Goal: Task Accomplishment & Management: Manage account settings

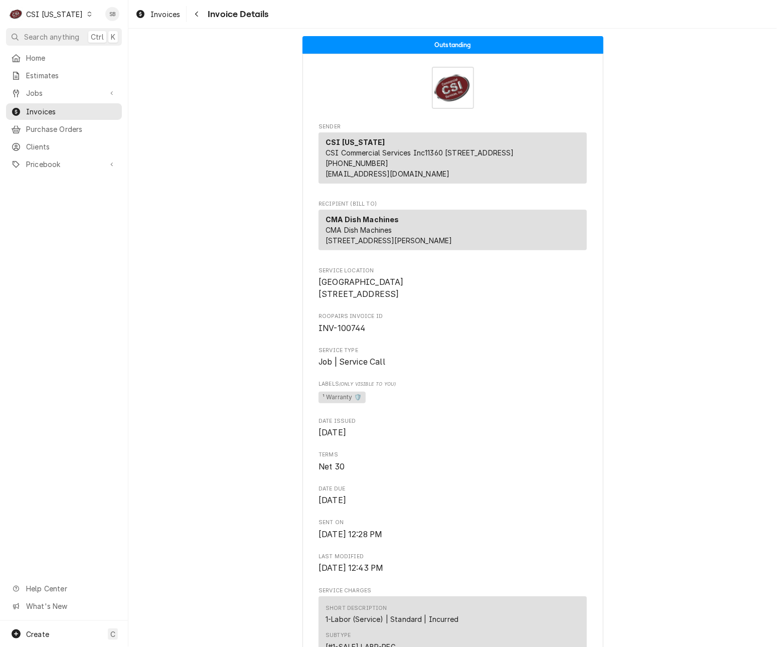
scroll to position [979, 0]
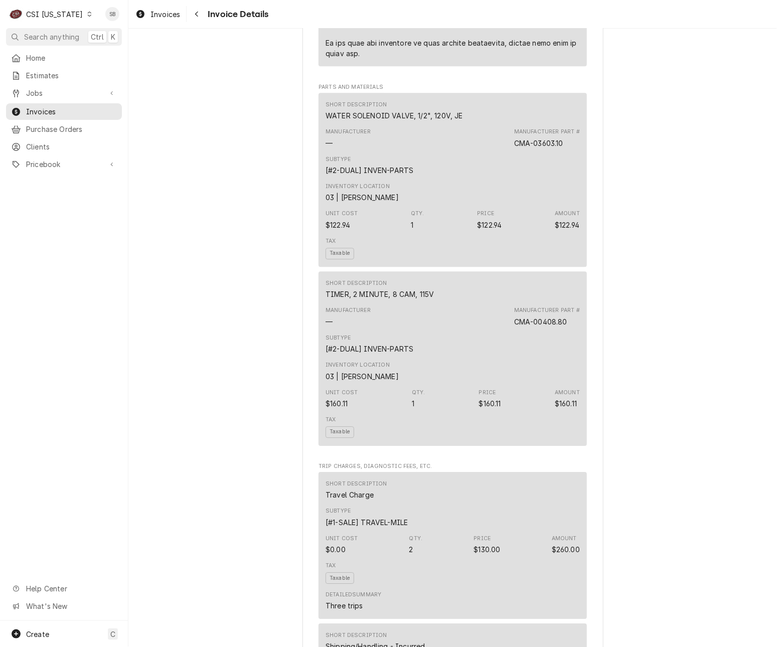
click at [60, 14] on div "CSI Kentucky" at bounding box center [54, 14] width 57 height 11
click at [115, 25] on div "CSI [US_STATE][GEOGRAPHIC_DATA]" at bounding box center [157, 20] width 132 height 11
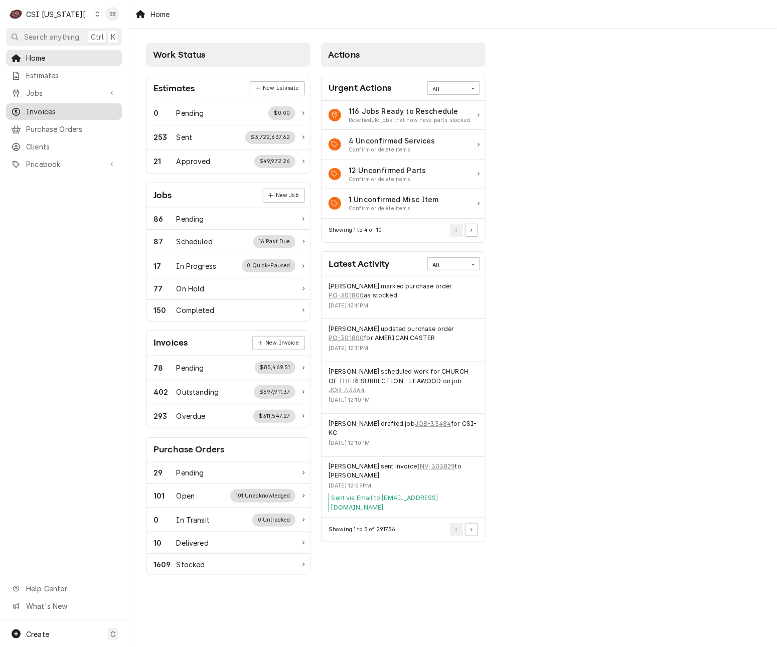
click at [58, 110] on span "Invoices" at bounding box center [71, 111] width 91 height 11
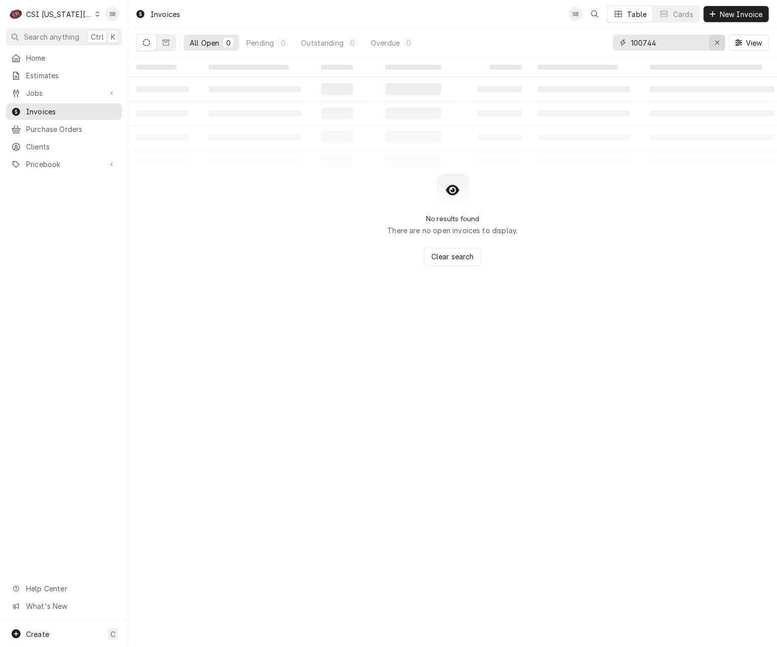
click at [720, 44] on icon "Erase input" at bounding box center [718, 42] width 6 height 7
paste input "303558"
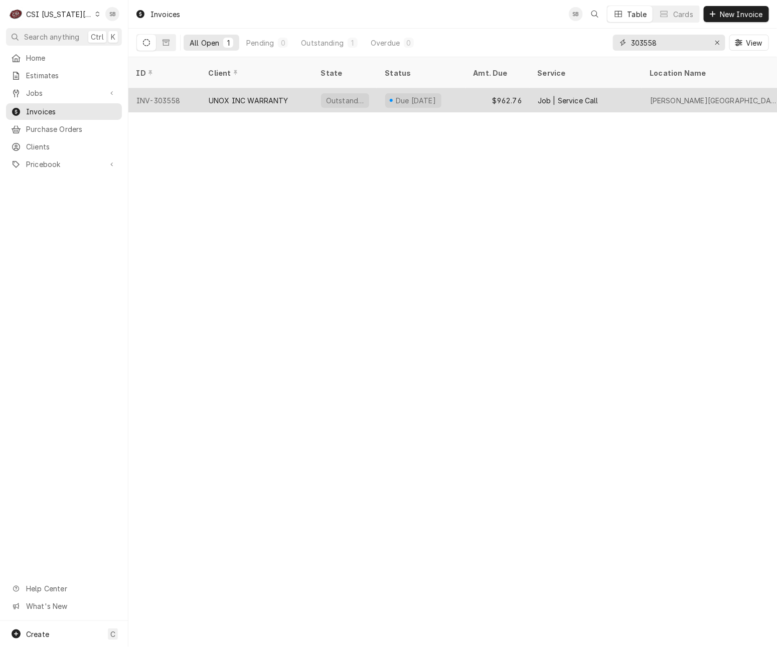
type input "303558"
click at [201, 96] on div "UNOX INC WARRANTY" at bounding box center [257, 100] width 112 height 24
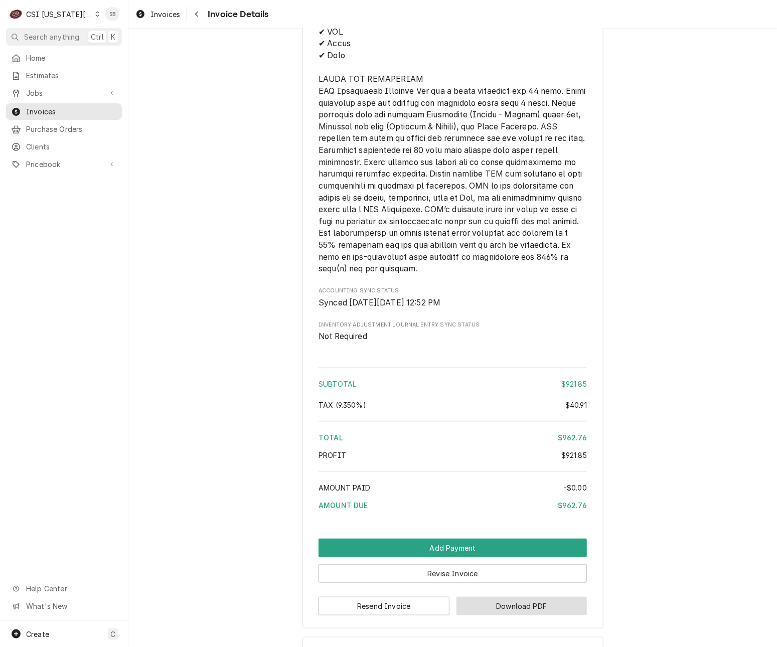
scroll to position [1653, 0]
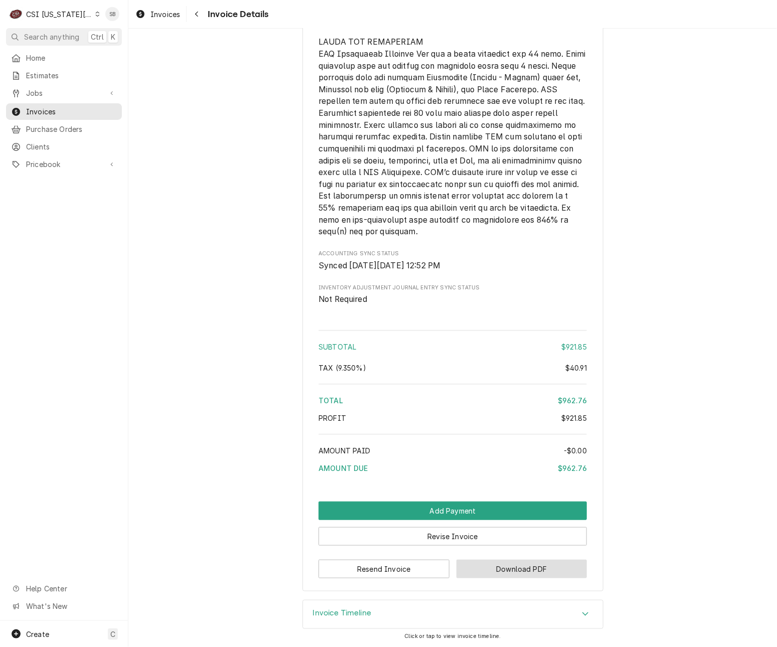
click at [515, 566] on button "Download PDF" at bounding box center [522, 569] width 131 height 19
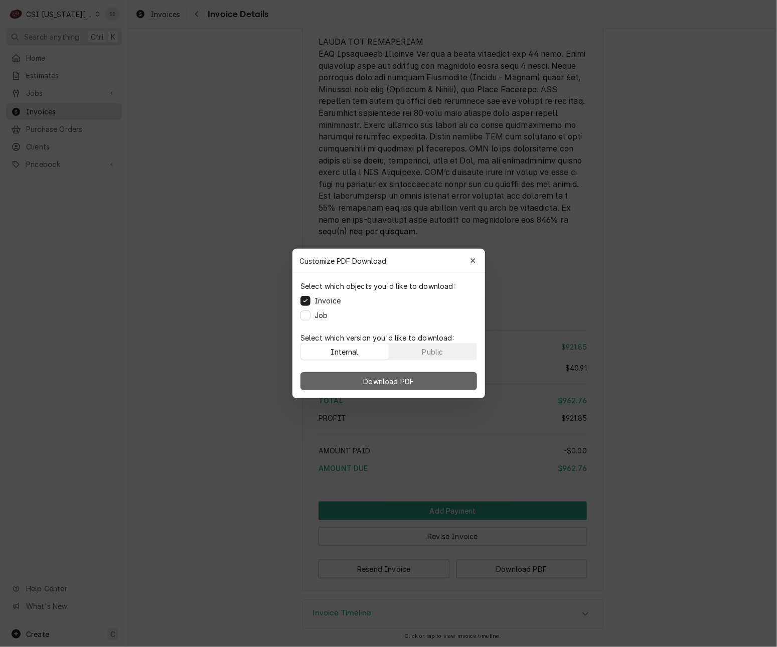
click at [452, 381] on button "Download PDF" at bounding box center [389, 381] width 177 height 18
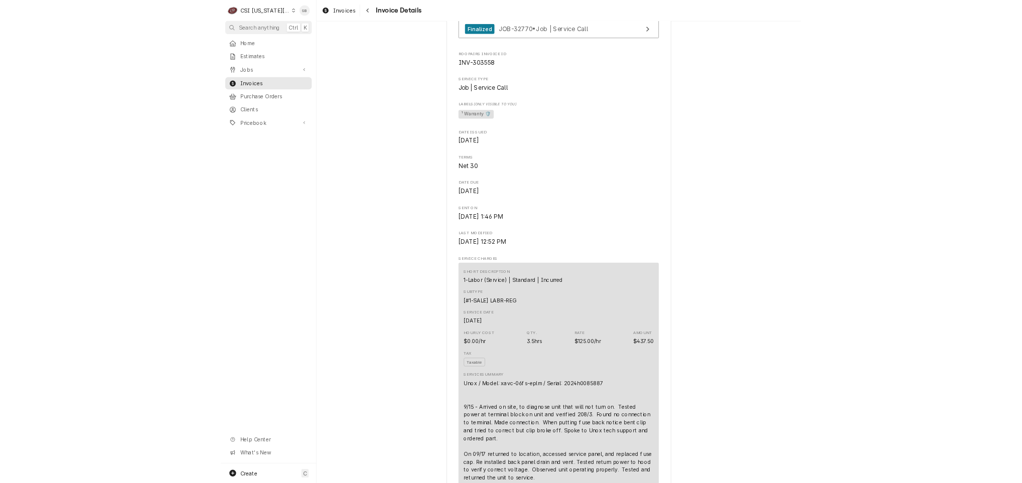
scroll to position [226, 0]
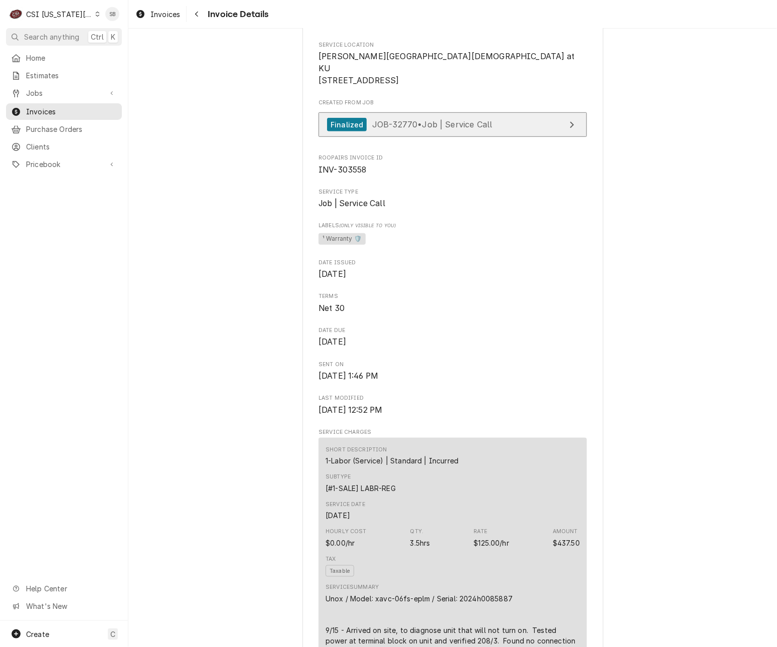
click at [404, 129] on span "JOB-32770 • Job | Service Call" at bounding box center [432, 124] width 120 height 10
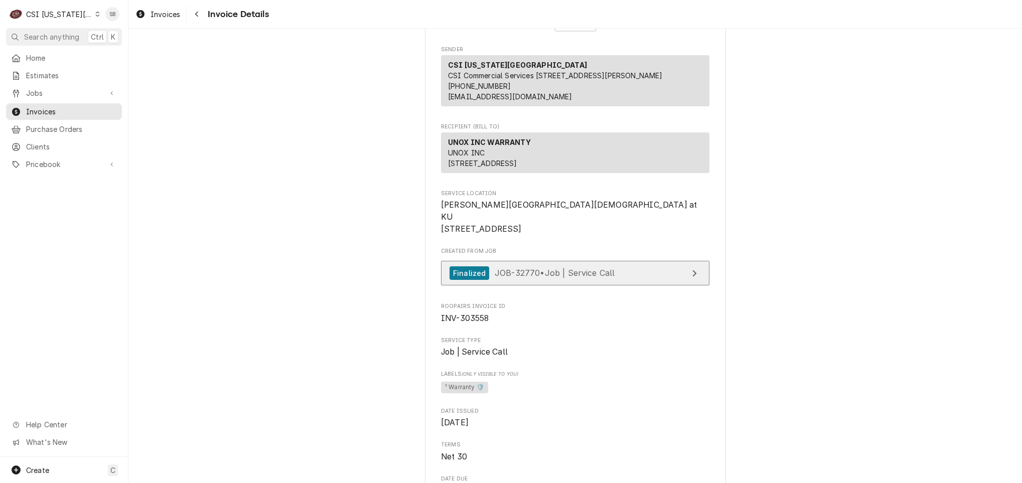
scroll to position [0, 0]
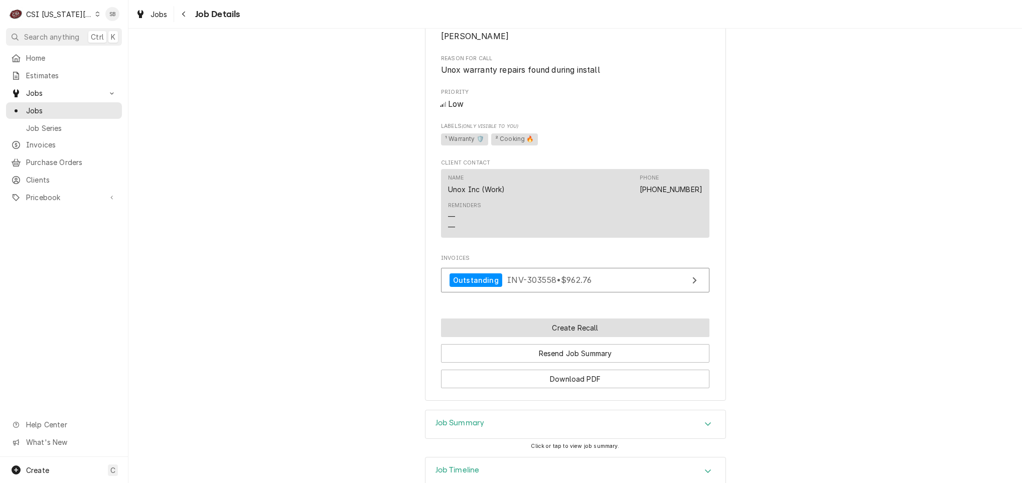
scroll to position [550, 0]
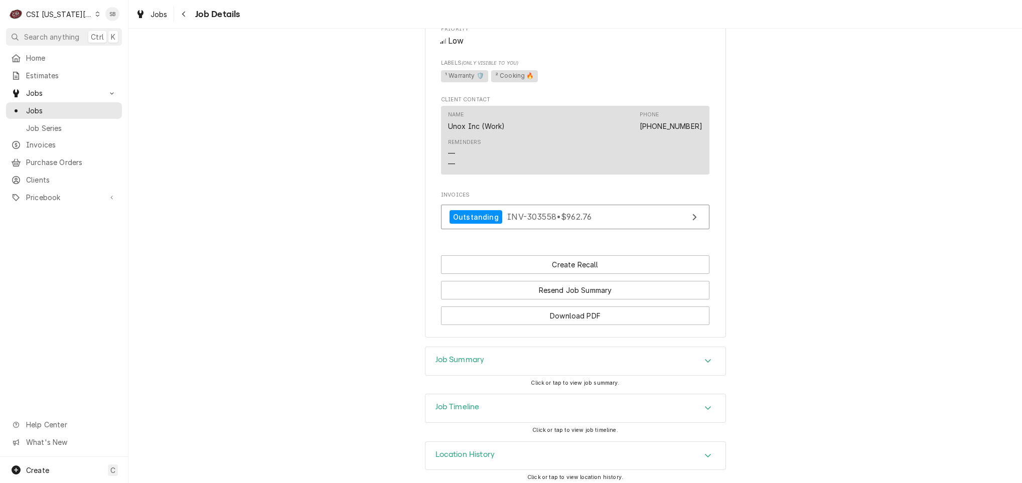
click at [478, 365] on div "Job Summary" at bounding box center [576, 361] width 300 height 28
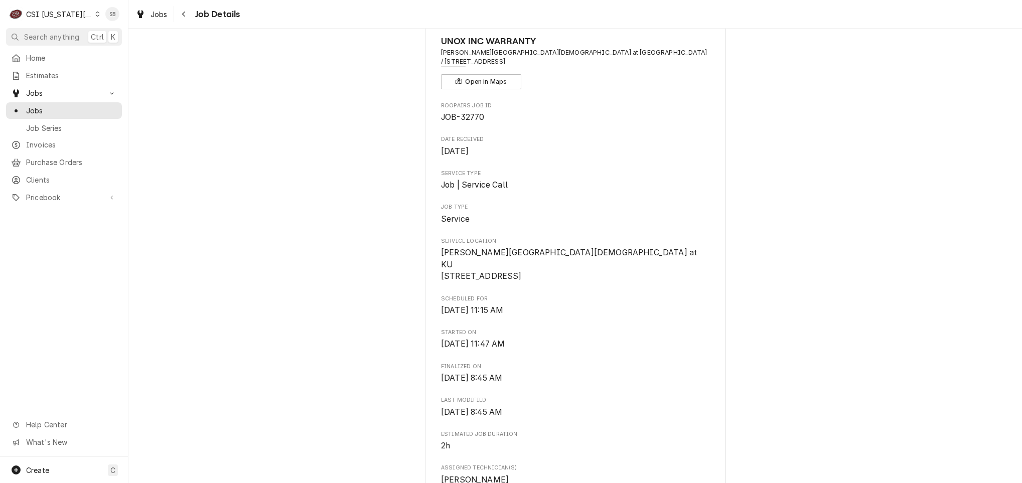
scroll to position [0, 0]
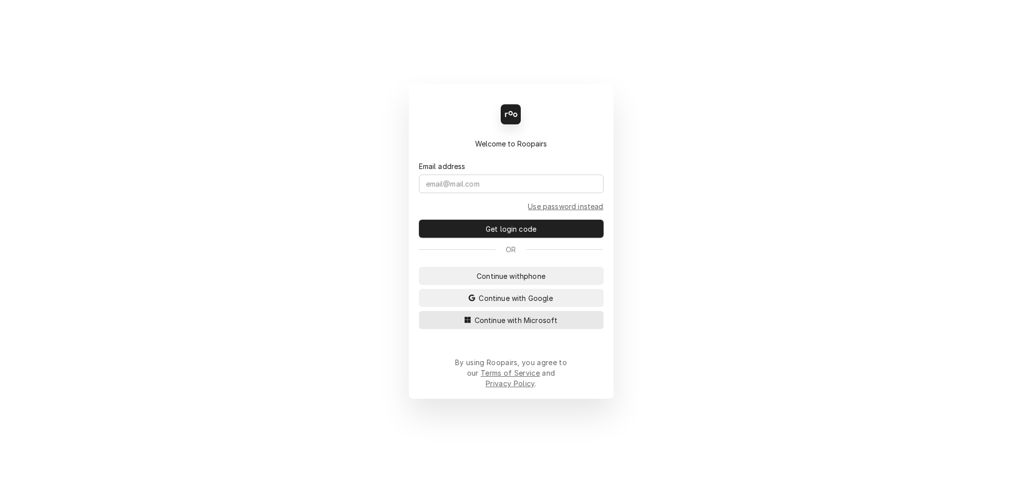
click at [475, 326] on span "Continue with Microsoft" at bounding box center [516, 320] width 87 height 11
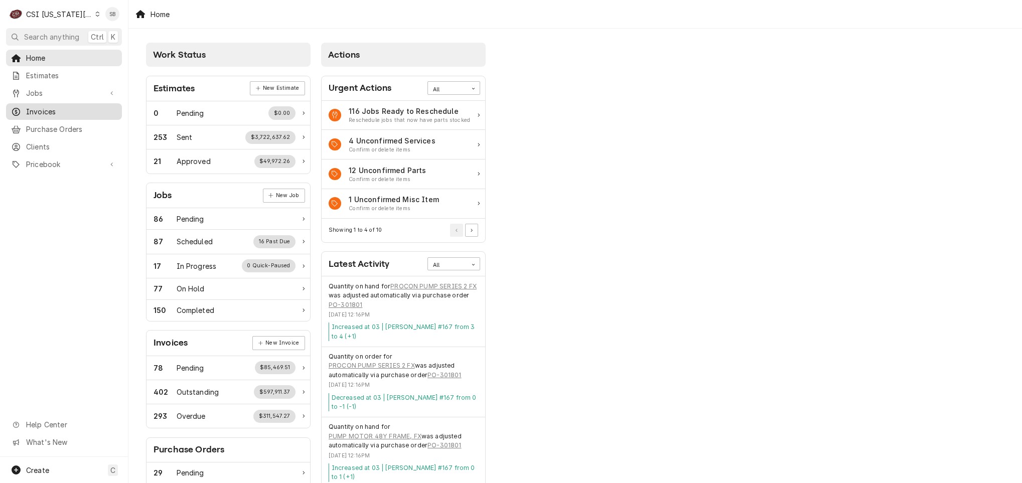
click at [56, 105] on div "Invoices" at bounding box center [64, 111] width 112 height 13
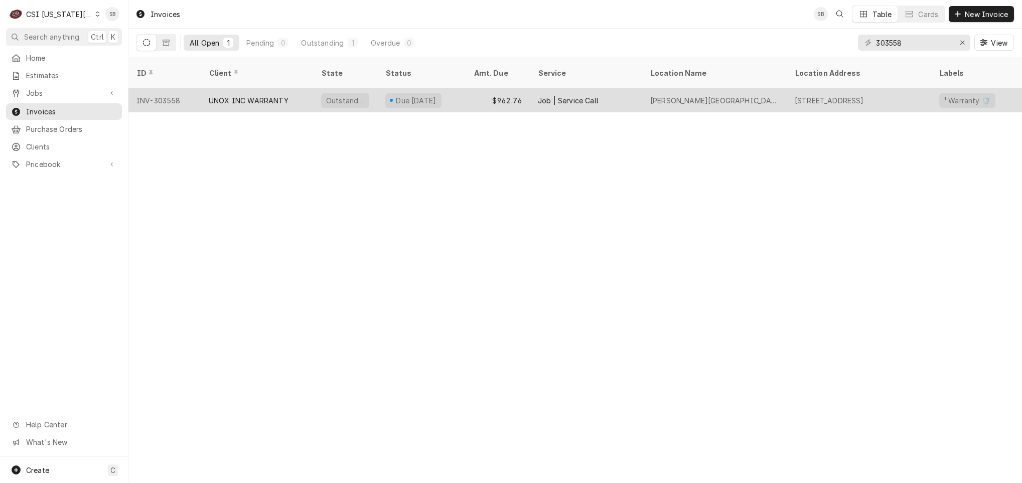
click at [270, 94] on div "UNOX INC WARRANTY" at bounding box center [257, 100] width 112 height 24
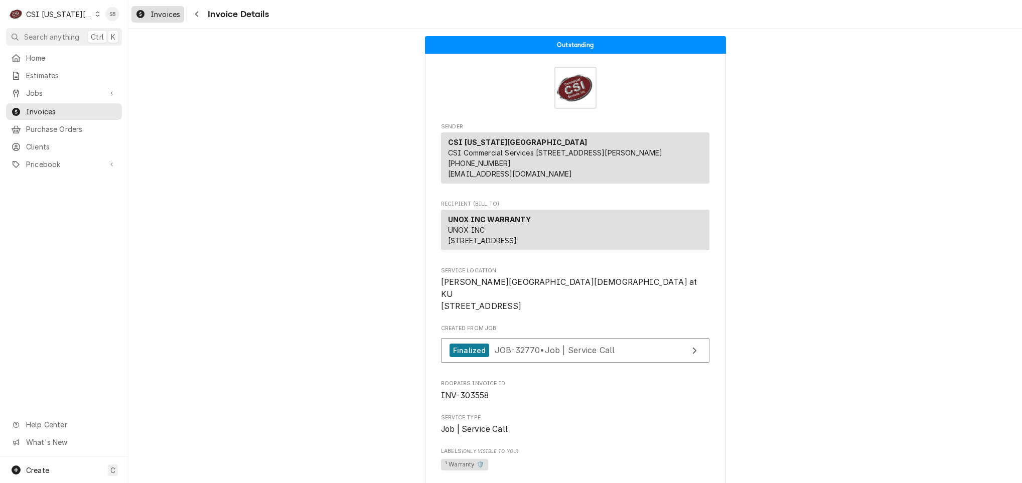
click at [159, 11] on span "Invoices" at bounding box center [166, 14] width 30 height 11
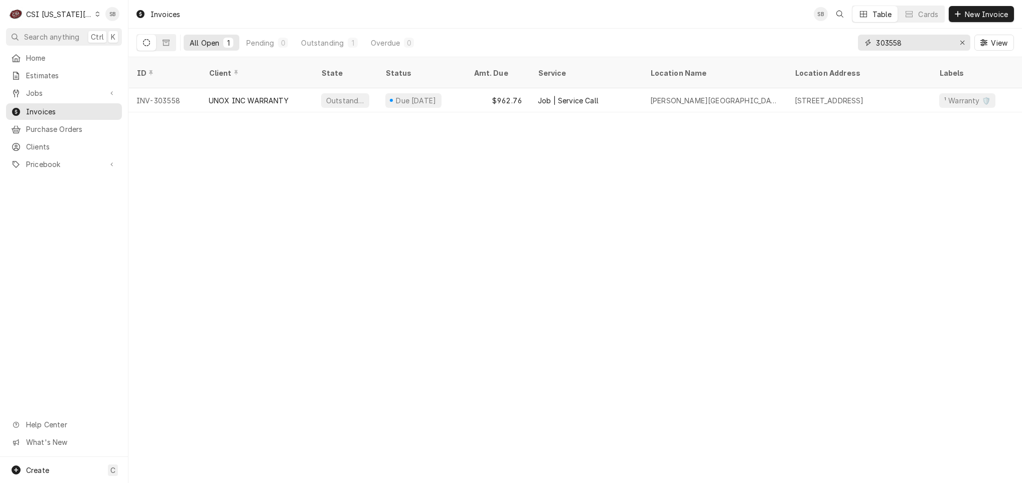
click at [889, 44] on input "303558" at bounding box center [913, 43] width 75 height 16
click at [44, 14] on div "CSI [US_STATE][GEOGRAPHIC_DATA]" at bounding box center [59, 14] width 66 height 11
click at [122, 37] on div "CSI Kentucky" at bounding box center [172, 38] width 147 height 11
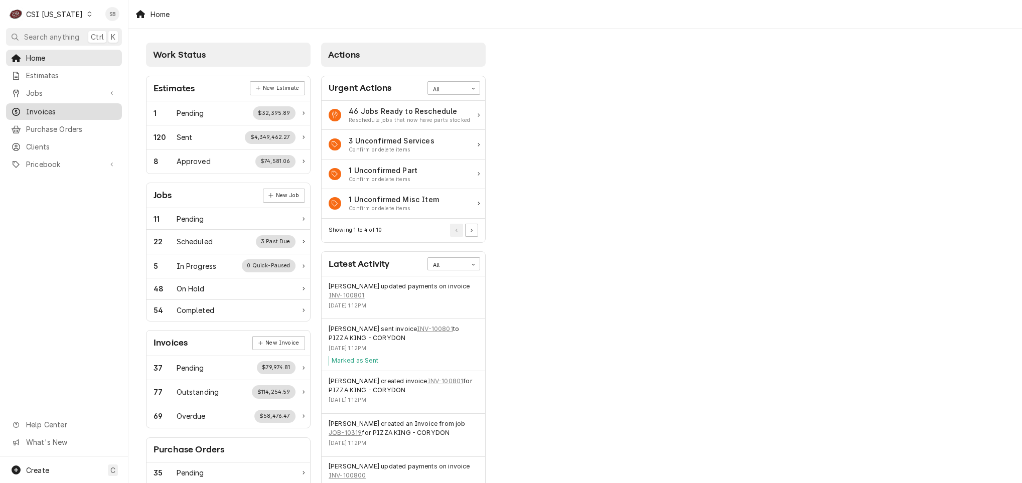
click at [60, 109] on span "Invoices" at bounding box center [71, 111] width 91 height 11
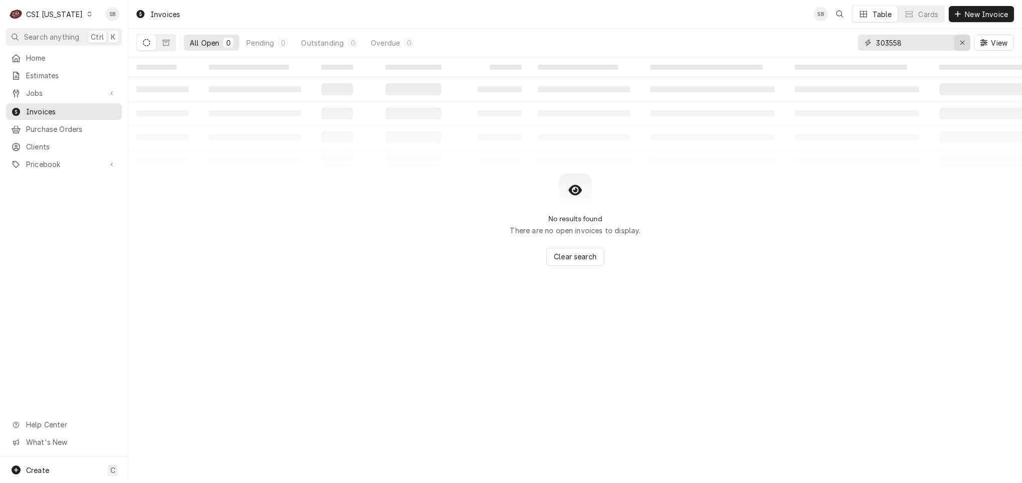
click at [958, 47] on div "Erase input" at bounding box center [963, 43] width 10 height 10
paste input "100744"
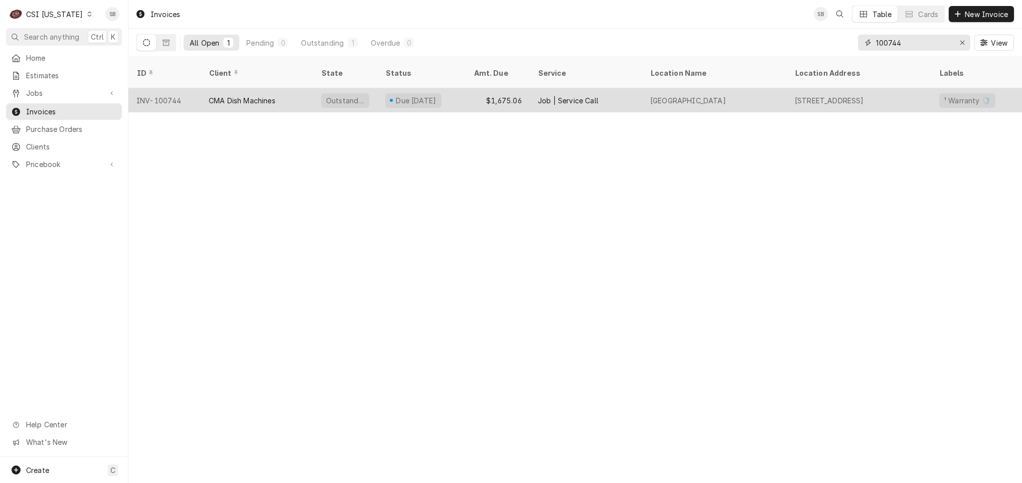
type input "100744"
click at [243, 95] on div "CMA Dish Machines" at bounding box center [257, 100] width 112 height 24
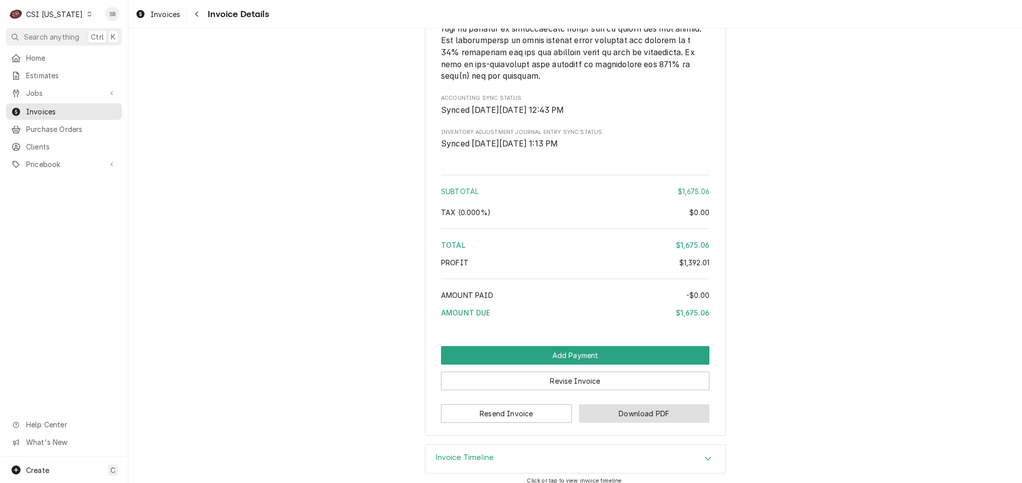
scroll to position [2392, 0]
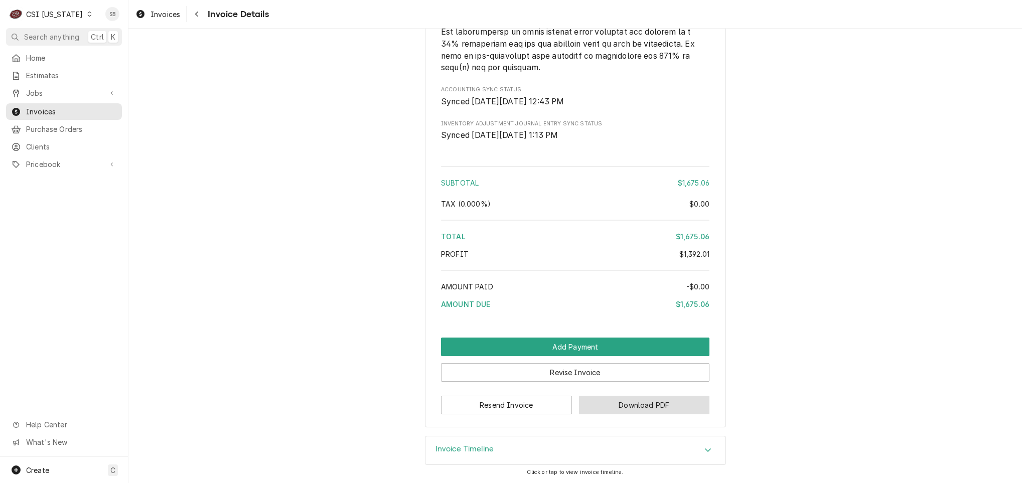
click at [631, 408] on button "Download PDF" at bounding box center [644, 405] width 131 height 19
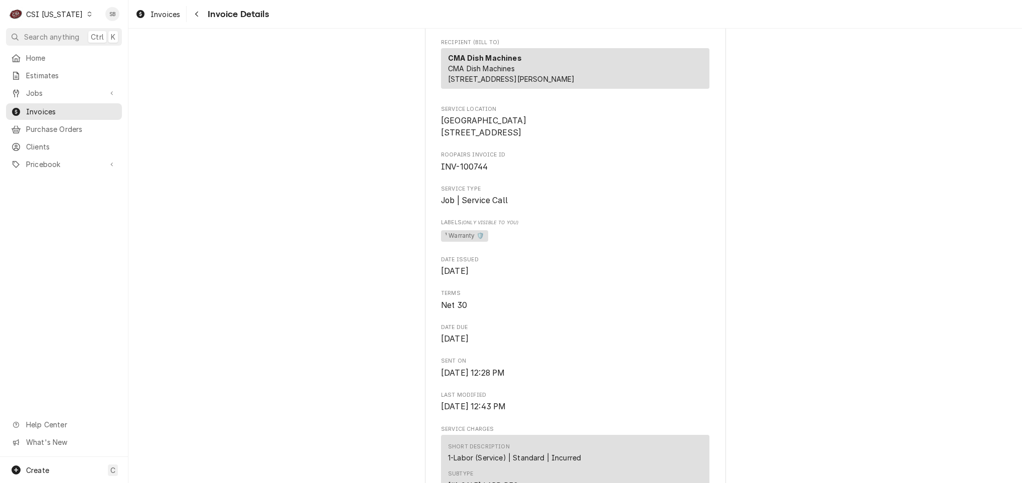
scroll to position [0, 0]
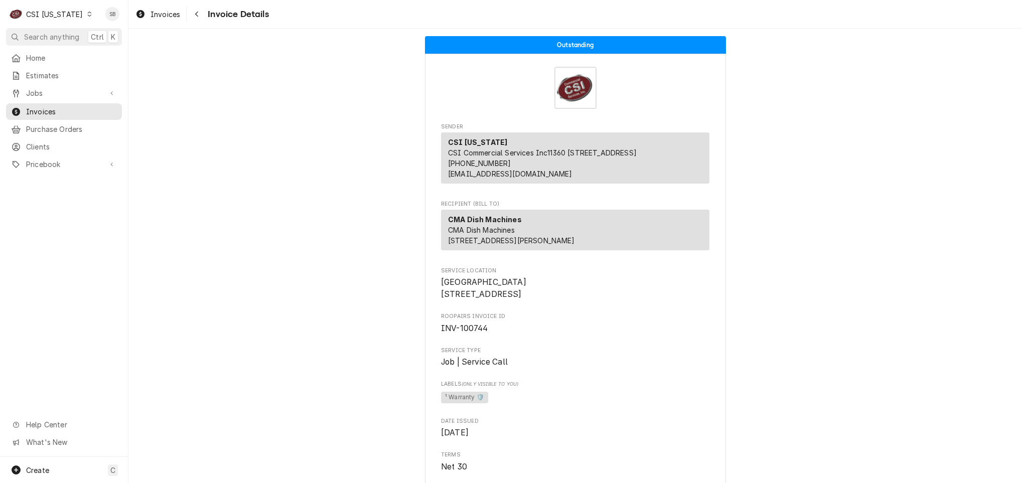
click at [57, 13] on div "CSI Kentucky" at bounding box center [54, 14] width 57 height 11
click at [119, 25] on div "CSI [US_STATE][GEOGRAPHIC_DATA]" at bounding box center [157, 20] width 132 height 11
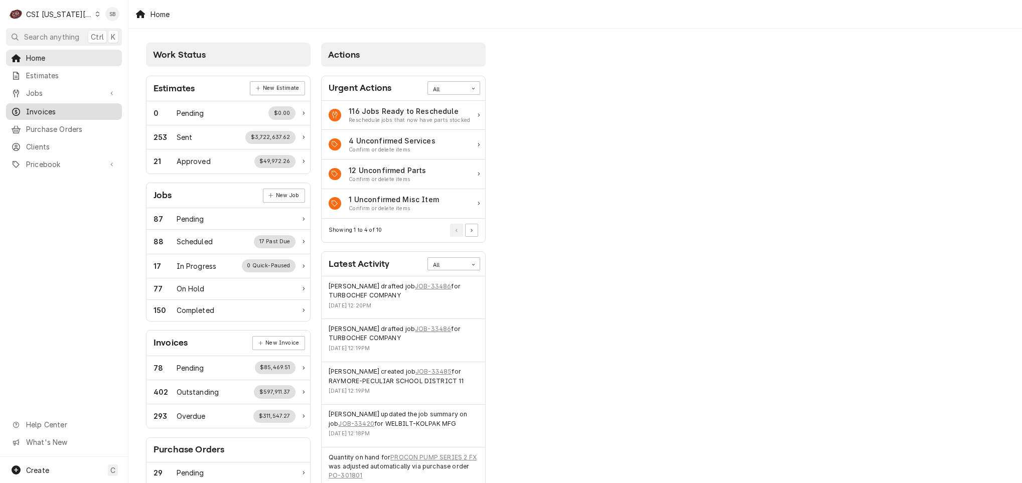
drag, startPoint x: 59, startPoint y: 110, endPoint x: 75, endPoint y: 110, distance: 16.6
click at [59, 110] on span "Invoices" at bounding box center [71, 111] width 91 height 11
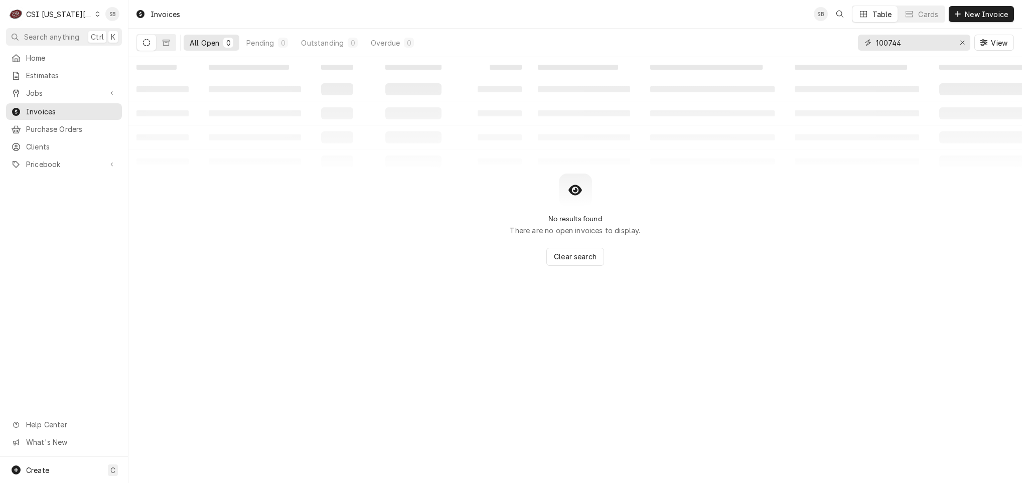
click at [891, 48] on input "100744" at bounding box center [913, 43] width 75 height 16
click at [890, 48] on input "100744" at bounding box center [913, 43] width 75 height 16
paste input "303670"
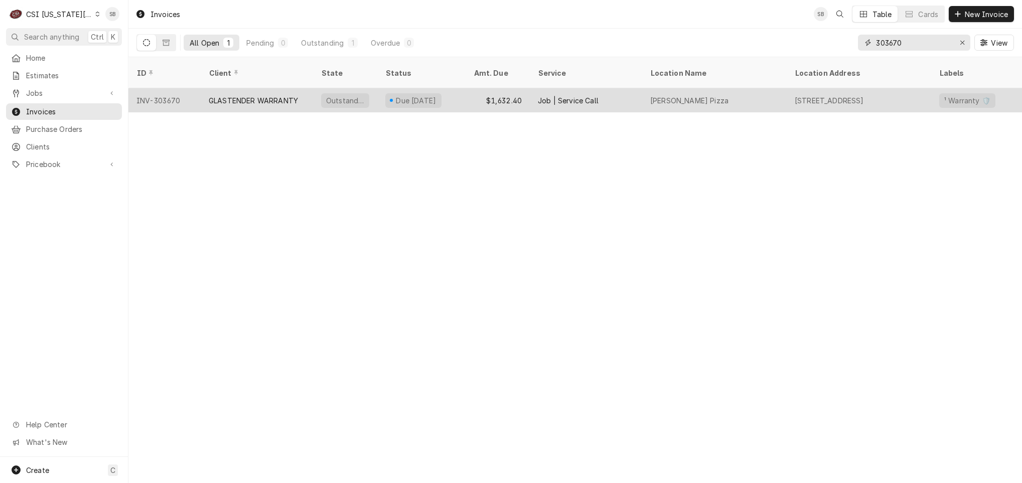
type input "303670"
click at [221, 95] on div "GLASTENDER WARRANTY" at bounding box center [253, 100] width 89 height 11
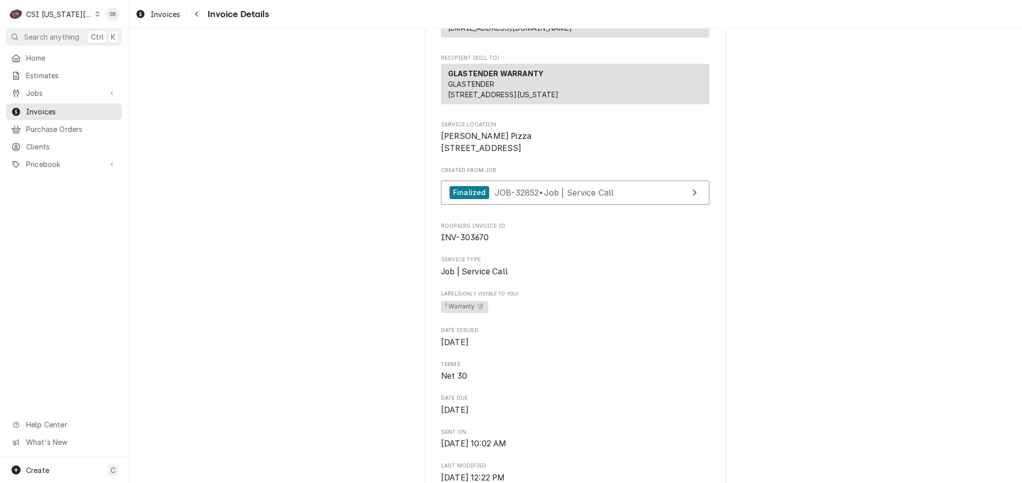
scroll to position [151, 0]
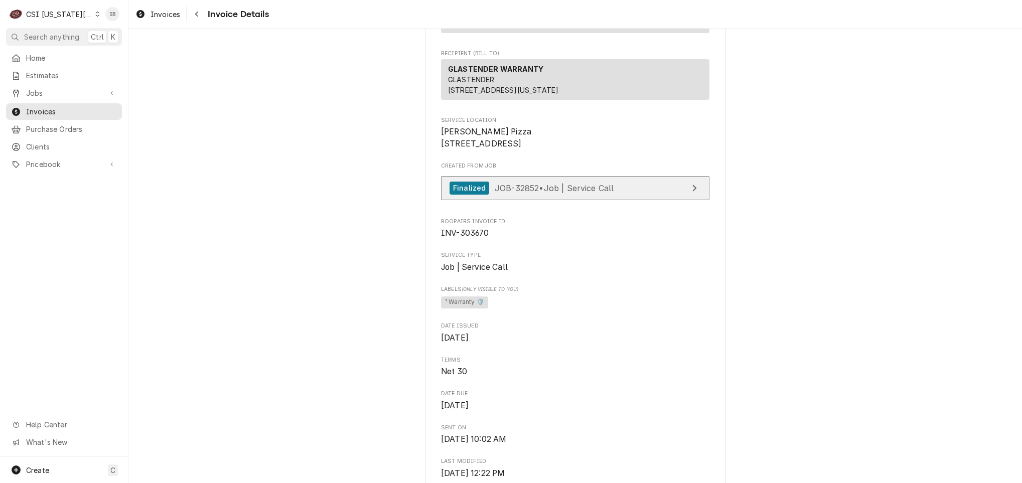
click at [537, 201] on link "Finalized JOB-32852 • Job | Service Call" at bounding box center [575, 188] width 269 height 25
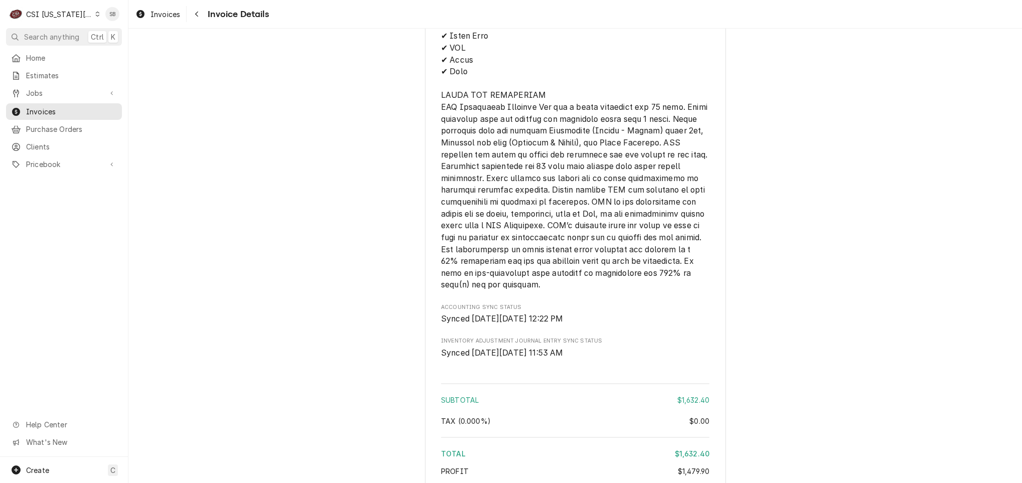
scroll to position [2508, 0]
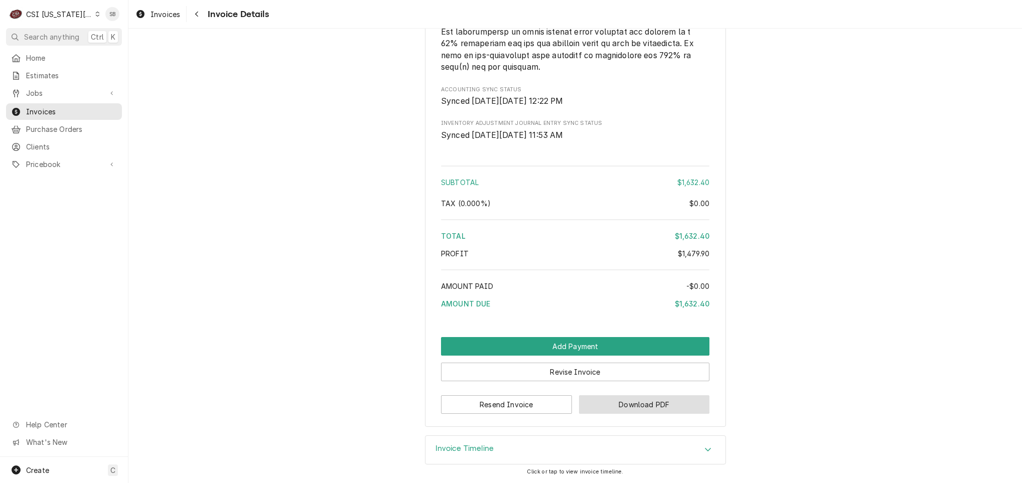
click at [633, 402] on button "Download PDF" at bounding box center [644, 404] width 131 height 19
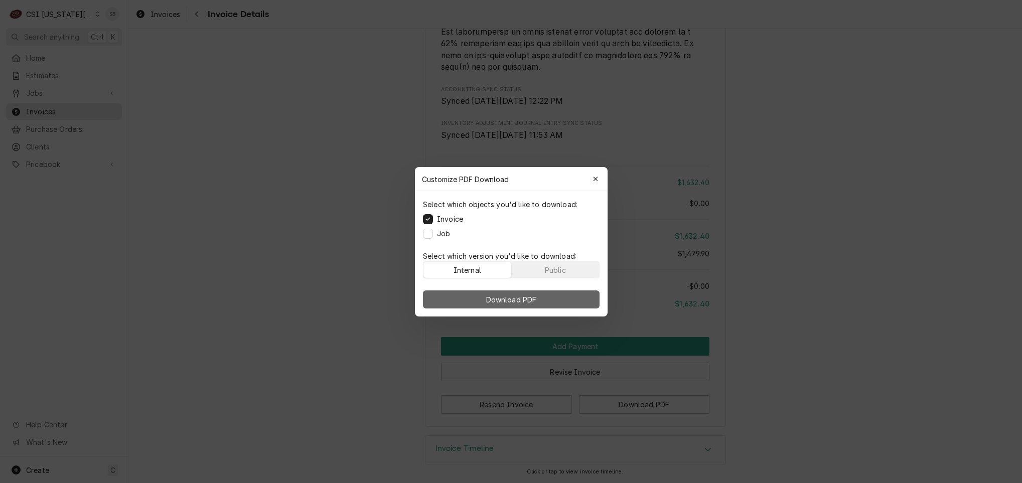
click at [574, 300] on button "Download PDF" at bounding box center [511, 300] width 177 height 18
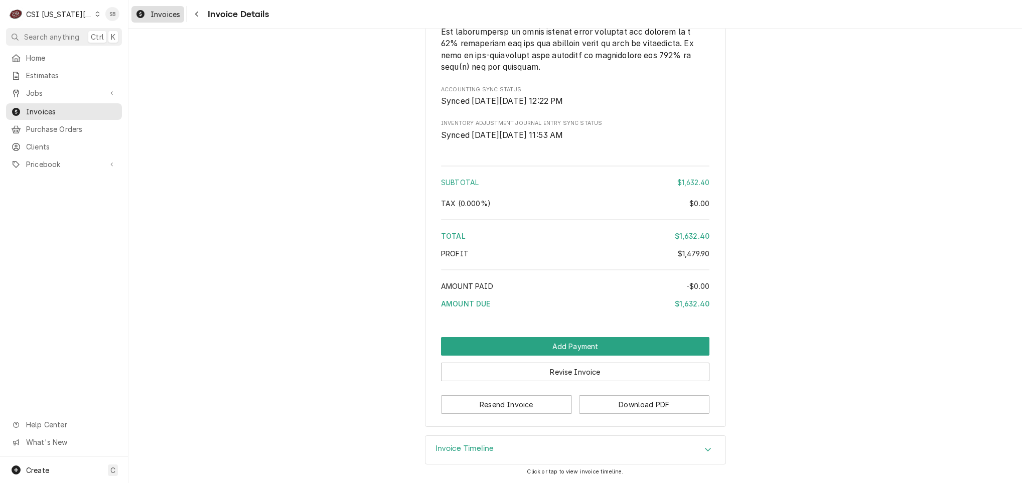
click at [160, 17] on span "Invoices" at bounding box center [166, 14] width 30 height 11
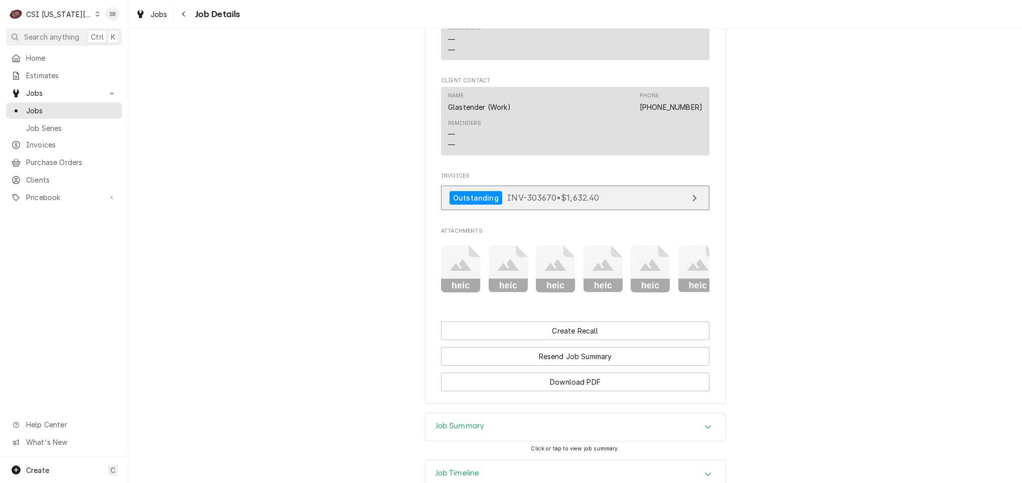
scroll to position [892, 0]
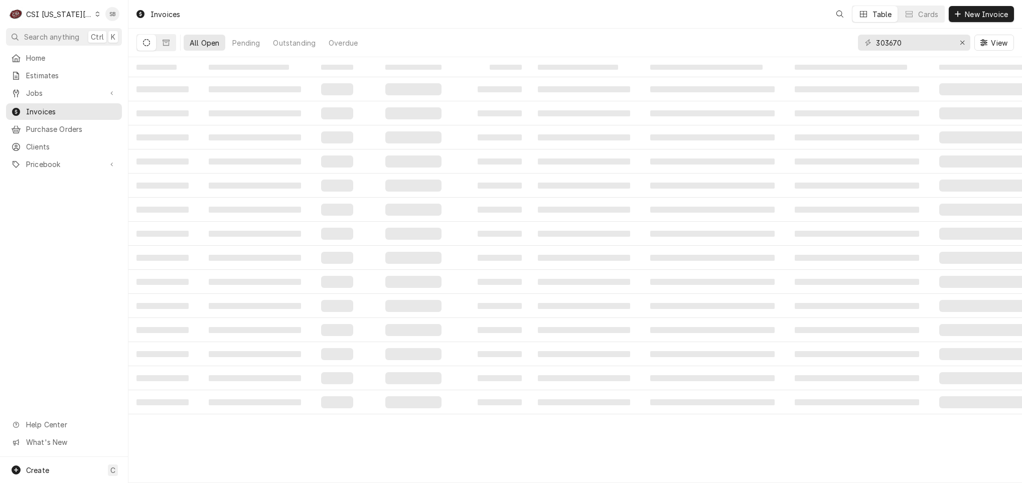
click at [62, 16] on div "CSI Kansas City" at bounding box center [59, 14] width 66 height 11
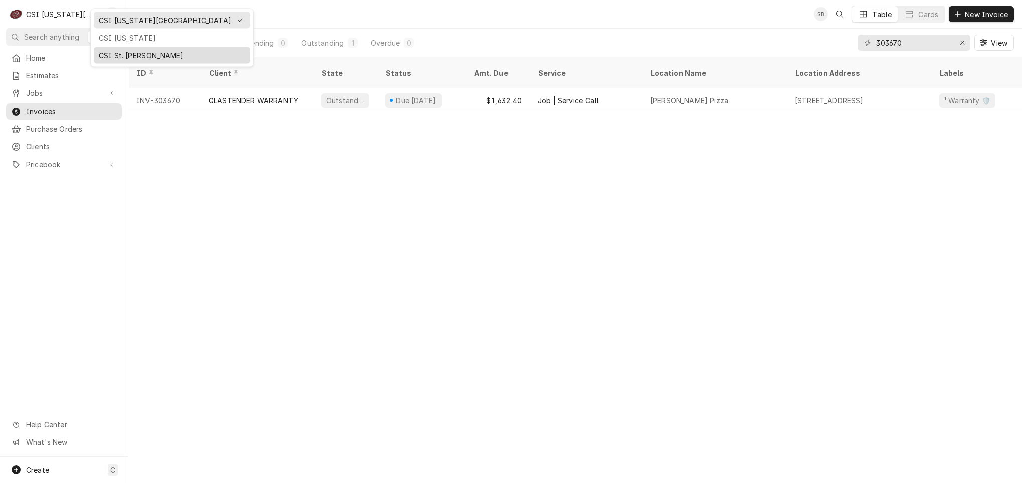
click at [108, 59] on div "CSI St. [PERSON_NAME]" at bounding box center [172, 55] width 147 height 11
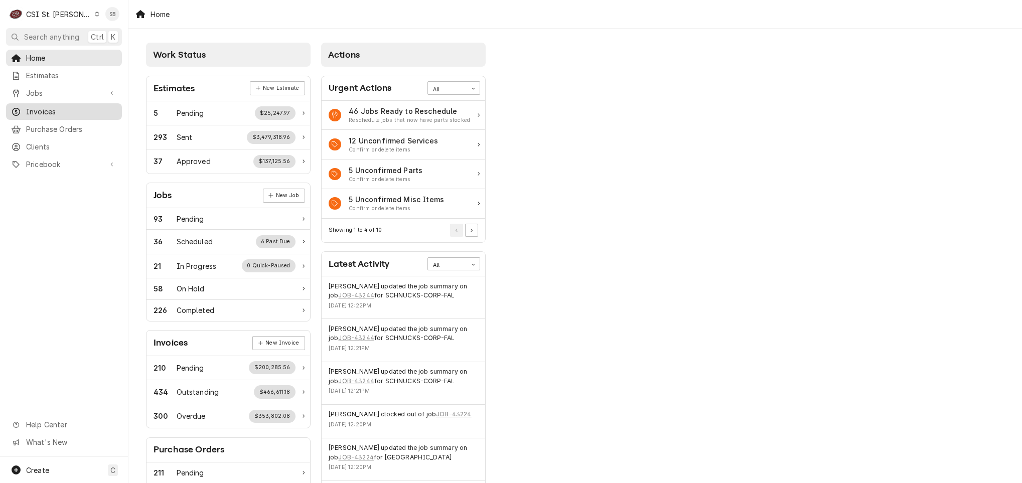
click at [54, 106] on span "Invoices" at bounding box center [71, 111] width 91 height 11
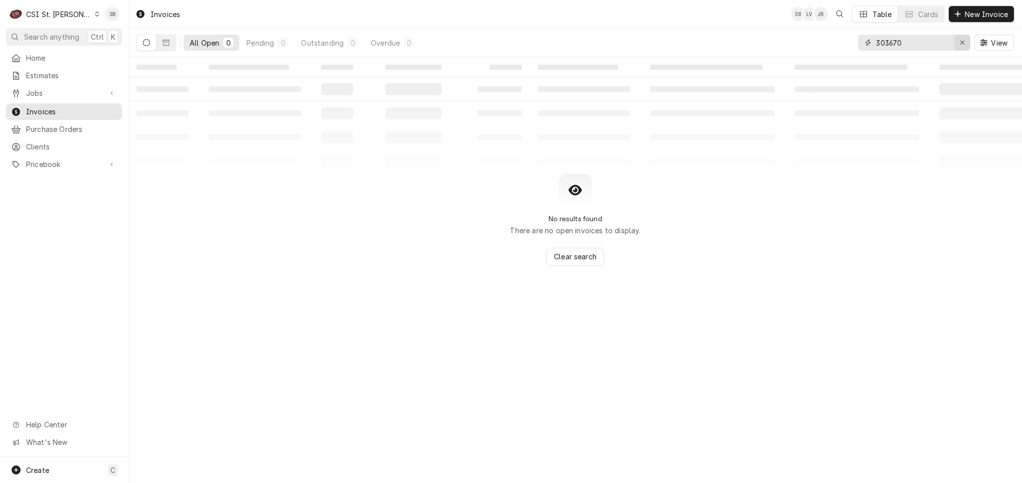
click at [960, 45] on icon "Erase input" at bounding box center [963, 42] width 6 height 7
paste input "404302"
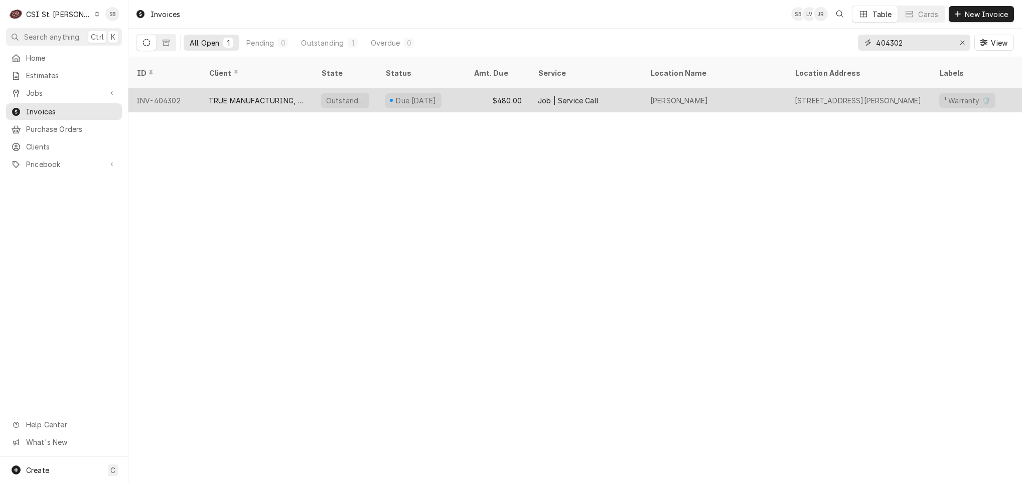
type input "404302"
click at [288, 95] on div "TRUE MANUFACTURING, INC." at bounding box center [257, 100] width 96 height 11
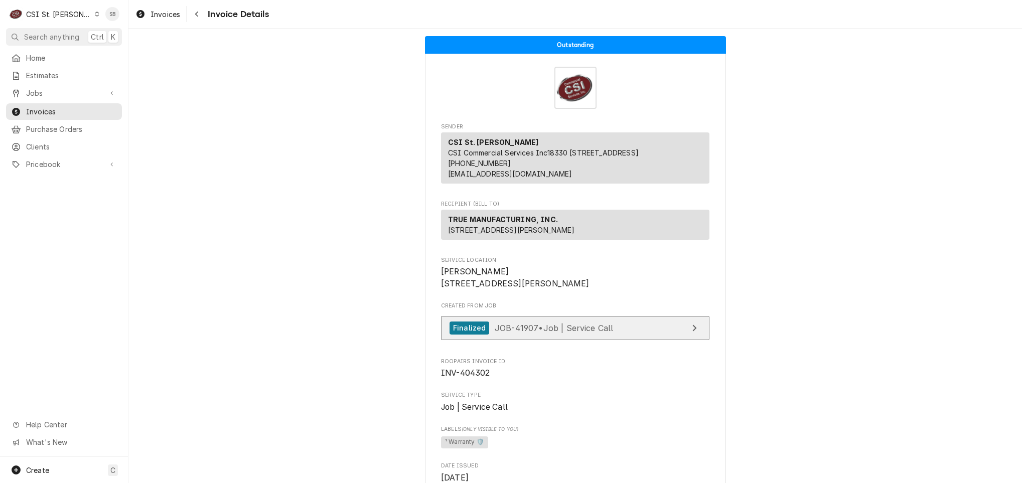
click at [521, 333] on span "JOB-41907 • Job | Service Call" at bounding box center [554, 328] width 119 height 10
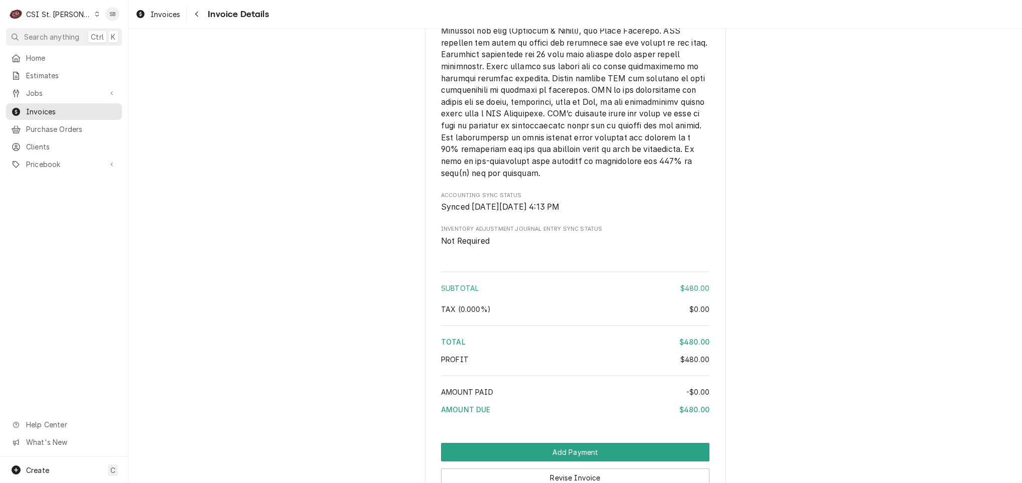
scroll to position [1637, 0]
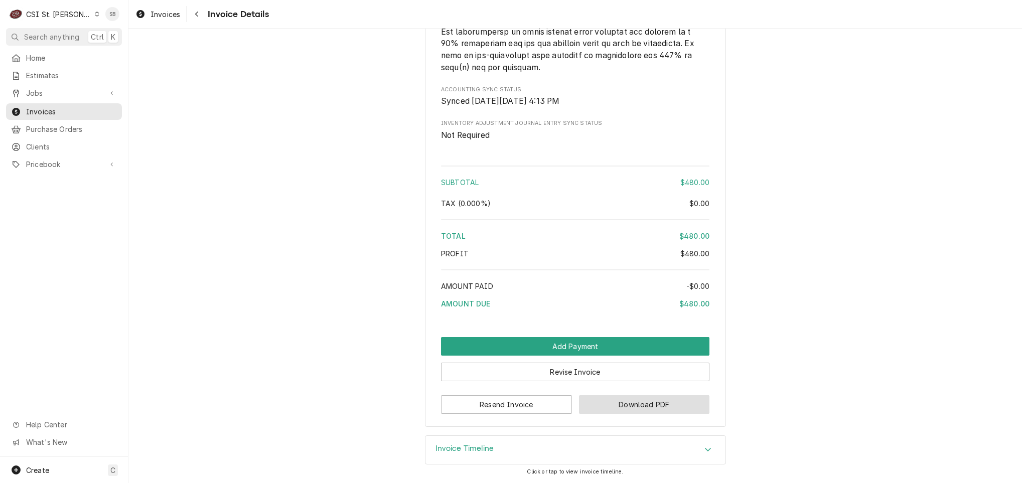
click at [652, 401] on button "Download PDF" at bounding box center [644, 404] width 131 height 19
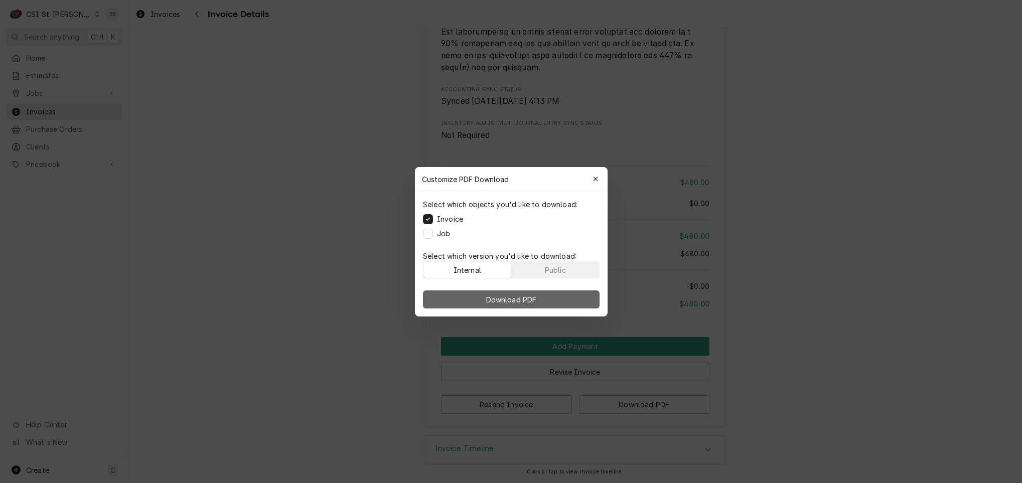
click at [557, 294] on button "Download PDF" at bounding box center [511, 300] width 177 height 18
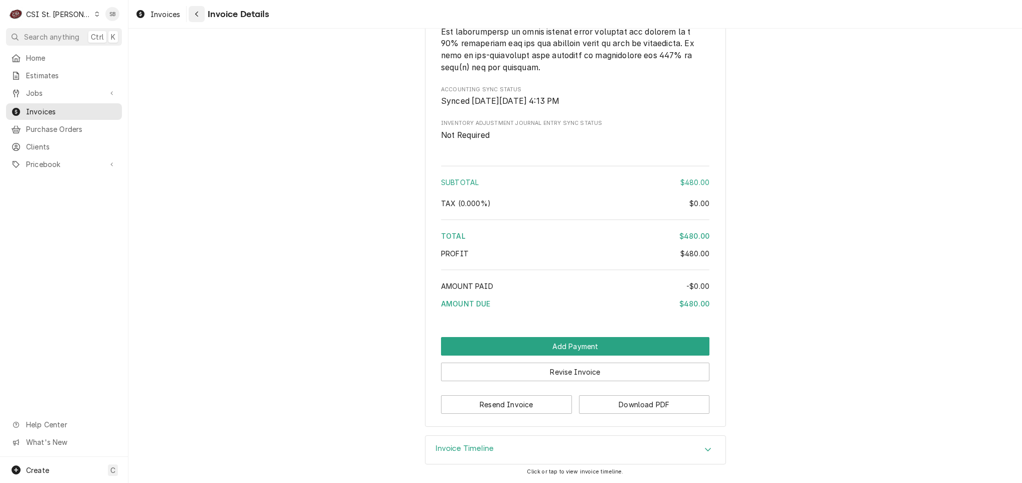
drag, startPoint x: 172, startPoint y: 10, endPoint x: 195, endPoint y: 8, distance: 22.6
click at [172, 10] on div "Invoices" at bounding box center [158, 14] width 49 height 13
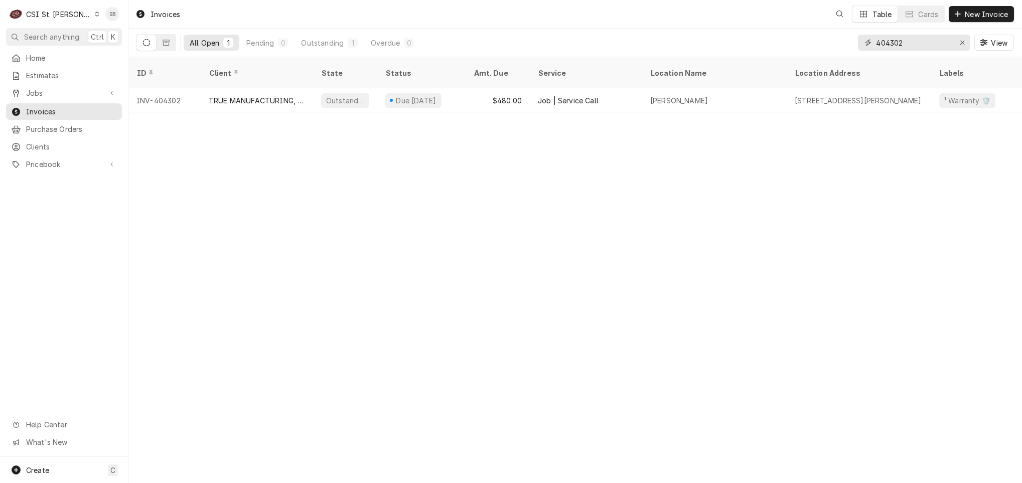
click at [890, 40] on input "404302" at bounding box center [913, 43] width 75 height 16
paste input "3"
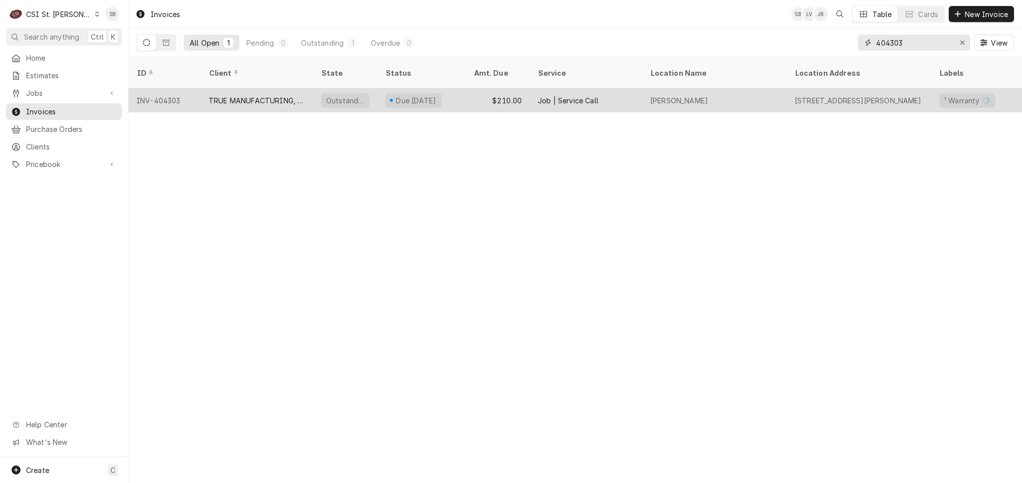
type input "404303"
click at [288, 95] on div "TRUE MANUFACTURING, INC." at bounding box center [257, 100] width 96 height 11
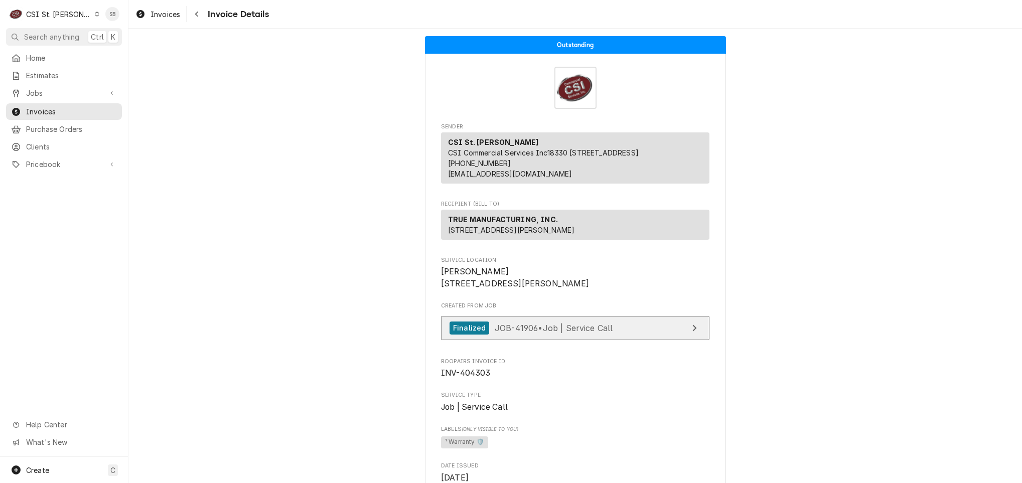
click at [515, 333] on span "JOB-41906 • Job | Service Call" at bounding box center [554, 328] width 118 height 10
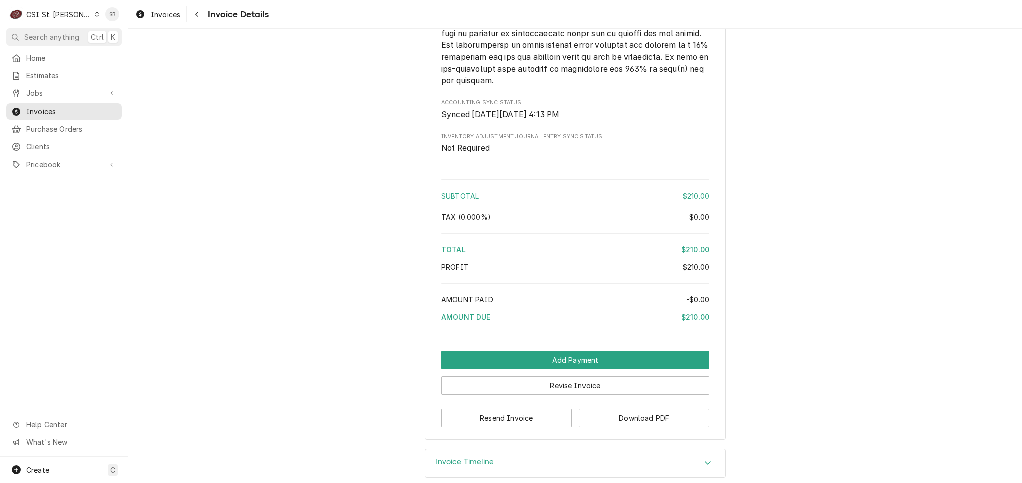
scroll to position [1545, 0]
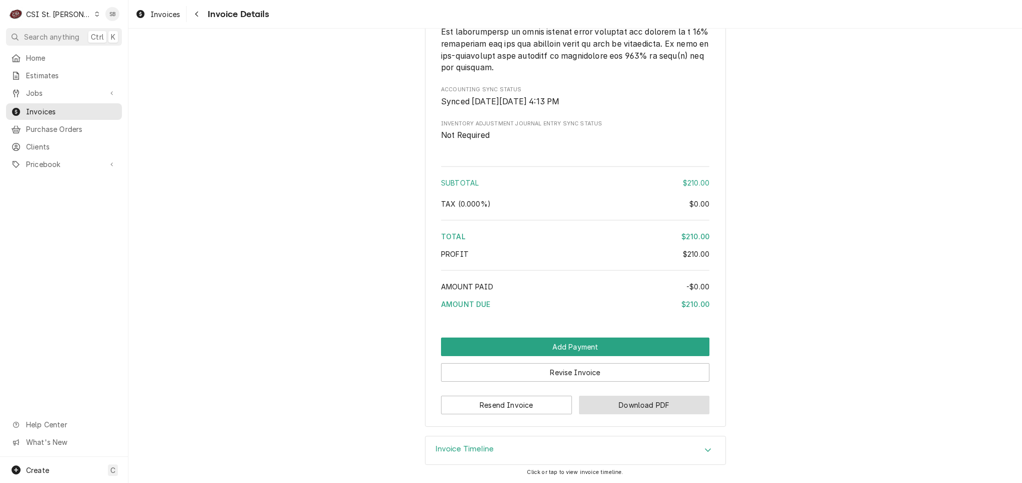
click at [637, 404] on button "Download PDF" at bounding box center [644, 405] width 131 height 19
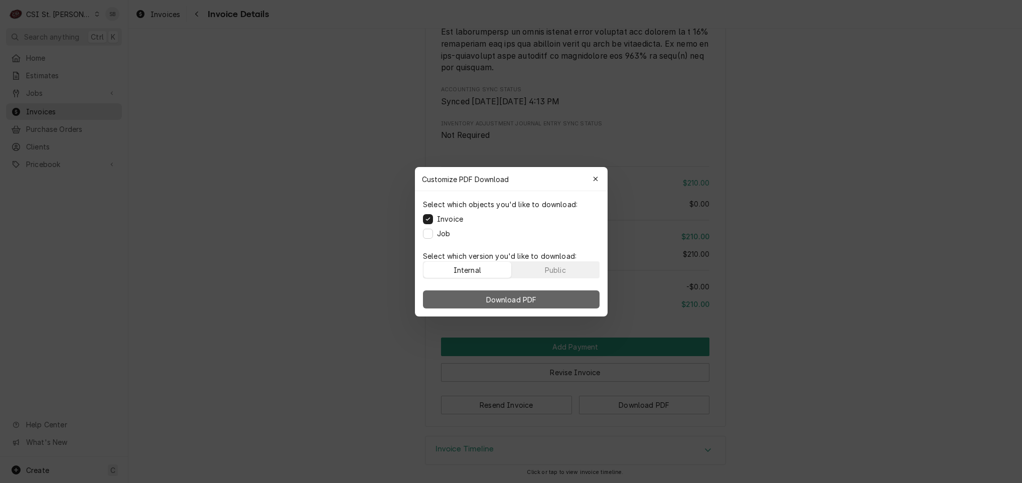
click at [577, 294] on button "Download PDF" at bounding box center [511, 300] width 177 height 18
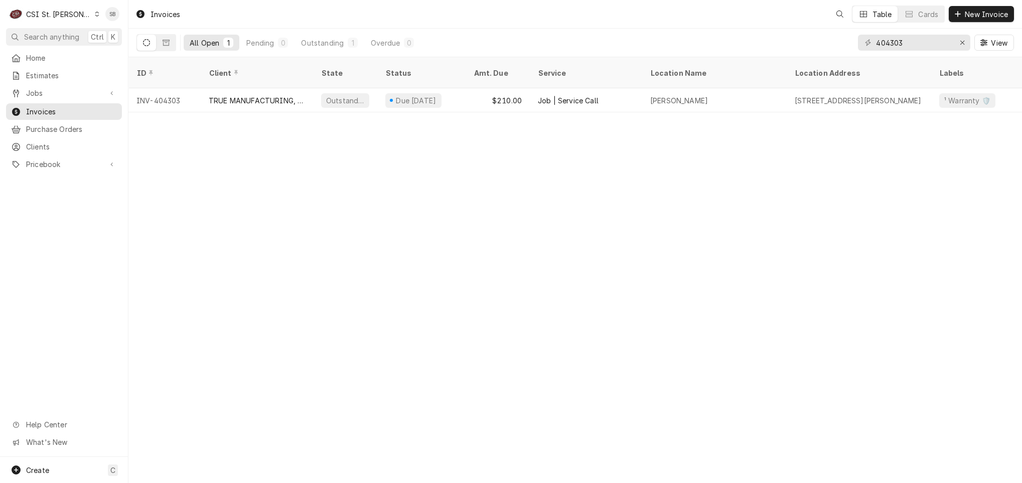
drag, startPoint x: 35, startPoint y: 16, endPoint x: 43, endPoint y: 17, distance: 7.6
click at [36, 16] on div "CSI St. Louis" at bounding box center [58, 14] width 65 height 11
click at [104, 22] on div "CSI [US_STATE][GEOGRAPHIC_DATA]" at bounding box center [154, 20] width 132 height 11
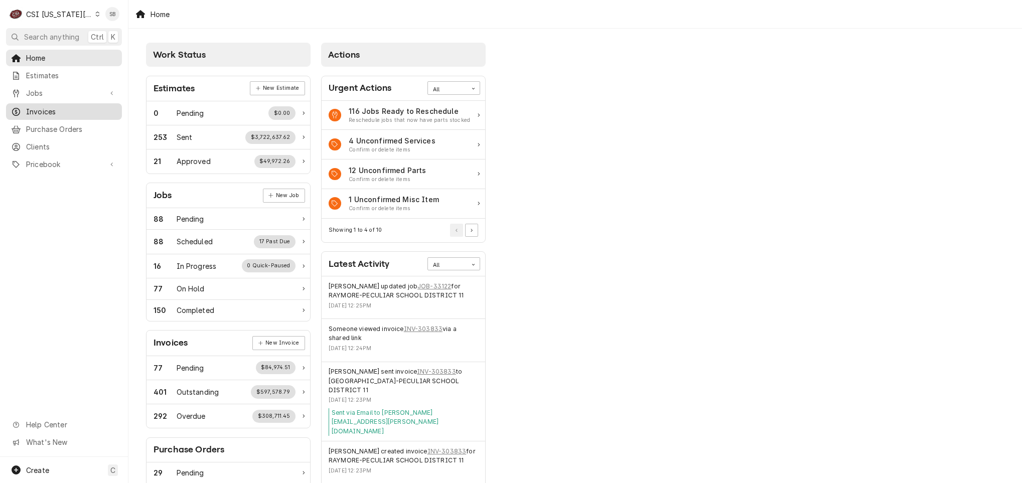
click at [35, 106] on span "Invoices" at bounding box center [71, 111] width 91 height 11
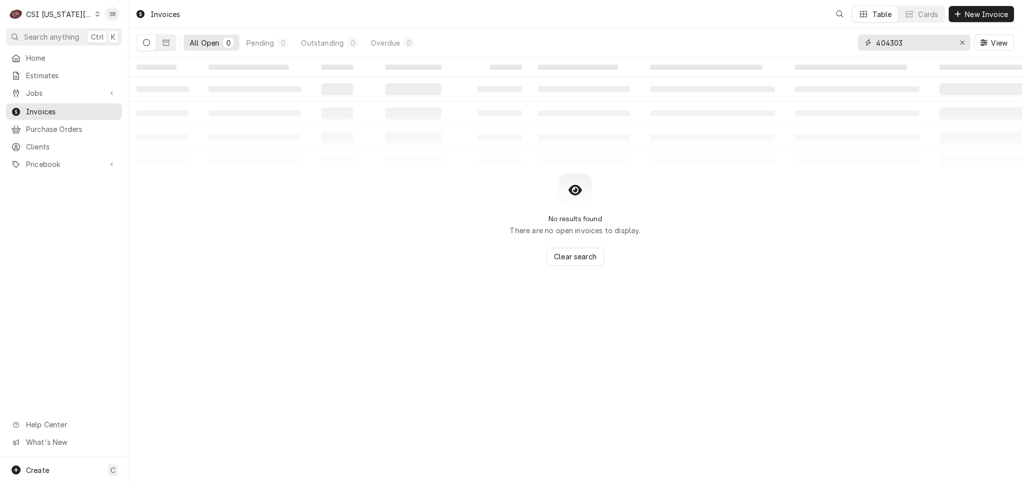
click at [890, 42] on input "404303" at bounding box center [913, 43] width 75 height 16
paste input "303684"
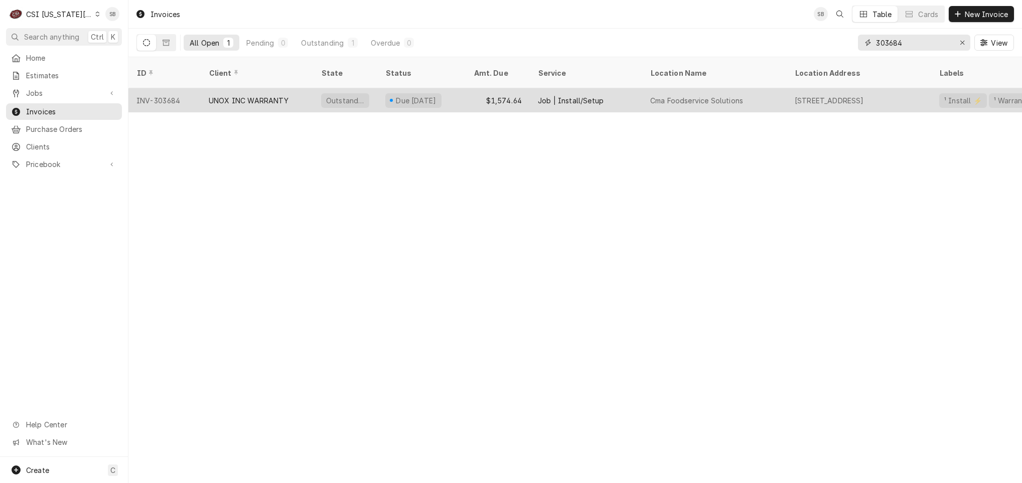
type input "303684"
click at [198, 89] on div "INV-303684" at bounding box center [164, 100] width 72 height 24
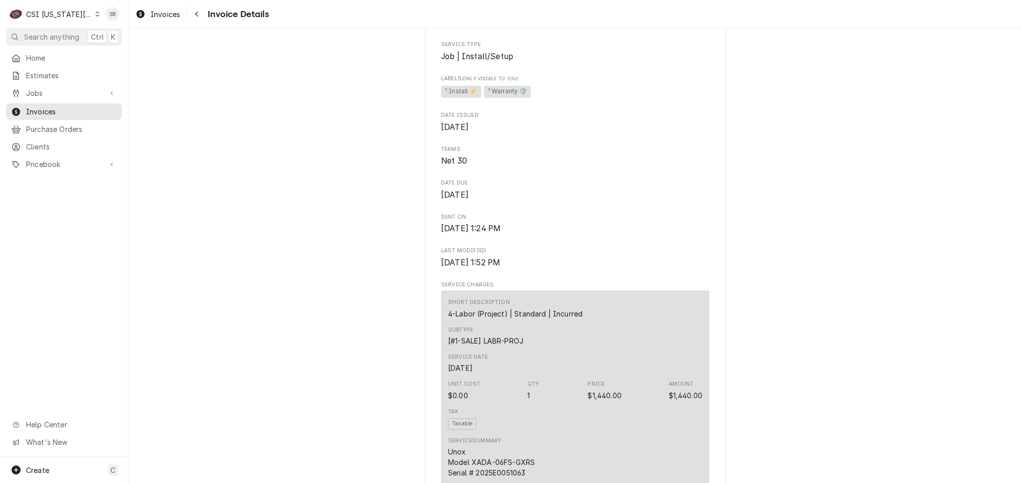
scroll to position [226, 0]
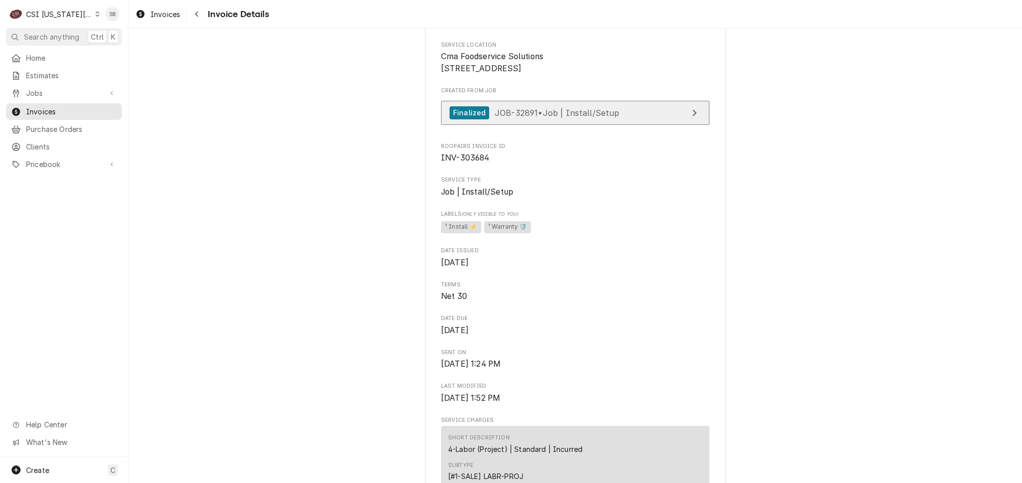
click at [559, 117] on span "JOB-32891 • Job | Install/Setup" at bounding box center [557, 112] width 125 height 10
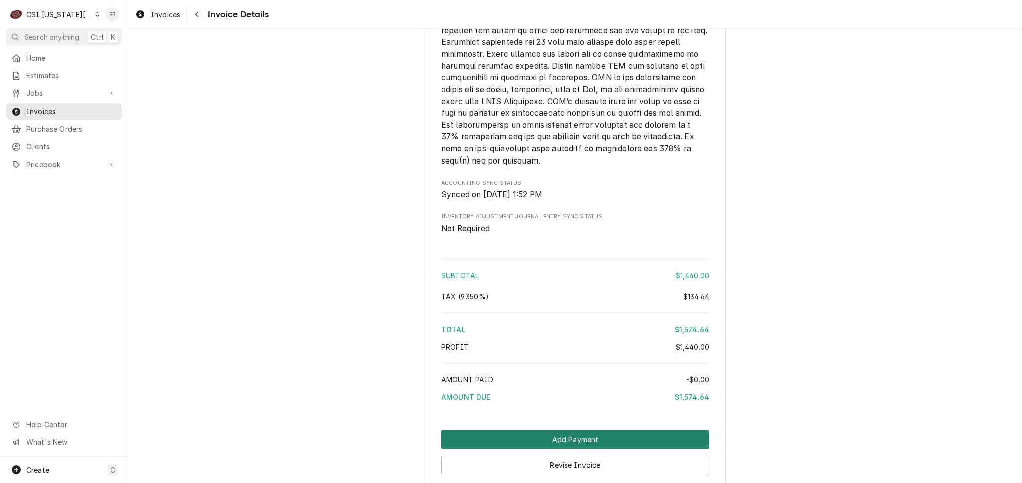
scroll to position [1479, 0]
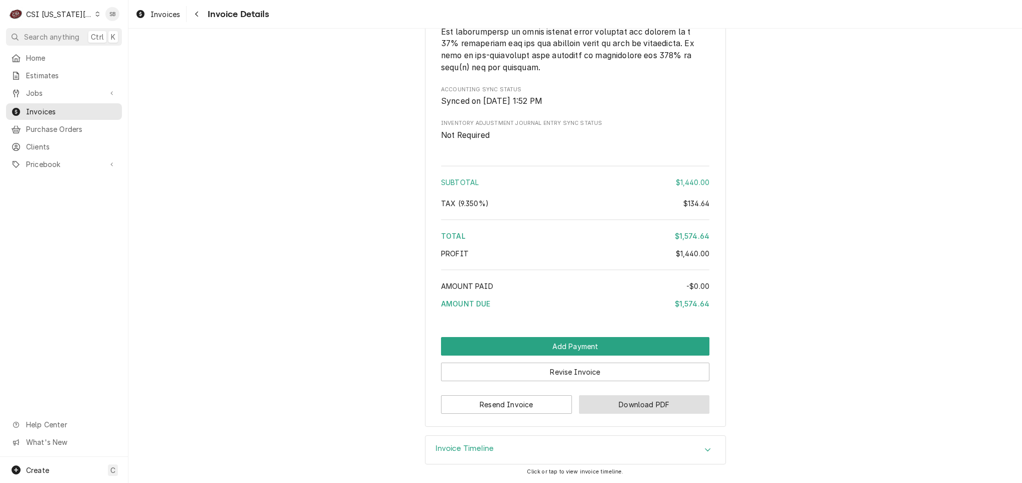
click at [625, 396] on button "Download PDF" at bounding box center [644, 404] width 131 height 19
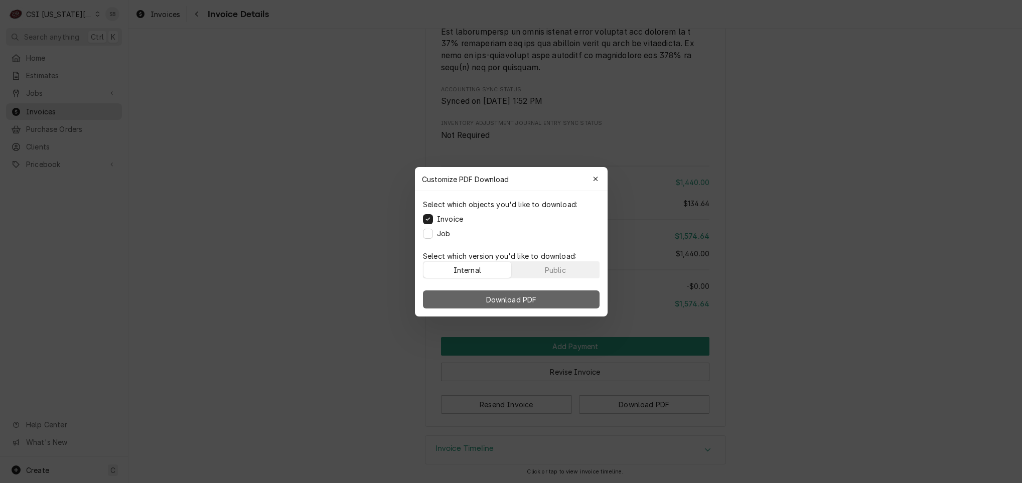
click at [562, 303] on button "Download PDF" at bounding box center [511, 300] width 177 height 18
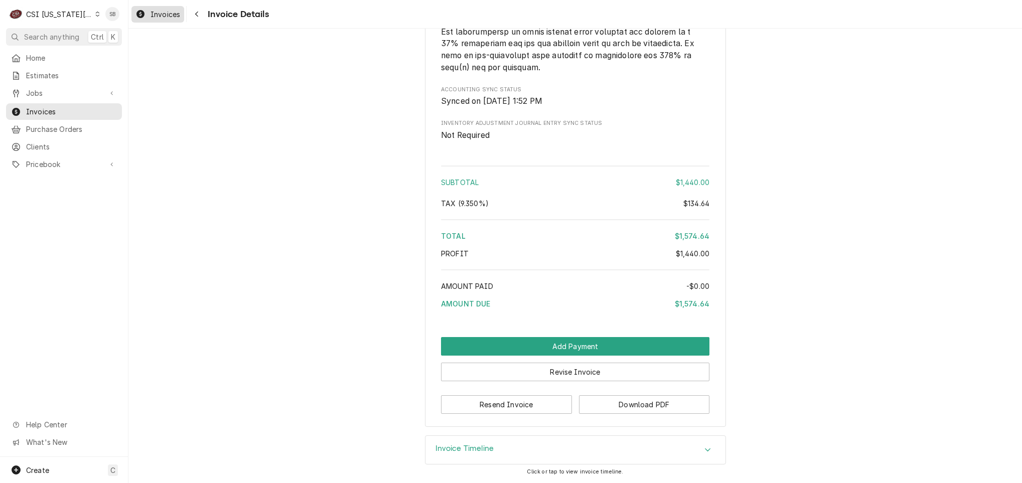
click at [154, 11] on span "Invoices" at bounding box center [166, 14] width 30 height 11
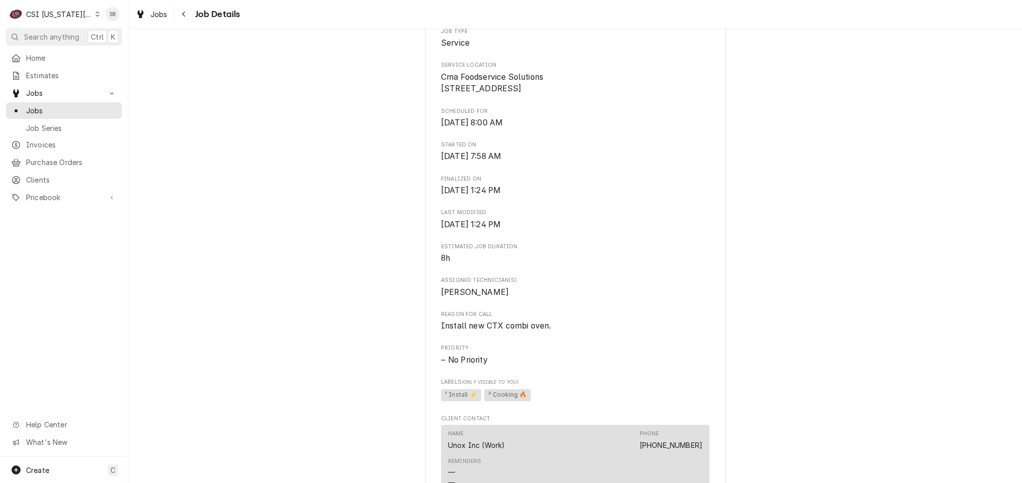
scroll to position [376, 0]
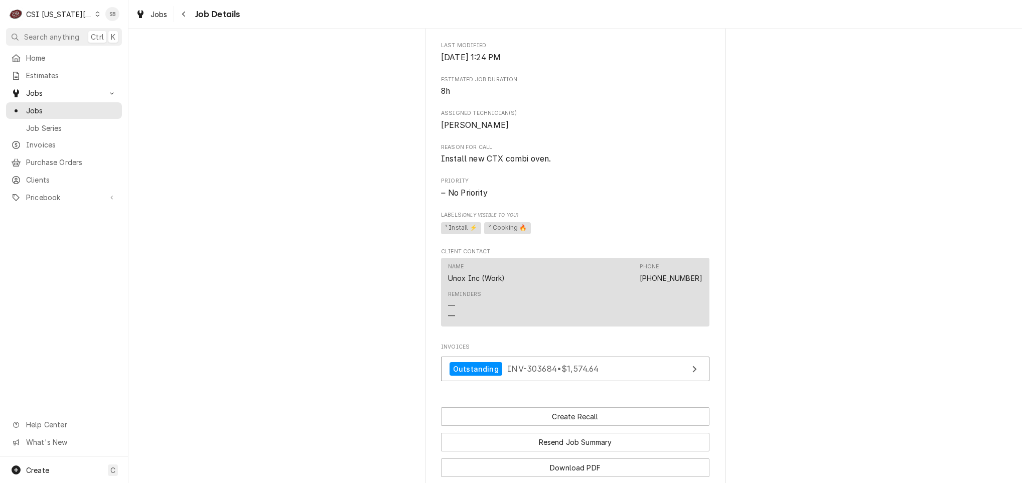
click at [309, 145] on div "Completed and Invoiced UNOX INC WARRANTY Cma Foodservice Solutions / [STREET_AD…" at bounding box center [575, 81] width 894 height 836
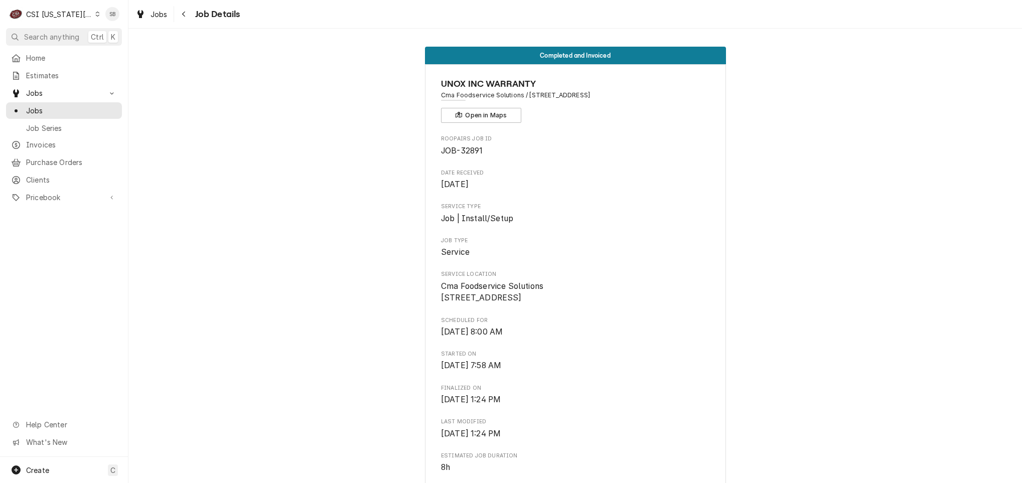
scroll to position [598, 0]
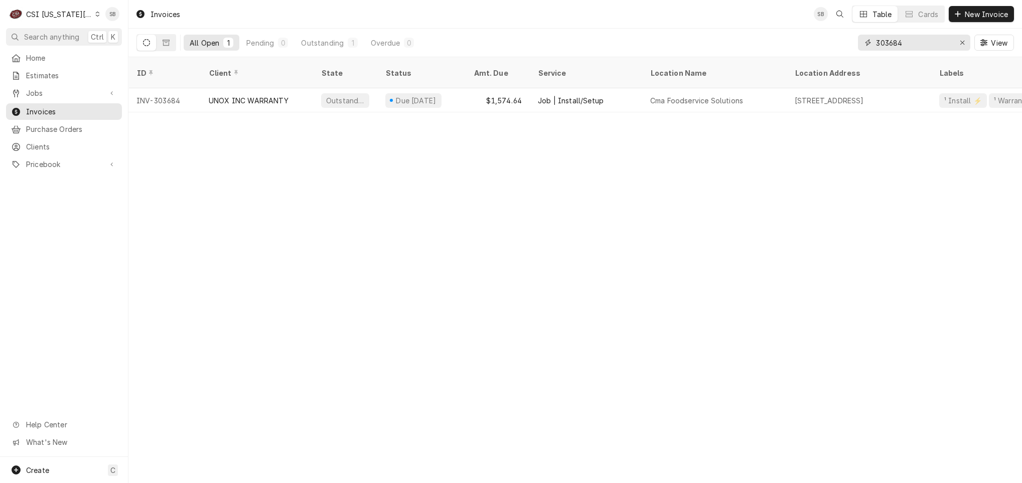
click at [881, 41] on input "303684" at bounding box center [913, 43] width 75 height 16
paste input "577"
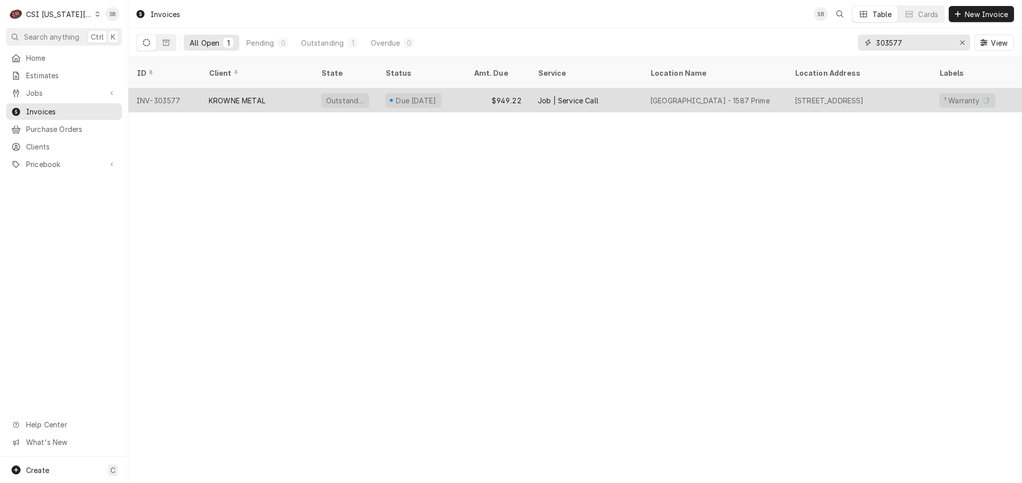
type input "303577"
click at [276, 88] on div "KROWNE METAL" at bounding box center [257, 100] width 112 height 24
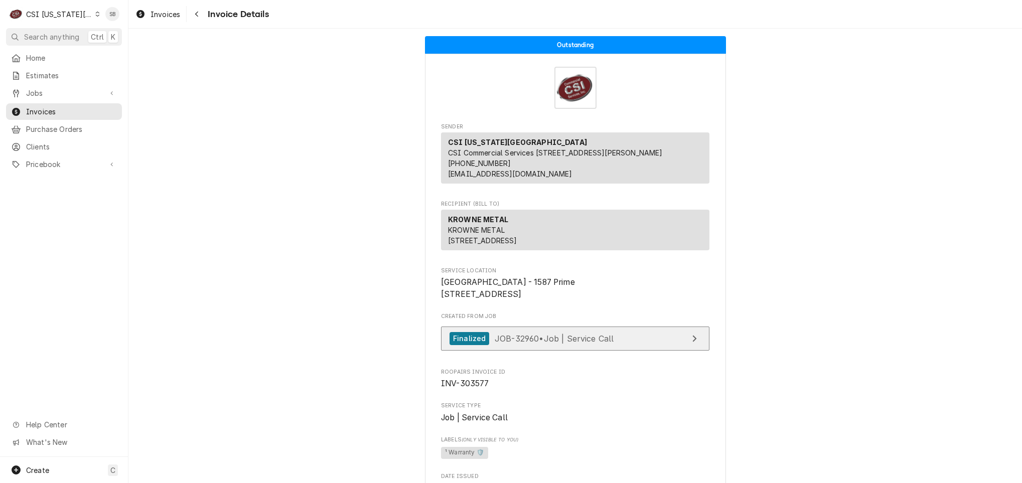
click at [549, 346] on div "Finalized JOB-32960 • Job | Service Call" at bounding box center [532, 339] width 164 height 14
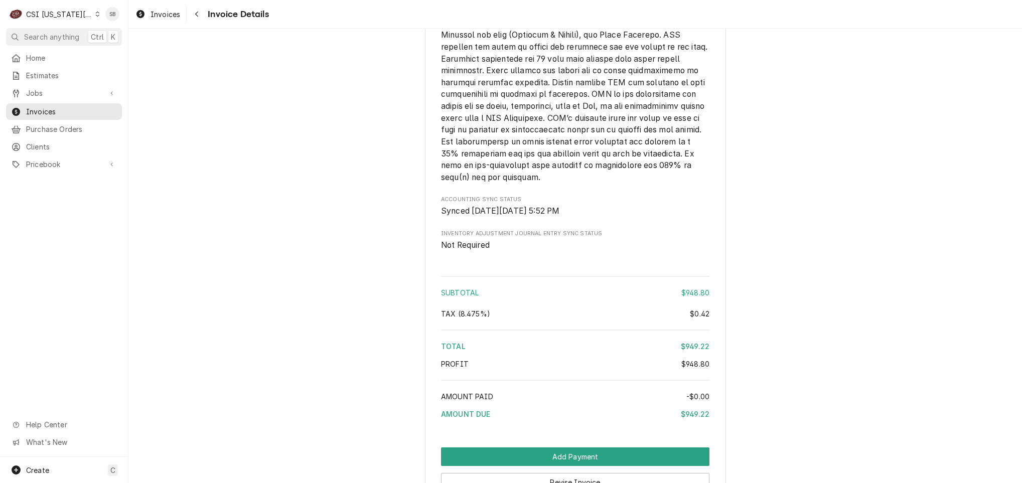
scroll to position [2101, 0]
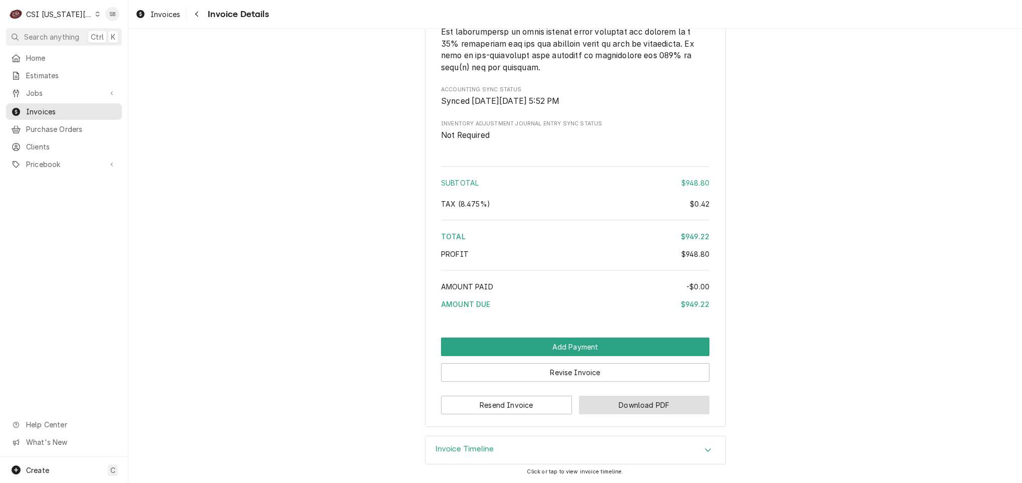
click at [644, 408] on button "Download PDF" at bounding box center [644, 405] width 131 height 19
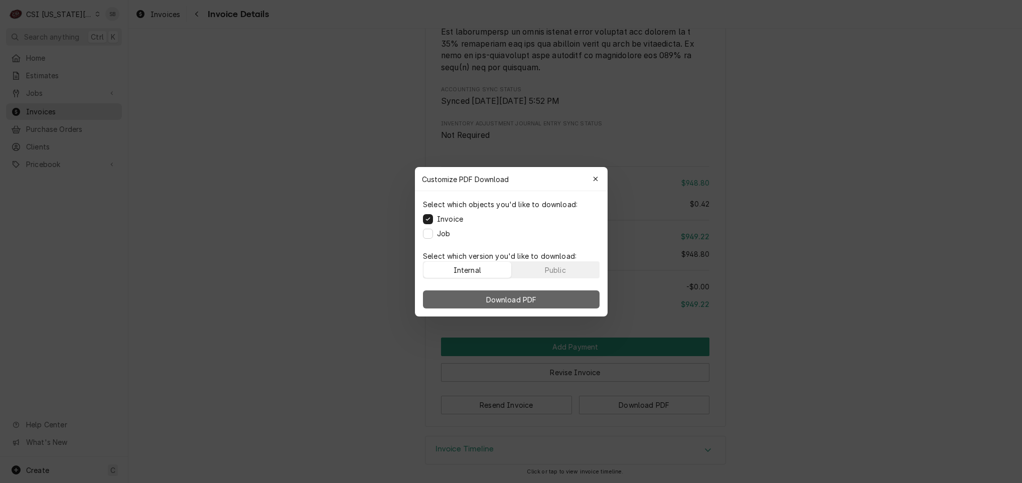
click at [581, 301] on button "Download PDF" at bounding box center [511, 300] width 177 height 18
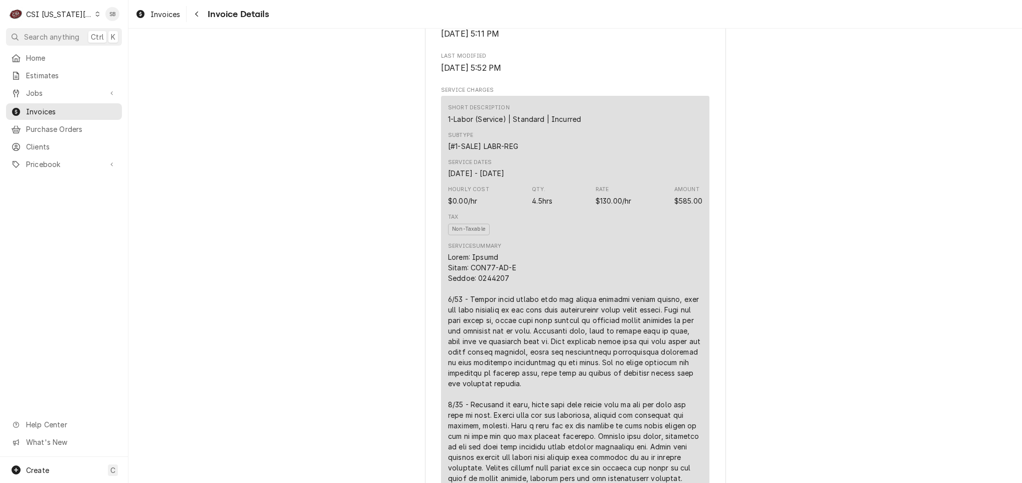
scroll to position [903, 0]
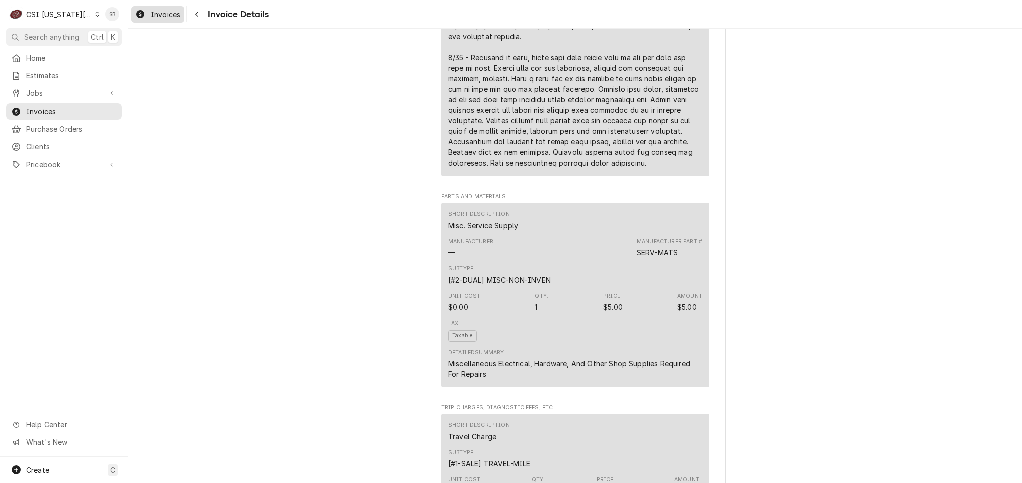
click at [166, 17] on span "Invoices" at bounding box center [166, 14] width 30 height 11
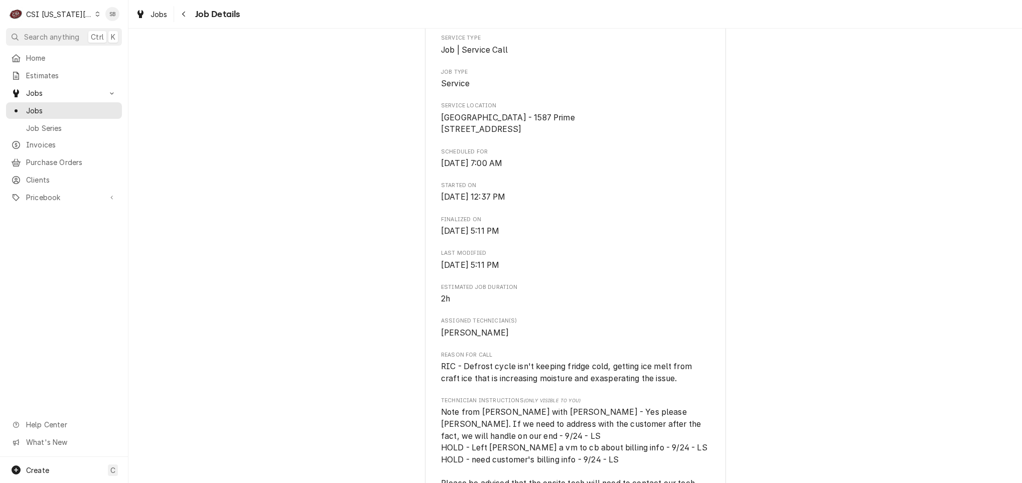
scroll to position [376, 0]
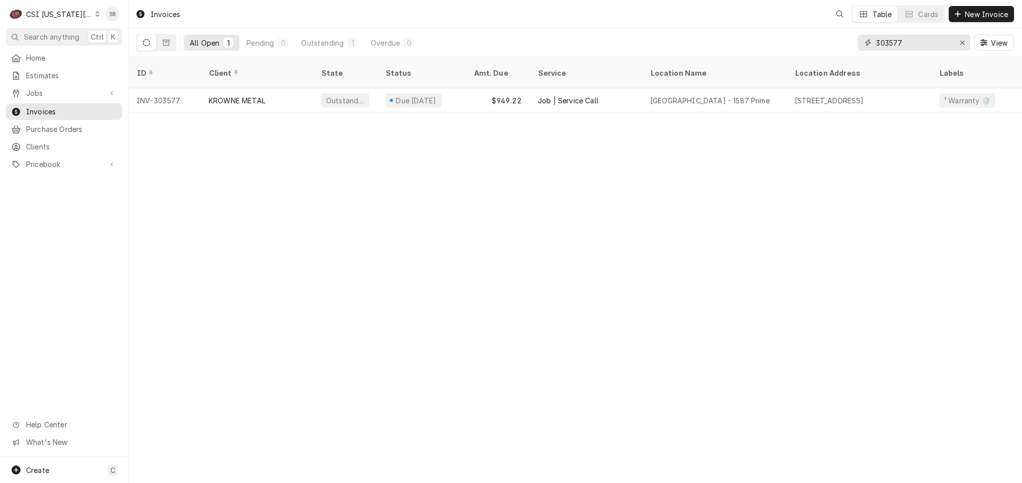
click at [894, 47] on input "303577" at bounding box center [913, 43] width 75 height 16
paste input "670"
type input "303670"
click at [265, 95] on div "GLASTENDER WARRANTY" at bounding box center [253, 100] width 89 height 11
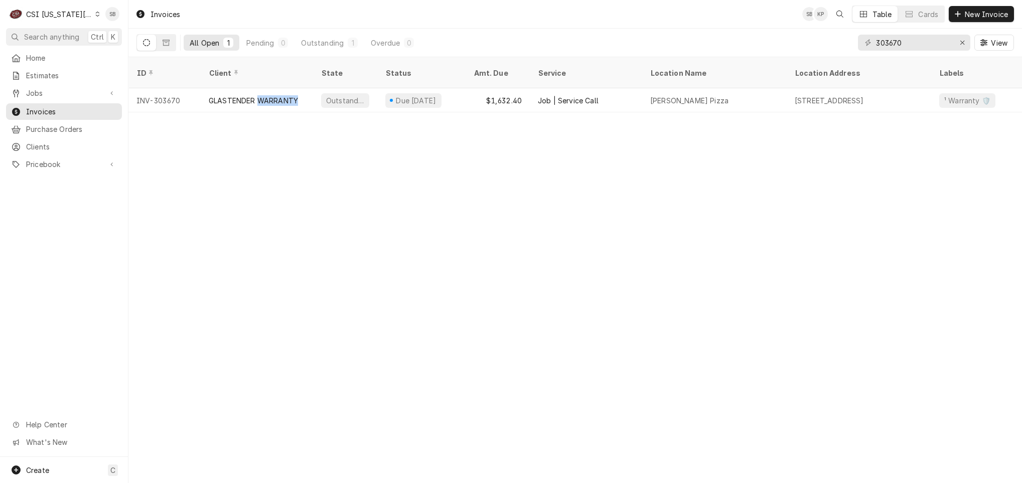
click at [265, 95] on div "GLASTENDER WARRANTY" at bounding box center [253, 100] width 89 height 11
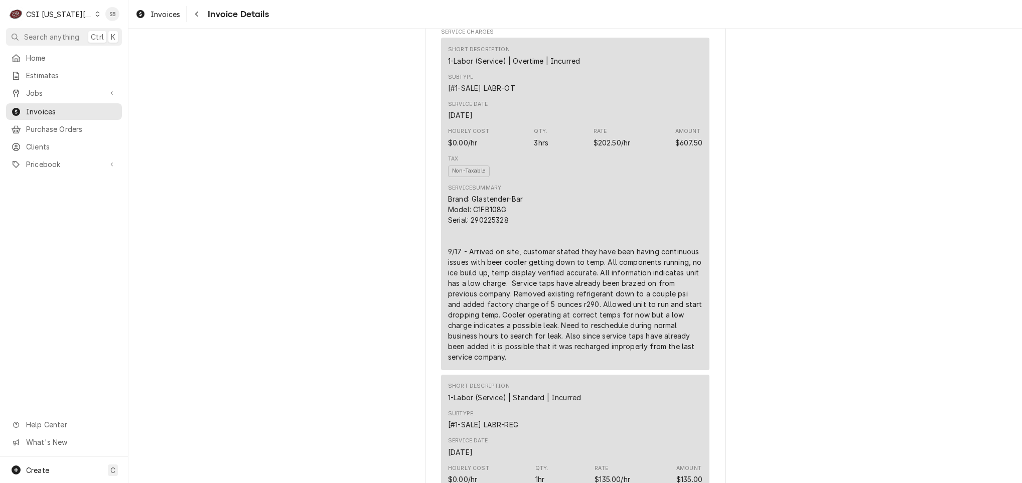
scroll to position [678, 0]
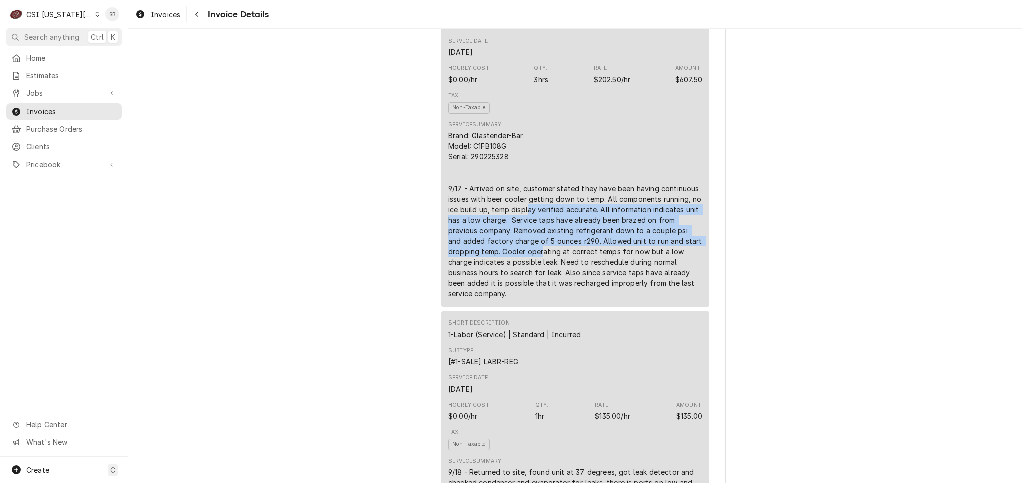
drag, startPoint x: 521, startPoint y: 246, endPoint x: 538, endPoint y: 282, distance: 40.0
click at [538, 282] on div "Brand: Glastender-Bar Model: C1FB108G Serial: 290225328 9/17 - Arrived on site,…" at bounding box center [575, 214] width 254 height 169
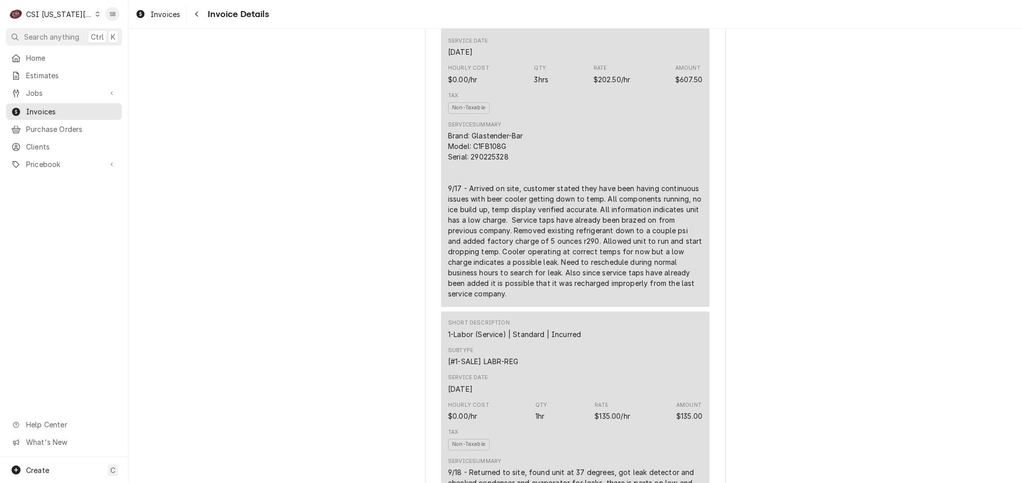
click at [539, 285] on div "Brand: Glastender-Bar Model: C1FB108G Serial: 290225328 9/17 - Arrived on site,…" at bounding box center [575, 214] width 254 height 169
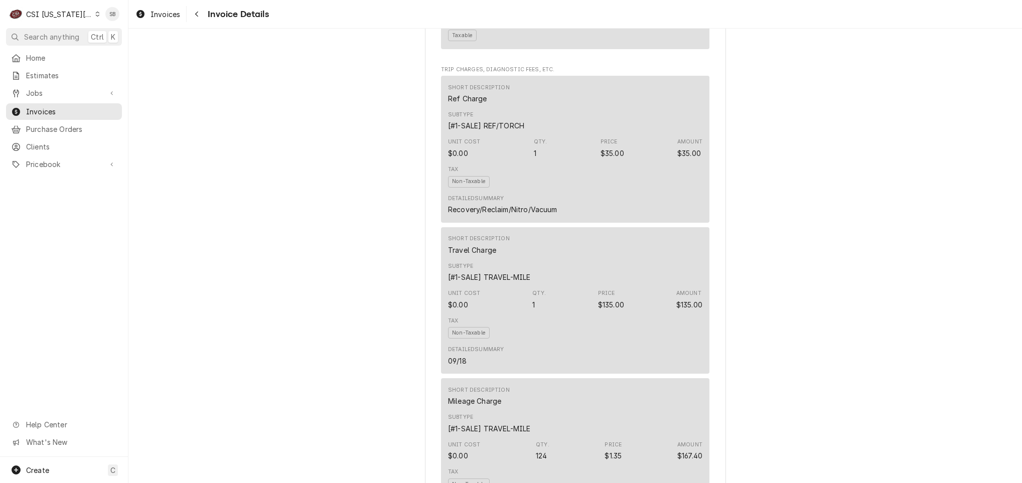
scroll to position [1581, 0]
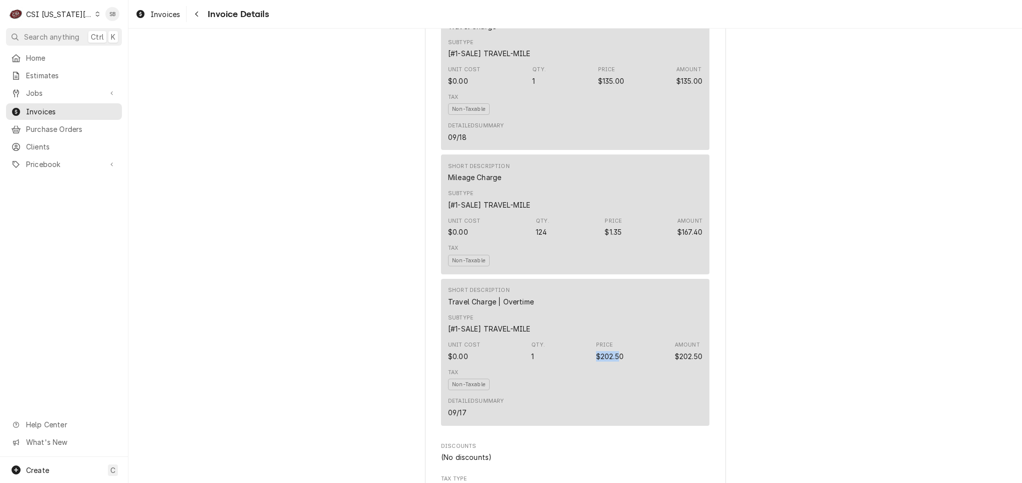
drag, startPoint x: 613, startPoint y: 376, endPoint x: 589, endPoint y: 374, distance: 24.7
click at [596, 362] on div "$202.50" at bounding box center [610, 356] width 28 height 11
drag, startPoint x: 589, startPoint y: 374, endPoint x: 595, endPoint y: 259, distance: 114.6
click at [595, 241] on div "Unit Cost $0.00 Qty. 124 Price $1.35 Amount $167.40" at bounding box center [575, 227] width 254 height 27
drag, startPoint x: 595, startPoint y: 253, endPoint x: 625, endPoint y: 252, distance: 30.1
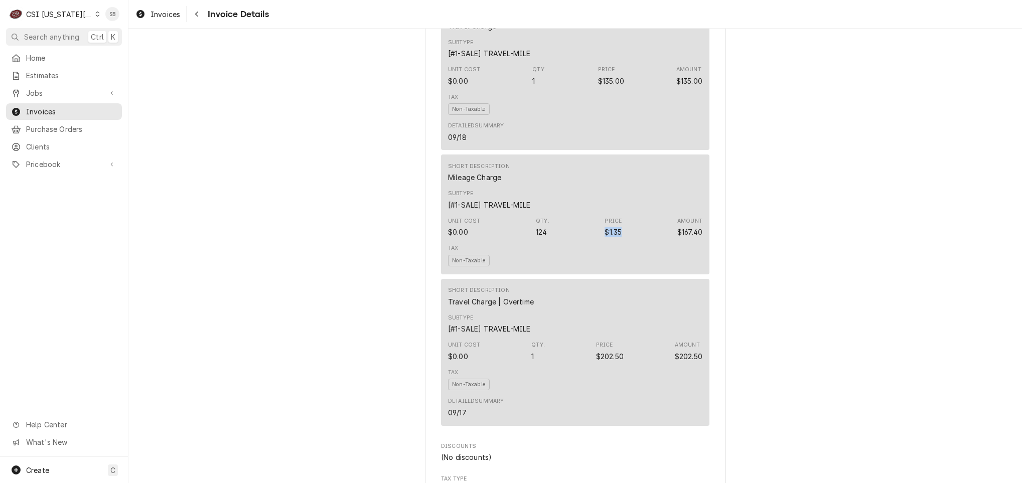
click at [625, 241] on div "Unit Cost $0.00 Qty. 124 Price $1.35 Amount $167.40" at bounding box center [575, 227] width 254 height 27
drag, startPoint x: 625, startPoint y: 252, endPoint x: 570, endPoint y: 262, distance: 56.6
click at [570, 241] on div "Unit Cost $0.00 Qty. 124 Price $1.35 Amount $167.40" at bounding box center [575, 227] width 254 height 27
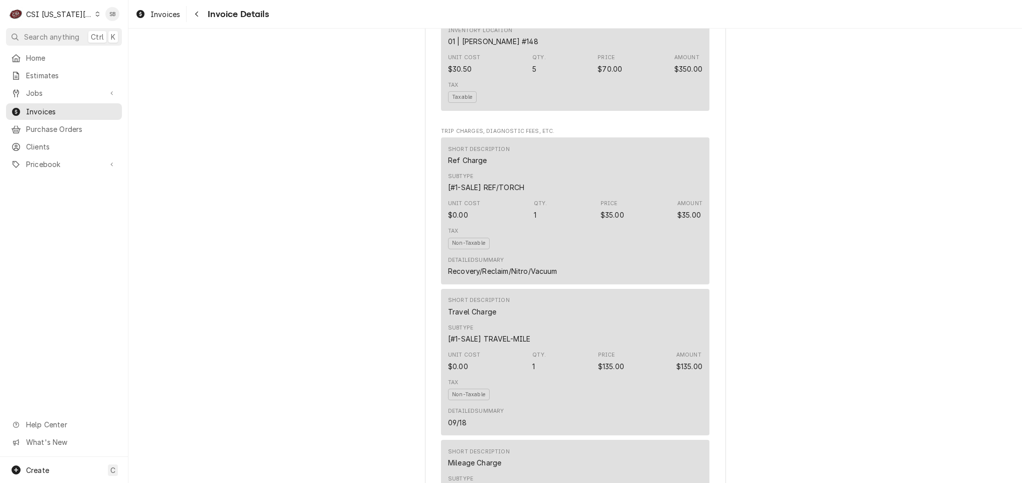
scroll to position [1280, 0]
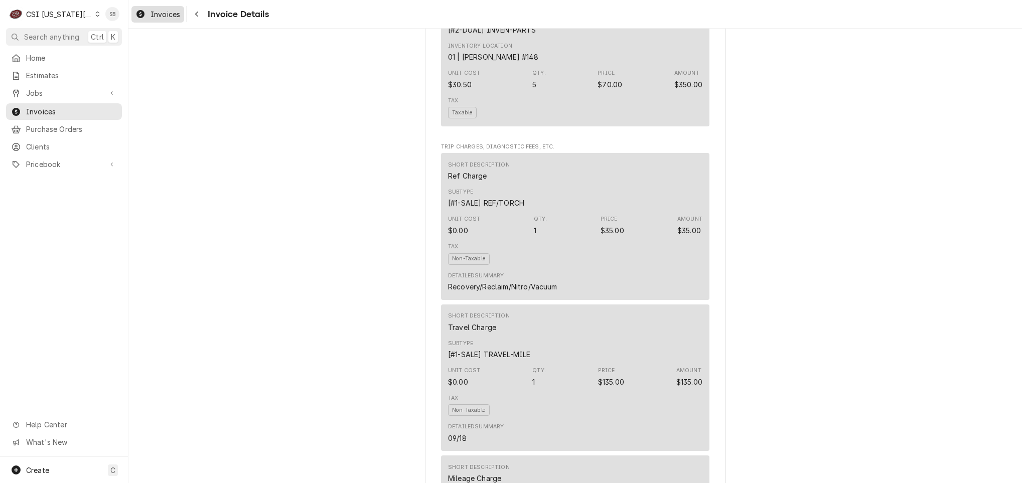
click at [148, 20] on div "Invoices" at bounding box center [158, 14] width 49 height 13
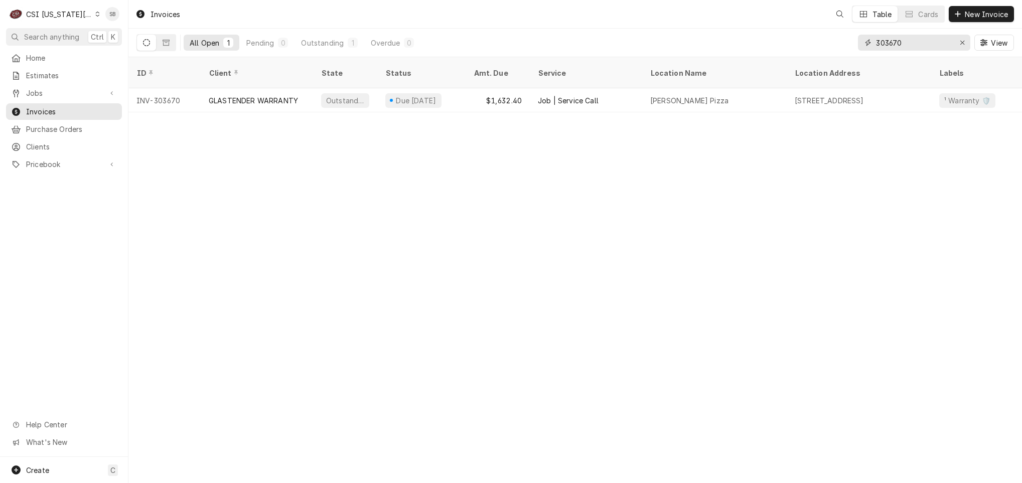
click at [891, 48] on input "303670" at bounding box center [913, 43] width 75 height 16
paste input "47"
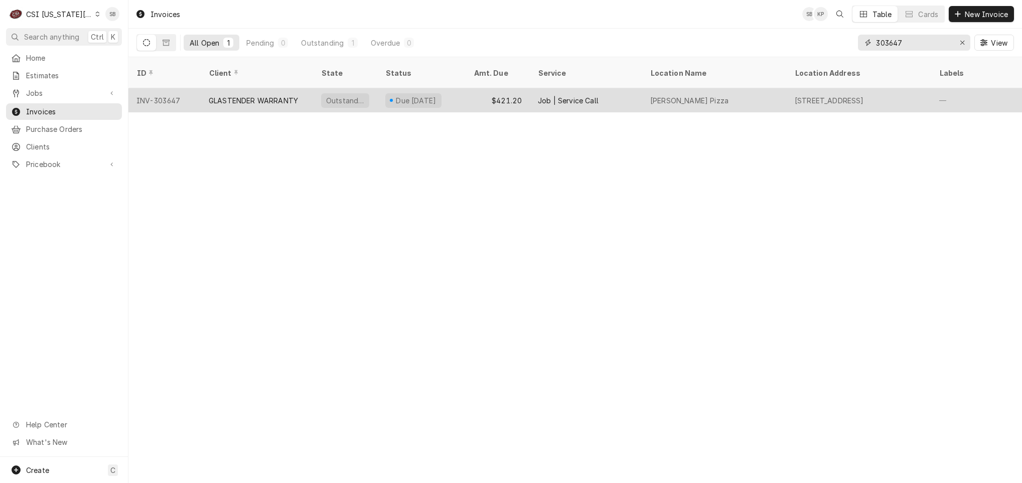
type input "303647"
click at [241, 95] on div "GLASTENDER WARRANTY" at bounding box center [253, 100] width 89 height 11
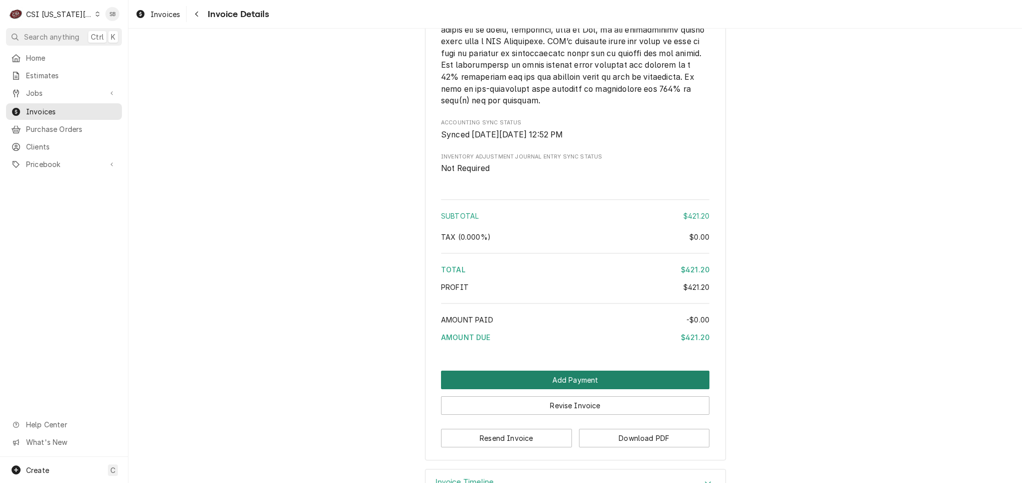
scroll to position [1724, 0]
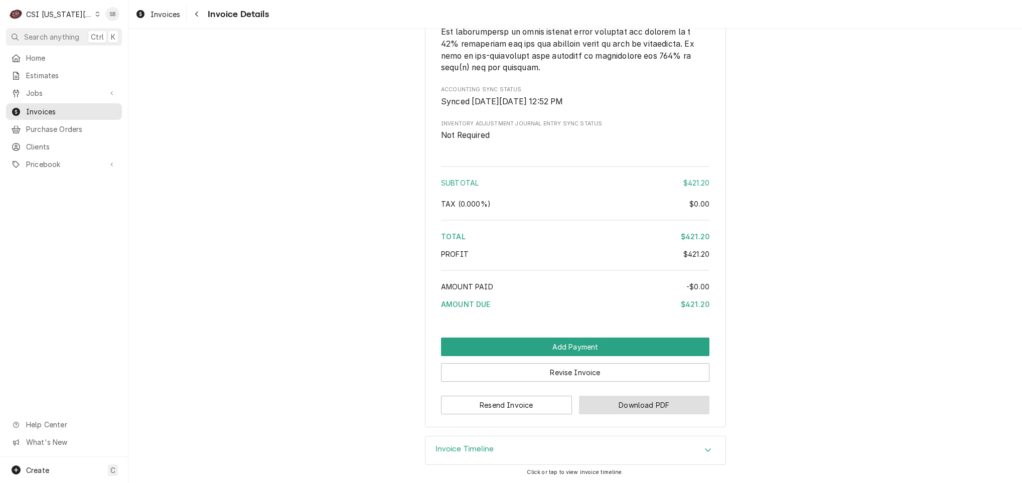
click at [637, 404] on button "Download PDF" at bounding box center [644, 405] width 131 height 19
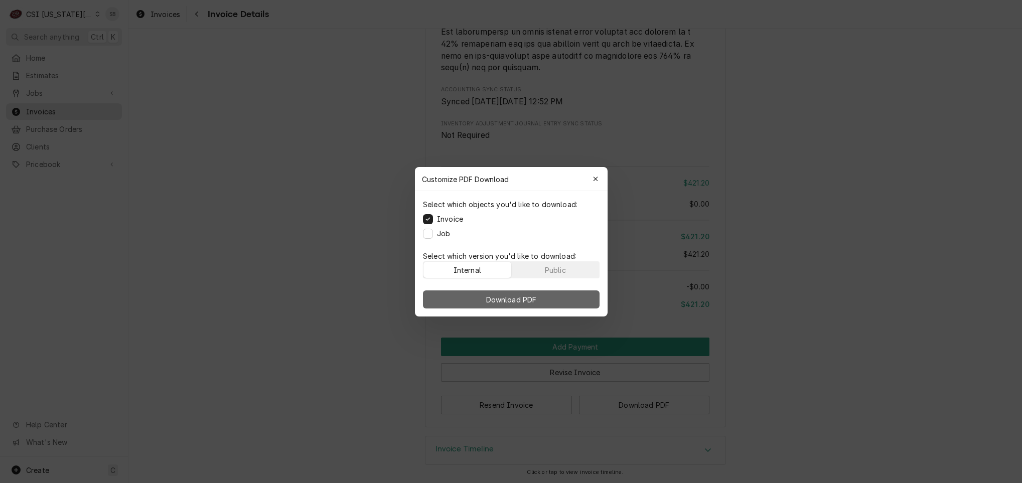
click at [559, 302] on button "Download PDF" at bounding box center [511, 300] width 177 height 18
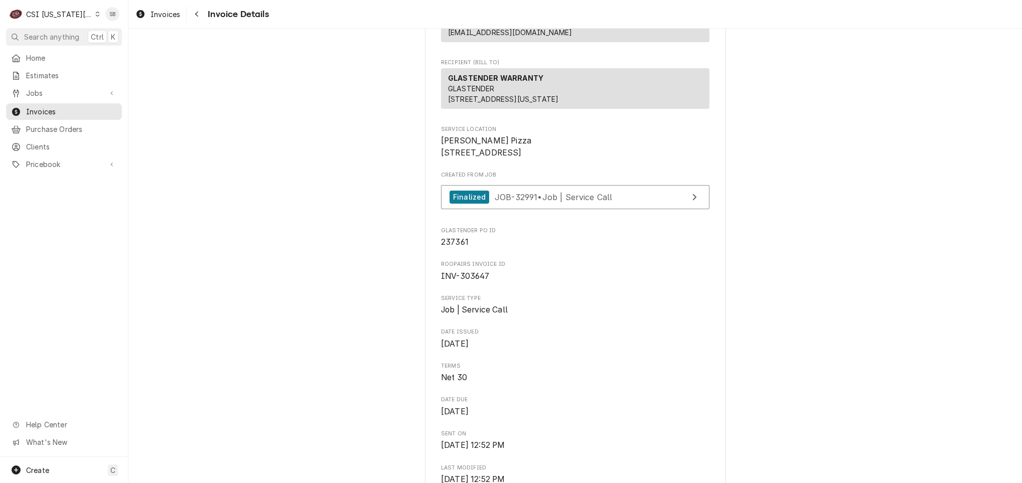
scroll to position [0, 0]
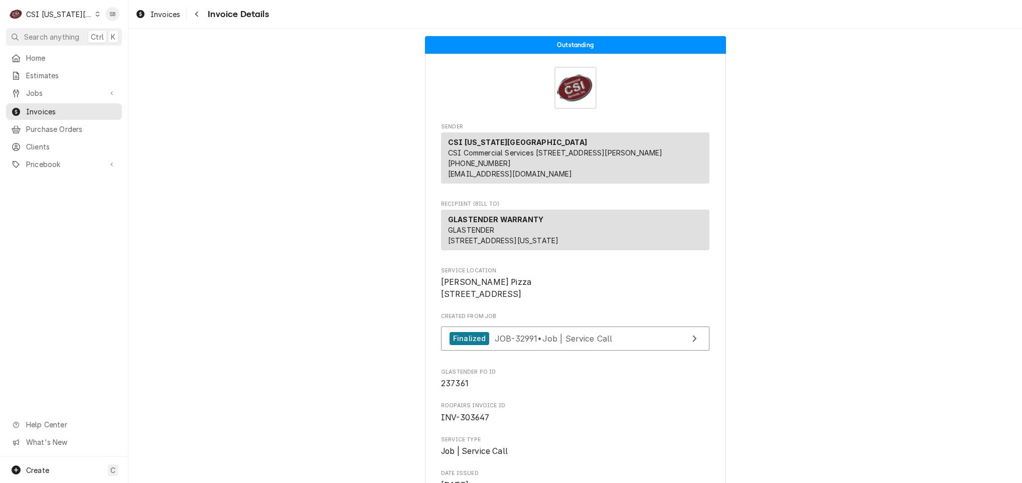
click at [46, 15] on div "CSI [US_STATE][GEOGRAPHIC_DATA]" at bounding box center [59, 14] width 66 height 11
click at [101, 53] on div "CSI St. Louis" at bounding box center [172, 55] width 147 height 11
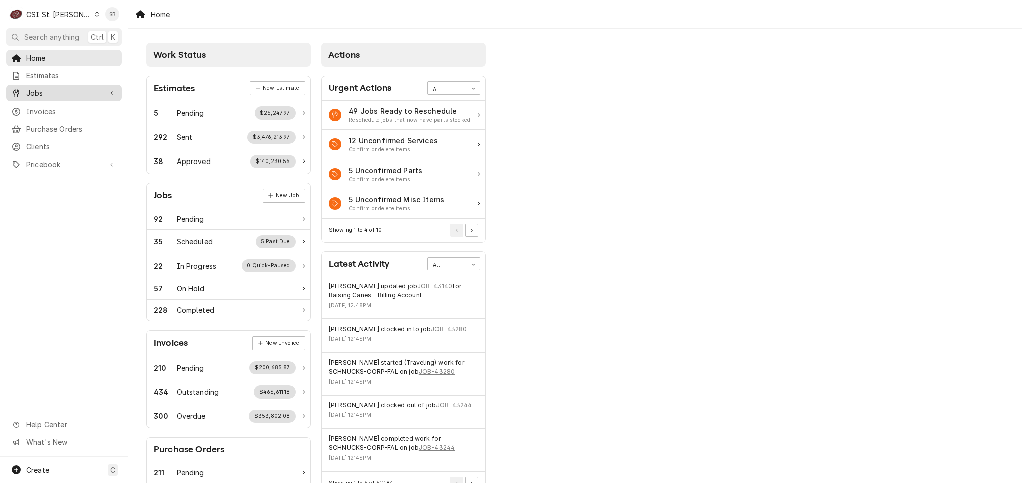
click at [68, 92] on span "Jobs" at bounding box center [64, 93] width 76 height 11
click at [71, 105] on span "Jobs" at bounding box center [71, 110] width 91 height 11
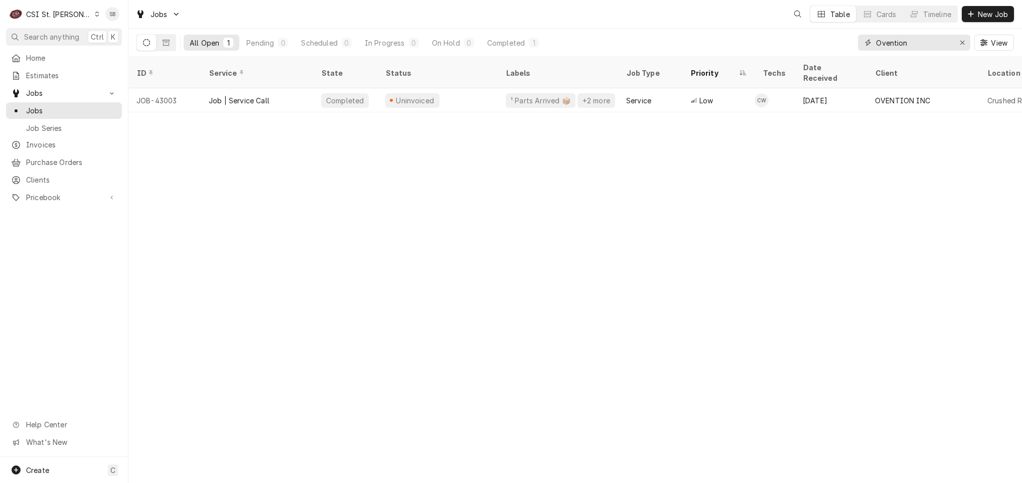
click at [884, 36] on input "Ovention" at bounding box center [913, 43] width 75 height 16
type input "43227"
click at [235, 95] on div "Job | Service Call" at bounding box center [239, 100] width 61 height 11
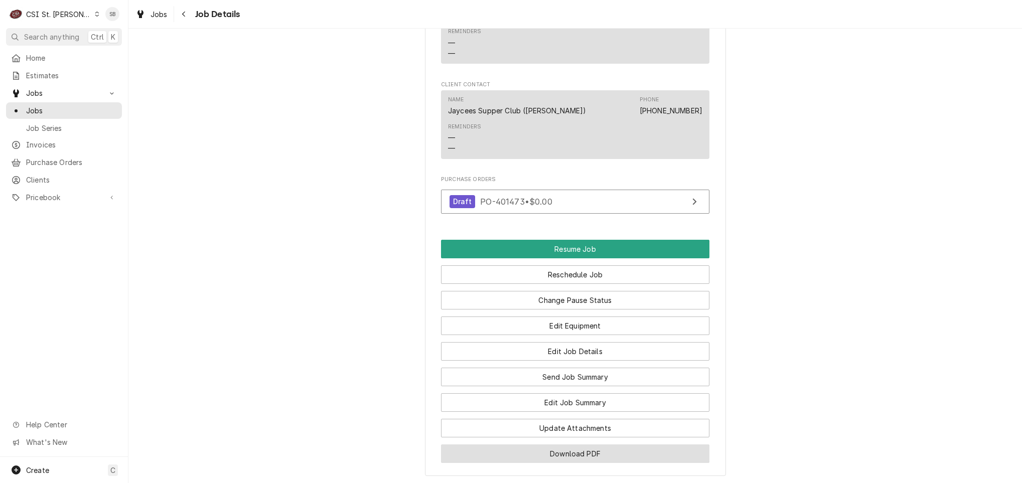
scroll to position [1065, 0]
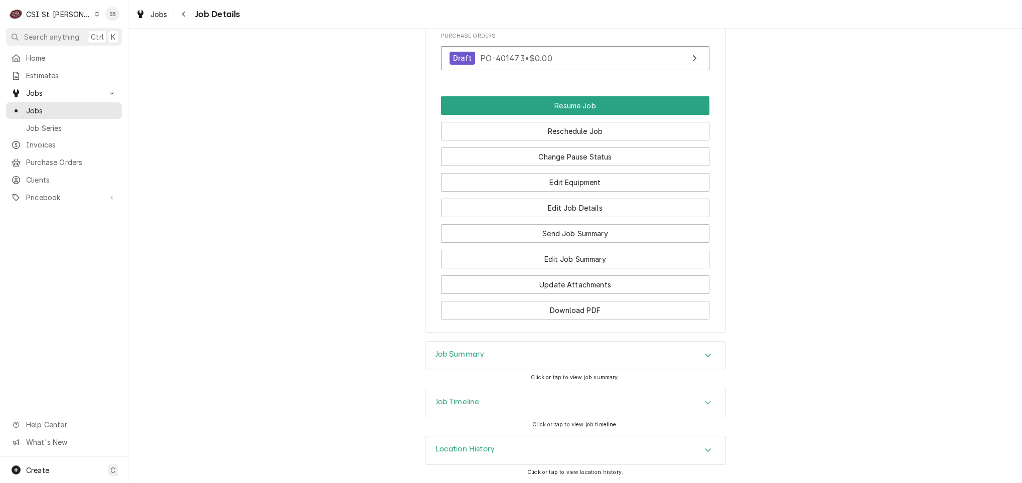
click at [494, 351] on div "Job Summary" at bounding box center [576, 356] width 300 height 28
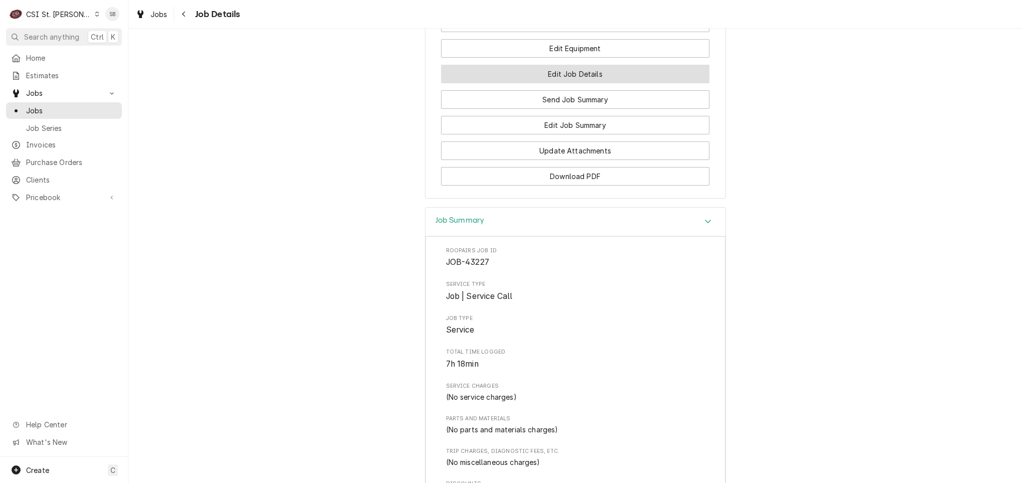
scroll to position [961, 0]
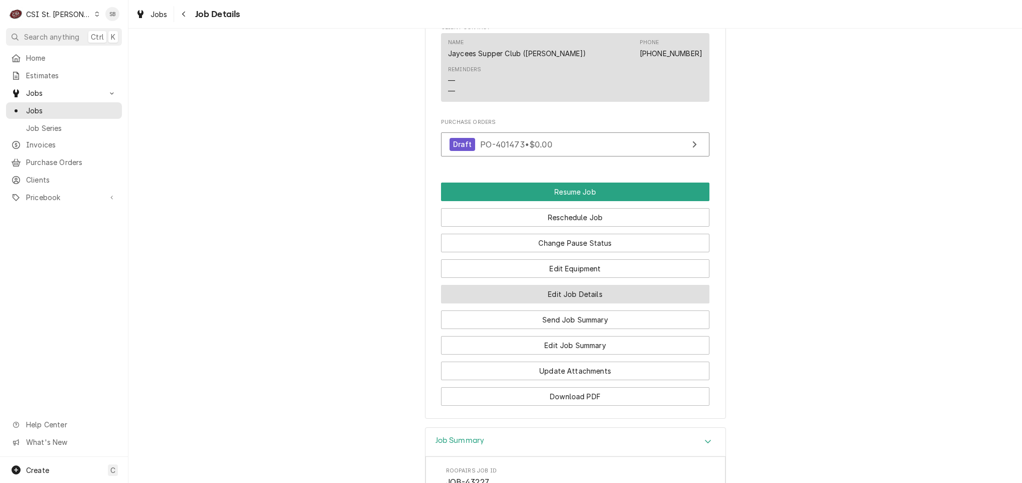
click at [601, 304] on button "Edit Job Details" at bounding box center [575, 294] width 269 height 19
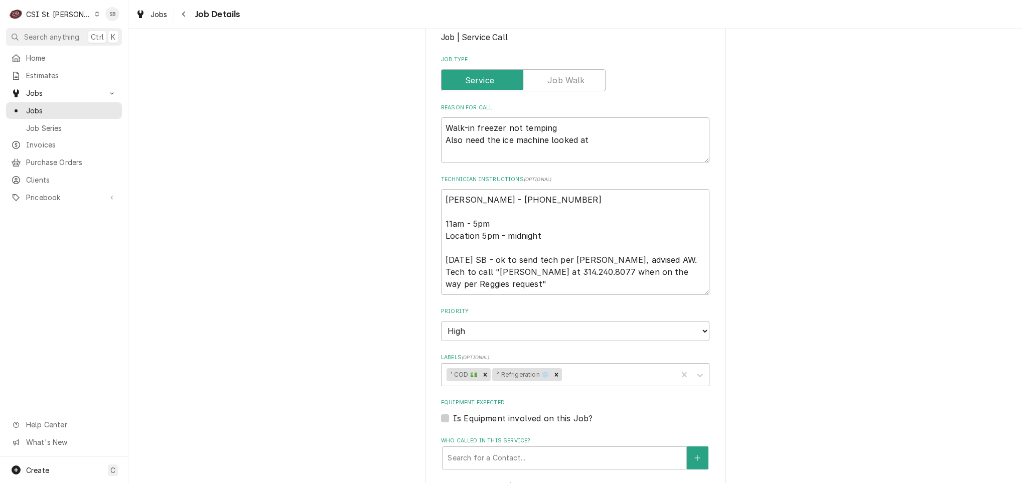
scroll to position [151, 0]
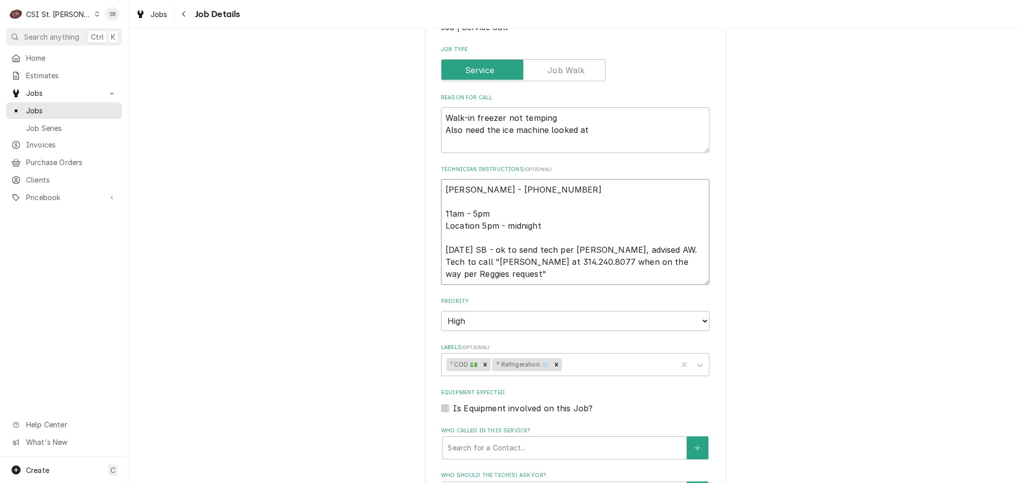
click at [507, 278] on textarea "Reggie Brooks - 314 265-7765 11am - 5pm Location 5pm - midnight 10/14 SB - ok t…" at bounding box center [575, 232] width 269 height 106
type textarea "x"
type textarea "Reggie Brooks - 314 265-7765 11am - 5pm Location 5pm - midnight 10/14 SB - ok t…"
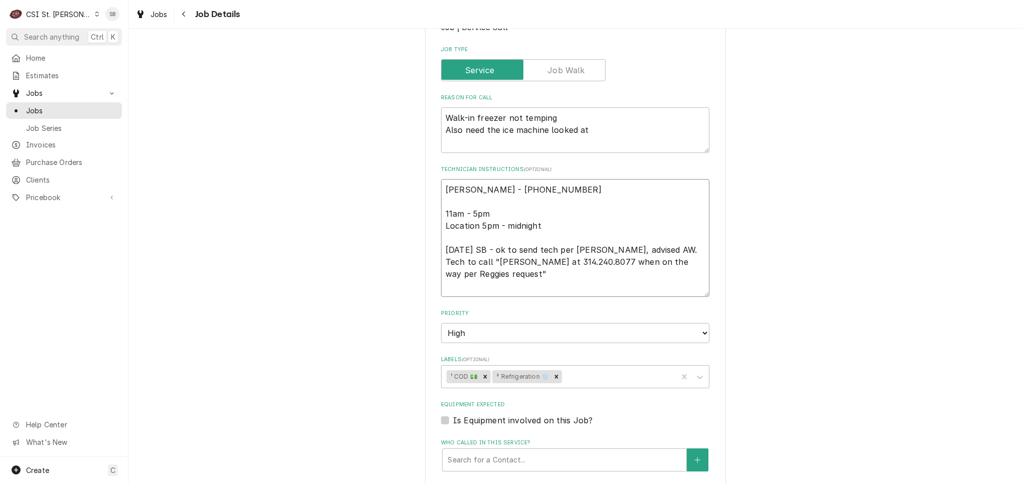
type textarea "x"
type textarea "Reggie Brooks - 314 265-7765 11am - 5pm Location 5pm - midnight 10/14 SB - ok t…"
type textarea "x"
type textarea "Reggie Brooks - 314 265-7765 11am - 5pm Location 5pm - midnight 10/14 SB - ok t…"
type textarea "x"
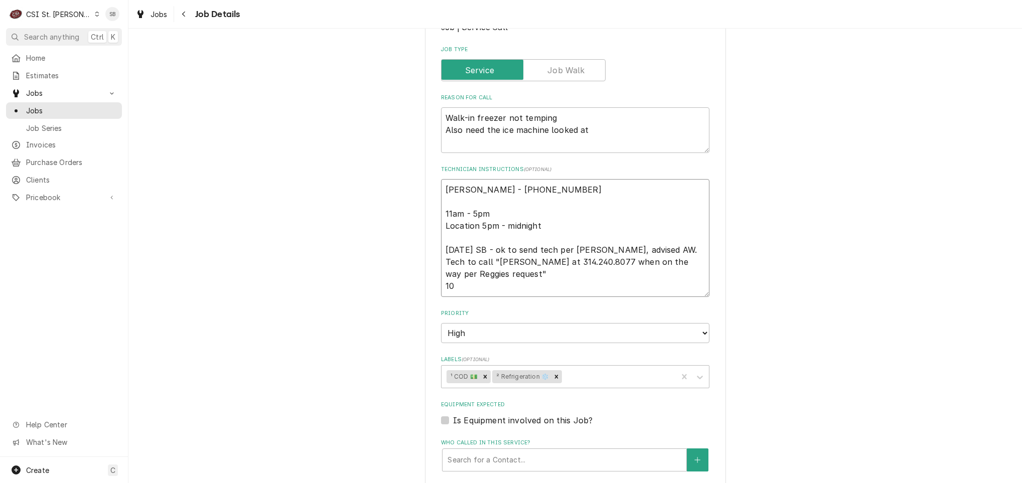
type textarea "Reggie Brooks - 314 265-7765 11am - 5pm Location 5pm - midnight 10/14 SB - ok t…"
type textarea "x"
type textarea "Reggie Brooks - 314 265-7765 11am - 5pm Location 5pm - midnight 10/14 SB - ok t…"
type textarea "x"
type textarea "Reggie Brooks - 314 265-7765 11am - 5pm Location 5pm - midnight 10/14 SB - ok t…"
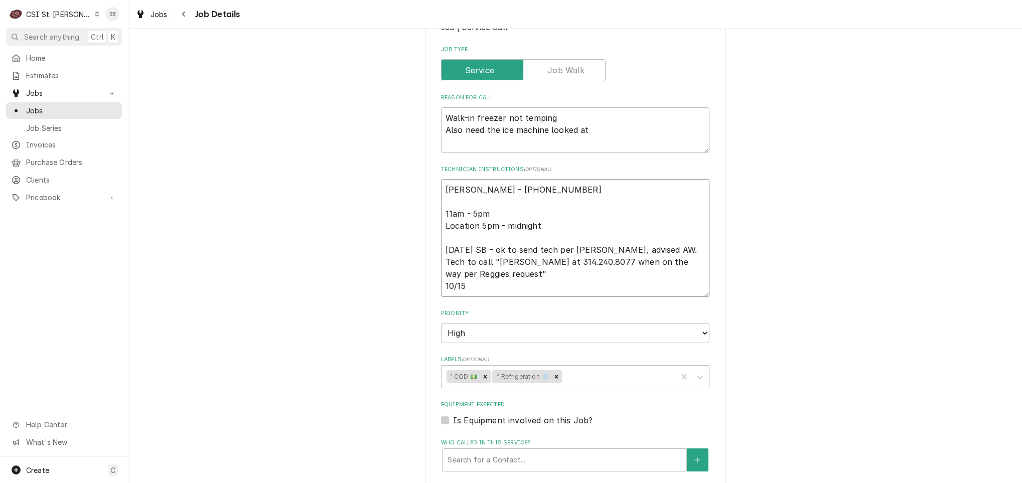
type textarea "x"
type textarea "Reggie Brooks - 314 265-7765 11am - 5pm Location 5pm - midnight 10/14 SB - ok t…"
type textarea "x"
type textarea "Reggie Brooks - 314 265-7765 11am - 5pm Location 5pm - midnight 10/14 SB - ok t…"
type textarea "x"
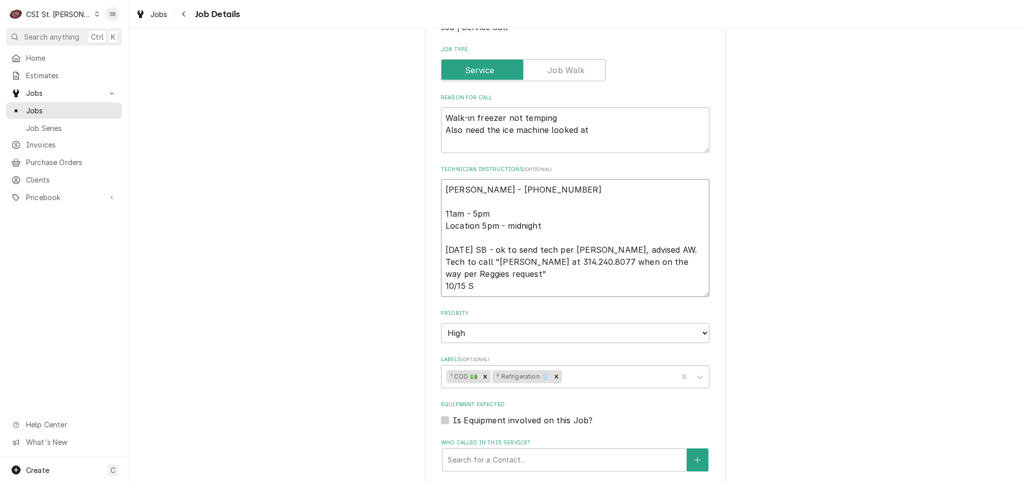
type textarea "Reggie Brooks - 314 265-7765 11am - 5pm Location 5pm - midnight 10/14 SB - ok t…"
type textarea "x"
type textarea "Reggie Brooks - 314 265-7765 11am - 5pm Location 5pm - midnight 10/14 SB - ok t…"
type textarea "x"
type textarea "Reggie Brooks - 314 265-7765 11am - 5pm Location 5pm - midnight 10/14 SB - ok t…"
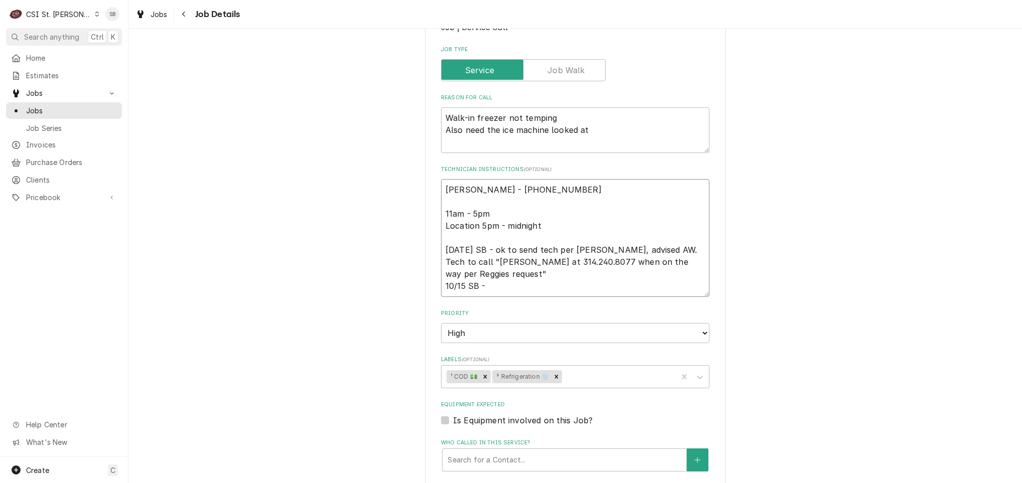
type textarea "x"
type textarea "Reggie Brooks - 314 265-7765 11am - 5pm Location 5pm - midnight 10/14 SB - ok t…"
type textarea "x"
type textarea "Reggie Brooks - 314 265-7765 11am - 5pm Location 5pm - midnight 10/14 SB - ok t…"
type textarea "x"
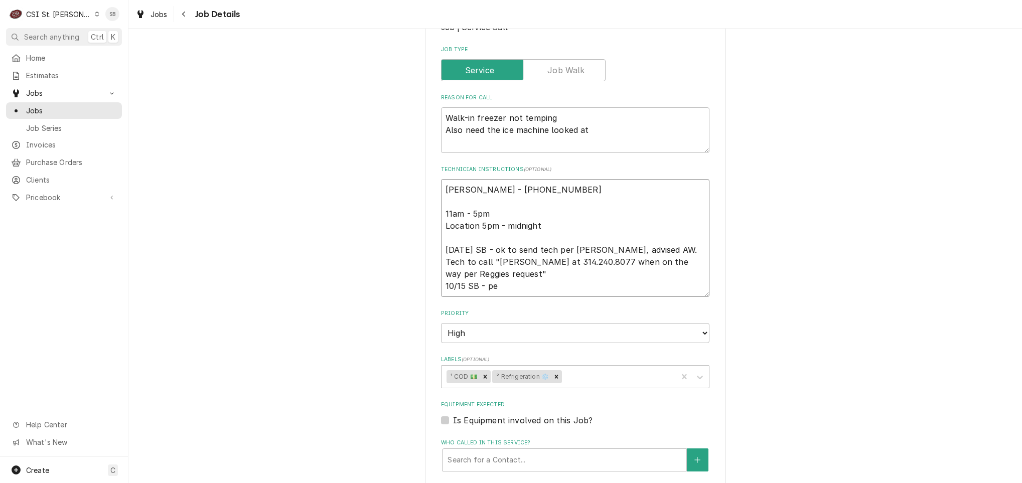
type textarea "Reggie Brooks - 314 265-7765 11am - 5pm Location 5pm - midnight 10/14 SB - ok t…"
type textarea "x"
type textarea "Reggie Brooks - 314 265-7765 11am - 5pm Location 5pm - midnight 10/14 SB - ok t…"
type textarea "x"
type textarea "Reggie Brooks - 314 265-7765 11am - 5pm Location 5pm - midnight 10/14 SB - ok t…"
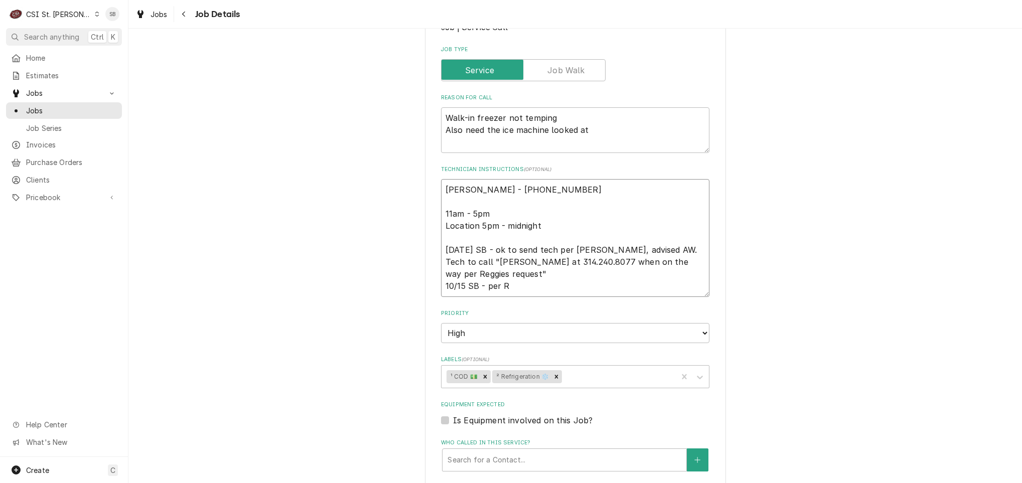
type textarea "x"
type textarea "Reggie Brooks - 314 265-7765 11am - 5pm Location 5pm - midnight 10/14 SB - ok t…"
type textarea "x"
type textarea "Reggie Brooks - 314 265-7765 11am - 5pm Location 5pm - midnight 10/14 SB - ok t…"
type textarea "x"
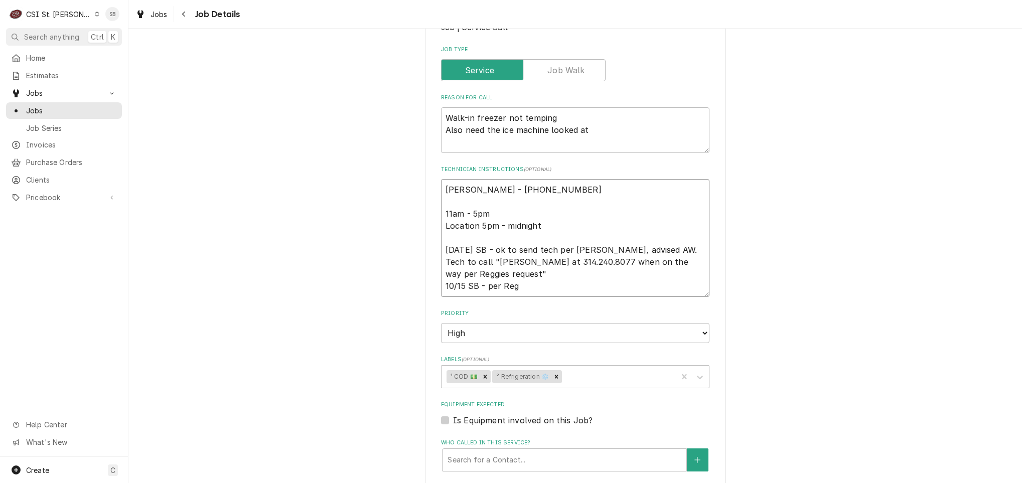
type textarea "Reggie Brooks - 314 265-7765 11am - 5pm Location 5pm - midnight 10/14 SB - ok t…"
type textarea "x"
type textarea "Reggie Brooks - 314 265-7765 11am - 5pm Location 5pm - midnight 10/14 SB - ok t…"
type textarea "x"
type textarea "Reggie Brooks - 314 265-7765 11am - 5pm Location 5pm - midnight 10/14 SB - ok t…"
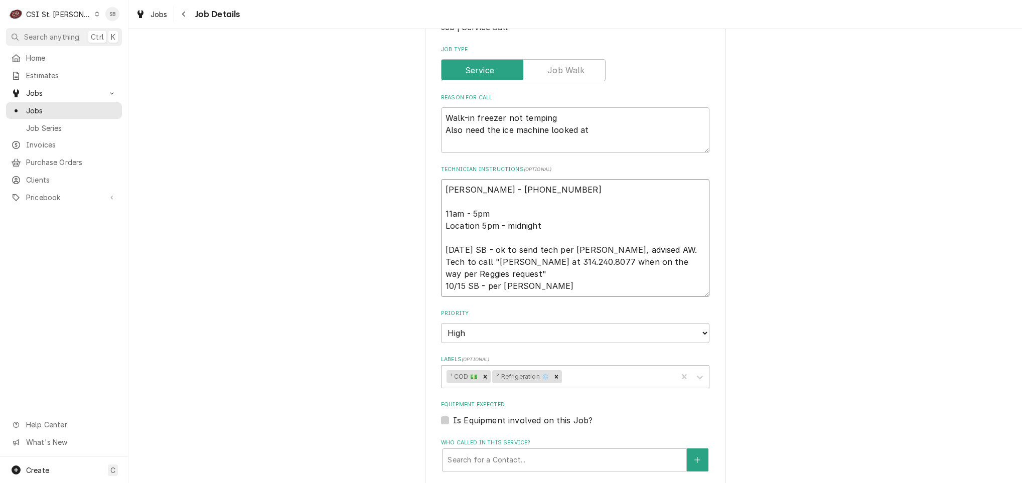
type textarea "x"
type textarea "Reggie Brooks - 314 265-7765 11am - 5pm Location 5pm - midnight 10/14 SB - ok t…"
type textarea "x"
type textarea "Reggie Brooks - 314 265-7765 11am - 5pm Location 5pm - midnight 10/14 SB - ok t…"
type textarea "x"
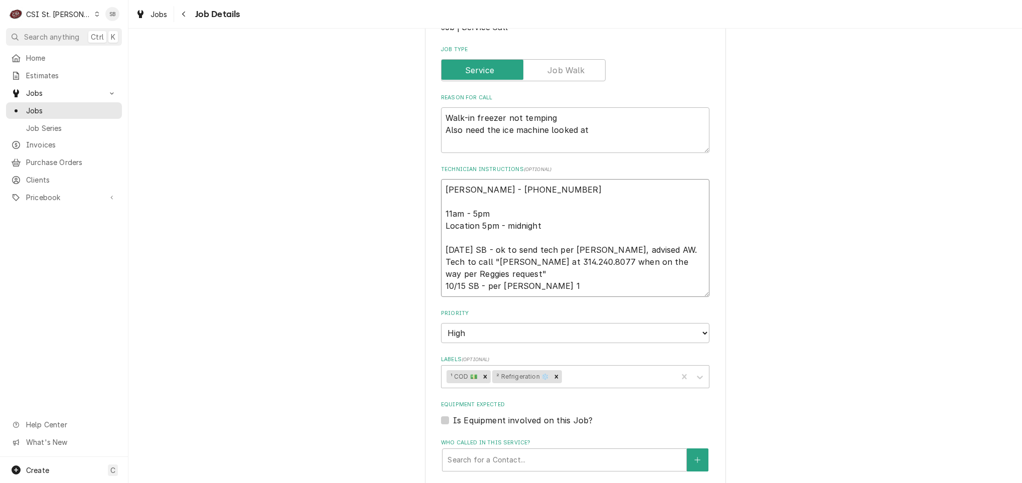
type textarea "Reggie Brooks - 314 265-7765 11am - 5pm Location 5pm - midnight 10/14 SB - ok t…"
type textarea "x"
type textarea "Reggie Brooks - 314 265-7765 11am - 5pm Location 5pm - midnight 10/14 SB - ok t…"
type textarea "x"
type textarea "Reggie Brooks - 314 265-7765 11am - 5pm Location 5pm - midnight 10/14 SB - ok t…"
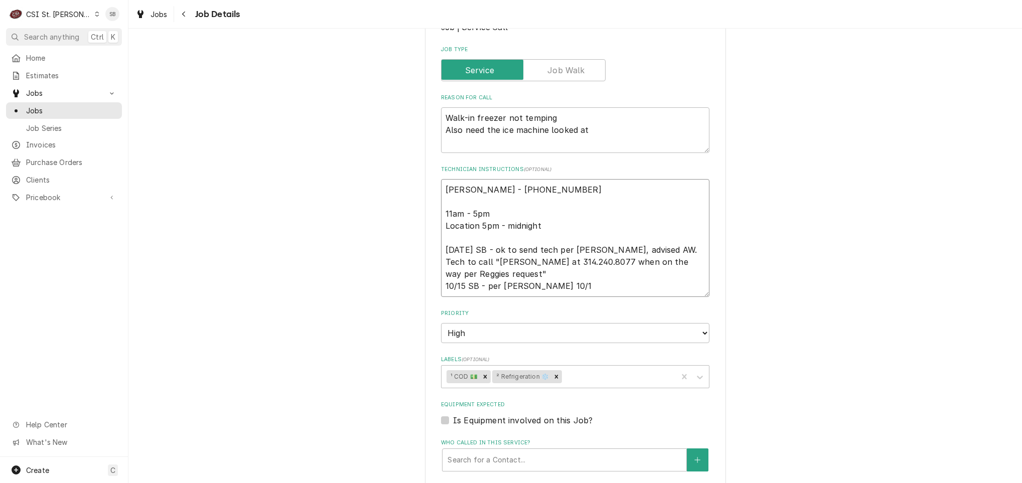
type textarea "x"
type textarea "Reggie Brooks - 314 265-7765 11am - 5pm Location 5pm - midnight 10/14 SB - ok t…"
type textarea "x"
type textarea "Reggie Brooks - 314 265-7765 11am - 5pm Location 5pm - midnight 10/14 SB - ok t…"
type textarea "x"
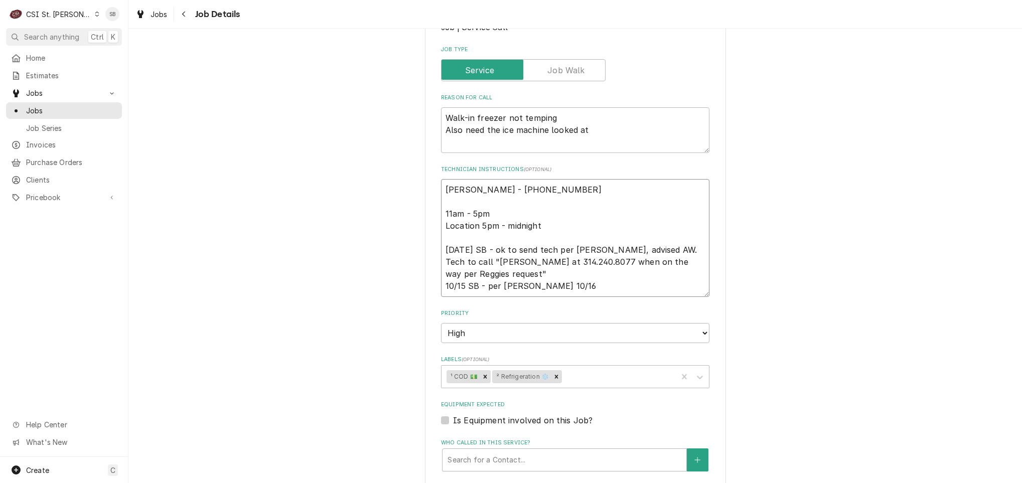
type textarea "Reggie Brooks - 314 265-7765 11am - 5pm Location 5pm - midnight 10/14 SB - ok t…"
type textarea "x"
type textarea "Reggie Brooks - 314 265-7765 11am - 5pm Location 5pm - midnight 10/14 SB - ok t…"
type textarea "x"
type textarea "Reggie Brooks - 314 265-7765 11am - 5pm Location 5pm - midnight 10/14 SB - ok t…"
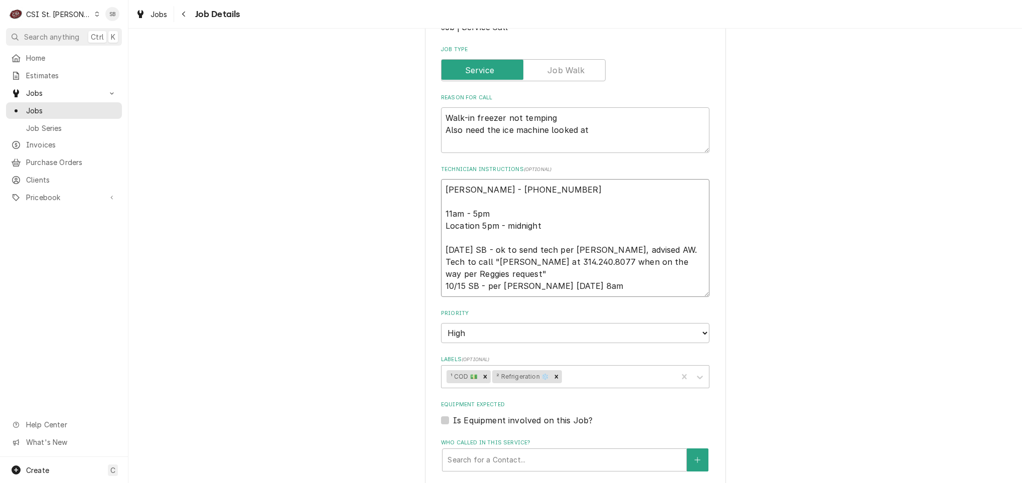
type textarea "x"
type textarea "Reggie Brooks - 314 265-7765 11am - 5pm Location 5pm - midnight 10/14 SB - ok t…"
type textarea "x"
type textarea "Reggie Brooks - 314 265-7765 11am - 5pm Location 5pm - midnight 10/14 SB - ok t…"
type textarea "x"
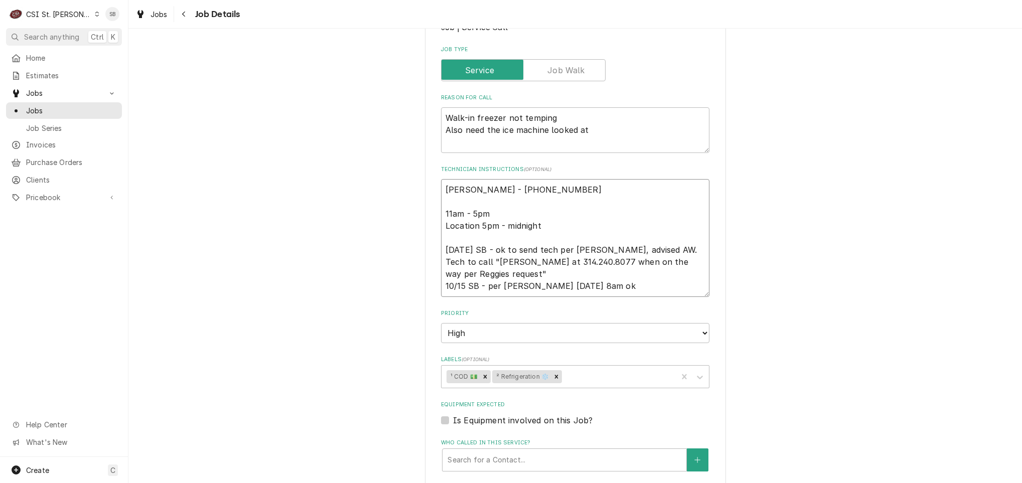
type textarea "Reggie Brooks - 314 265-7765 11am - 5pm Location 5pm - midnight 10/14 SB - ok t…"
type textarea "x"
type textarea "Reggie Brooks - 314 265-7765 11am - 5pm Location 5pm - midnight 10/14 SB - ok t…"
type textarea "x"
type textarea "Reggie Brooks - 314 265-7765 11am - 5pm Location 5pm - midnight 10/14 SB - ok t…"
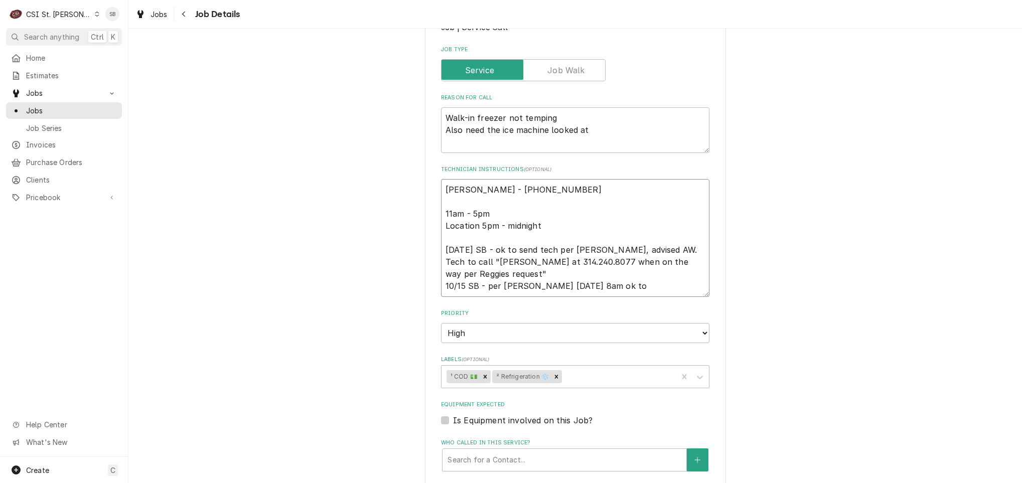
type textarea "x"
type textarea "Reggie Brooks - 314 265-7765 11am - 5pm Location 5pm - midnight 10/14 SB - ok t…"
type textarea "x"
type textarea "Reggie Brooks - 314 265-7765 11am - 5pm Location 5pm - midnight 10/14 SB - ok t…"
type textarea "x"
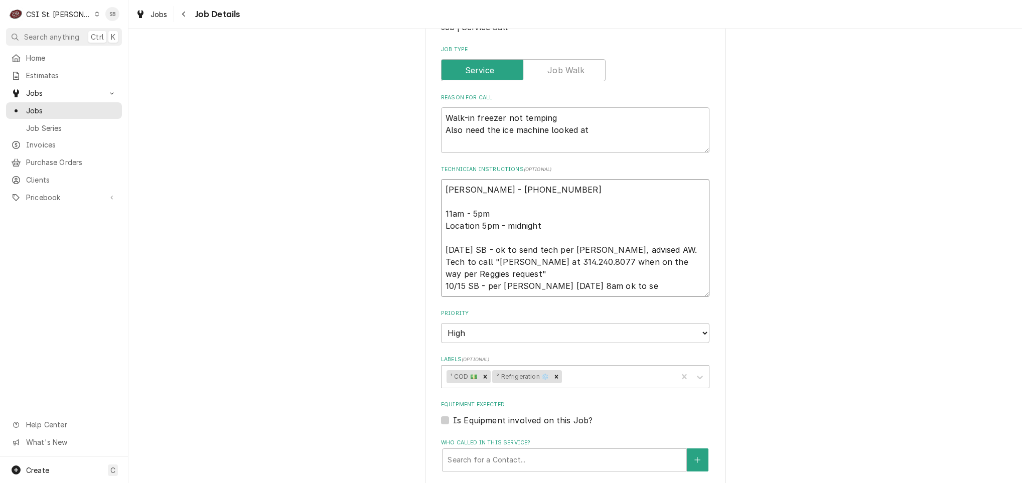
type textarea "Reggie Brooks - 314 265-7765 11am - 5pm Location 5pm - midnight 10/14 SB - ok t…"
type textarea "x"
type textarea "Reggie Brooks - 314 265-7765 11am - 5pm Location 5pm - midnight 10/14 SB - ok t…"
type textarea "x"
type textarea "Reggie Brooks - 314 265-7765 11am - 5pm Location 5pm - midnight 10/14 SB - ok t…"
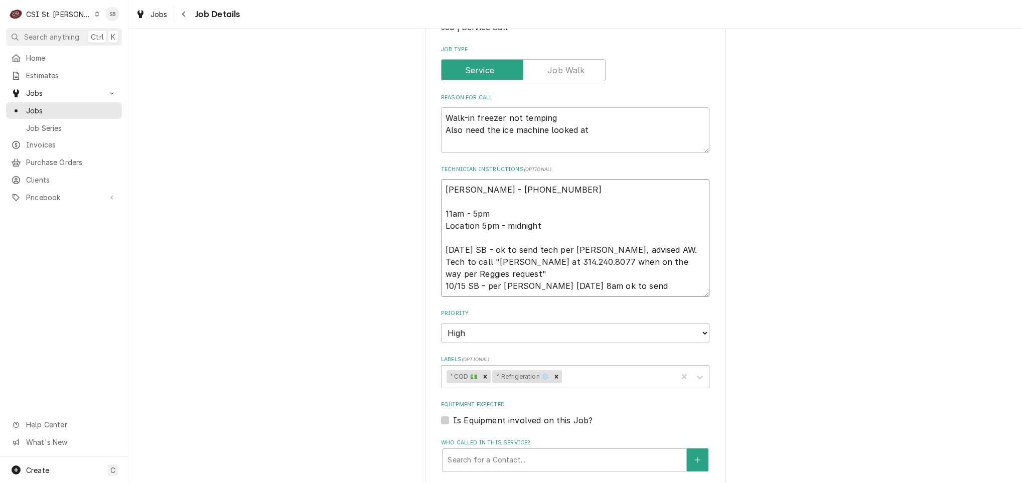
type textarea "x"
type textarea "Reggie Brooks - 314 265-7765 11am - 5pm Location 5pm - midnight 10/14 SB - ok t…"
type textarea "x"
type textarea "Reggie Brooks - 314 265-7765 11am - 5pm Location 5pm - midnight 10/14 SB - ok t…"
type textarea "x"
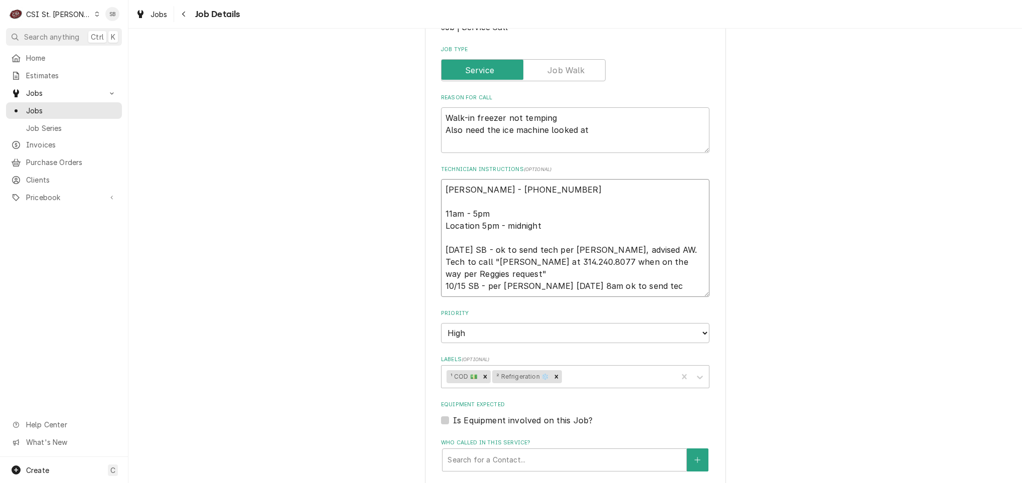
type textarea "Reggie Brooks - 314 265-7765 11am - 5pm Location 5pm - midnight 10/14 SB - ok t…"
type textarea "x"
type textarea "Reggie Brooks - 314 265-7765 11am - 5pm Location 5pm - midnight 10/14 SB - ok t…"
type textarea "x"
type textarea "Reggie Brooks - 314 265-7765 11am - 5pm Location 5pm - midnight 10/14 SB - ok t…"
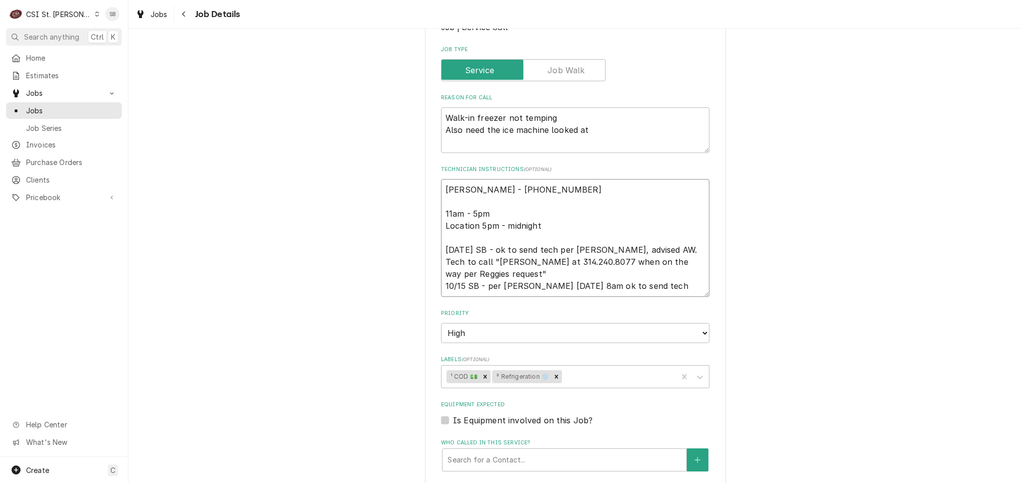
type textarea "x"
type textarea "Reggie Brooks - 314 265-7765 11am - 5pm Location 5pm - midnight 10/14 SB - ok t…"
type textarea "x"
type textarea "Reggie Brooks - 314 265-7765 11am - 5pm Location 5pm - midnight 10/14 SB - ok t…"
type textarea "x"
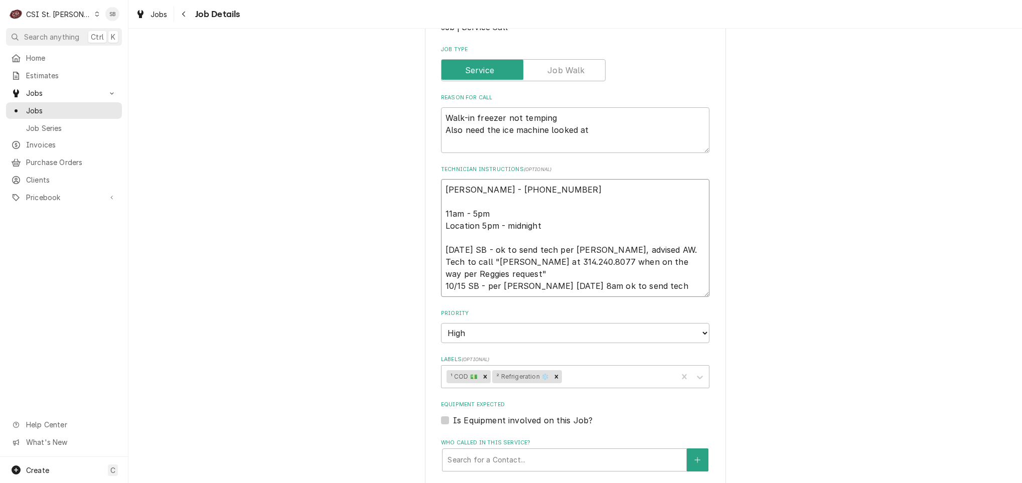
type textarea "Reggie Brooks - 314 265-7765 11am - 5pm Location 5pm - midnight 10/14 SB - ok t…"
type textarea "x"
type textarea "Reggie Brooks - 314 265-7765 11am - 5pm Location 5pm - midnight 10/14 SB - ok t…"
type textarea "x"
type textarea "Reggie Brooks - 314 265-7765 11am - 5pm Location 5pm - midnight 10/14 SB - ok t…"
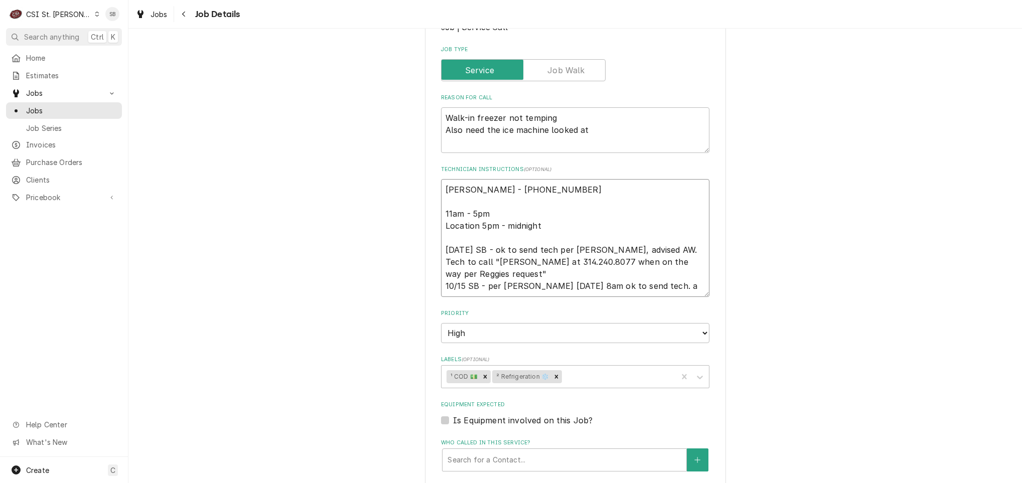
type textarea "x"
type textarea "Reggie Brooks - 314 265-7765 11am - 5pm Location 5pm - midnight 10/14 SB - ok t…"
type textarea "x"
type textarea "Reggie Brooks - 314 265-7765 11am - 5pm Location 5pm - midnight 10/14 SB - ok t…"
type textarea "x"
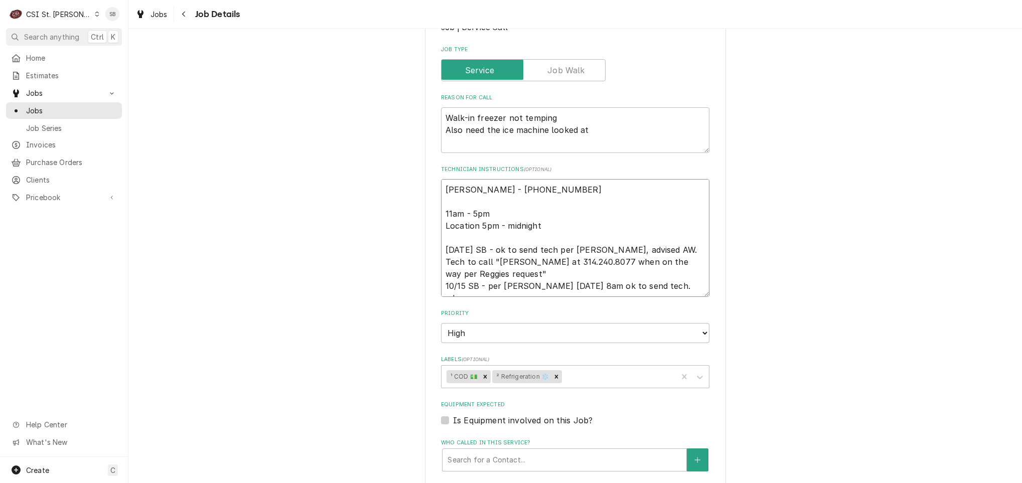
type textarea "Reggie Brooks - 314 265-7765 11am - 5pm Location 5pm - midnight 10/14 SB - ok t…"
type textarea "x"
type textarea "Reggie Brooks - 314 265-7765 11am - 5pm Location 5pm - midnight 10/14 SB - ok t…"
type textarea "x"
type textarea "Reggie Brooks - 314 265-7765 11am - 5pm Location 5pm - midnight 10/14 SB - ok t…"
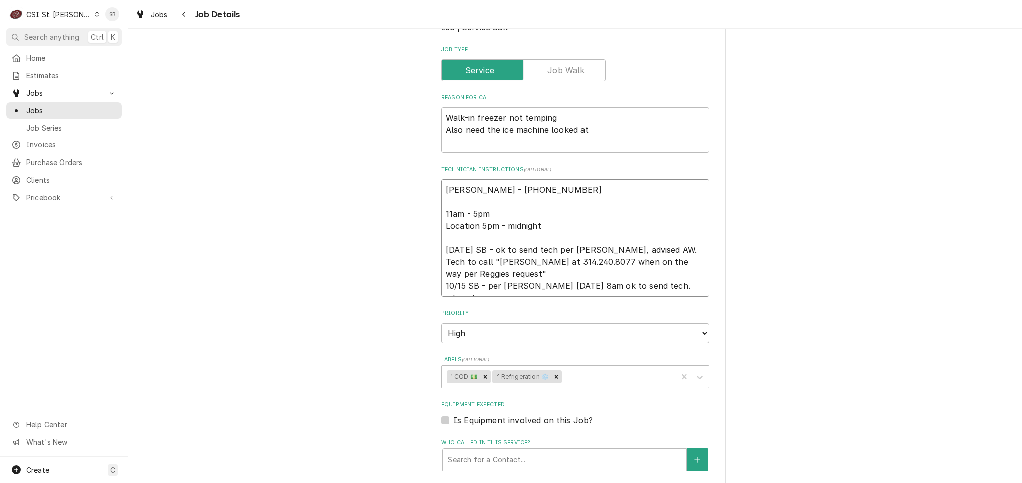
type textarea "x"
type textarea "Reggie Brooks - 314 265-7765 11am - 5pm Location 5pm - midnight 10/14 SB - ok t…"
type textarea "x"
type textarea "Reggie Brooks - 314 265-7765 11am - 5pm Location 5pm - midnight 10/14 SB - ok t…"
type textarea "x"
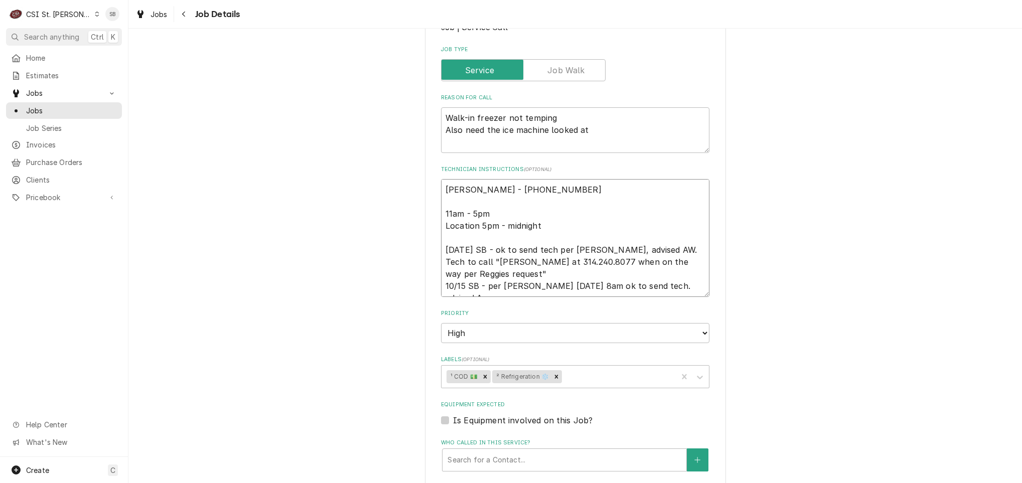
type textarea "Reggie Brooks - 314 265-7765 11am - 5pm Location 5pm - midnight 10/14 SB - ok t…"
type textarea "x"
type textarea "Reggie Brooks - 314 265-7765 11am - 5pm Location 5pm - midnight 10/14 SB - ok t…"
type textarea "x"
type textarea "Reggie Brooks - 314 265-7765 11am - 5pm Location 5pm - midnight 10/14 SB - ok t…"
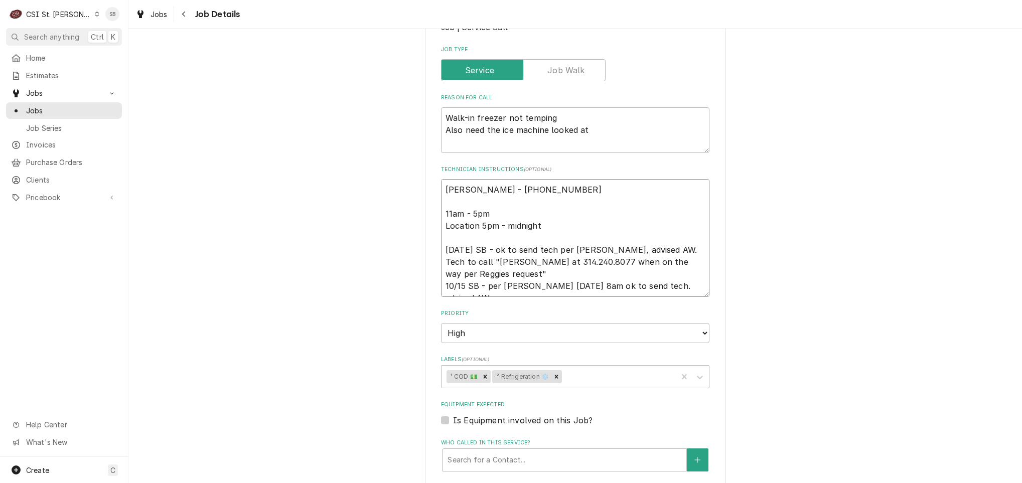
type textarea "x"
type textarea "Reggie Brooks - 314 265-7765 11am - 5pm Location 5pm - midnight 10/14 SB - ok t…"
type textarea "x"
type textarea "Reggie Brooks - 314 265-7765 11am - 5pm Location 5pm - midnight 10/14 SB - ok t…"
type textarea "x"
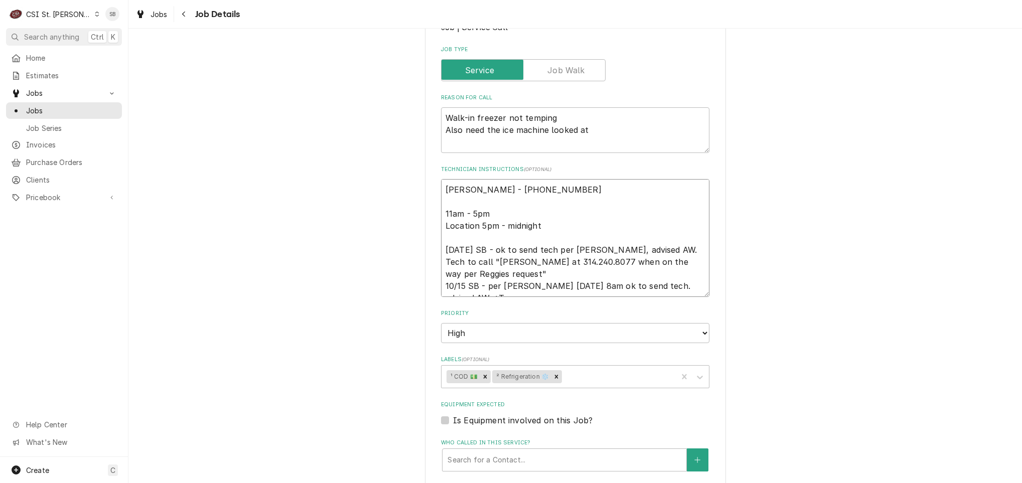
type textarea "Reggie Brooks - 314 265-7765 11am - 5pm Location 5pm - midnight 10/14 SB - ok t…"
type textarea "x"
type textarea "Reggie Brooks - 314 265-7765 11am - 5pm Location 5pm - midnight 10/14 SB - ok t…"
type textarea "x"
type textarea "Reggie Brooks - 314 265-7765 11am - 5pm Location 5pm - midnight 10/14 SB - ok t…"
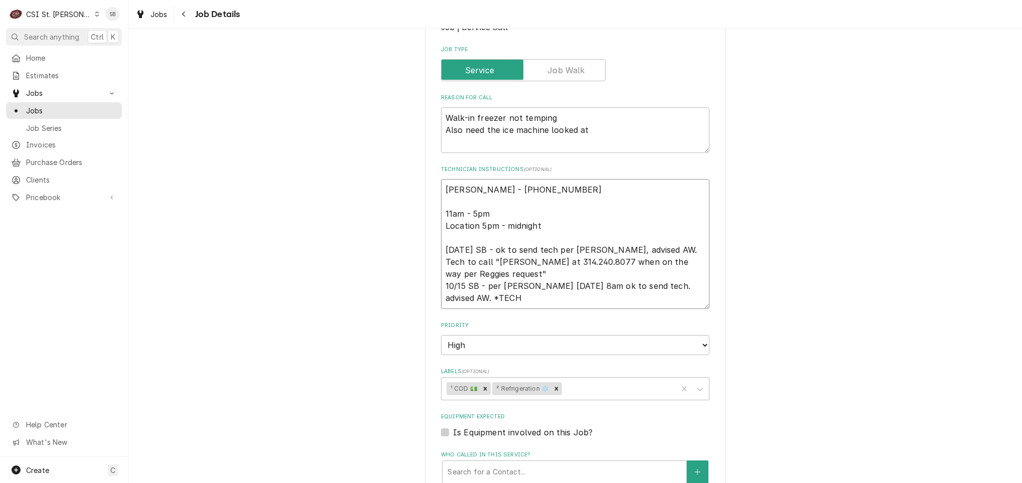
type textarea "x"
type textarea "Reggie Brooks - 314 265-7765 11am - 5pm Location 5pm - midnight 10/14 SB - ok t…"
type textarea "x"
type textarea "Reggie Brooks - 314 265-7765 11am - 5pm Location 5pm - midnight 10/14 SB - ok t…"
type textarea "x"
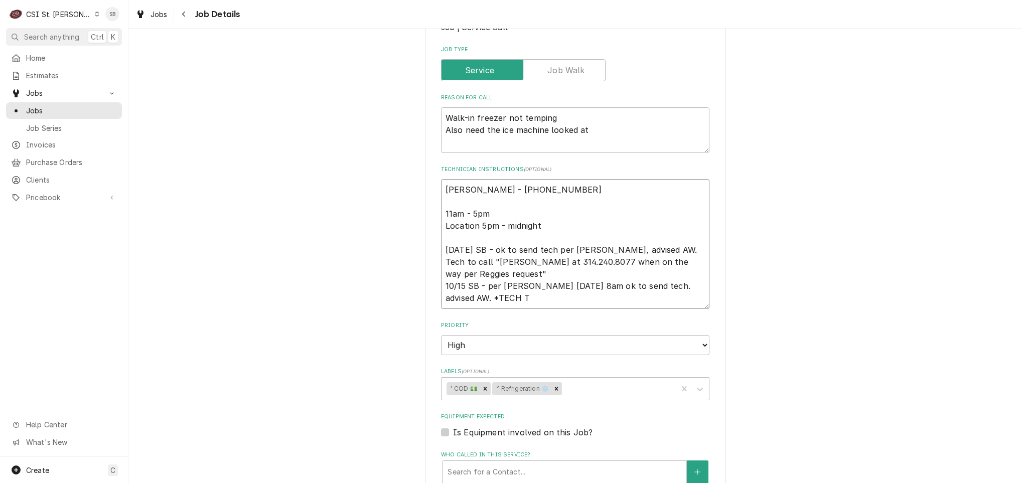
type textarea "Reggie Brooks - 314 265-7765 11am - 5pm Location 5pm - midnight 10/14 SB - ok t…"
type textarea "x"
type textarea "Reggie Brooks - 314 265-7765 11am - 5pm Location 5pm - midnight 10/14 SB - ok t…"
type textarea "x"
type textarea "Reggie Brooks - 314 265-7765 11am - 5pm Location 5pm - midnight 10/14 SB - ok t…"
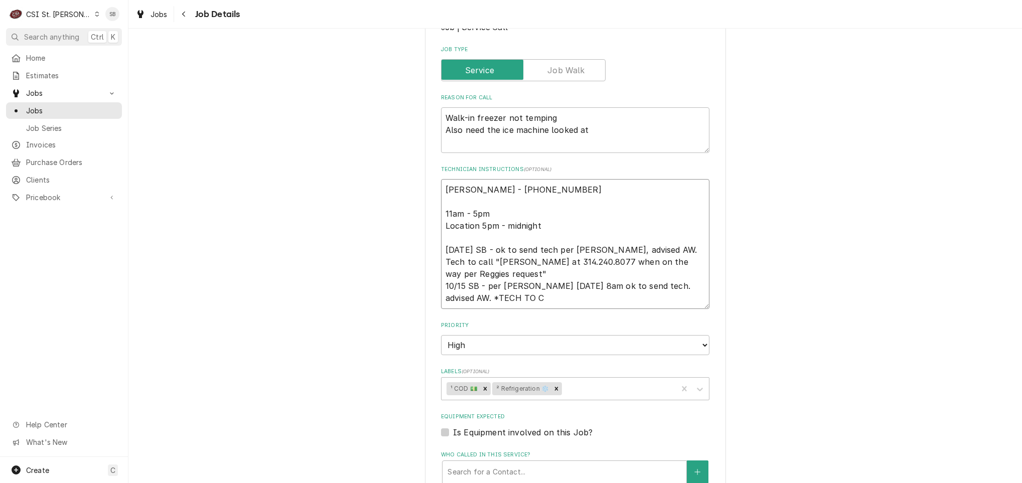
type textarea "x"
type textarea "Reggie Brooks - 314 265-7765 11am - 5pm Location 5pm - midnight 10/14 SB - ok t…"
type textarea "x"
type textarea "Reggie Brooks - 314 265-7765 11am - 5pm Location 5pm - midnight 10/14 SB - ok t…"
type textarea "x"
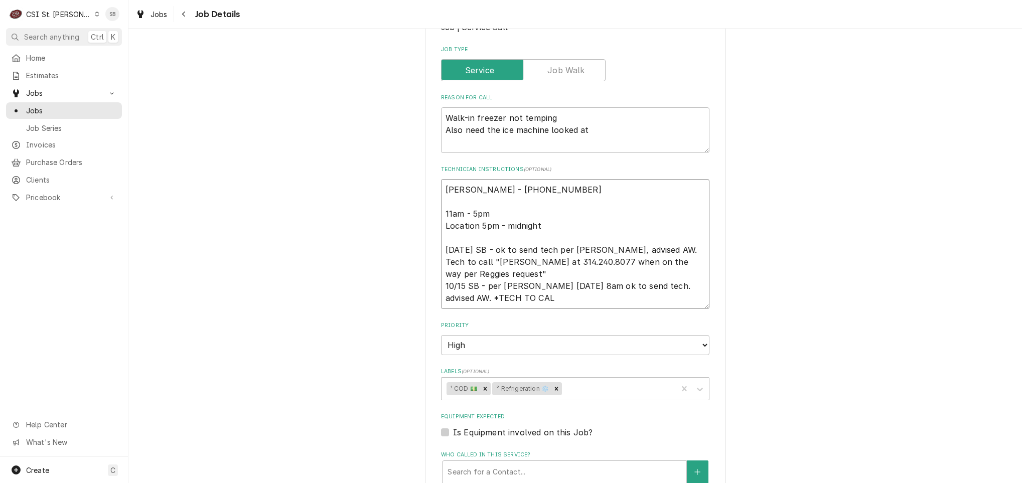
type textarea "Reggie Brooks - 314 265-7765 11am - 5pm Location 5pm - midnight 10/14 SB - ok t…"
type textarea "x"
type textarea "Reggie Brooks - 314 265-7765 11am - 5pm Location 5pm - midnight 10/14 SB - ok t…"
type textarea "x"
type textarea "Reggie Brooks - 314 265-7765 11am - 5pm Location 5pm - midnight 10/14 SB - ok t…"
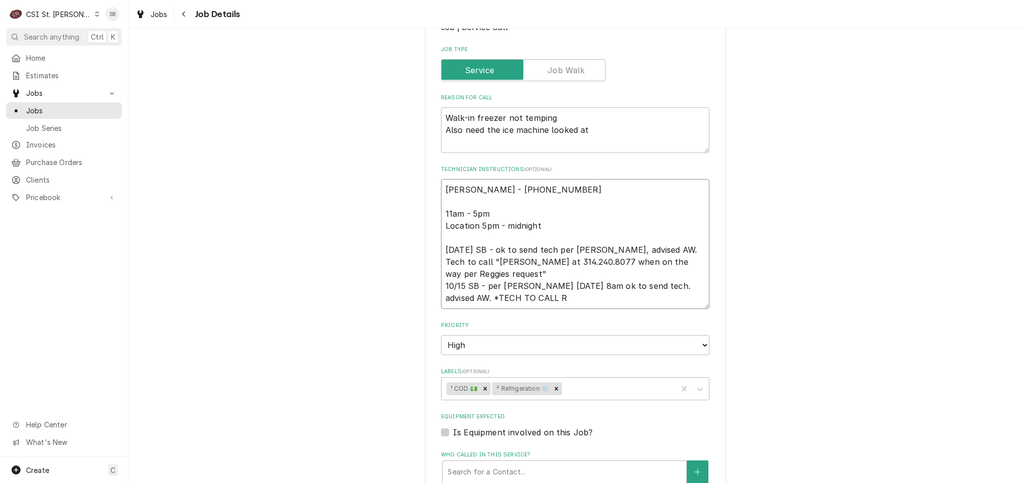
type textarea "x"
type textarea "Reggie Brooks - 314 265-7765 11am - 5pm Location 5pm - midnight 10/14 SB - ok t…"
type textarea "x"
type textarea "Reggie Brooks - 314 265-7765 11am - 5pm Location 5pm - midnight 10/14 SB - ok t…"
type textarea "x"
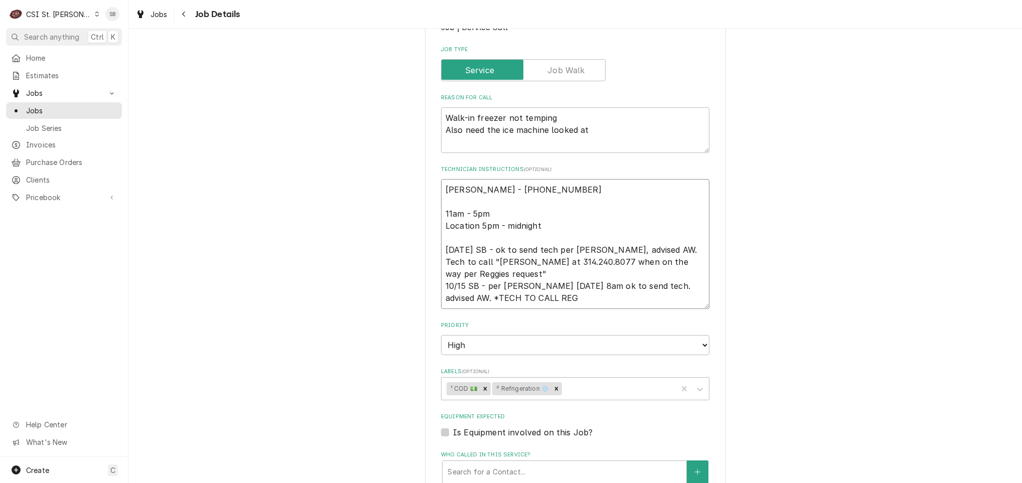
type textarea "Reggie Brooks - 314 265-7765 11am - 5pm Location 5pm - midnight 10/14 SB - ok t…"
type textarea "x"
type textarea "Reggie Brooks - 314 265-7765 11am - 5pm Location 5pm - midnight 10/14 SB - ok t…"
type textarea "x"
type textarea "Reggie Brooks - 314 265-7765 11am - 5pm Location 5pm - midnight 10/14 SB - ok t…"
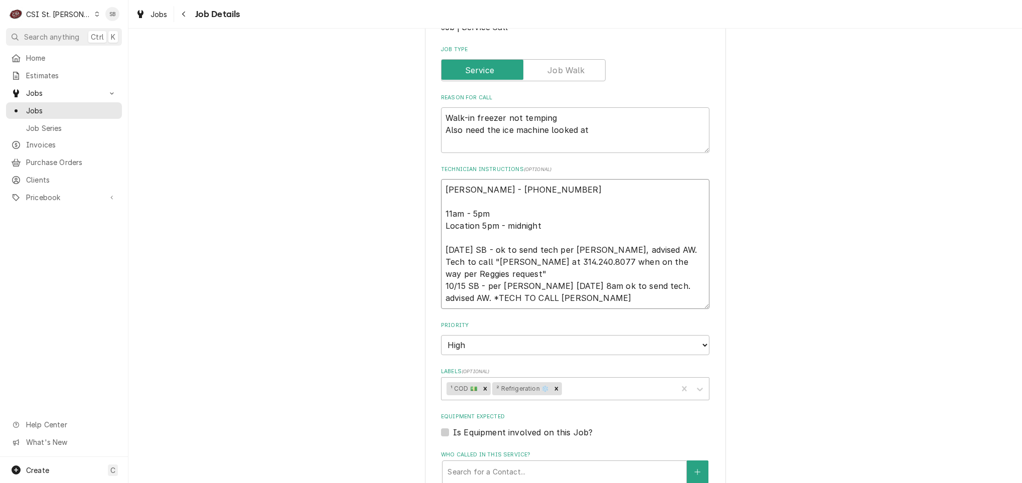
type textarea "x"
type textarea "Reggie Brooks - 314 265-7765 11am - 5pm Location 5pm - midnight 10/14 SB - ok t…"
type textarea "x"
type textarea "Reggie Brooks - 314 265-7765 11am - 5pm Location 5pm - midnight 10/14 SB - ok t…"
type textarea "x"
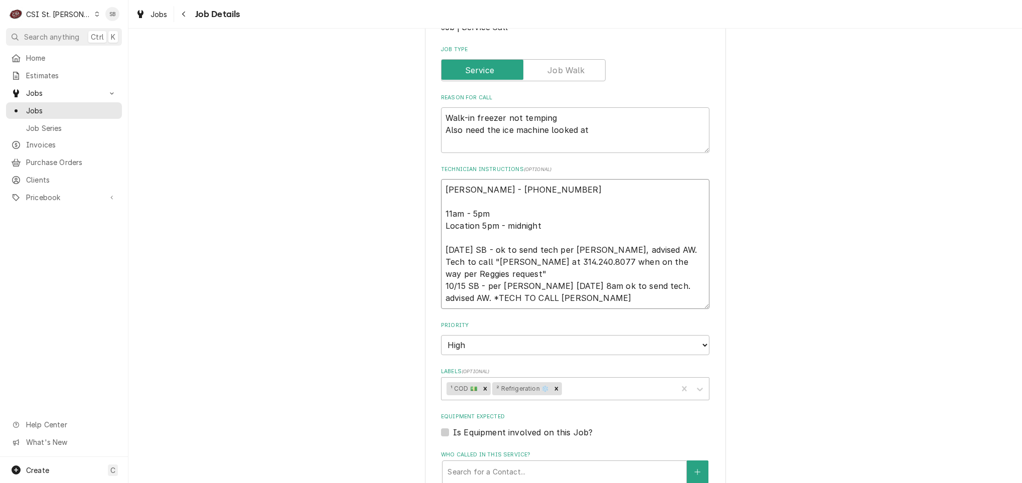
type textarea "Reggie Brooks - 314 265-7765 11am - 5pm Location 5pm - midnight 10/14 SB - ok t…"
type textarea "x"
type textarea "Reggie Brooks - 314 265-7765 11am - 5pm Location 5pm - midnight 10/14 SB - ok t…"
type textarea "x"
type textarea "Reggie Brooks - 314 265-7765 11am - 5pm Location 5pm - midnight 10/14 SB - ok t…"
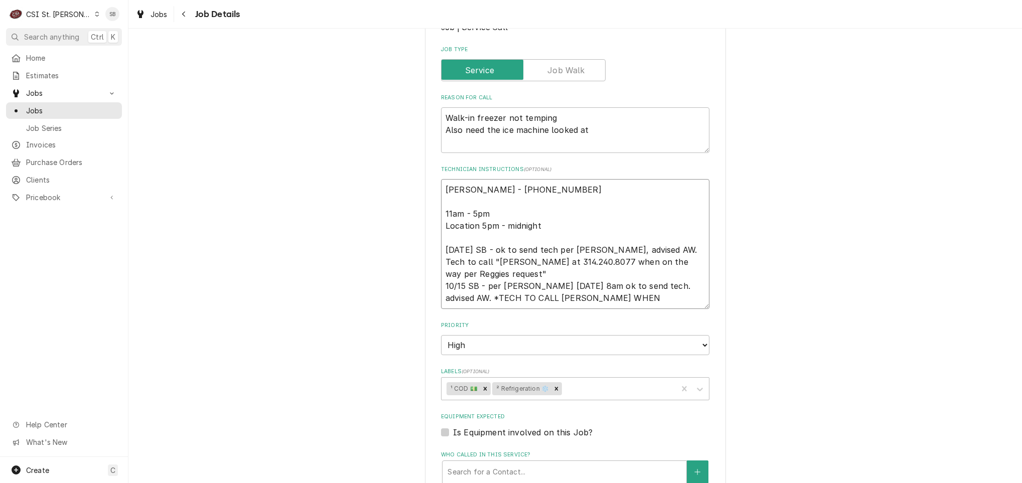
type textarea "x"
type textarea "Reggie Brooks - 314 265-7765 11am - 5pm Location 5pm - midnight 10/14 SB - ok t…"
type textarea "x"
type textarea "Reggie Brooks - 314 265-7765 11am - 5pm Location 5pm - midnight 10/14 SB - ok t…"
type textarea "x"
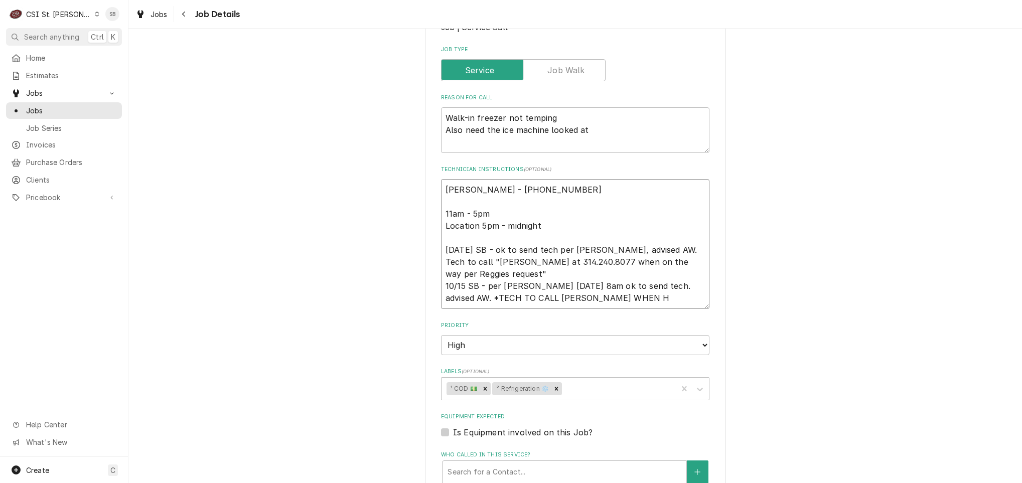
type textarea "Reggie Brooks - 314 265-7765 11am - 5pm Location 5pm - midnight 10/14 SB - ok t…"
type textarea "x"
type textarea "Reggie Brooks - 314 265-7765 11am - 5pm Location 5pm - midnight 10/14 SB - ok t…"
type textarea "x"
type textarea "Reggie Brooks - 314 265-7765 11am - 5pm Location 5pm - midnight 10/14 SB - ok t…"
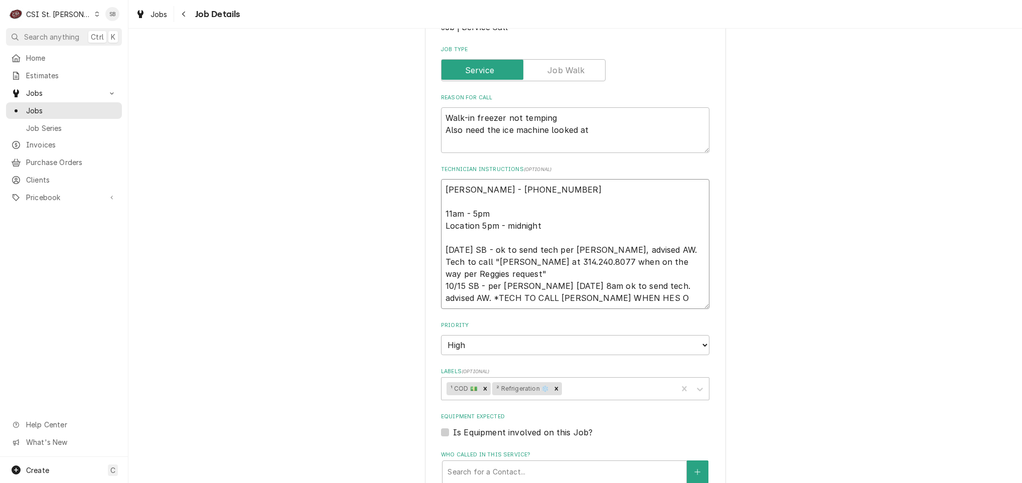
type textarea "x"
type textarea "Reggie Brooks - 314 265-7765 11am - 5pm Location 5pm - midnight 10/14 SB - ok t…"
type textarea "x"
type textarea "Reggie Brooks - 314 265-7765 11am - 5pm Location 5pm - midnight 10/14 SB - ok t…"
type textarea "x"
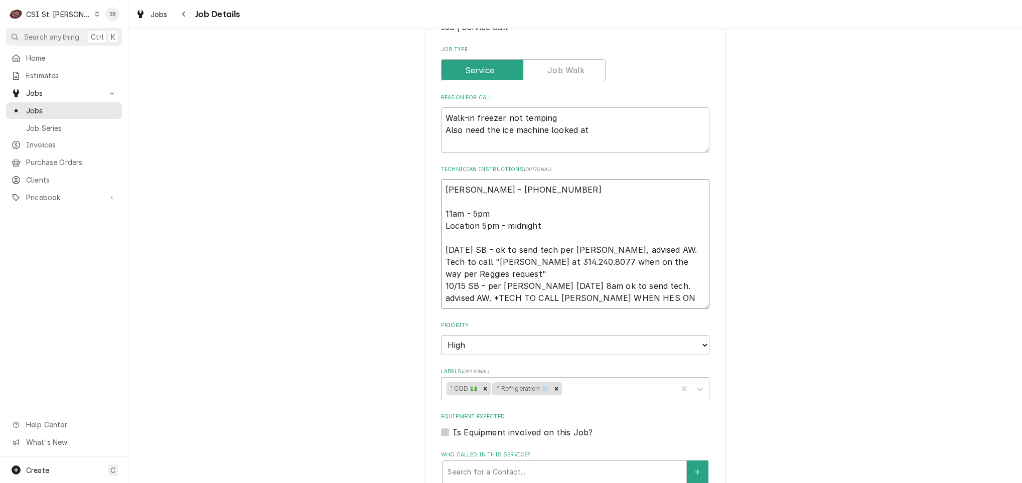
type textarea "Reggie Brooks - 314 265-7765 11am - 5pm Location 5pm - midnight 10/14 SB - ok t…"
type textarea "x"
type textarea "Reggie Brooks - 314 265-7765 11am - 5pm Location 5pm - midnight 10/14 SB - ok t…"
type textarea "x"
type textarea "Reggie Brooks - 314 265-7765 11am - 5pm Location 5pm - midnight 10/14 SB - ok t…"
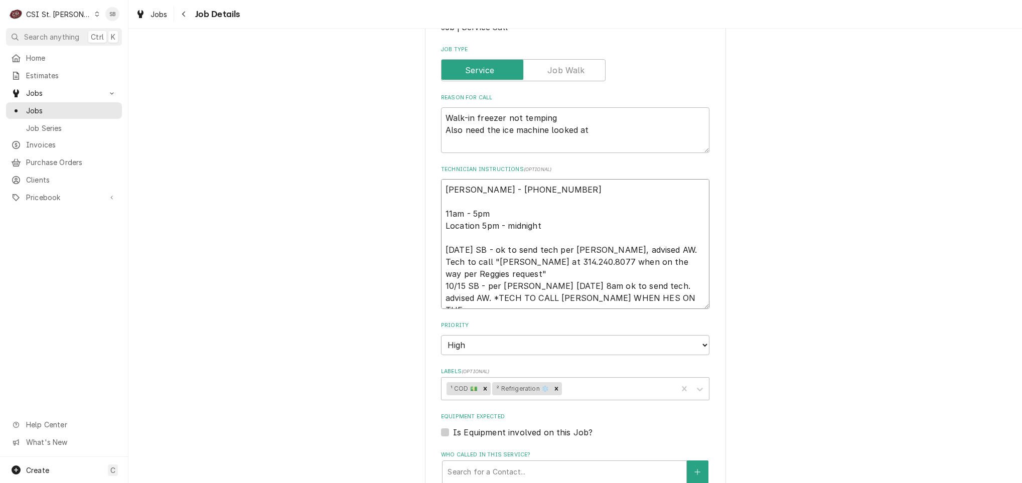
type textarea "x"
type textarea "Reggie Brooks - 314 265-7765 11am - 5pm Location 5pm - midnight 10/14 SB - ok t…"
type textarea "x"
type textarea "Reggie Brooks - 314 265-7765 11am - 5pm Location 5pm - midnight 10/14 SB - ok t…"
type textarea "x"
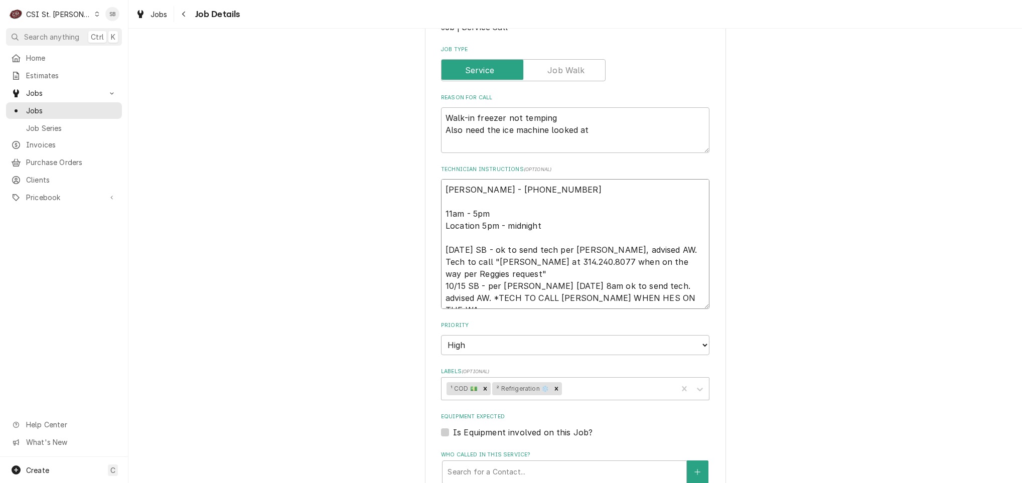
type textarea "Reggie Brooks - 314 265-7765 11am - 5pm Location 5pm - midnight 10/14 SB - ok t…"
type textarea "x"
type textarea "Reggie Brooks - 314 265-7765 11am - 5pm Location 5pm - midnight 10/14 SB - ok t…"
drag, startPoint x: 649, startPoint y: 303, endPoint x: 376, endPoint y: 285, distance: 273.2
click at [374, 284] on div "JAYCEES SUPPER CLUB Jaycees Supper Club / 9053 Riverview Drive, St Louis, MO 63…" at bounding box center [575, 333] width 894 height 888
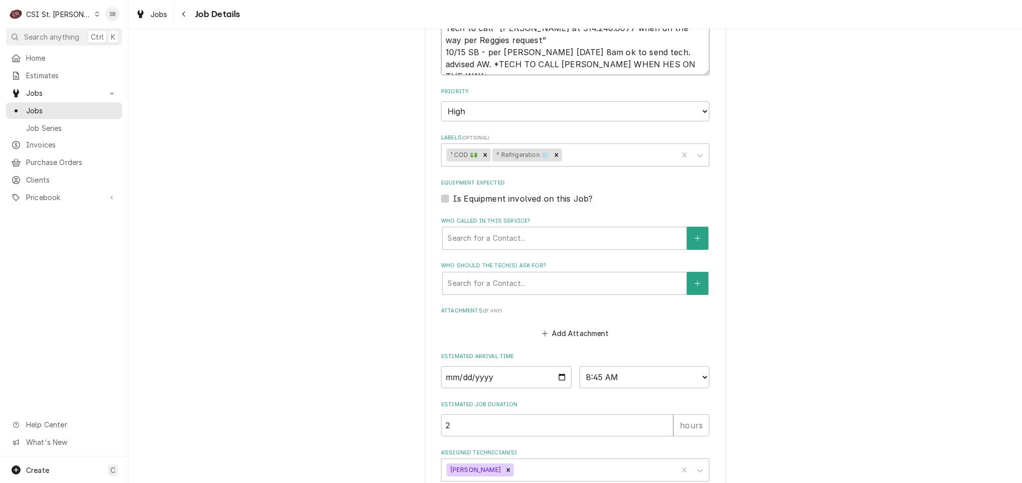
scroll to position [446, 0]
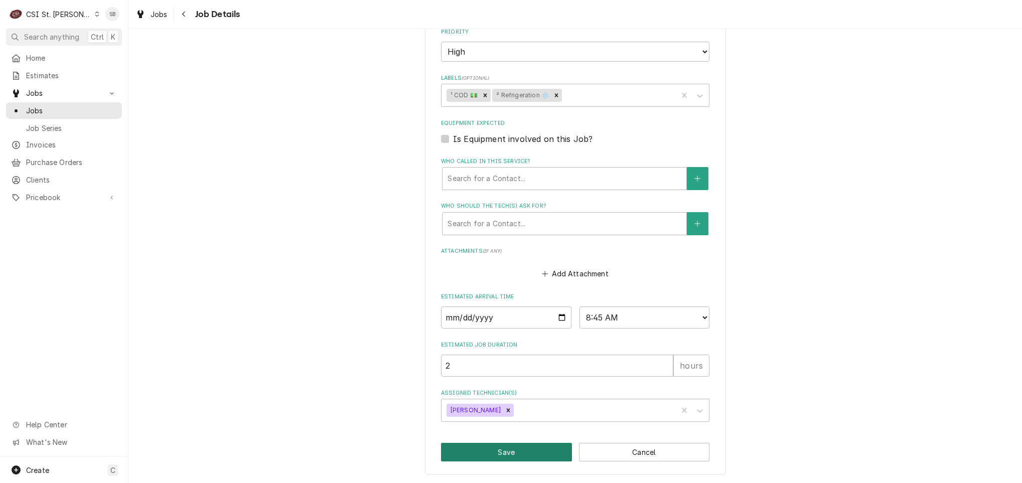
drag, startPoint x: 504, startPoint y: 450, endPoint x: 824, endPoint y: 325, distance: 343.3
click at [506, 451] on button "Save" at bounding box center [506, 452] width 131 height 19
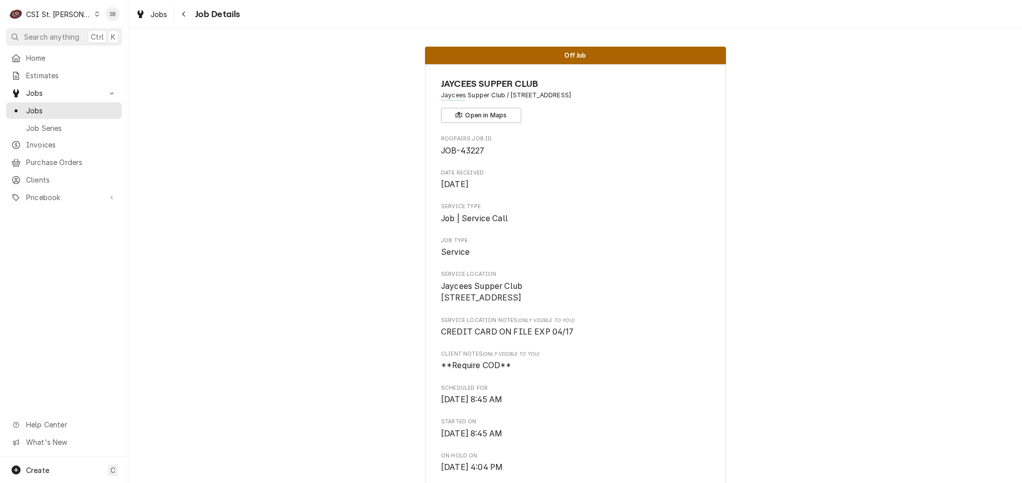
drag, startPoint x: 158, startPoint y: 11, endPoint x: 289, endPoint y: 11, distance: 131.0
click at [158, 11] on span "Jobs" at bounding box center [159, 14] width 17 height 11
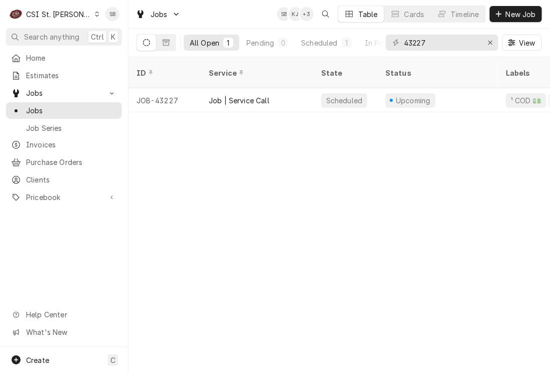
click at [48, 9] on div "CSI St. [PERSON_NAME]" at bounding box center [58, 14] width 65 height 11
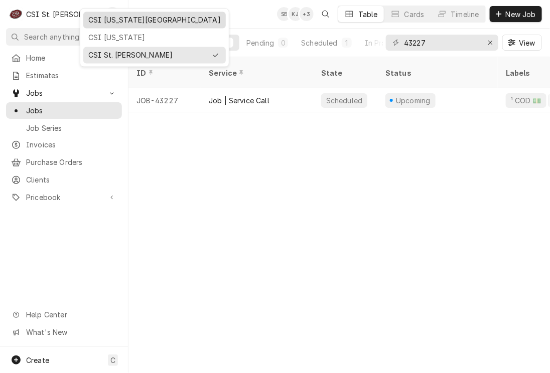
drag, startPoint x: 121, startPoint y: 18, endPoint x: 148, endPoint y: 39, distance: 34.3
click at [122, 18] on div "CSI [US_STATE][GEOGRAPHIC_DATA]" at bounding box center [154, 20] width 132 height 11
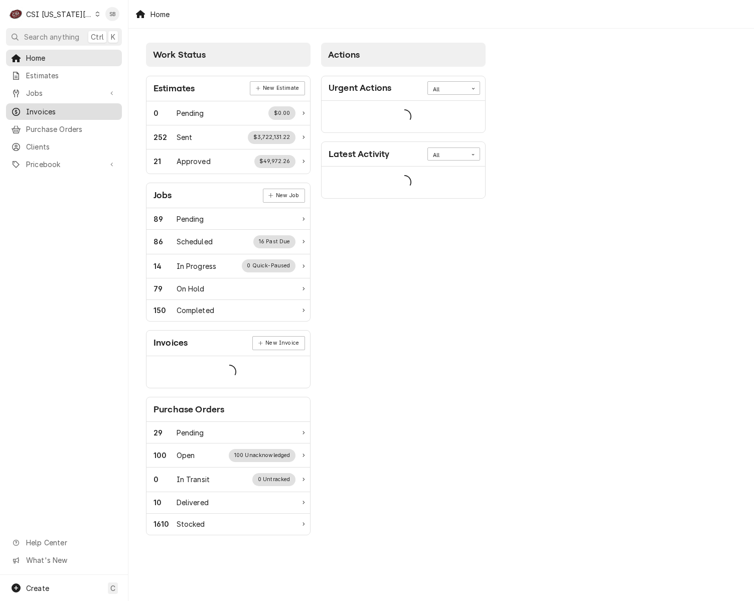
click at [40, 103] on link "Invoices" at bounding box center [64, 111] width 116 height 17
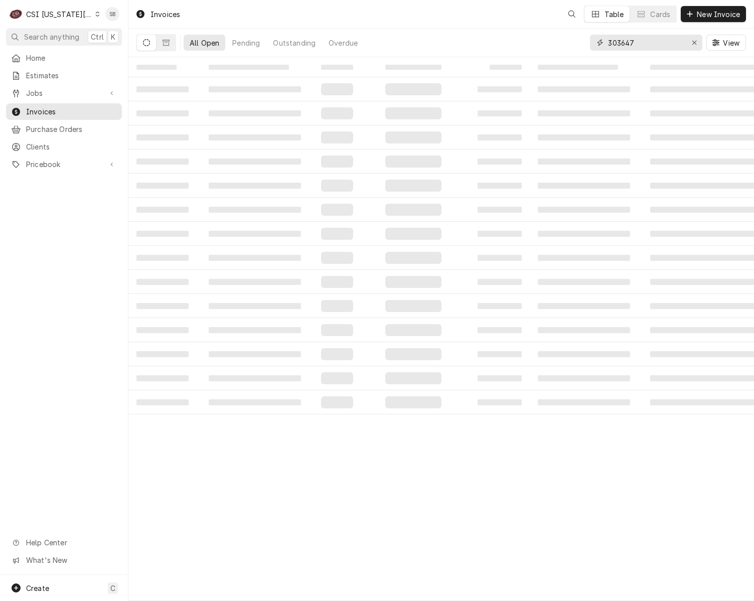
click at [628, 47] on input "303647" at bounding box center [645, 43] width 75 height 16
click at [628, 48] on input "303647" at bounding box center [645, 43] width 75 height 16
paste input "526"
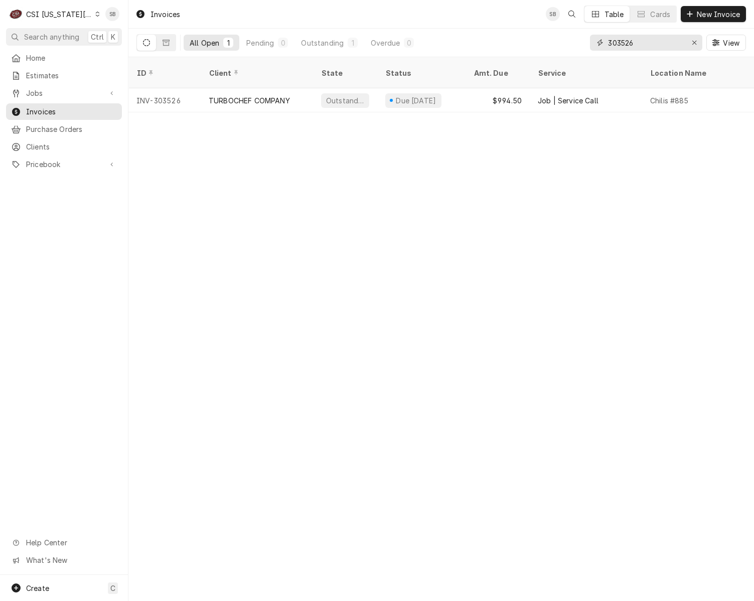
type input "303526"
click at [294, 88] on div "TURBOCHEF COMPANY" at bounding box center [257, 100] width 112 height 24
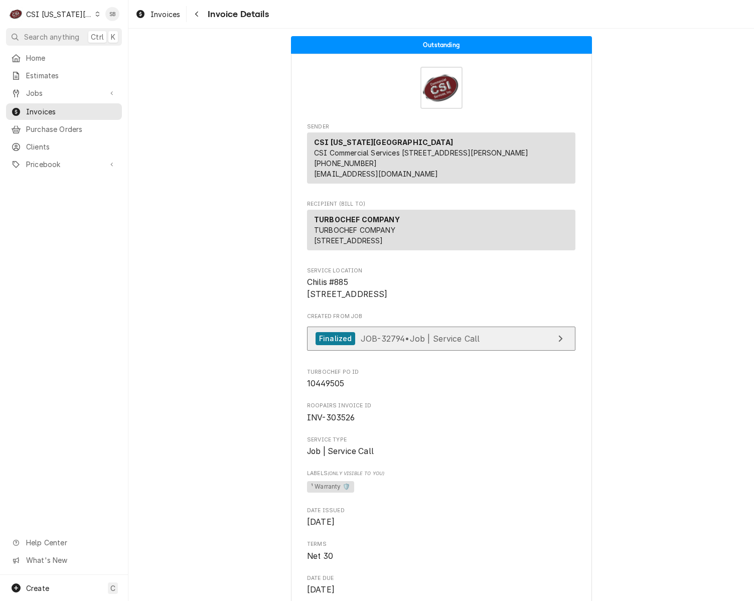
click at [440, 343] on span "JOB-32794 • Job | Service Call" at bounding box center [420, 338] width 119 height 10
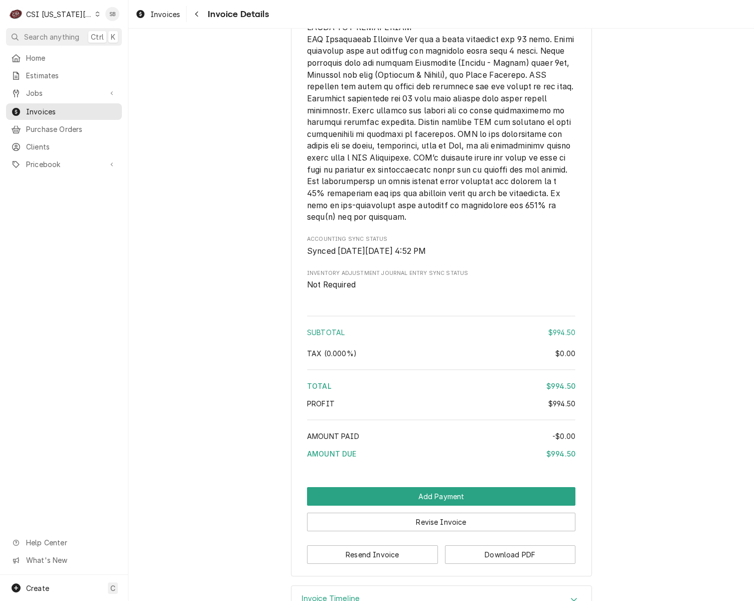
scroll to position [1722, 0]
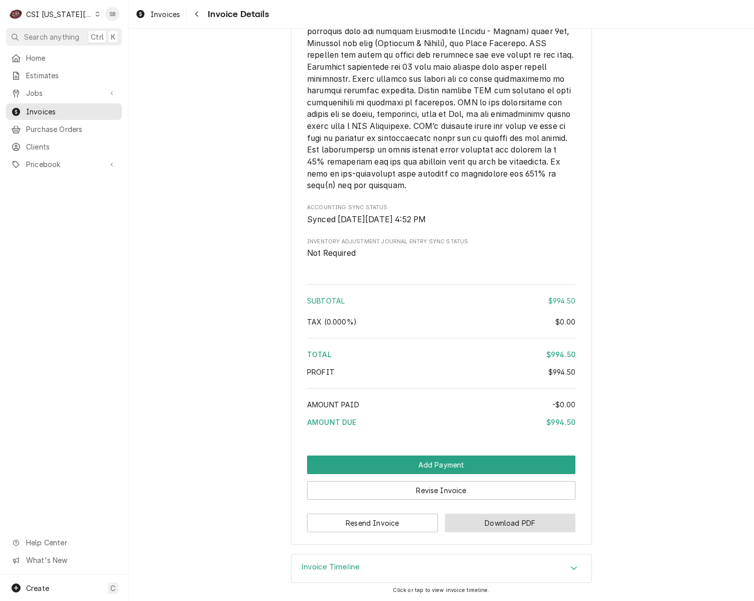
click at [541, 524] on button "Download PDF" at bounding box center [510, 523] width 131 height 19
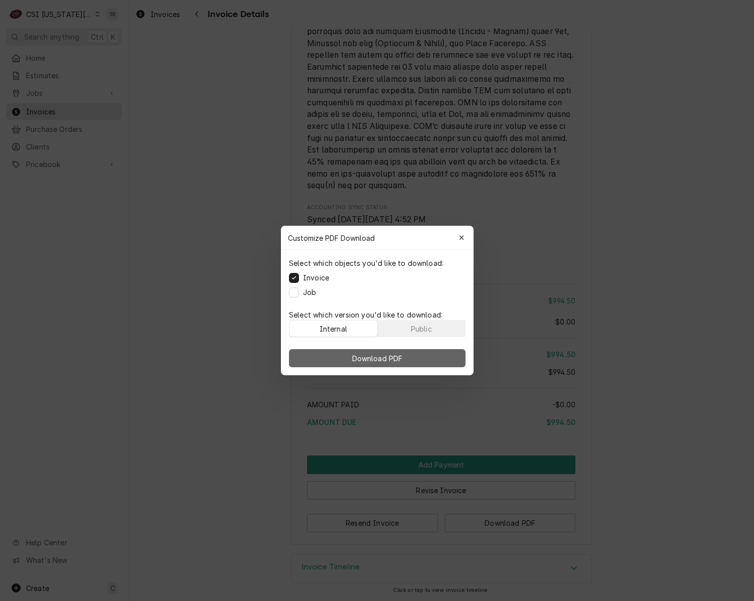
click at [449, 362] on button "Download PDF" at bounding box center [377, 358] width 177 height 18
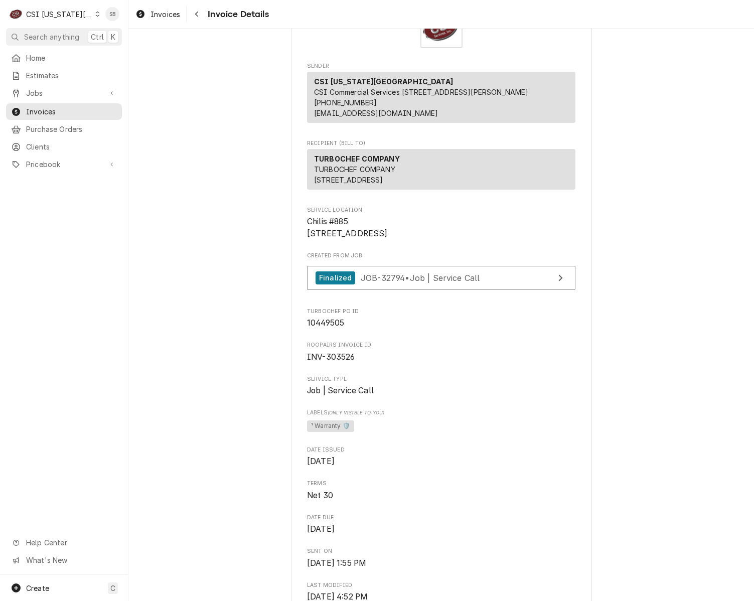
scroll to position [0, 0]
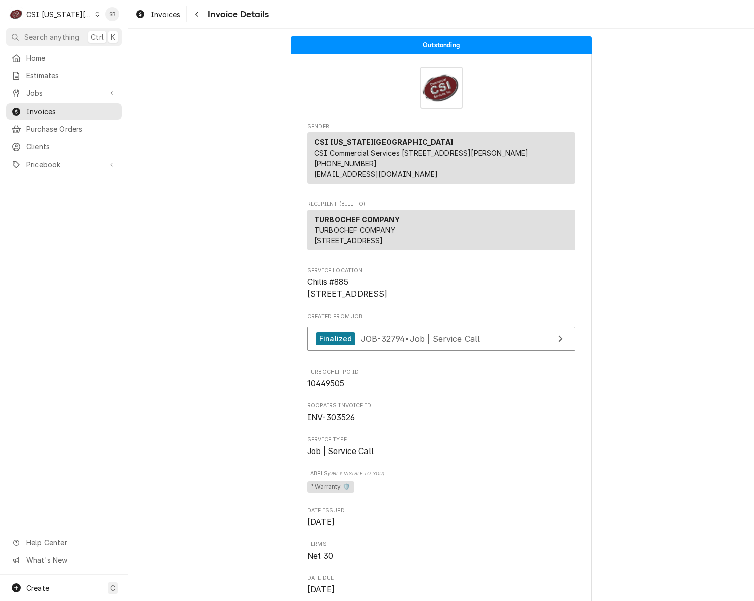
drag, startPoint x: 160, startPoint y: 14, endPoint x: 212, endPoint y: 41, distance: 58.8
click at [160, 14] on span "Invoices" at bounding box center [166, 14] width 30 height 11
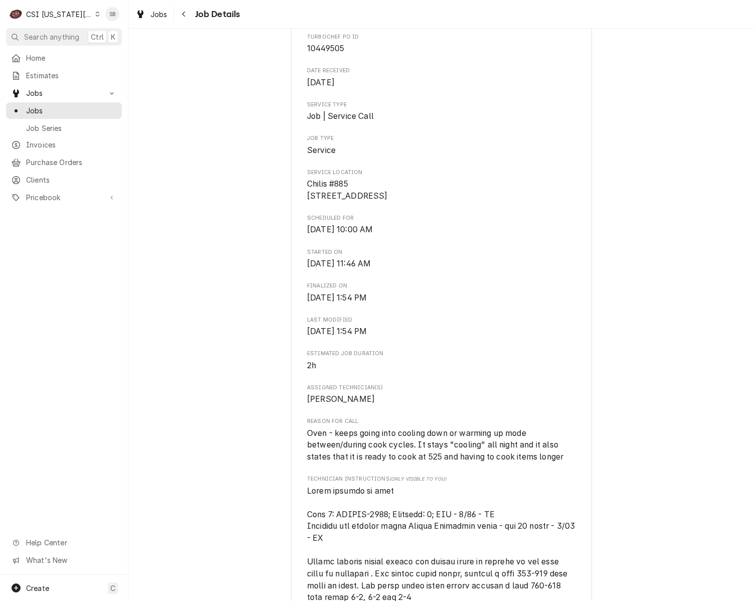
scroll to position [151, 0]
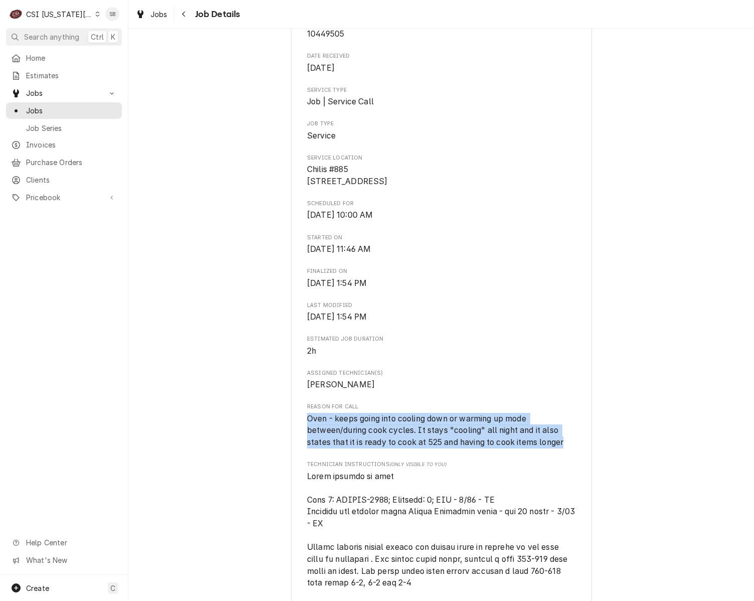
drag, startPoint x: 303, startPoint y: 431, endPoint x: 574, endPoint y: 458, distance: 271.8
copy span "Oven - keeps going into cooling down or warming up mode between/during cook cyc…"
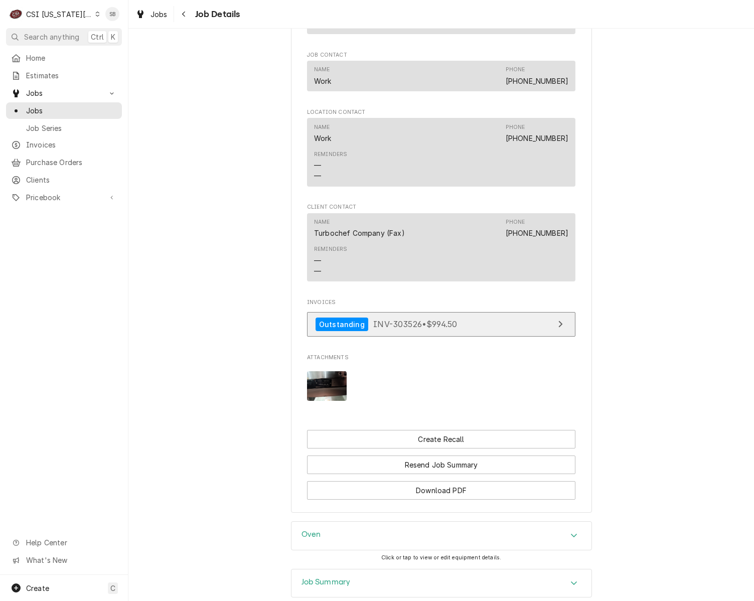
scroll to position [1097, 0]
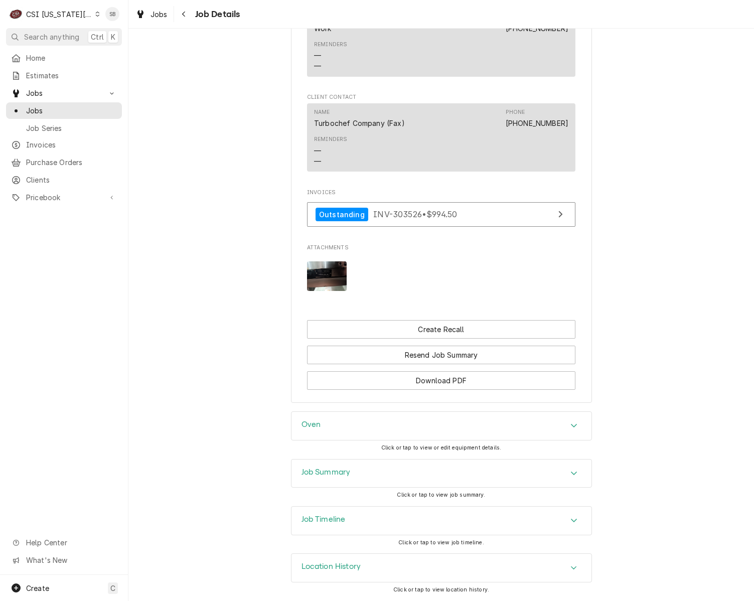
drag, startPoint x: 396, startPoint y: 471, endPoint x: 398, endPoint y: 455, distance: 16.7
click at [396, 401] on div "Job Summary" at bounding box center [442, 474] width 300 height 28
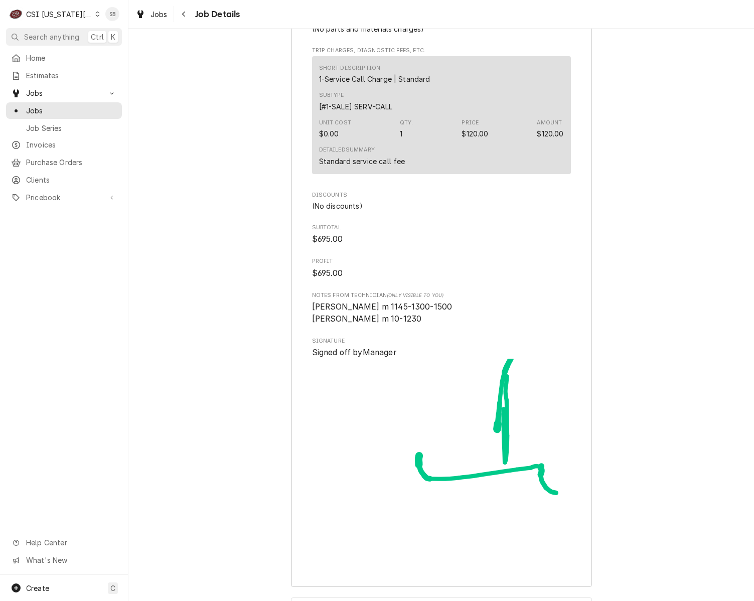
scroll to position [3229, 0]
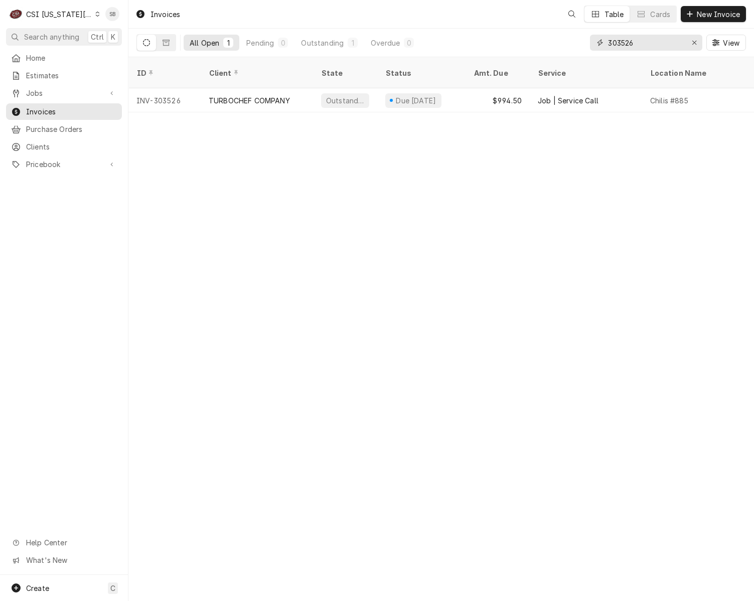
click at [632, 40] on input "303526" at bounding box center [645, 43] width 75 height 16
paste input "705"
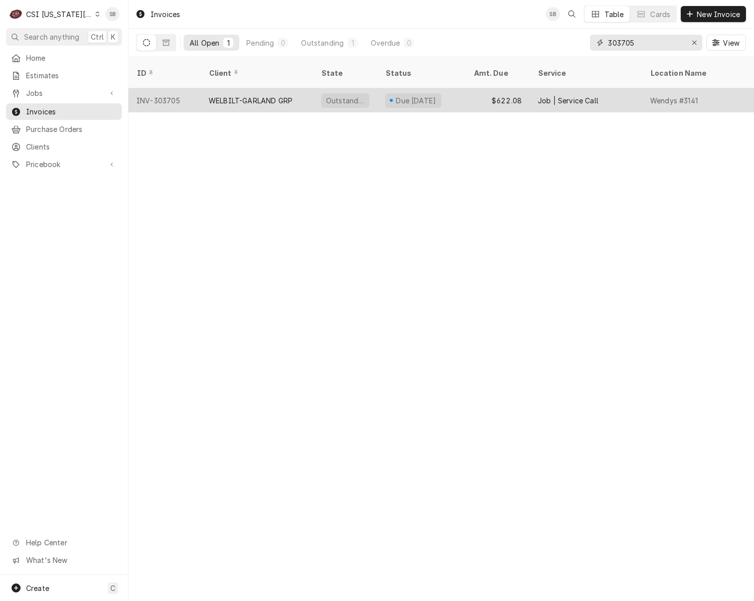
type input "303705"
click at [262, 98] on div "WELBILT-GARLAND GRP" at bounding box center [257, 100] width 112 height 24
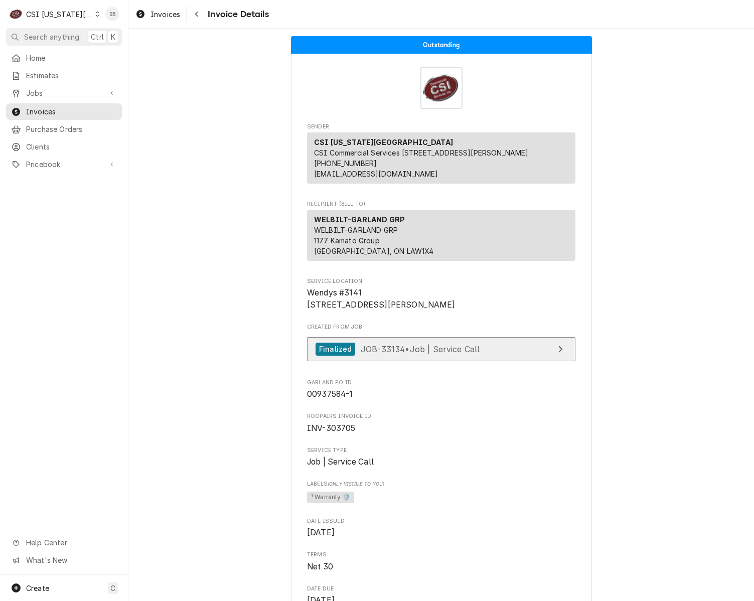
click at [366, 362] on link "Finalized JOB-33134 • Job | Service Call" at bounding box center [441, 349] width 269 height 25
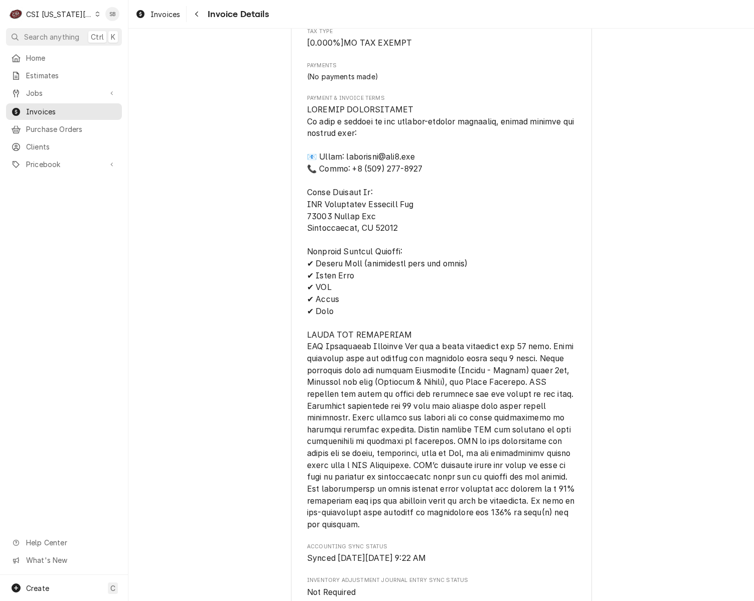
scroll to position [1643, 0]
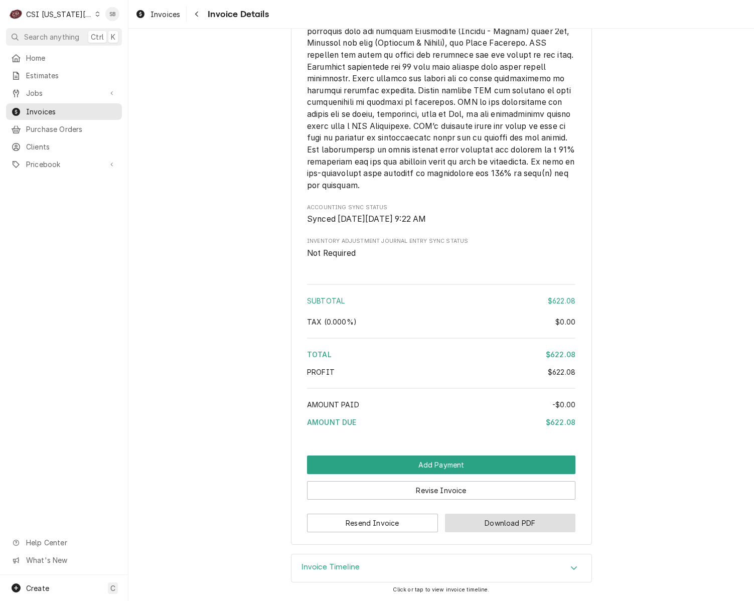
click at [493, 527] on button "Download PDF" at bounding box center [510, 523] width 131 height 19
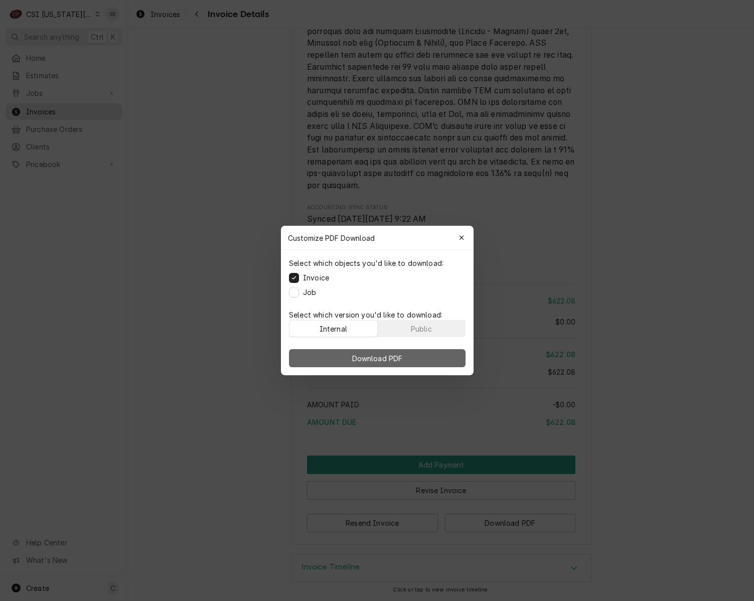
click at [418, 360] on button "Download PDF" at bounding box center [377, 358] width 177 height 18
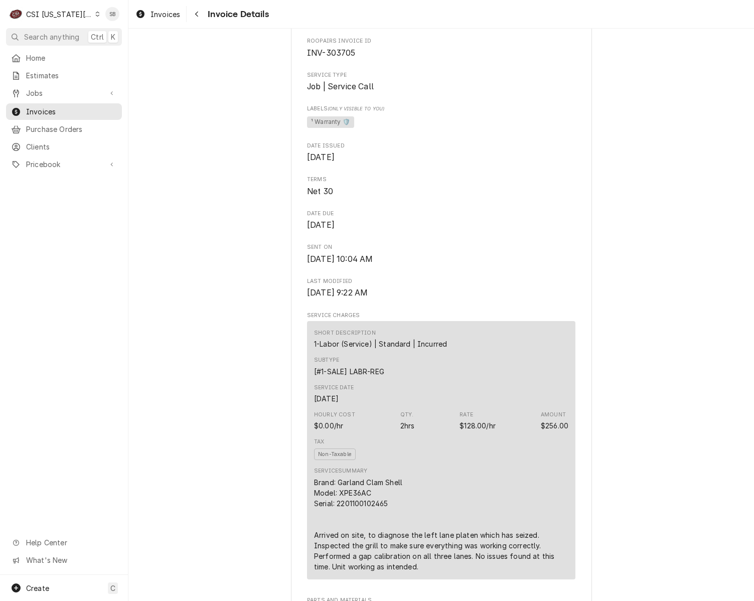
scroll to position [527, 0]
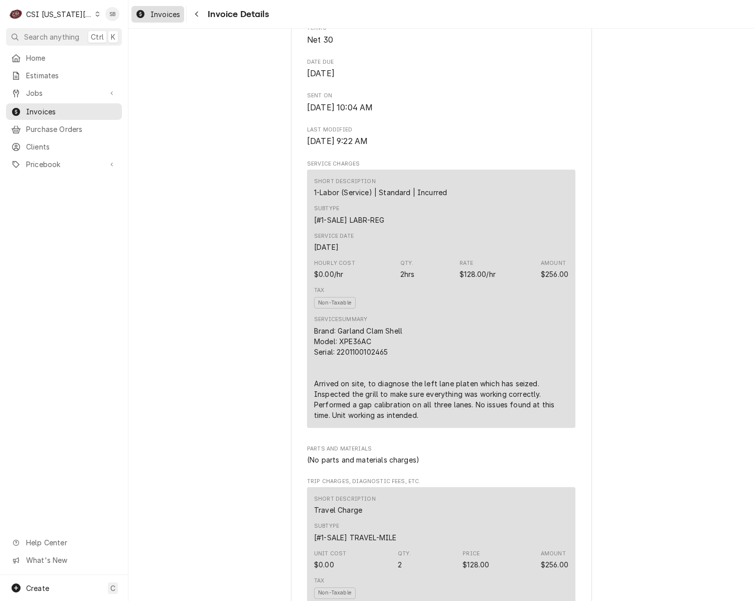
click at [148, 19] on div "Invoices" at bounding box center [158, 14] width 49 height 13
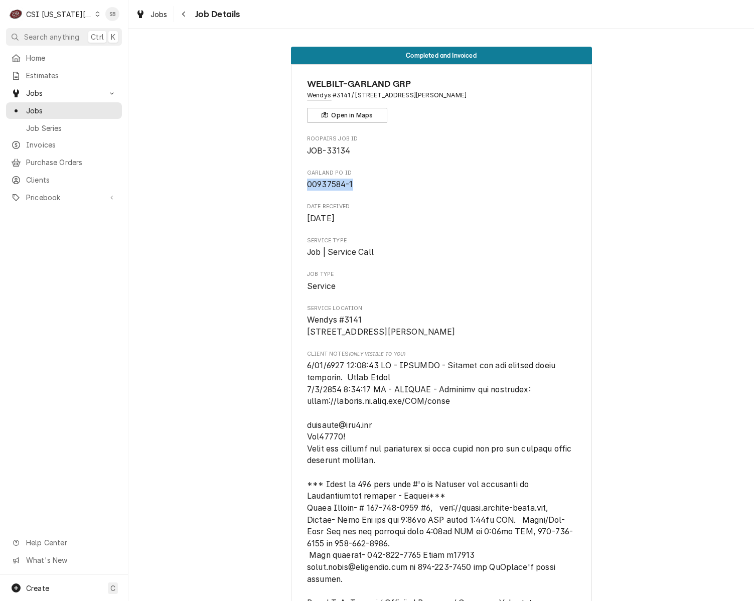
drag, startPoint x: 330, startPoint y: 186, endPoint x: 258, endPoint y: 186, distance: 71.8
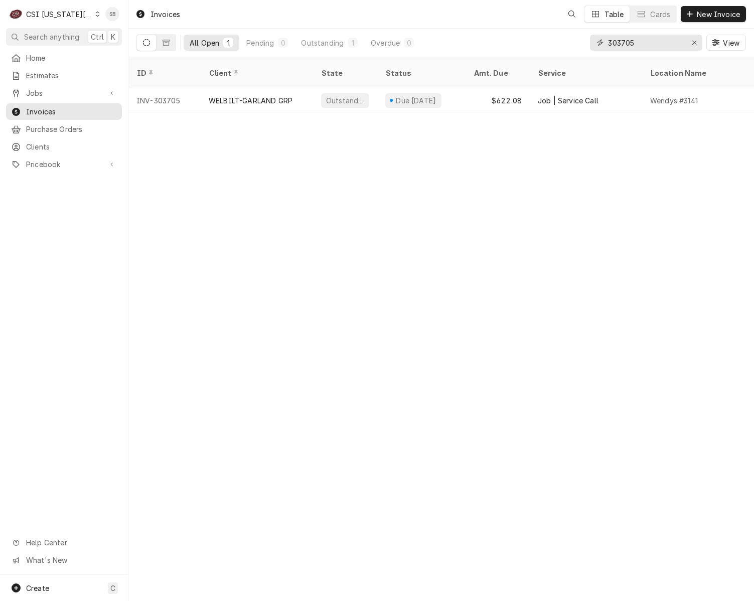
click at [628, 47] on input "303705" at bounding box center [645, 43] width 75 height 16
paste input "413"
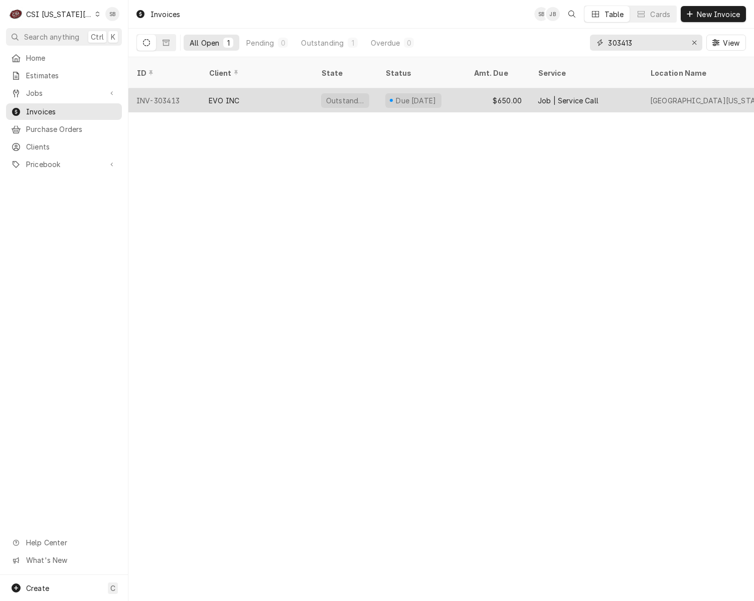
type input "303413"
click at [235, 95] on div "EVO INC" at bounding box center [224, 100] width 31 height 11
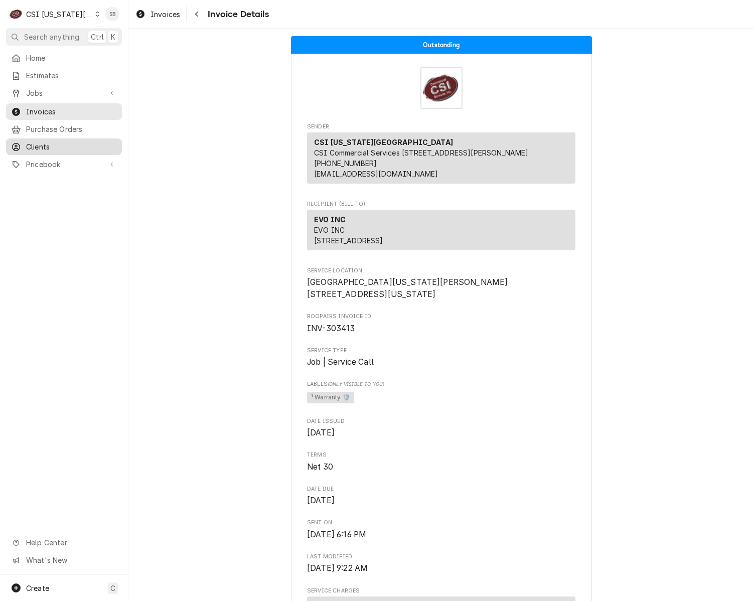
click at [67, 142] on span "Clients" at bounding box center [71, 147] width 91 height 11
click at [563, 507] on span "Oct 22, 2025" at bounding box center [441, 501] width 269 height 12
click at [171, 20] on div "Invoices" at bounding box center [158, 14] width 49 height 13
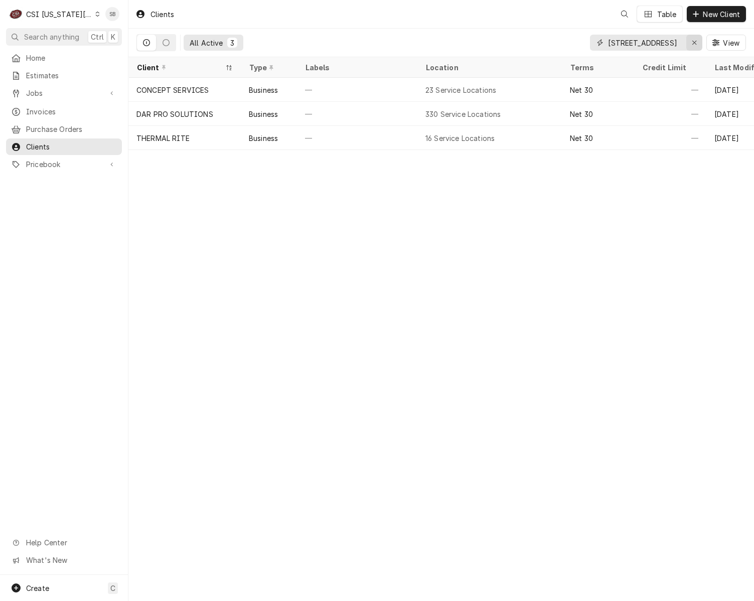
click at [696, 43] on icon "Erase input" at bounding box center [695, 42] width 6 height 7
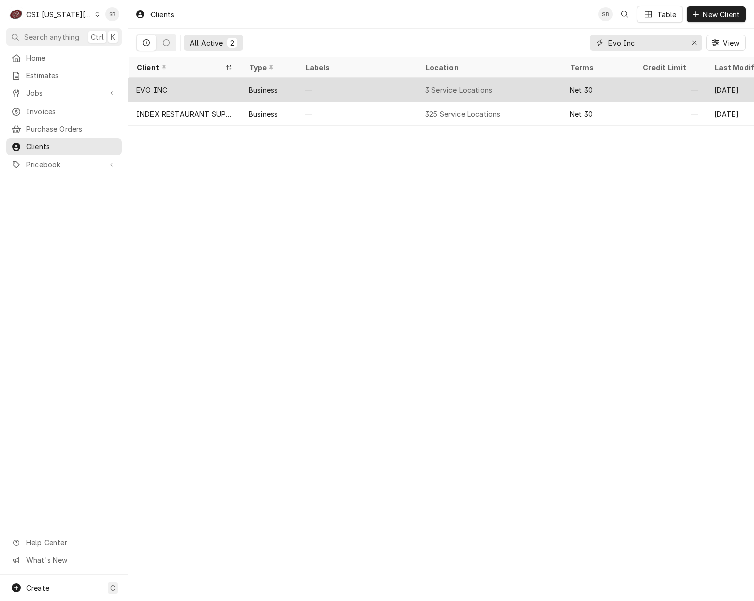
type input "Evo Inc"
click at [266, 98] on div "Business" at bounding box center [269, 90] width 56 height 24
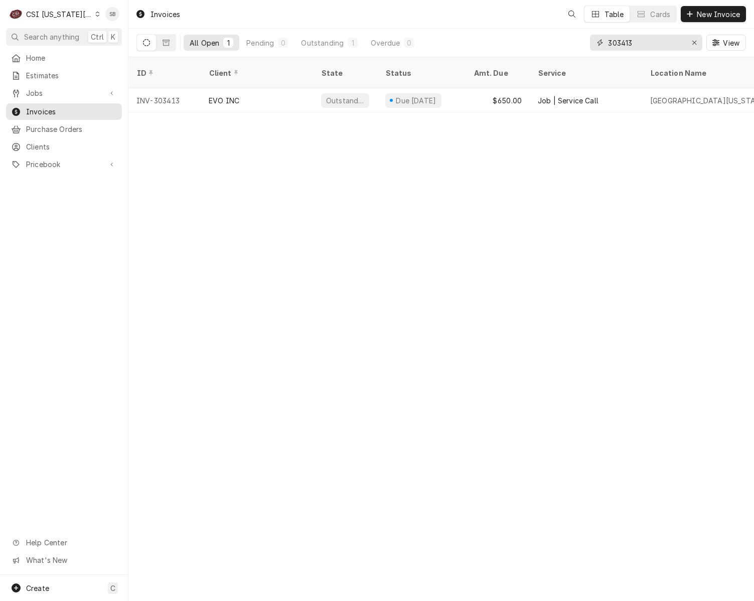
click at [624, 46] on input "303413" at bounding box center [645, 43] width 75 height 16
paste input "711"
type input "303711"
click at [220, 95] on div "WELBILT-DELFIELD" at bounding box center [242, 100] width 67 height 11
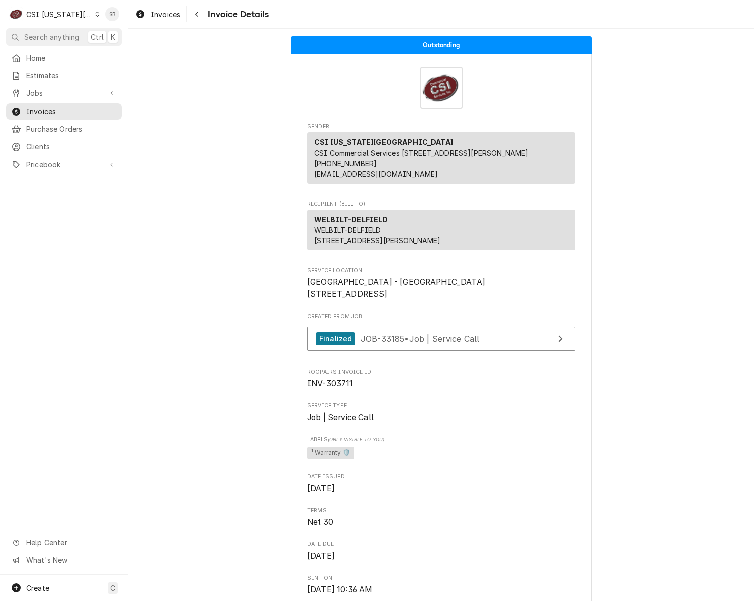
click at [435, 356] on div "Created From Job Finalized JOB-33185 • Job | Service Call" at bounding box center [441, 334] width 269 height 43
click at [438, 343] on span "JOB-33185 • Job | Service Call" at bounding box center [420, 338] width 119 height 10
click at [58, 92] on span "Jobs" at bounding box center [64, 93] width 76 height 11
click at [65, 12] on div "CSI Kansas City" at bounding box center [59, 14] width 66 height 11
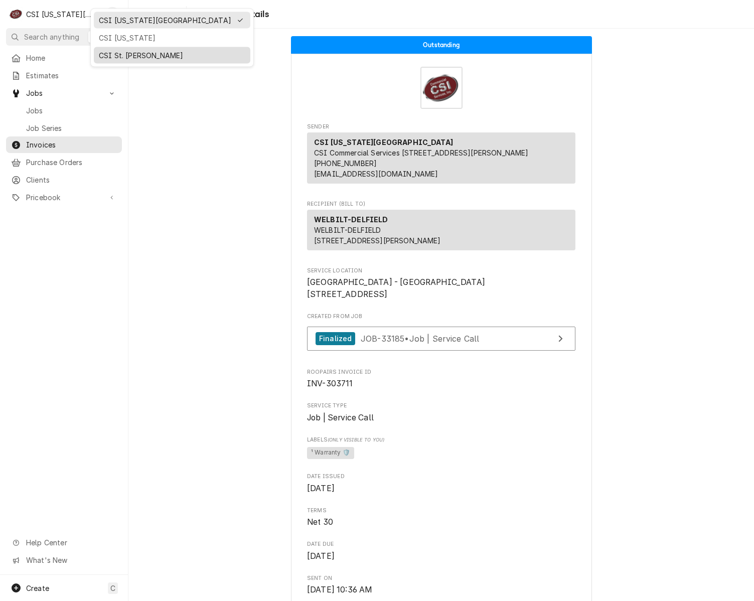
click at [129, 51] on div "CSI St. [PERSON_NAME]" at bounding box center [172, 55] width 147 height 11
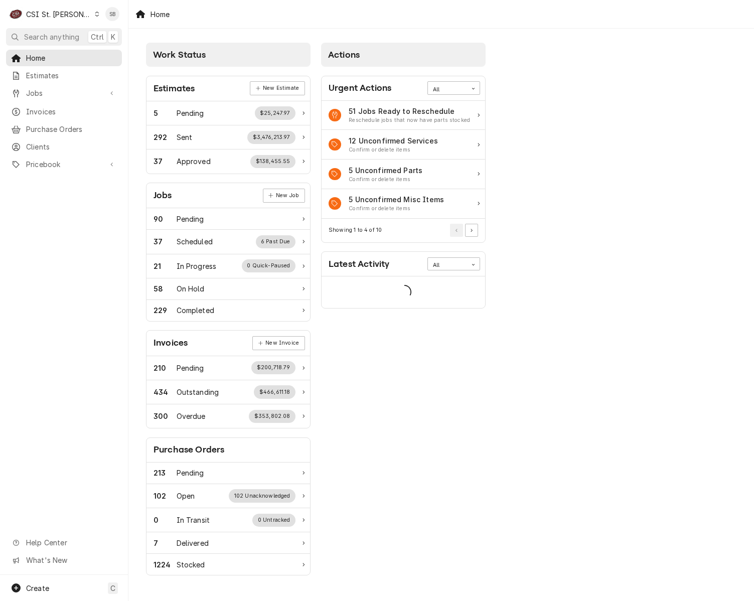
click at [485, 499] on div "Actions Urgent Actions All 51 Jobs Ready to Reschedule Reschedule jobs that now…" at bounding box center [403, 310] width 175 height 544
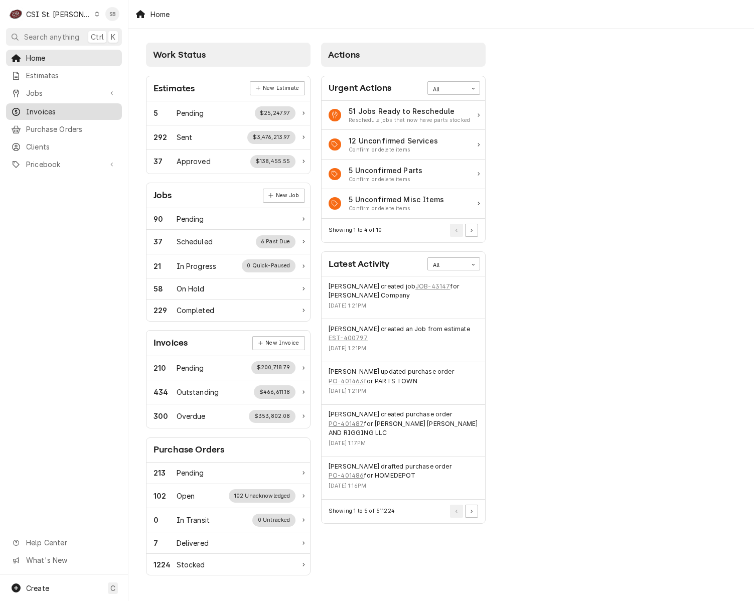
click at [54, 105] on div "Invoices" at bounding box center [64, 111] width 112 height 13
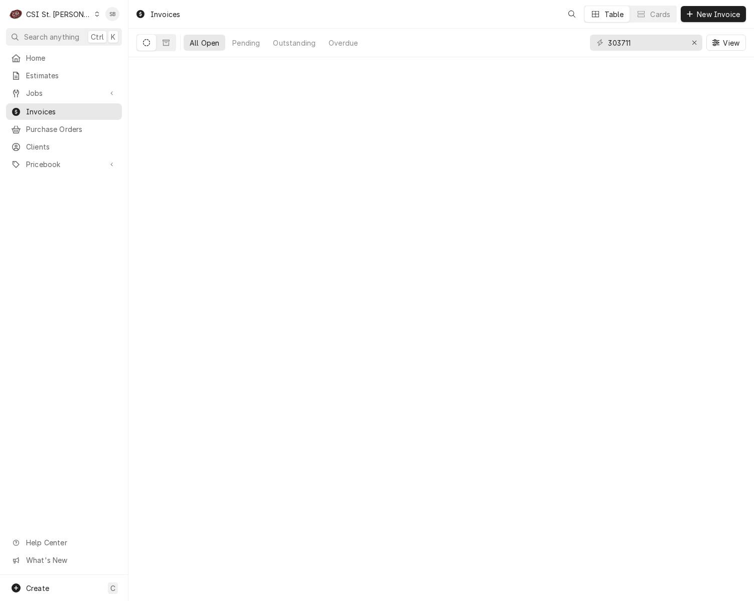
click at [59, 92] on span "Jobs" at bounding box center [64, 93] width 76 height 11
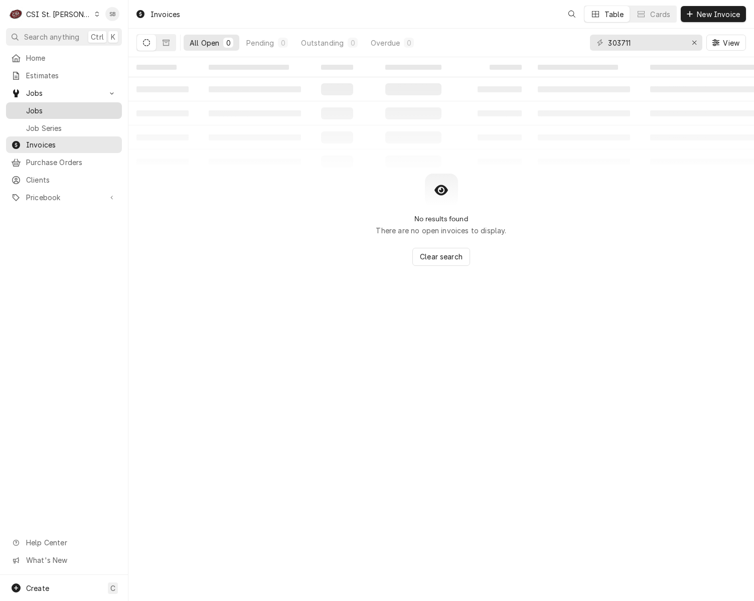
click at [59, 109] on span "Jobs" at bounding box center [71, 110] width 91 height 11
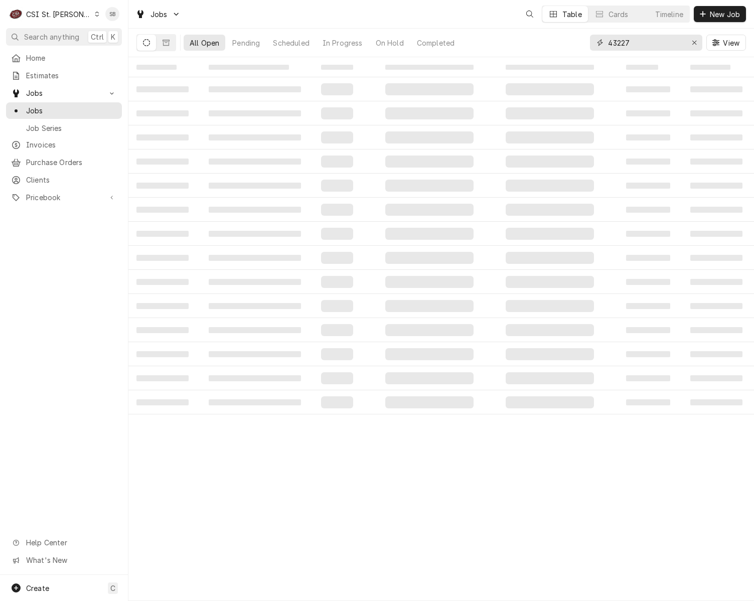
click at [619, 38] on input "43227" at bounding box center [645, 43] width 75 height 16
paste input "076"
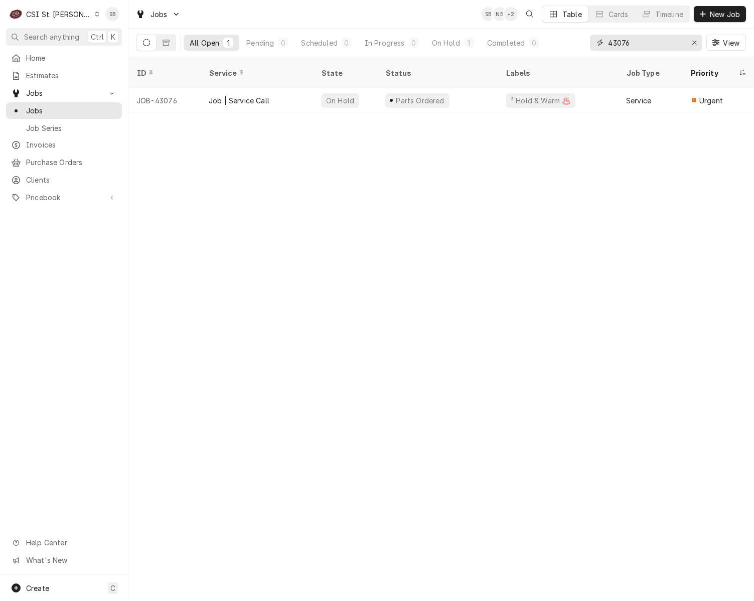
type input "43076"
click at [231, 95] on div "Job | Service Call" at bounding box center [239, 100] width 61 height 11
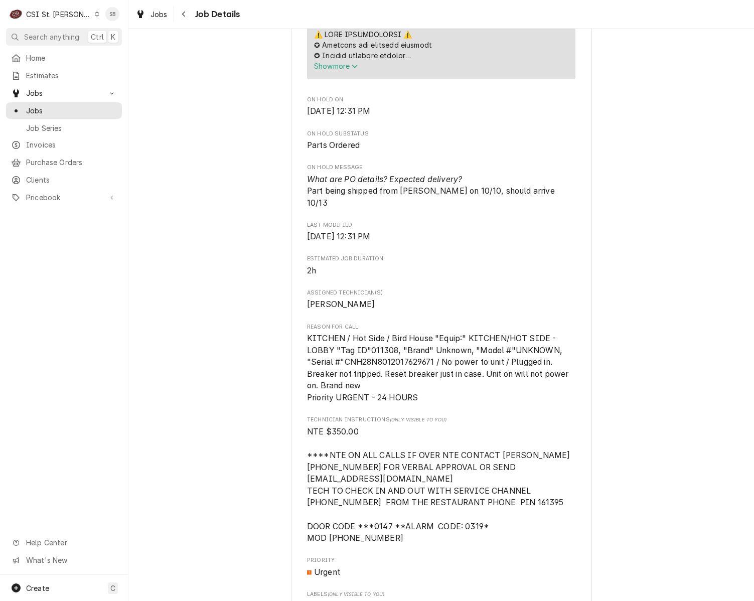
scroll to position [828, 0]
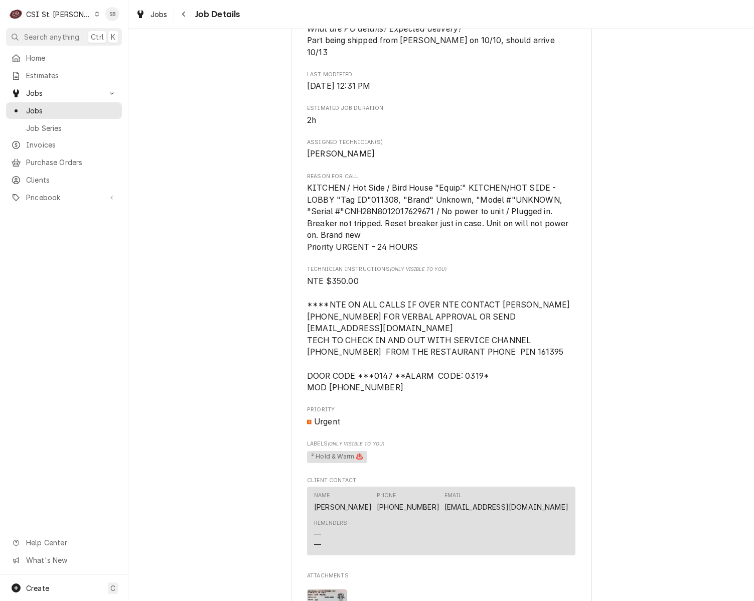
click at [665, 541] on div "Parts Ordered Raising Canes - Billing Account Raising Cane's #247 [GEOGRAPHIC_D…" at bounding box center [441, 51] width 626 height 1680
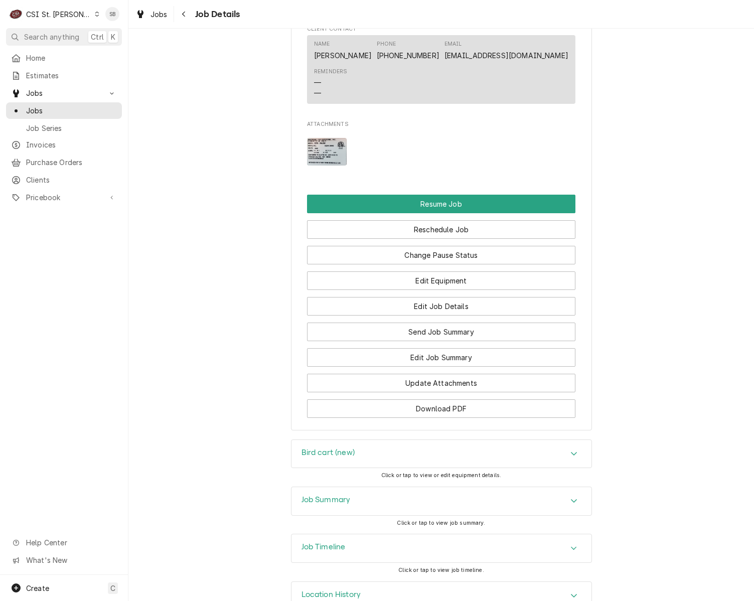
click at [434, 515] on div "Job Summary" at bounding box center [442, 501] width 300 height 28
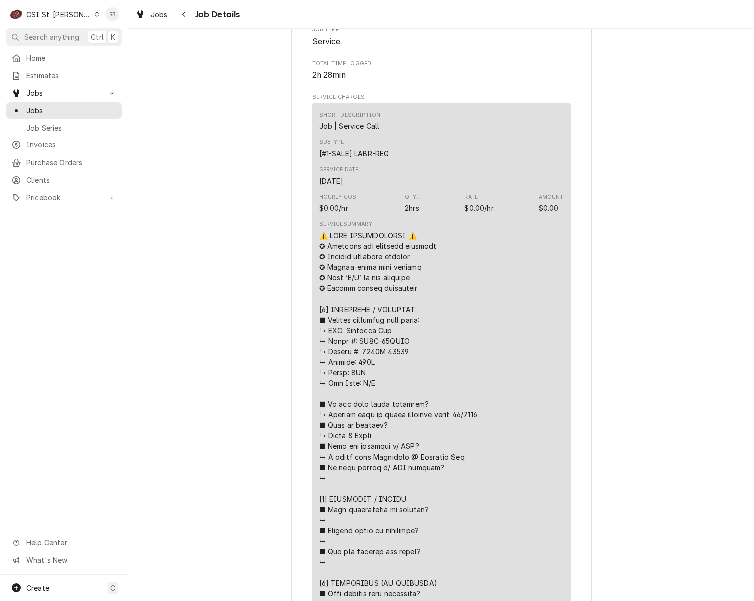
scroll to position [2258, 0]
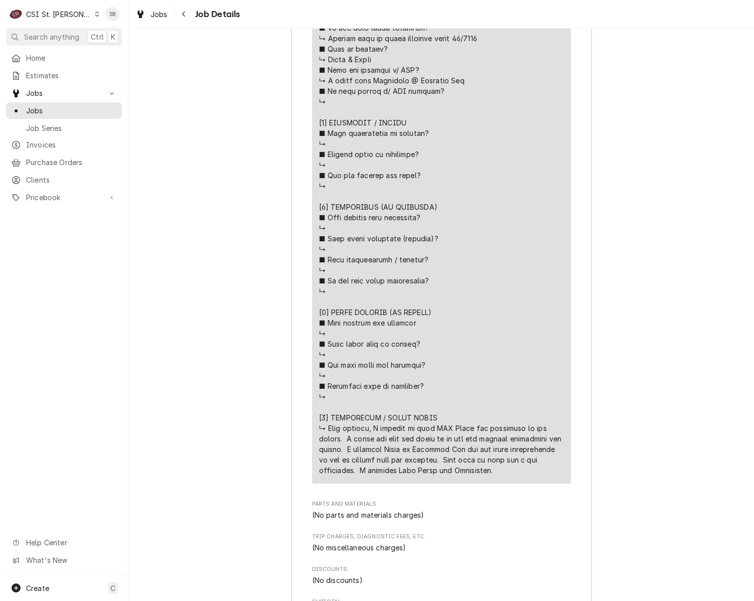
click at [627, 515] on div "Job Summary Roopairs Job ID JOB-43076 Service Channel ID 327825024 Service Type…" at bounding box center [441, 120] width 626 height 1224
click at [614, 559] on div "Job Summary Roopairs Job ID JOB-43076 Service Channel ID 327825024 Service Type…" at bounding box center [441, 120] width 626 height 1224
click at [642, 514] on div "Job Summary Roopairs Job ID JOB-43076 Service Channel ID 327825024 Service Type…" at bounding box center [441, 120] width 626 height 1224
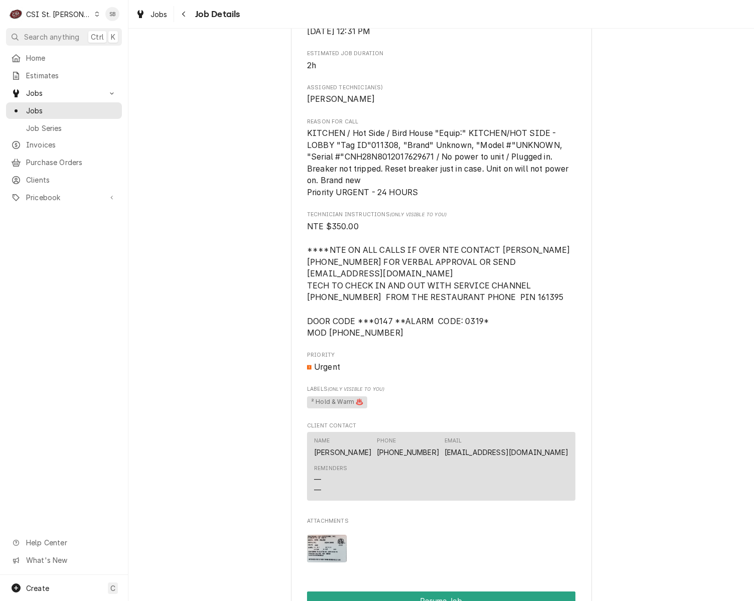
scroll to position [1205, 0]
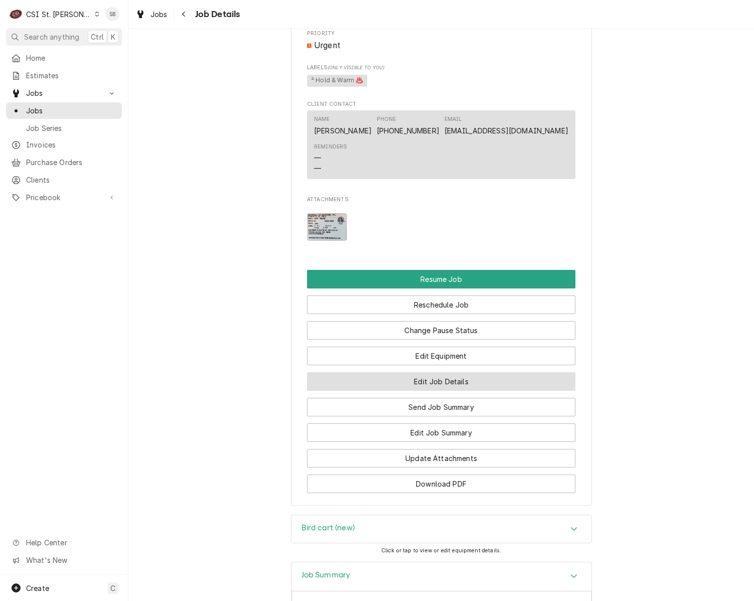
click at [524, 391] on button "Edit Job Details" at bounding box center [441, 381] width 269 height 19
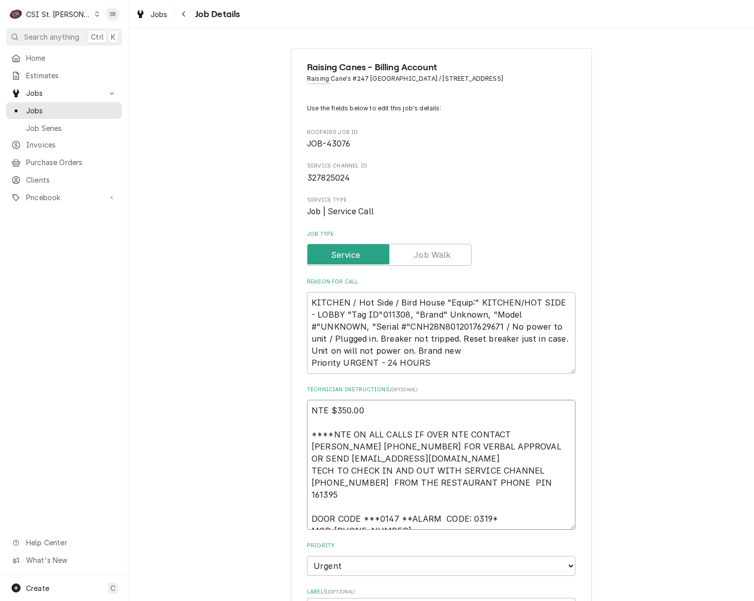
click at [453, 526] on textarea "NTE $350.00 ****NTE ON ALL CALLS IF OVER NTE CONTACT [PERSON_NAME] [PHONE_NUMBE…" at bounding box center [441, 465] width 269 height 130
type textarea "x"
type textarea "NTE $350.00 ****NTE ON ALL CALLS IF OVER NTE CONTACT [PERSON_NAME] [PHONE_NUMBE…"
type textarea "x"
type textarea "NTE $350.00 ****NTE ON ALL CALLS IF OVER NTE CONTACT [PERSON_NAME] [PHONE_NUMBE…"
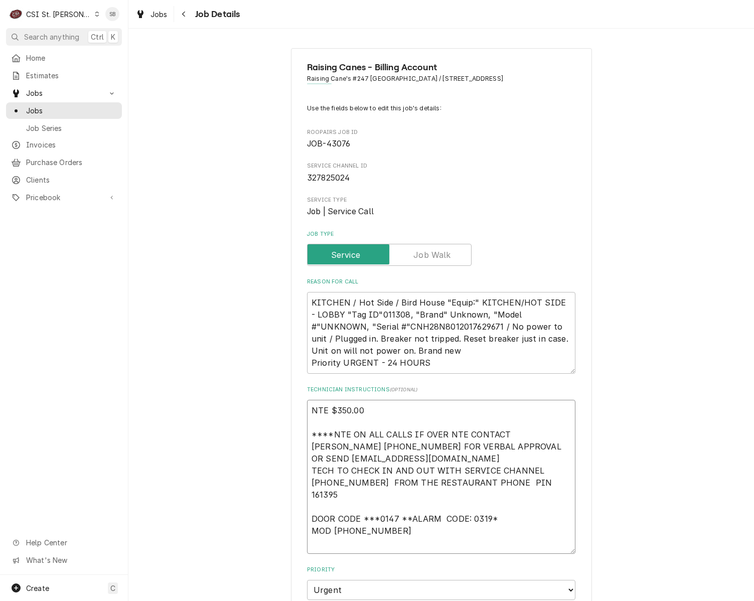
type textarea "x"
type textarea "NTE $350.00 ****NTE ON ALL CALLS IF OVER NTE CONTACT [PERSON_NAME] [PHONE_NUMBE…"
type textarea "x"
type textarea "NTE $350.00 ****NTE ON ALL CALLS IF OVER NTE CONTACT [PERSON_NAME] [PHONE_NUMBE…"
type textarea "x"
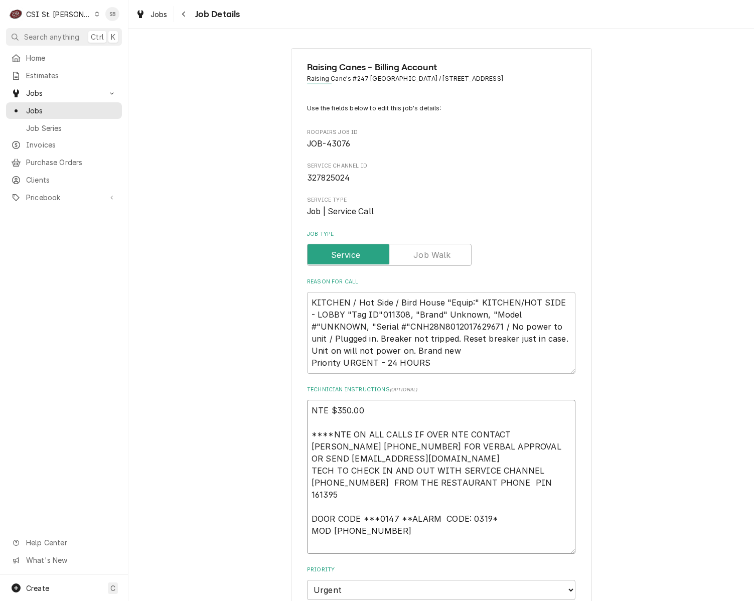
type textarea "NTE $350.00 ****NTE ON ALL CALLS IF OVER NTE CONTACT [PERSON_NAME] [PHONE_NUMBE…"
type textarea "x"
type textarea "NTE $350.00 ****NTE ON ALL CALLS IF OVER NTE CONTACT [PERSON_NAME] [PHONE_NUMBE…"
type textarea "x"
type textarea "NTE $350.00 ****NTE ON ALL CALLS IF OVER NTE CONTACT [PERSON_NAME] [PHONE_NUMBE…"
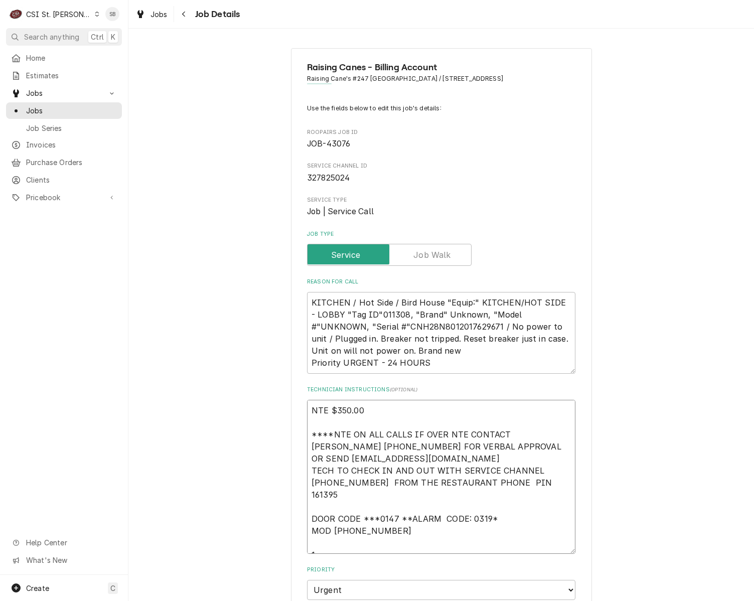
type textarea "x"
type textarea "NTE $350.00 ****NTE ON ALL CALLS IF OVER NTE CONTACT [PERSON_NAME] [PHONE_NUMBE…"
type textarea "x"
type textarea "NTE $350.00 ****NTE ON ALL CALLS IF OVER NTE CONTACT [PERSON_NAME] [PHONE_NUMBE…"
type textarea "x"
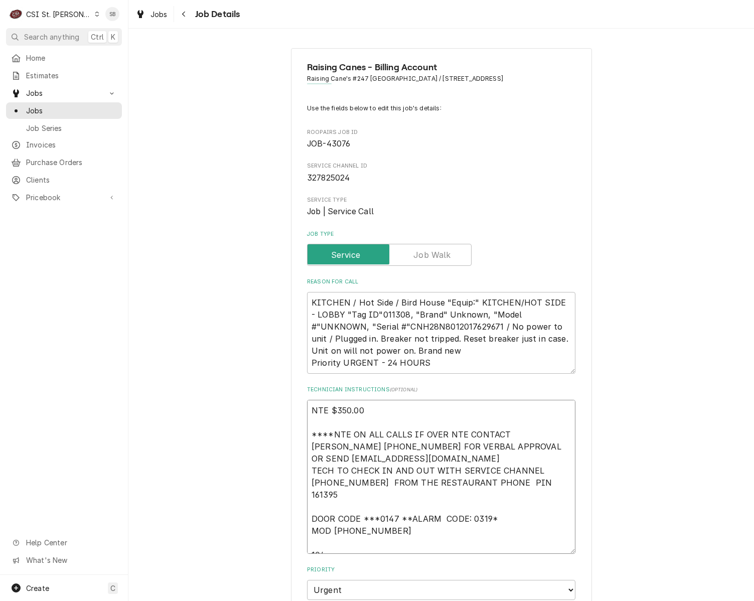
type textarea "NTE $350.00 ****NTE ON ALL CALLS IF OVER NTE CONTACT [PERSON_NAME] [PHONE_NUMBE…"
type textarea "x"
type textarea "NTE $350.00 ****NTE ON ALL CALLS IF OVER NTE CONTACT [PERSON_NAME] [PHONE_NUMBE…"
type textarea "x"
type textarea "NTE $350.00 ****NTE ON ALL CALLS IF OVER NTE CONTACT [PERSON_NAME] [PHONE_NUMBE…"
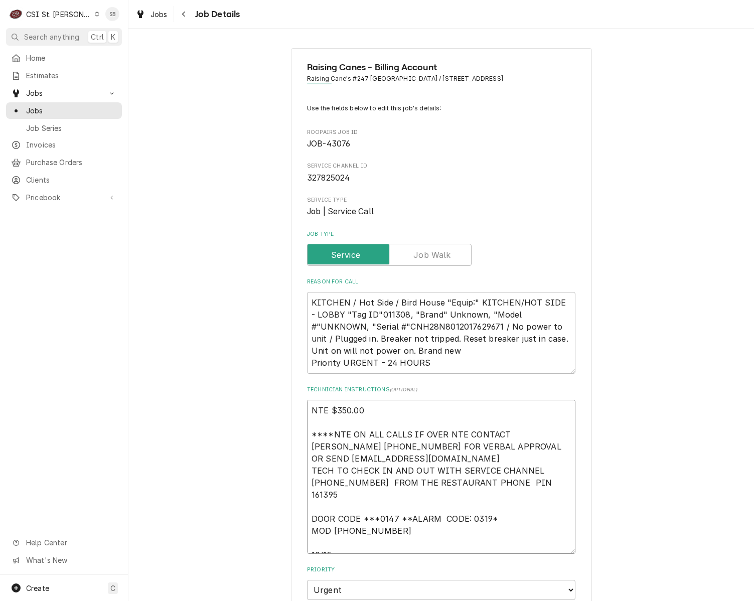
type textarea "x"
type textarea "NTE $350.00 ****NTE ON ALL CALLS IF OVER NTE CONTACT [PERSON_NAME] [PHONE_NUMBE…"
type textarea "x"
type textarea "NTE $350.00 ****NTE ON ALL CALLS IF OVER NTE CONTACT [PERSON_NAME] [PHONE_NUMBE…"
type textarea "x"
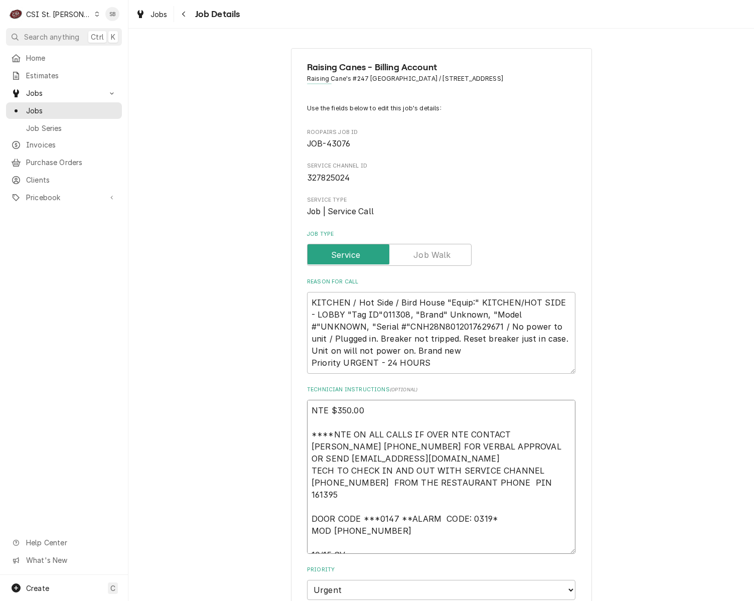
type textarea "NTE $350.00 ****NTE ON ALL CALLS IF OVER NTE CONTACT [PERSON_NAME] [PHONE_NUMBE…"
type textarea "x"
type textarea "NTE $350.00 ****NTE ON ALL CALLS IF OVER NTE CONTACT [PERSON_NAME] [PHONE_NUMBE…"
type textarea "x"
type textarea "NTE $350.00 ****NTE ON ALL CALLS IF OVER NTE CONTACT [PERSON_NAME] [PHONE_NUMBE…"
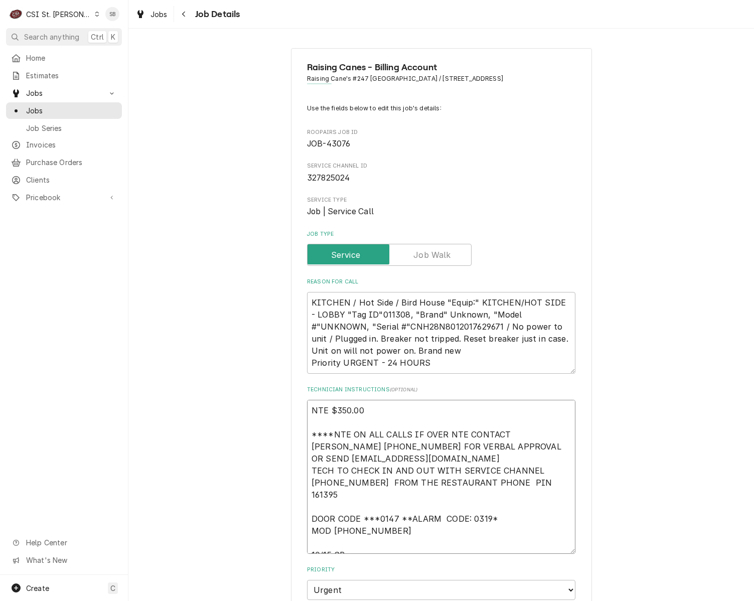
type textarea "x"
type textarea "NTE $350.00 ****NTE ON ALL CALLS IF OVER NTE CONTACT JEFF COSTA 636-399-1299 FO…"
type textarea "x"
type textarea "NTE $350.00 ****NTE ON ALL CALLS IF OVER NTE CONTACT JEFF COSTA 636-399-1299 FO…"
type textarea "x"
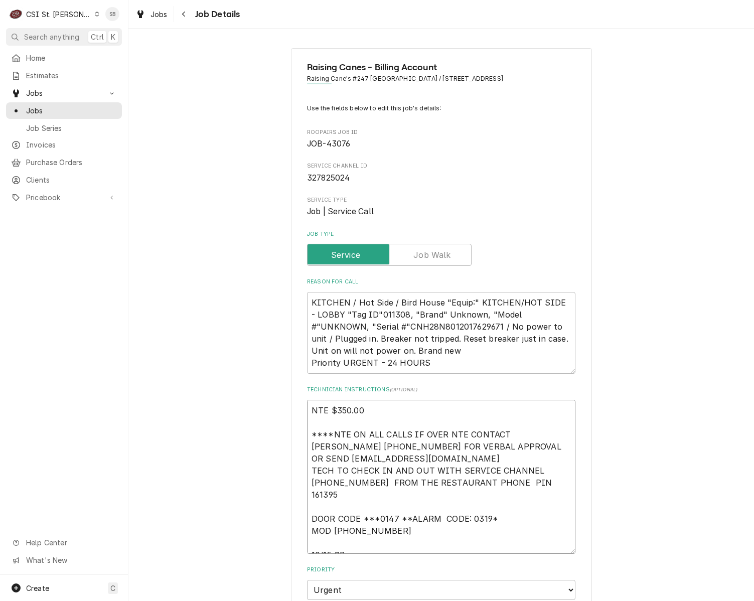
type textarea "NTE $350.00 ****NTE ON ALL CALLS IF OVER NTE CONTACT JEFF COSTA 636-399-1299 FO…"
type textarea "x"
type textarea "NTE $350.00 ****NTE ON ALL CALLS IF OVER NTE CONTACT JEFF COSTA 636-399-1299 FO…"
type textarea "x"
type textarea "NTE $350.00 ****NTE ON ALL CALLS IF OVER NTE CONTACT JEFF COSTA 636-399-1299 FO…"
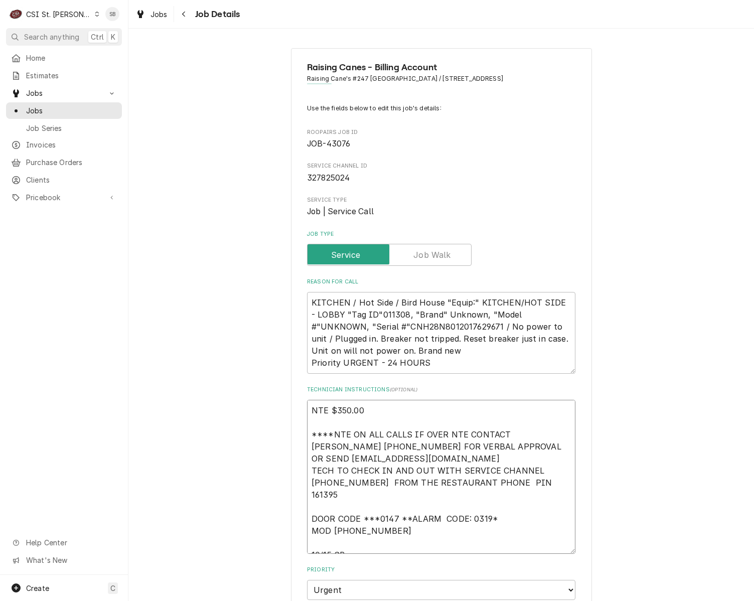
type textarea "x"
type textarea "NTE $350.00 ****NTE ON ALL CALLS IF OVER NTE CONTACT JEFF COSTA 636-399-1299 FO…"
type textarea "x"
type textarea "NTE $350.00 ****NTE ON ALL CALLS IF OVER NTE CONTACT JEFF COSTA 636-399-1299 FO…"
type textarea "x"
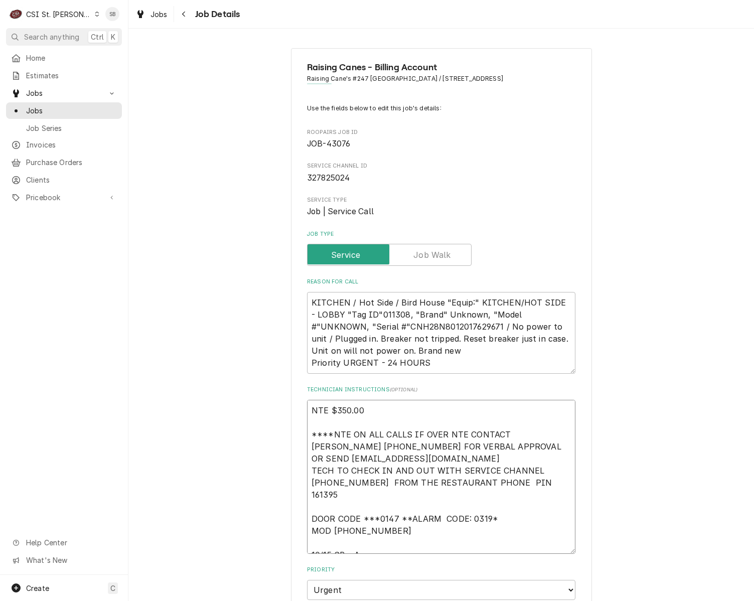
type textarea "NTE $350.00 ****NTE ON ALL CALLS IF OVER NTE CONTACT JEFF COSTA 636-399-1299 FO…"
type textarea "x"
type textarea "NTE $350.00 ****NTE ON ALL CALLS IF OVER NTE CONTACT JEFF COSTA 636-399-1299 FO…"
type textarea "x"
type textarea "NTE $350.00 ****NTE ON ALL CALLS IF OVER NTE CONTACT JEFF COSTA 636-399-1299 FO…"
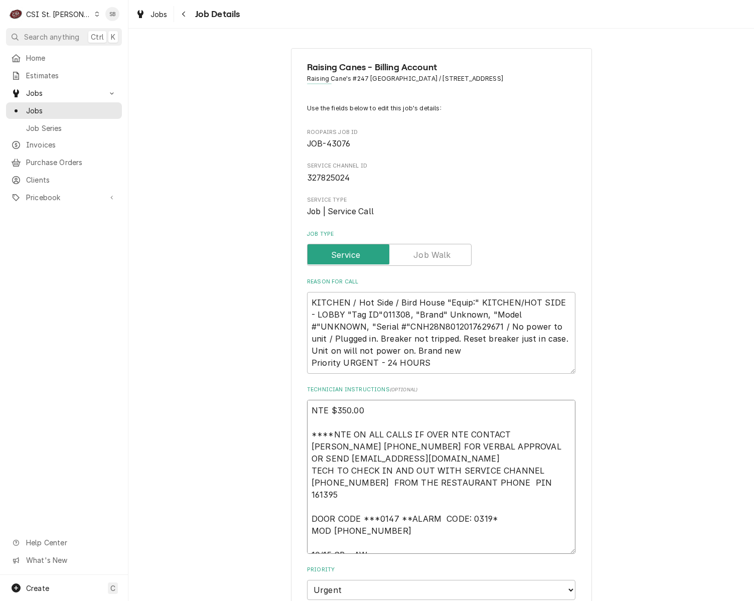
type textarea "x"
type textarea "NTE $350.00 ****NTE ON ALL CALLS IF OVER NTE CONTACT JEFF COSTA 636-399-1299 FO…"
type textarea "x"
type textarea "NTE $350.00 ****NTE ON ALL CALLS IF OVER NTE CONTACT JEFF COSTA 636-399-1299 FO…"
type textarea "x"
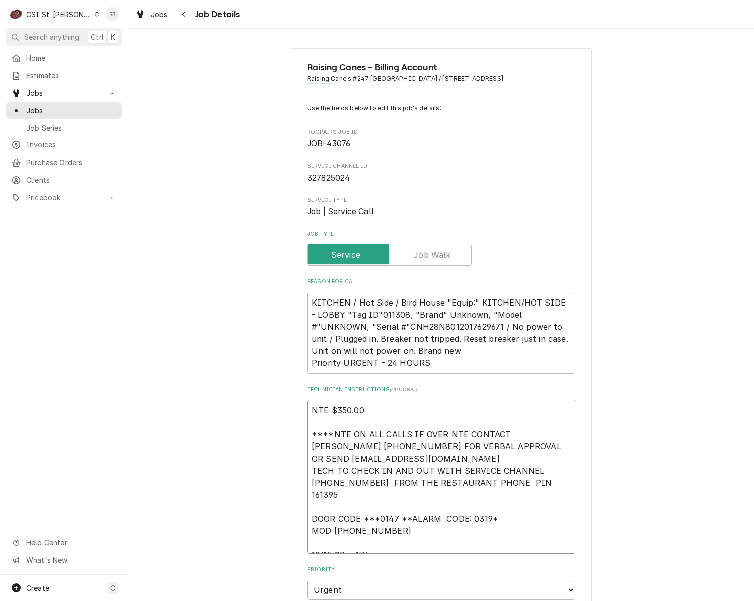
type textarea "NTE $350.00 ****NTE ON ALL CALLS IF OVER NTE CONTACT JEFF COSTA 636-399-1299 FO…"
type textarea "x"
type textarea "NTE $350.00 ****NTE ON ALL CALLS IF OVER NTE CONTACT JEFF COSTA 636-399-1299 FO…"
type textarea "x"
type textarea "NTE $350.00 ****NTE ON ALL CALLS IF OVER NTE CONTACT JEFF COSTA 636-399-1299 FO…"
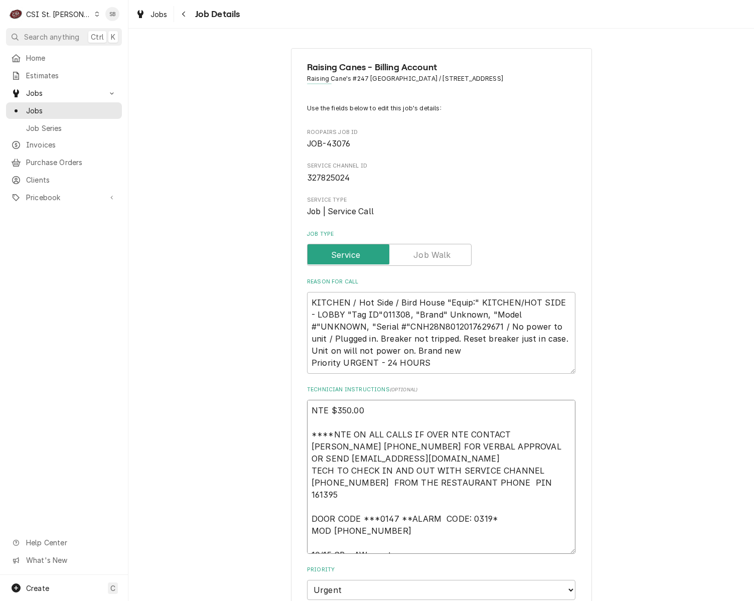
type textarea "x"
type textarea "NTE $350.00 ****NTE ON ALL CALLS IF OVER NTE CONTACT JEFF COSTA 636-399-1299 FO…"
type textarea "x"
type textarea "NTE $350.00 ****NTE ON ALL CALLS IF OVER NTE CONTACT JEFF COSTA 636-399-1299 FO…"
type textarea "x"
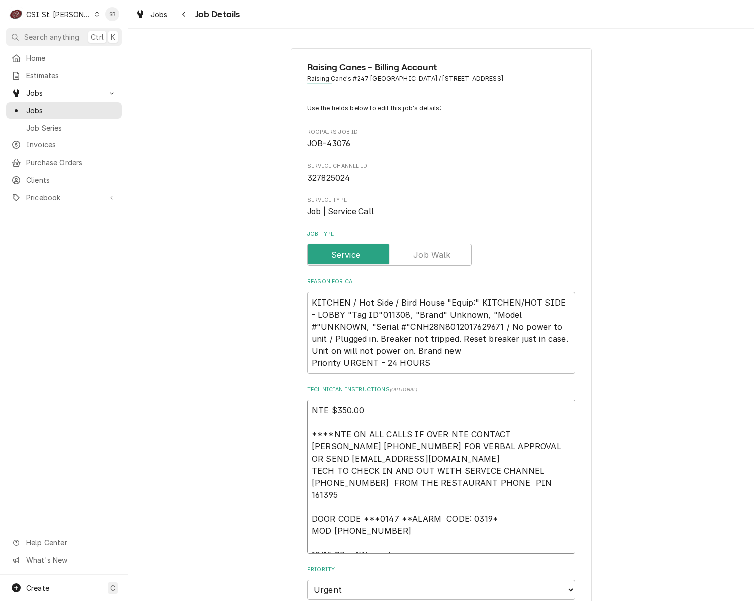
type textarea "NTE $350.00 ****NTE ON ALL CALLS IF OVER NTE CONTACT JEFF COSTA 636-399-1299 FO…"
type textarea "x"
type textarea "NTE $350.00 ****NTE ON ALL CALLS IF OVER NTE CONTACT JEFF COSTA 636-399-1299 FO…"
type textarea "x"
type textarea "NTE $350.00 ****NTE ON ALL CALLS IF OVER NTE CONTACT JEFF COSTA 636-399-1299 FO…"
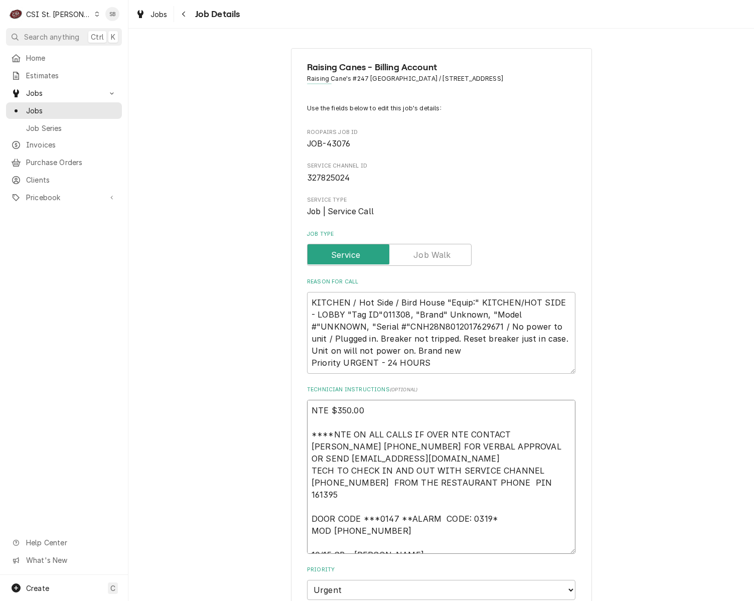
type textarea "x"
type textarea "NTE $350.00 ****NTE ON ALL CALLS IF OVER NTE CONTACT JEFF COSTA 636-399-1299 FO…"
type textarea "x"
type textarea "NTE $350.00 ****NTE ON ALL CALLS IF OVER NTE CONTACT JEFF COSTA 636-399-1299 FO…"
type textarea "x"
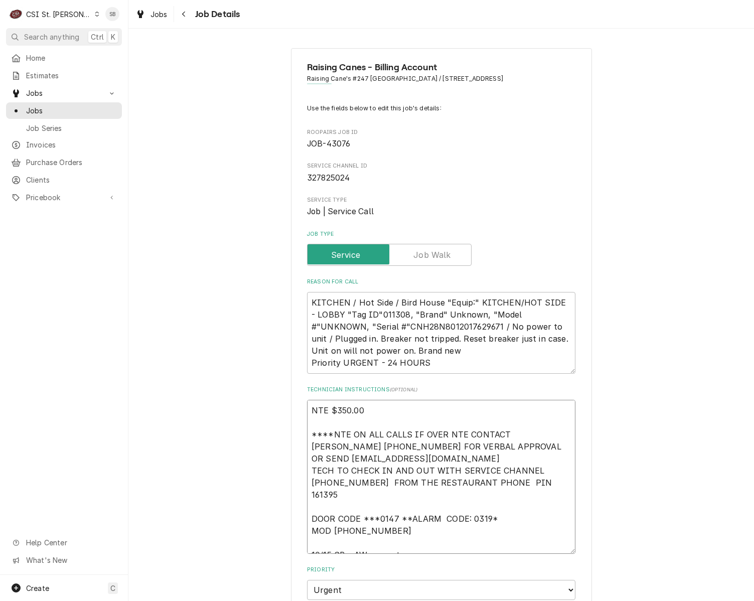
type textarea "NTE $350.00 ****NTE ON ALL CALLS IF OVER NTE CONTACT JEFF COSTA 636-399-1299 FO…"
type textarea "x"
type textarea "NTE $350.00 ****NTE ON ALL CALLS IF OVER NTE CONTACT JEFF COSTA 636-399-1299 FO…"
type textarea "x"
type textarea "NTE $350.00 ****NTE ON ALL CALLS IF OVER NTE CONTACT JEFF COSTA 636-399-1299 FO…"
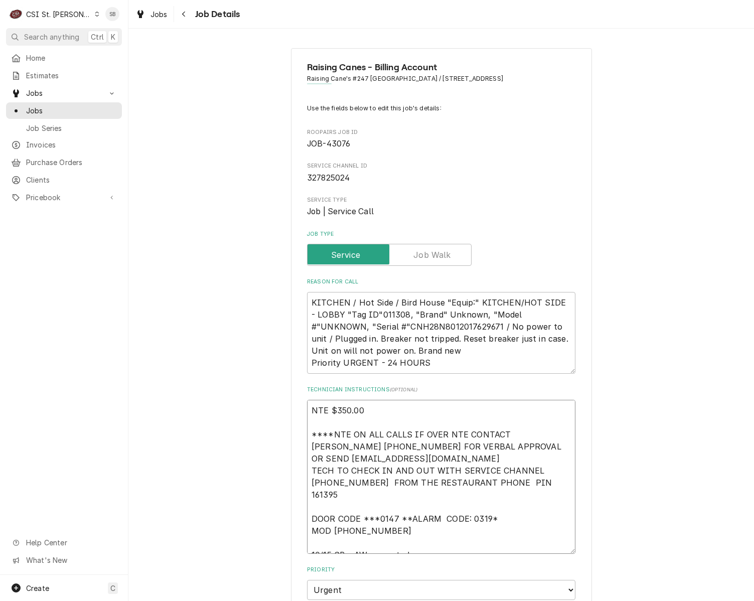
type textarea "x"
type textarea "NTE $350.00 ****NTE ON ALL CALLS IF OVER NTE CONTACT JEFF COSTA 636-399-1299 FO…"
type textarea "x"
type textarea "NTE $350.00 ****NTE ON ALL CALLS IF OVER NTE CONTACT JEFF COSTA 636-399-1299 FO…"
type textarea "x"
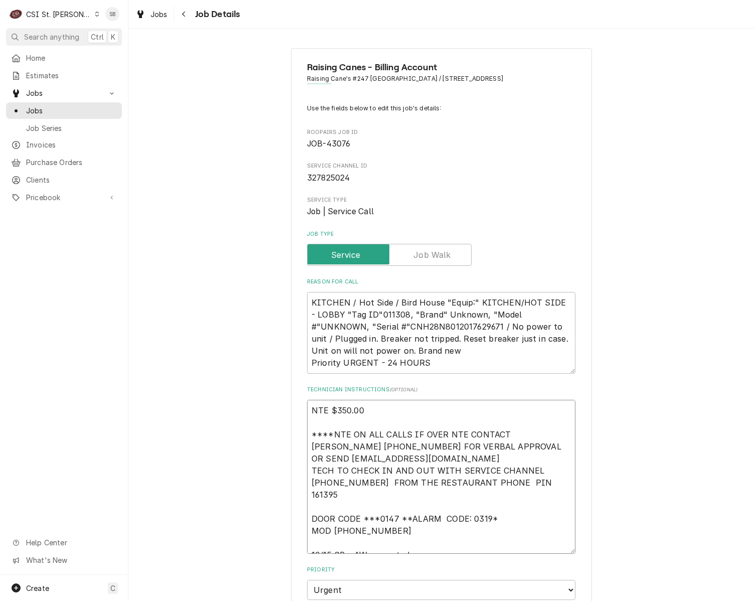
type textarea "NTE $350.00 ****NTE ON ALL CALLS IF OVER NTE CONTACT JEFF COSTA 636-399-1299 FO…"
type textarea "x"
type textarea "NTE $350.00 ****NTE ON ALL CALLS IF OVER NTE CONTACT JEFF COSTA 636-399-1299 FO…"
type textarea "x"
type textarea "NTE $350.00 ****NTE ON ALL CALLS IF OVER NTE CONTACT JEFF COSTA 636-399-1299 FO…"
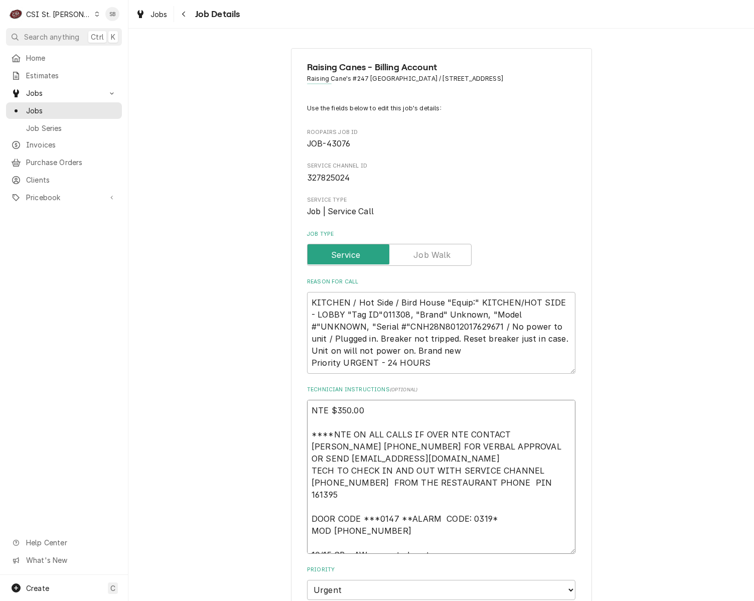
type textarea "x"
type textarea "NTE $350.00 ****NTE ON ALL CALLS IF OVER NTE CONTACT JEFF COSTA 636-399-1299 FO…"
type textarea "x"
type textarea "NTE $350.00 ****NTE ON ALL CALLS IF OVER NTE CONTACT JEFF COSTA 636-399-1299 FO…"
type textarea "x"
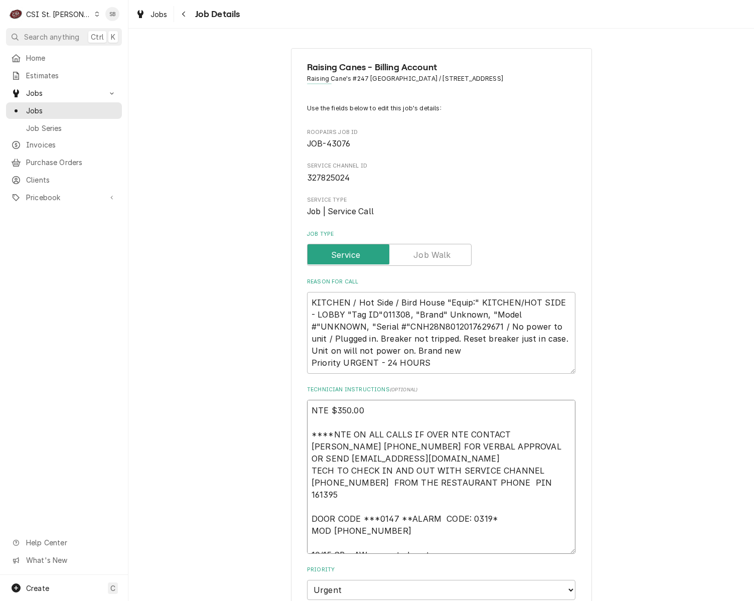
type textarea "NTE $350.00 ****NTE ON ALL CALLS IF OVER NTE CONTACT JEFF COSTA 636-399-1299 FO…"
type textarea "x"
type textarea "NTE $350.00 ****NTE ON ALL CALLS IF OVER NTE CONTACT JEFF COSTA 636-399-1299 FO…"
type textarea "x"
type textarea "NTE $350.00 ****NTE ON ALL CALLS IF OVER NTE CONTACT JEFF COSTA 636-399-1299 FO…"
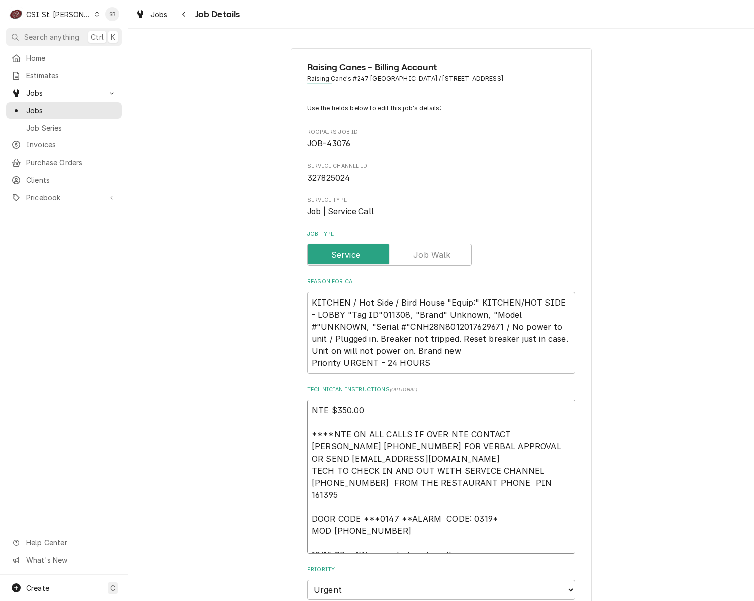
type textarea "x"
type textarea "NTE $350.00 ****NTE ON ALL CALLS IF OVER NTE CONTACT JEFF COSTA 636-399-1299 FO…"
type textarea "x"
type textarea "NTE $350.00 ****NTE ON ALL CALLS IF OVER NTE CONTACT JEFF COSTA 636-399-1299 FO…"
type textarea "x"
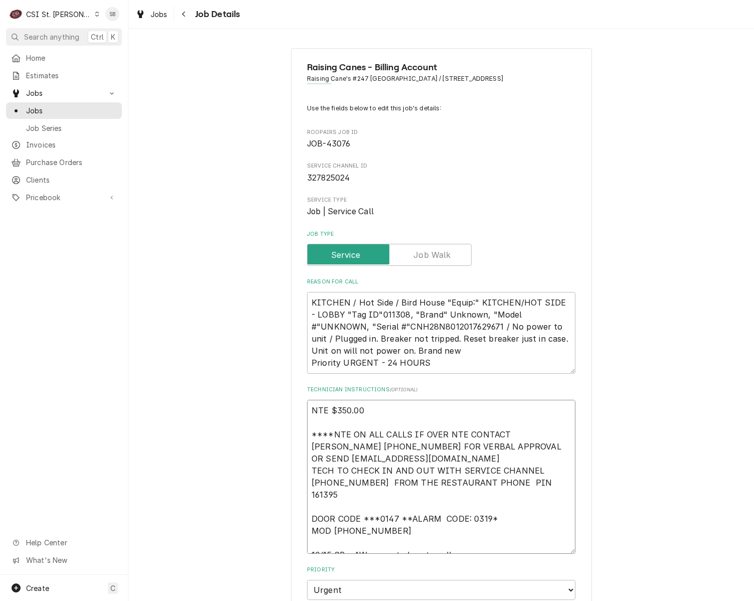
type textarea "NTE $350.00 ****NTE ON ALL CALLS IF OVER NTE CONTACT JEFF COSTA 636-399-1299 FO…"
type textarea "x"
type textarea "NTE $350.00 ****NTE ON ALL CALLS IF OVER NTE CONTACT JEFF COSTA 636-399-1299 FO…"
type textarea "x"
type textarea "NTE $350.00 ****NTE ON ALL CALLS IF OVER NTE CONTACT JEFF COSTA 636-399-1299 FO…"
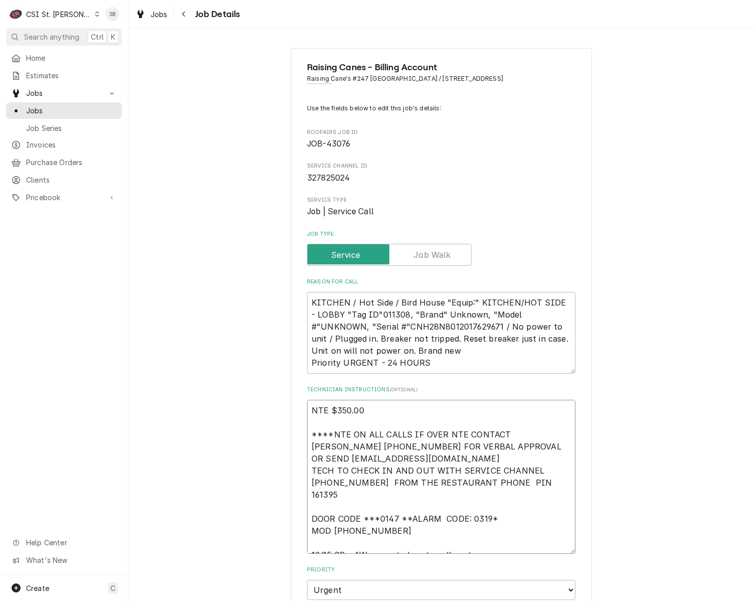
type textarea "x"
type textarea "NTE $350.00 ****NTE ON ALL CALLS IF OVER NTE CONTACT JEFF COSTA 636-399-1299 FO…"
type textarea "x"
type textarea "NTE $350.00 ****NTE ON ALL CALLS IF OVER NTE CONTACT JEFF COSTA 636-399-1299 FO…"
type textarea "x"
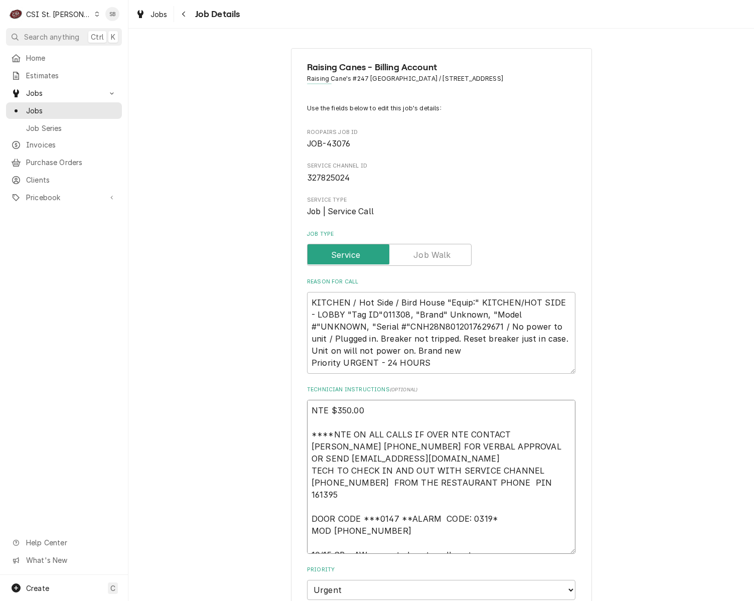
type textarea "NTE $350.00 ****NTE ON ALL CALLS IF OVER NTE CONTACT JEFF COSTA 636-399-1299 FO…"
type textarea "x"
type textarea "NTE $350.00 ****NTE ON ALL CALLS IF OVER NTE CONTACT JEFF COSTA 636-399-1299 FO…"
type textarea "x"
type textarea "NTE $350.00 ****NTE ON ALL CALLS IF OVER NTE CONTACT JEFF COSTA 636-399-1299 FO…"
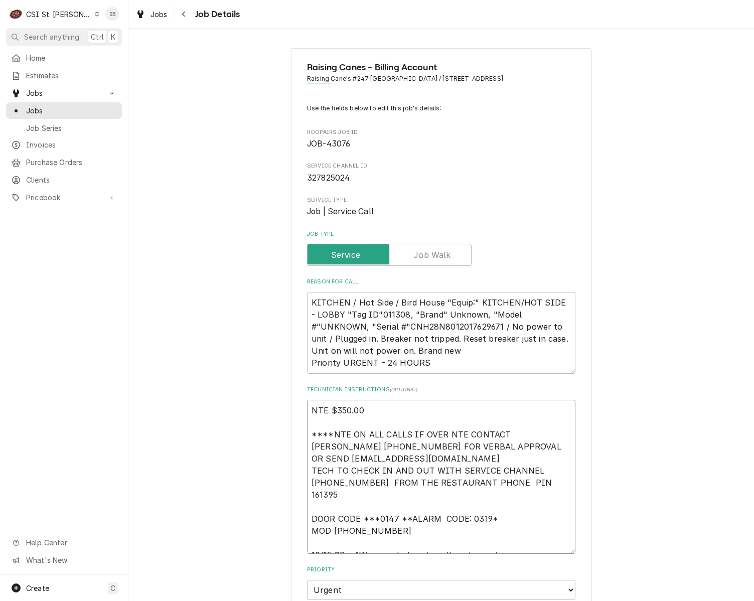
type textarea "x"
type textarea "NTE $350.00 ****NTE ON ALL CALLS IF OVER NTE CONTACT JEFF COSTA 636-399-1299 FO…"
type textarea "x"
type textarea "NTE $350.00 ****NTE ON ALL CALLS IF OVER NTE CONTACT JEFF COSTA 636-399-1299 FO…"
type textarea "x"
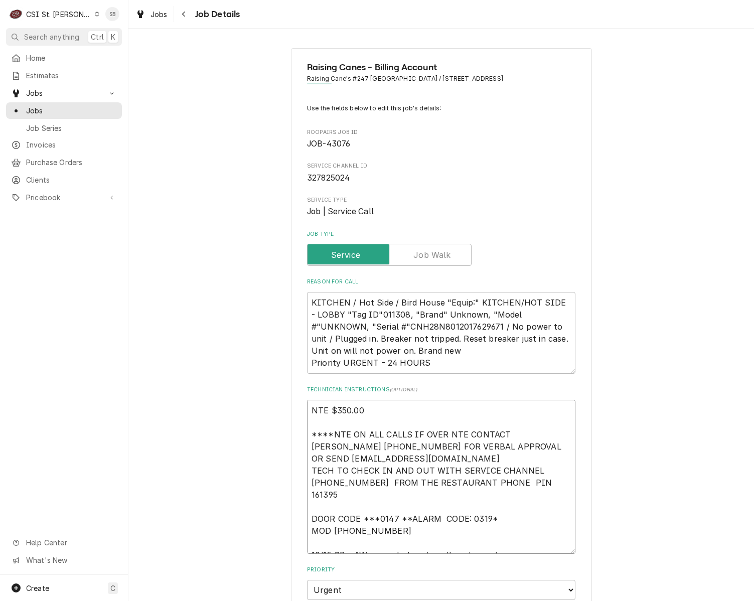
type textarea "NTE $350.00 ****NTE ON ALL CALLS IF OVER NTE CONTACT JEFF COSTA 636-399-1299 FO…"
type textarea "x"
type textarea "NTE $350.00 ****NTE ON ALL CALLS IF OVER NTE CONTACT JEFF COSTA 636-399-1299 FO…"
type textarea "x"
type textarea "NTE $350.00 ****NTE ON ALL CALLS IF OVER NTE CONTACT JEFF COSTA 636-399-1299 FO…"
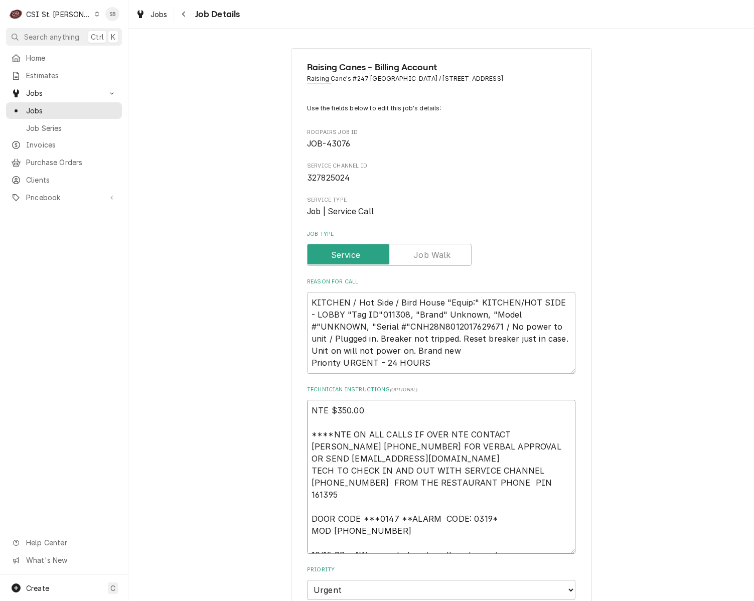
type textarea "x"
type textarea "NTE $350.00 ****NTE ON ALL CALLS IF OVER NTE CONTACT JEFF COSTA 636-399-1299 FO…"
type textarea "x"
type textarea "NTE $350.00 ****NTE ON ALL CALLS IF OVER NTE CONTACT JEFF COSTA 636-399-1299 FO…"
type textarea "x"
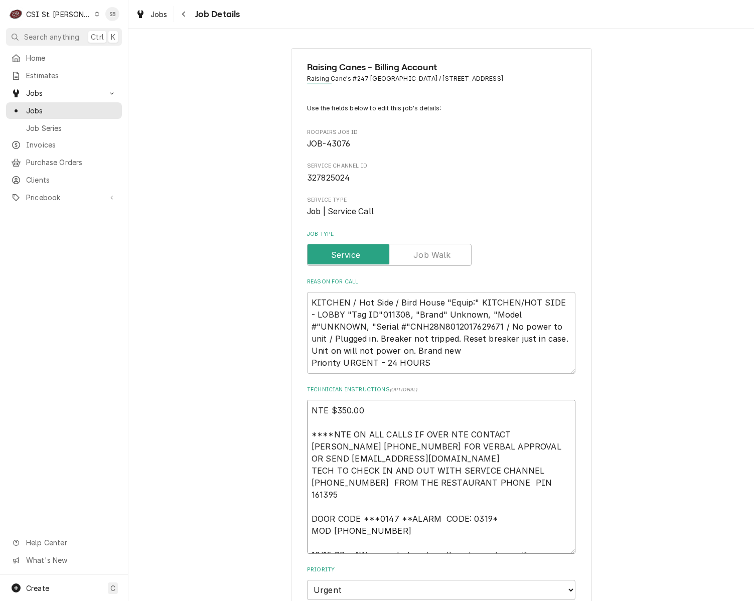
type textarea "NTE $350.00 ****NTE ON ALL CALLS IF OVER NTE CONTACT JEFF COSTA 636-399-1299 FO…"
type textarea "x"
type textarea "NTE $350.00 ****NTE ON ALL CALLS IF OVER NTE CONTACT JEFF COSTA 636-399-1299 FO…"
type textarea "x"
type textarea "NTE $350.00 ****NTE ON ALL CALLS IF OVER NTE CONTACT JEFF COSTA 636-399-1299 FO…"
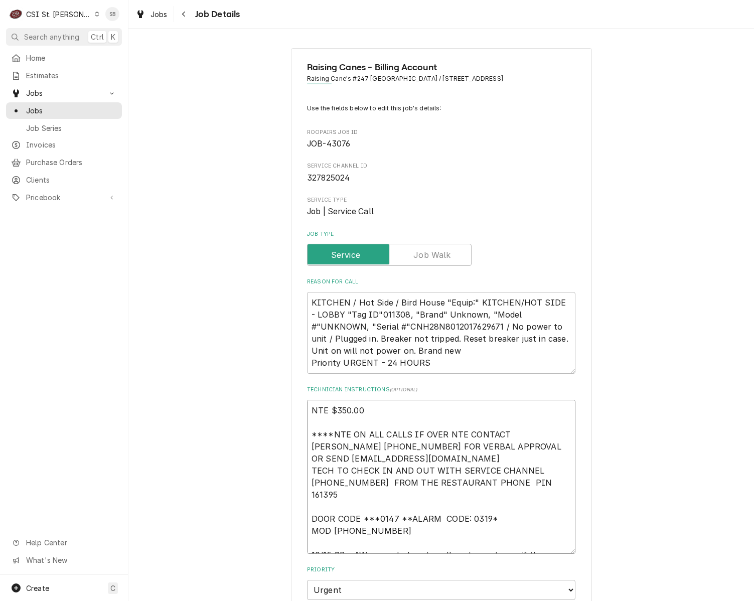
type textarea "x"
type textarea "NTE $350.00 ****NTE ON ALL CALLS IF OVER NTE CONTACT JEFF COSTA 636-399-1299 FO…"
type textarea "x"
type textarea "NTE $350.00 ****NTE ON ALL CALLS IF OVER NTE CONTACT JEFF COSTA 636-399-1299 FO…"
type textarea "x"
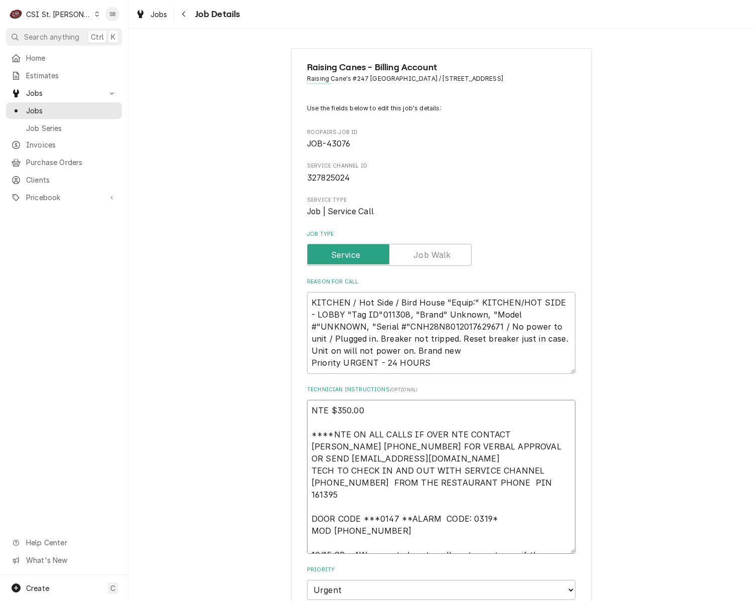
type textarea "NTE $350.00 ****NTE ON ALL CALLS IF OVER NTE CONTACT JEFF COSTA 636-399-1299 FO…"
type textarea "x"
type textarea "NTE $350.00 ****NTE ON ALL CALLS IF OVER NTE CONTACT JEFF COSTA 636-399-1299 FO…"
type textarea "x"
type textarea "NTE $350.00 ****NTE ON ALL CALLS IF OVER NTE CONTACT JEFF COSTA 636-399-1299 FO…"
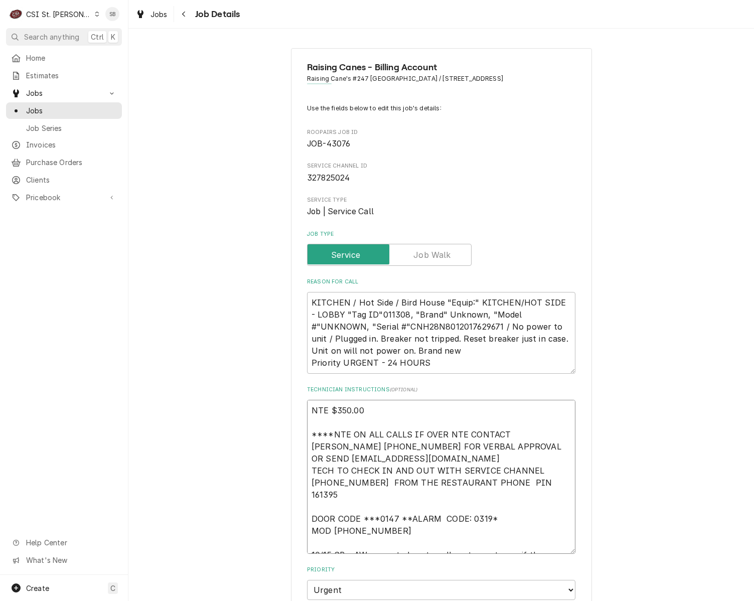
type textarea "x"
type textarea "NTE $350.00 ****NTE ON ALL CALLS IF OVER NTE CONTACT JEFF COSTA 636-399-1299 FO…"
type textarea "x"
type textarea "NTE $350.00 ****NTE ON ALL CALLS IF OVER NTE CONTACT JEFF COSTA 636-399-1299 FO…"
type textarea "x"
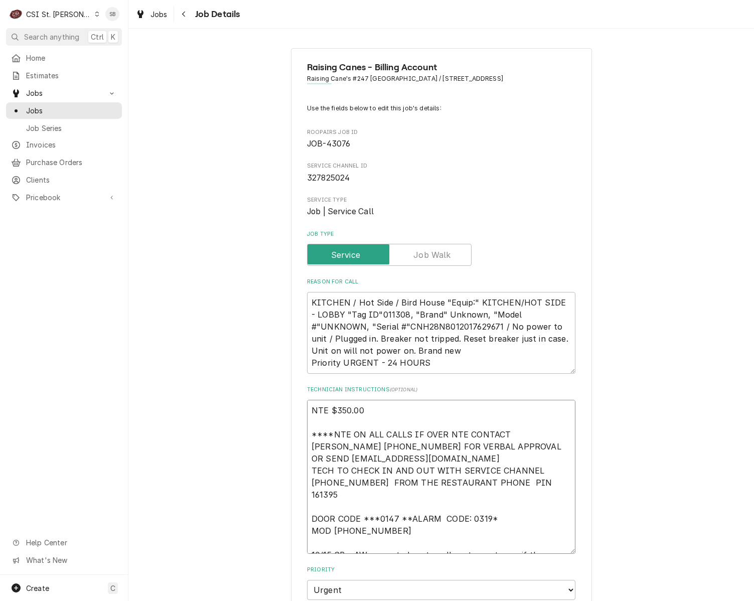
type textarea "NTE $350.00 ****NTE ON ALL CALLS IF OVER NTE CONTACT JEFF COSTA 636-399-1299 FO…"
type textarea "x"
type textarea "NTE $350.00 ****NTE ON ALL CALLS IF OVER NTE CONTACT JEFF COSTA 636-399-1299 FO…"
type textarea "x"
type textarea "NTE $350.00 ****NTE ON ALL CALLS IF OVER NTE CONTACT JEFF COSTA 636-399-1299 FO…"
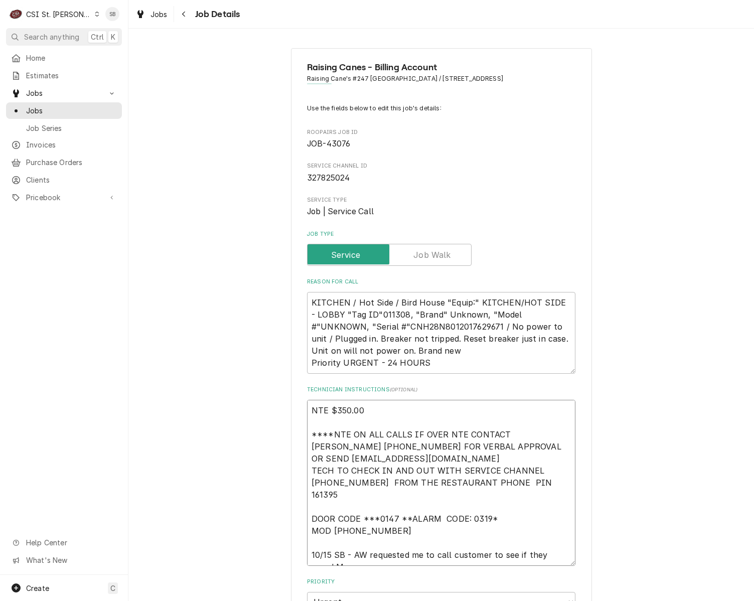
type textarea "x"
type textarea "NTE $350.00 ****NTE ON ALL CALLS IF OVER NTE CONTACT JEFF COSTA 636-399-1299 FO…"
type textarea "x"
type textarea "NTE $350.00 ****NTE ON ALL CALLS IF OVER NTE CONTACT JEFF COSTA 636-399-1299 FO…"
type textarea "x"
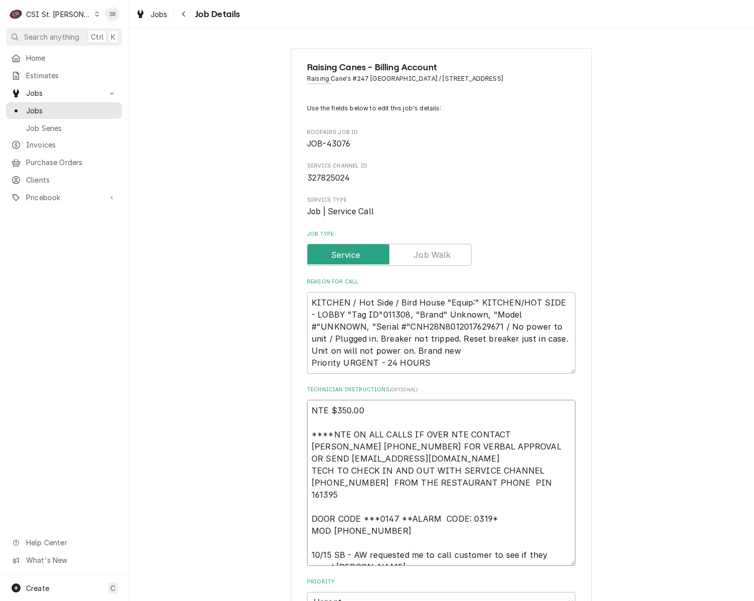
type textarea "NTE $350.00 ****NTE ON ALL CALLS IF OVER NTE CONTACT JEFF COSTA 636-399-1299 FO…"
type textarea "x"
type textarea "NTE $350.00 ****NTE ON ALL CALLS IF OVER NTE CONTACT JEFF COSTA 636-399-1299 FO…"
type textarea "x"
type textarea "NTE $350.00 ****NTE ON ALL CALLS IF OVER NTE CONTACT JEFF COSTA 636-399-1299 FO…"
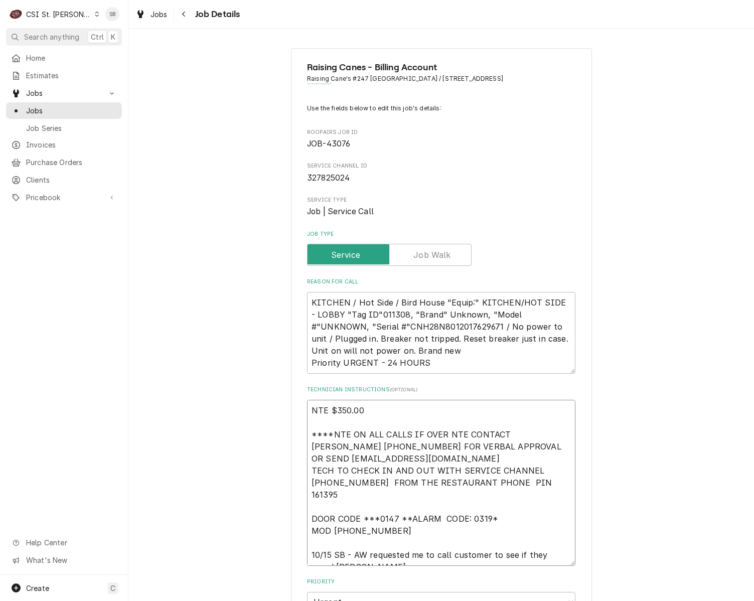
type textarea "x"
type textarea "NTE $350.00 ****NTE ON ALL CALLS IF OVER NTE CONTACT JEFF COSTA 636-399-1299 FO…"
type textarea "x"
type textarea "NTE $350.00 ****NTE ON ALL CALLS IF OVER NTE CONTACT JEFF COSTA 636-399-1299 FO…"
type textarea "x"
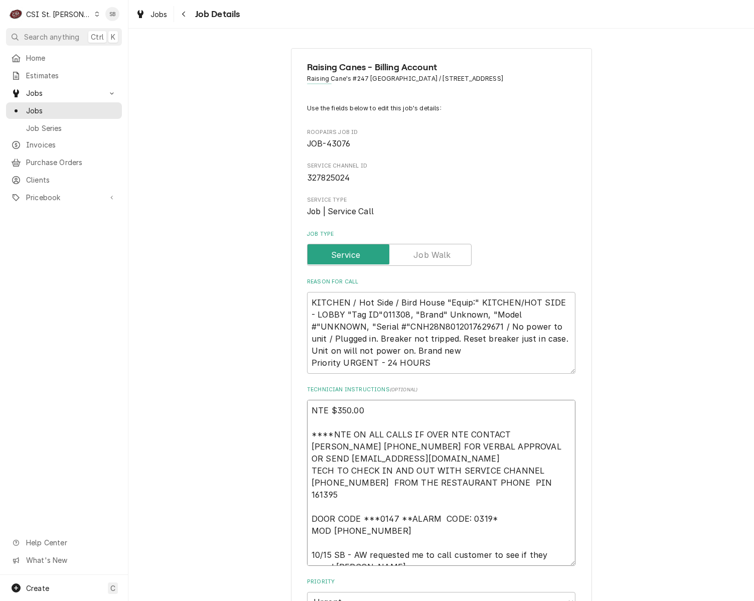
type textarea "NTE $350.00 ****NTE ON ALL CALLS IF OVER NTE CONTACT JEFF COSTA 636-399-1299 FO…"
type textarea "x"
type textarea "NTE $350.00 ****NTE ON ALL CALLS IF OVER NTE CONTACT JEFF COSTA 636-399-1299 FO…"
type textarea "x"
type textarea "NTE $350.00 ****NTE ON ALL CALLS IF OVER NTE CONTACT JEFF COSTA 636-399-1299 FO…"
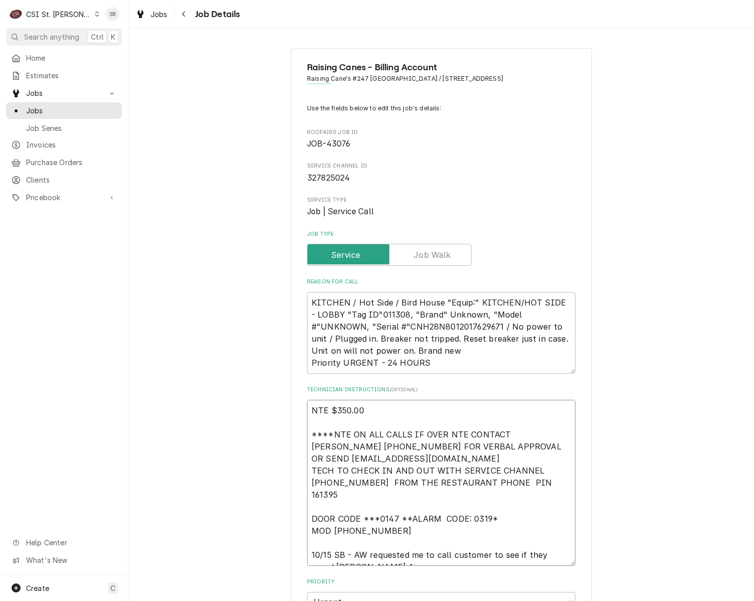
type textarea "x"
type textarea "NTE $350.00 ****NTE ON ALL CALLS IF OVER NTE CONTACT JEFF COSTA 636-399-1299 FO…"
type textarea "x"
type textarea "NTE $350.00 ****NTE ON ALL CALLS IF OVER NTE CONTACT JEFF COSTA 636-399-1299 FO…"
type textarea "x"
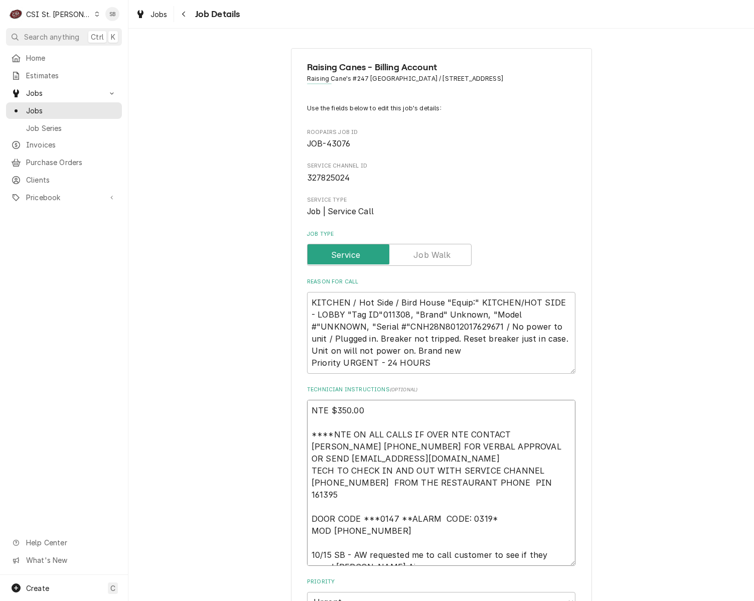
type textarea "NTE $350.00 ****NTE ON ALL CALLS IF OVER NTE CONTACT JEFF COSTA 636-399-1299 FO…"
type textarea "x"
type textarea "NTE $350.00 ****NTE ON ALL CALLS IF OVER NTE CONTACT JEFF COSTA 636-399-1299 FO…"
type textarea "x"
type textarea "NTE $350.00 ****NTE ON ALL CALLS IF OVER NTE CONTACT JEFF COSTA 636-399-1299 FO…"
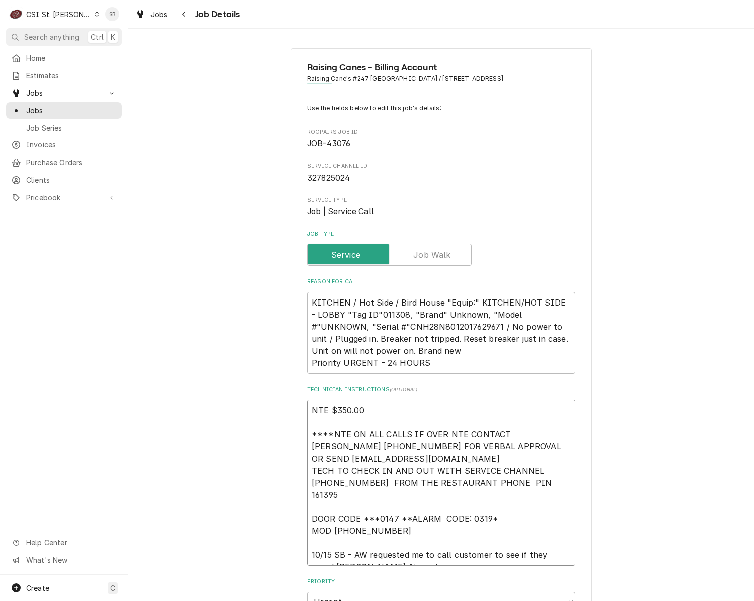
type textarea "x"
type textarea "NTE $350.00 ****NTE ON ALL CALLS IF OVER NTE CONTACT JEFF COSTA 636-399-1299 FO…"
type textarea "x"
type textarea "NTE $350.00 ****NTE ON ALL CALLS IF OVER NTE CONTACT JEFF COSTA 636-399-1299 FO…"
type textarea "x"
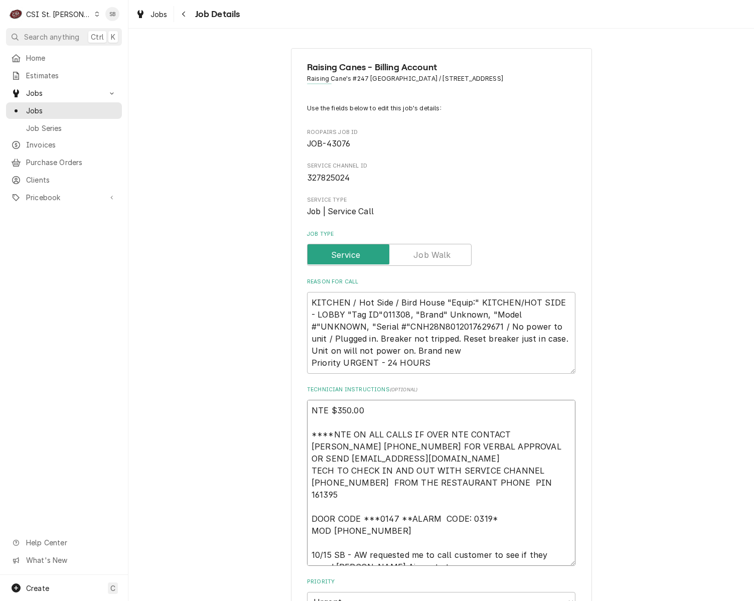
type textarea "NTE $350.00 ****NTE ON ALL CALLS IF OVER NTE CONTACT JEFF COSTA 636-399-1299 FO…"
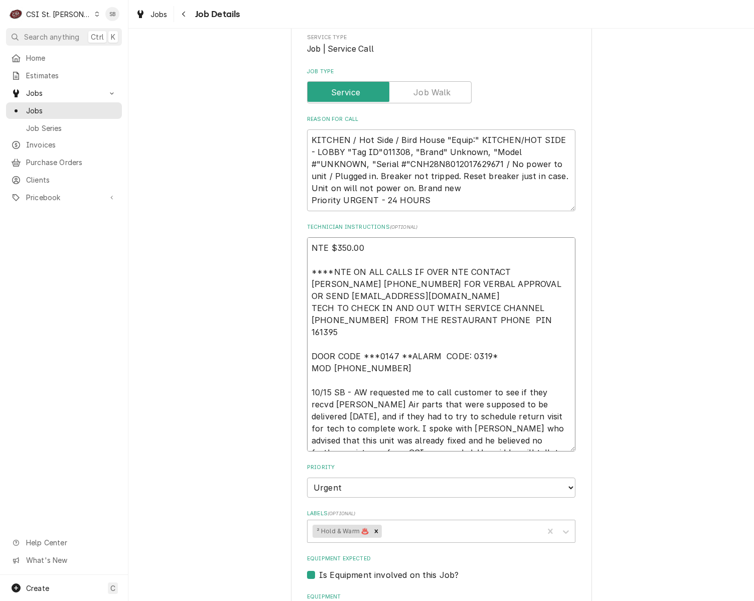
scroll to position [318, 0]
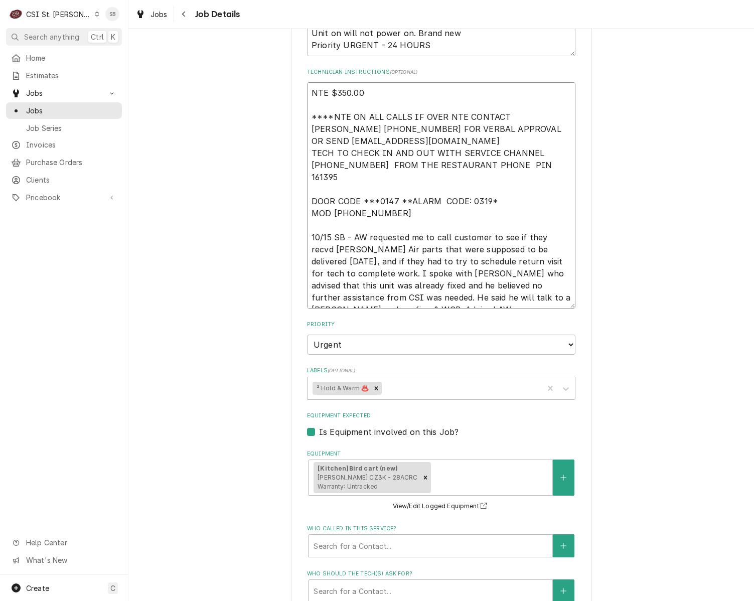
drag, startPoint x: 554, startPoint y: 287, endPoint x: 279, endPoint y: 243, distance: 278.5
click at [279, 243] on div "Raising Canes - Billing Account Raising Cane's #247 Chesterfield / 17360 Cheste…" at bounding box center [441, 305] width 626 height 1168
click at [515, 288] on textarea "NTE $350.00 ****NTE ON ALL CALLS IF OVER NTE CONTACT JEFF COSTA 636-399-1299 FO…" at bounding box center [441, 195] width 269 height 226
drag, startPoint x: 518, startPoint y: 297, endPoint x: 562, endPoint y: 265, distance: 53.6
click at [560, 259] on textarea "NTE $350.00 ****NTE ON ALL CALLS IF OVER NTE CONTACT JEFF COSTA 636-399-1299 FO…" at bounding box center [441, 195] width 269 height 226
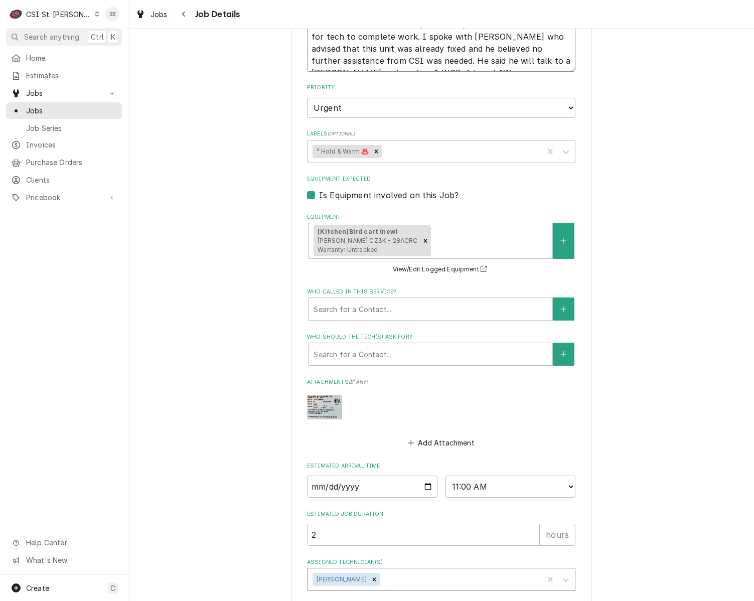
scroll to position [617, 0]
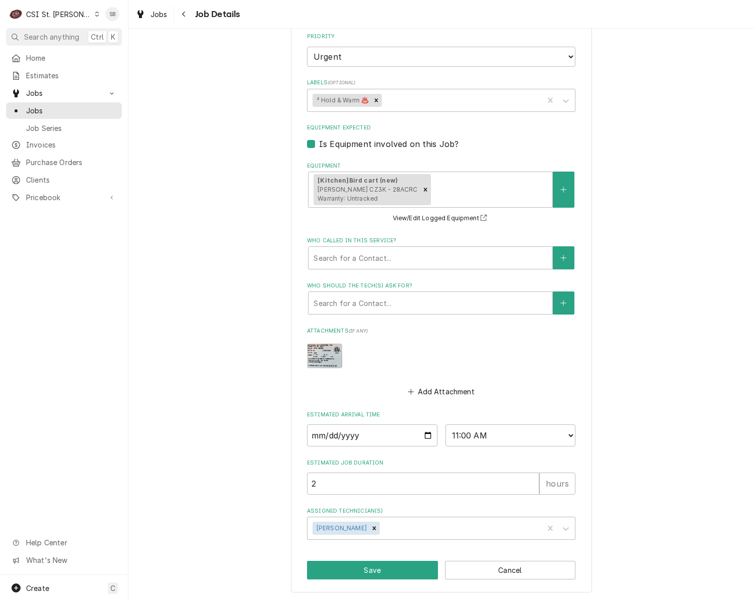
click at [378, 582] on div "Raising Canes - Billing Account Raising Cane's #247 Chesterfield / 17360 Cheste…" at bounding box center [441, 17] width 301 height 1150
click at [381, 577] on button "Save" at bounding box center [372, 570] width 131 height 19
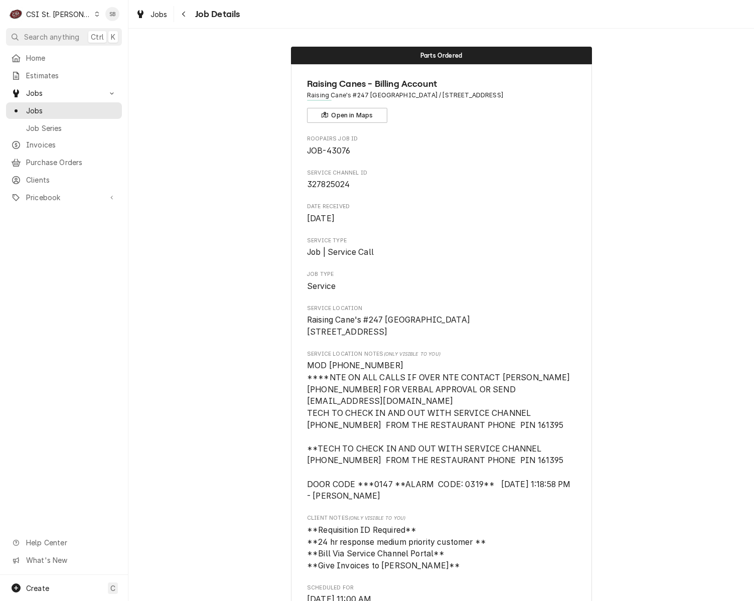
drag, startPoint x: 68, startPoint y: 11, endPoint x: 68, endPoint y: 26, distance: 15.6
click at [68, 11] on div "CSI St. [PERSON_NAME]" at bounding box center [58, 14] width 65 height 11
click at [122, 23] on div "CSI [US_STATE][GEOGRAPHIC_DATA]" at bounding box center [154, 20] width 132 height 11
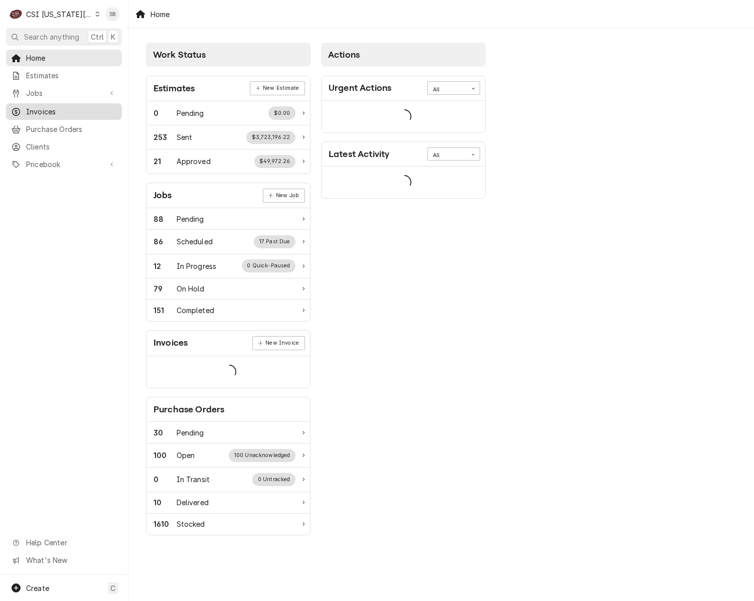
drag, startPoint x: 55, startPoint y: 106, endPoint x: 70, endPoint y: 104, distance: 15.1
click at [55, 106] on span "Invoices" at bounding box center [71, 111] width 91 height 11
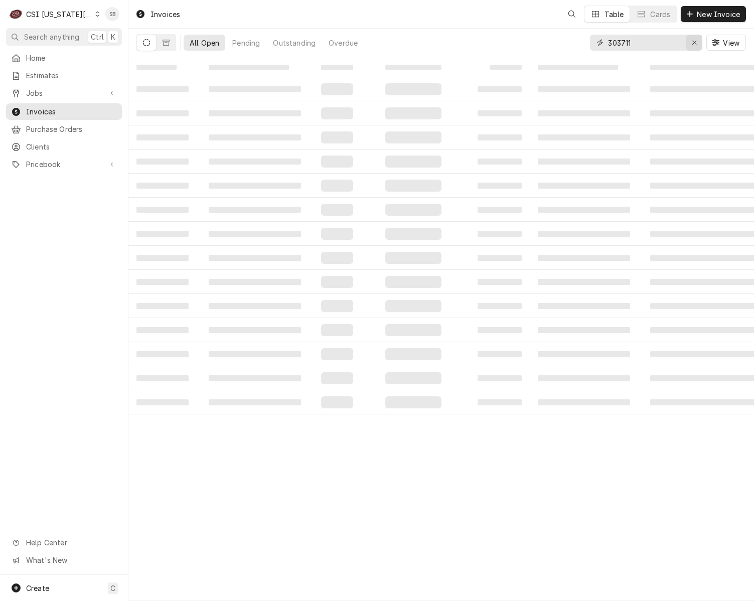
click at [692, 44] on icon "Erase input" at bounding box center [695, 42] width 6 height 7
paste input "303711"
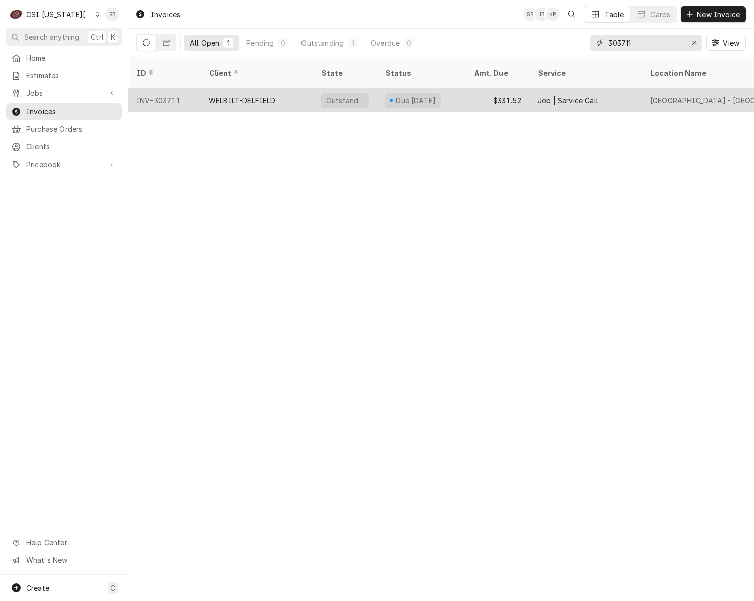
type input "303711"
click at [225, 95] on div "WELBILT-DELFIELD" at bounding box center [242, 100] width 67 height 11
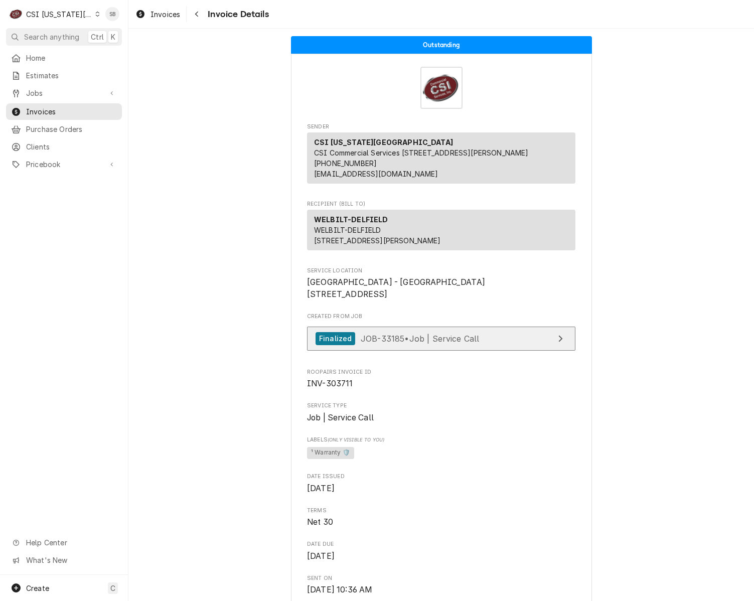
click at [446, 343] on span "JOB-33185 • Job | Service Call" at bounding box center [420, 338] width 119 height 10
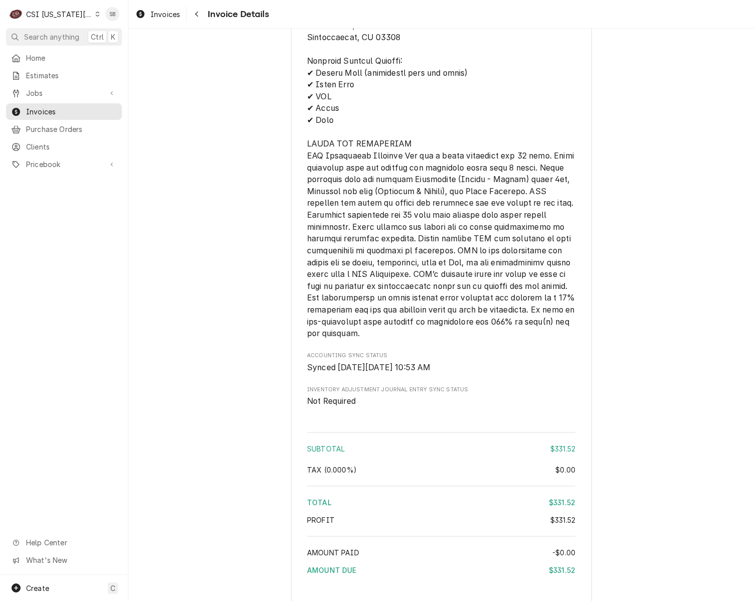
scroll to position [1598, 0]
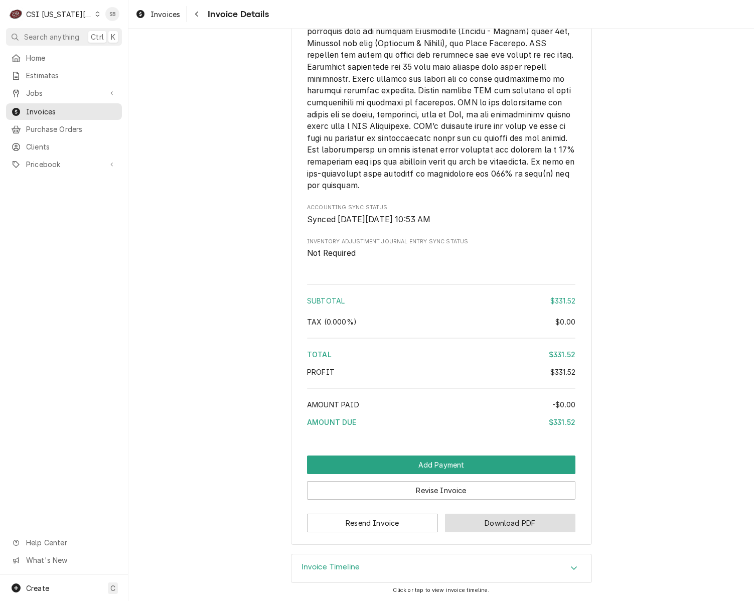
click at [524, 525] on button "Download PDF" at bounding box center [510, 523] width 131 height 19
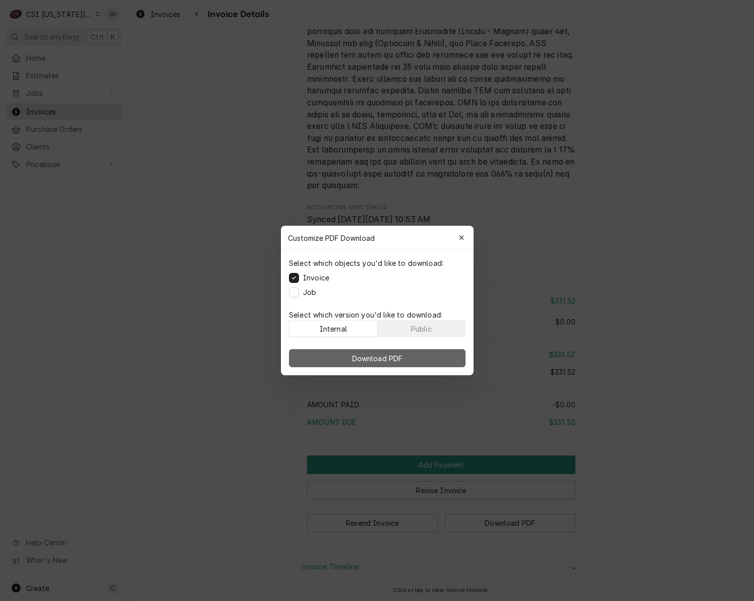
click at [444, 363] on button "Download PDF" at bounding box center [377, 358] width 177 height 18
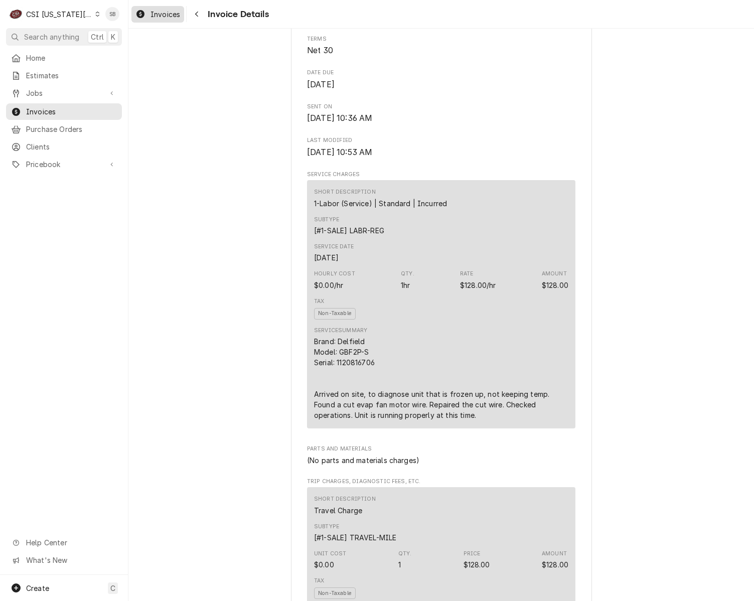
scroll to position [0, 0]
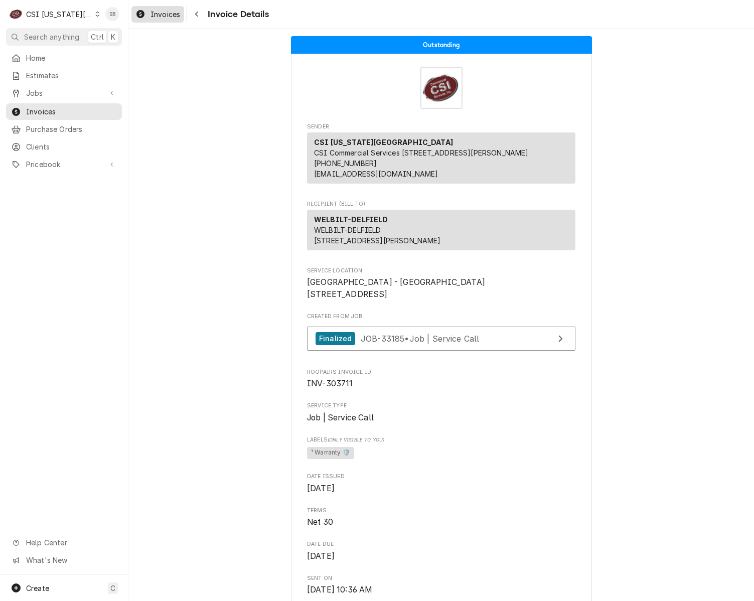
click at [162, 10] on span "Invoices" at bounding box center [166, 14] width 30 height 11
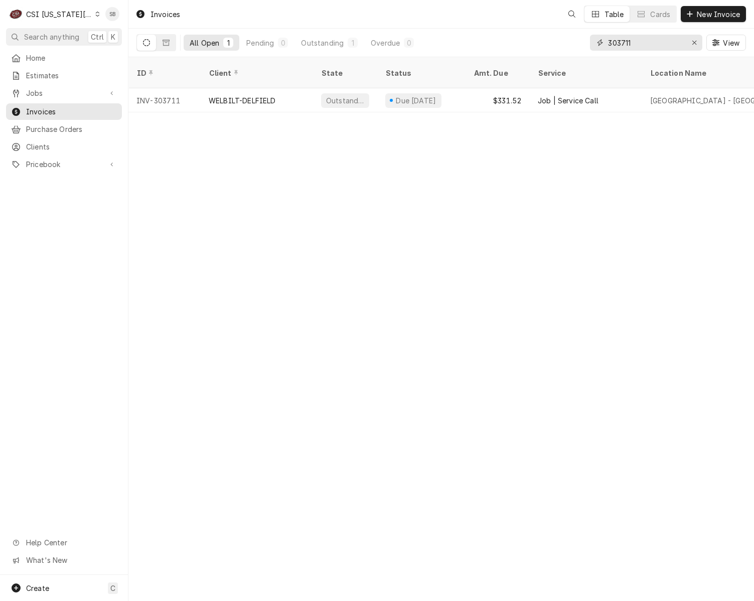
click at [621, 42] on input "303711" at bounding box center [645, 43] width 75 height 16
paste input "09"
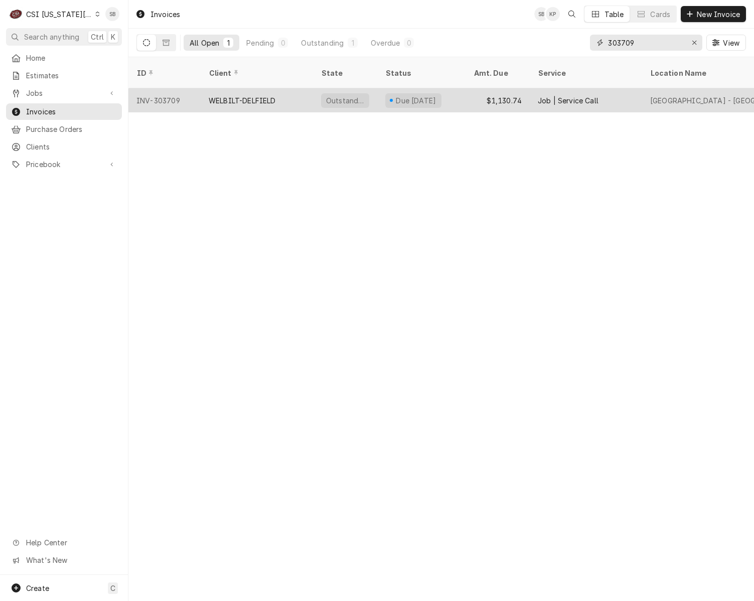
type input "303709"
click at [219, 88] on div "WELBILT-DELFIELD" at bounding box center [257, 100] width 112 height 24
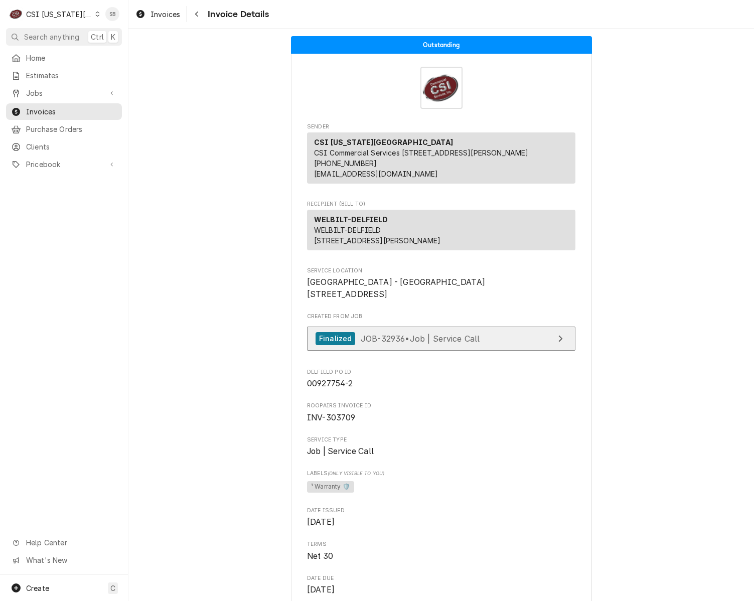
click at [442, 343] on span "JOB-32936 • Job | Service Call" at bounding box center [420, 338] width 119 height 10
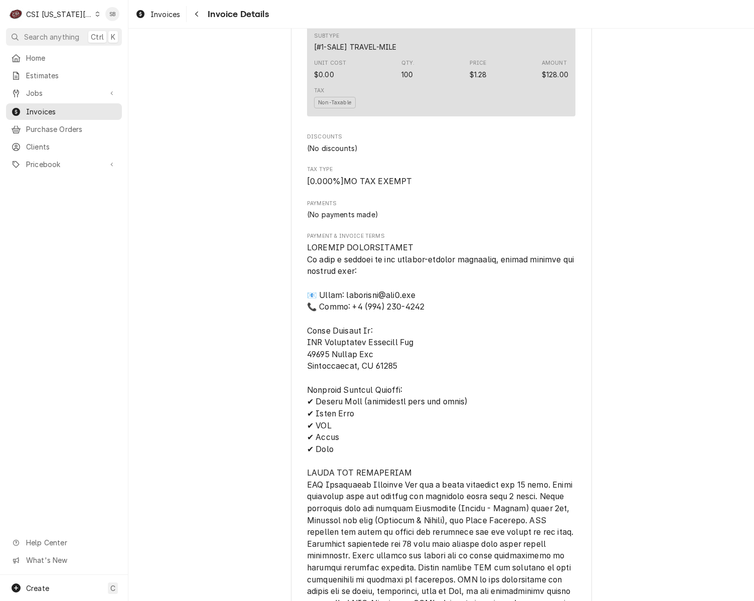
scroll to position [2393, 0]
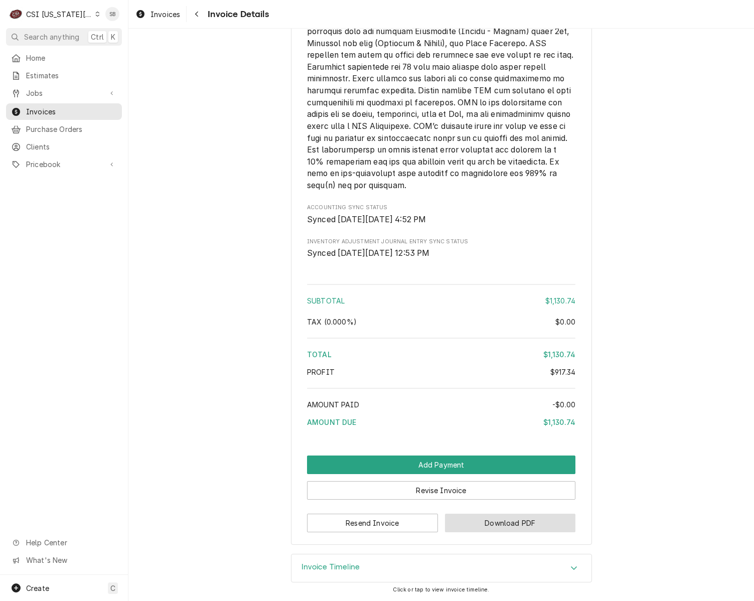
click at [504, 530] on button "Download PDF" at bounding box center [510, 523] width 131 height 19
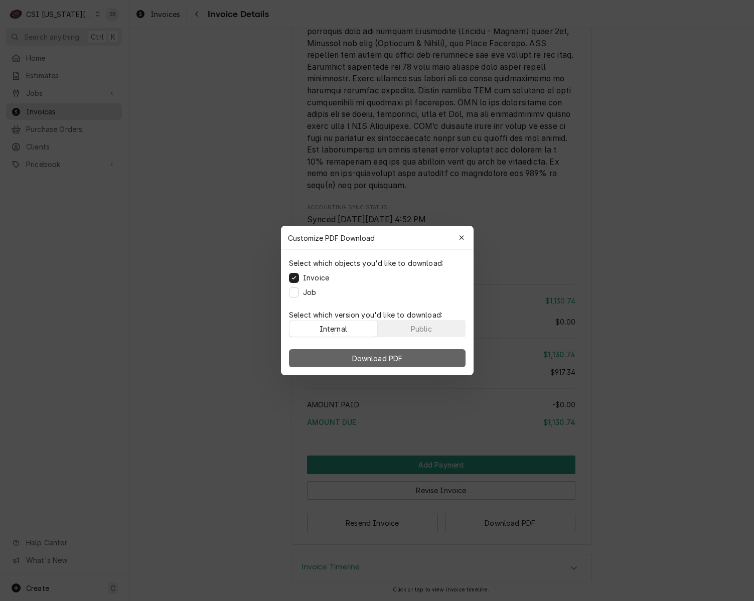
click at [421, 358] on button "Download PDF" at bounding box center [377, 358] width 177 height 18
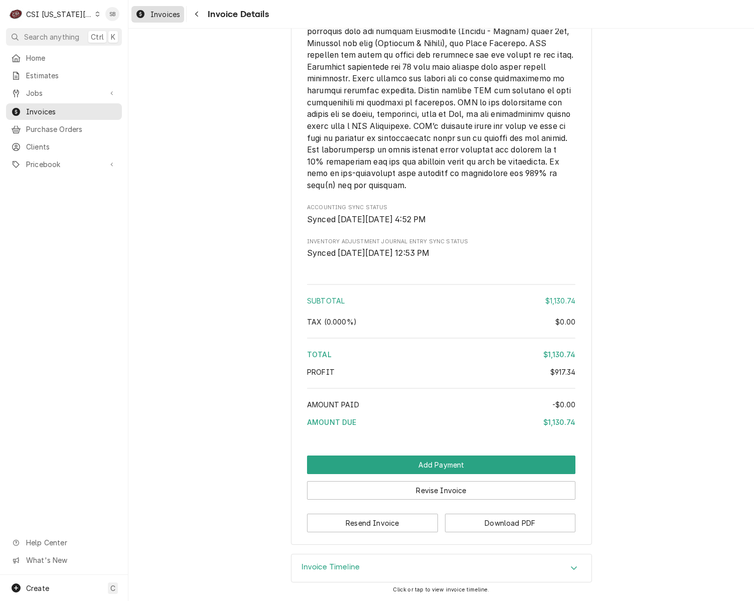
click at [151, 15] on span "Invoices" at bounding box center [166, 14] width 30 height 11
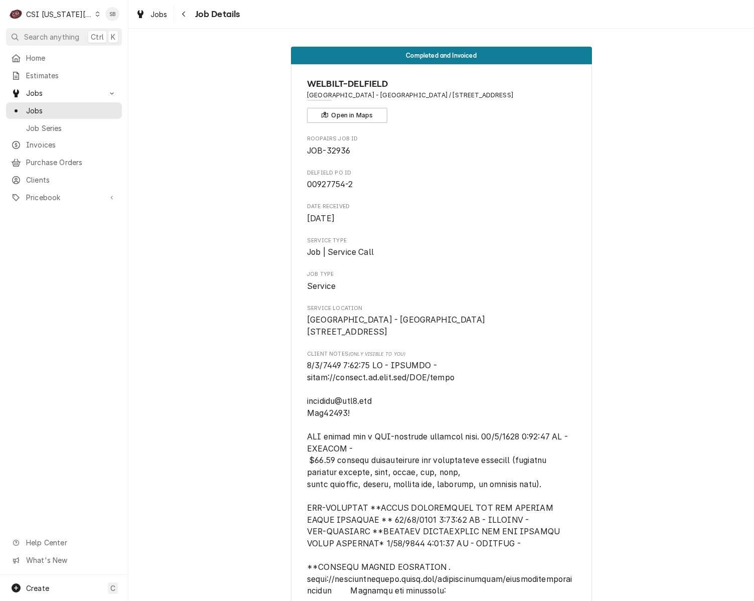
click at [341, 149] on span "JOB-32936" at bounding box center [328, 151] width 43 height 10
copy span "32936"
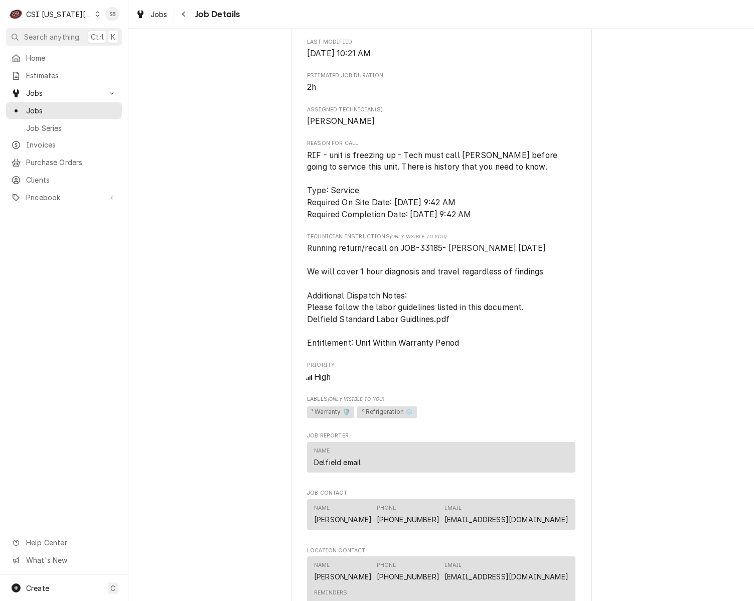
scroll to position [1280, 0]
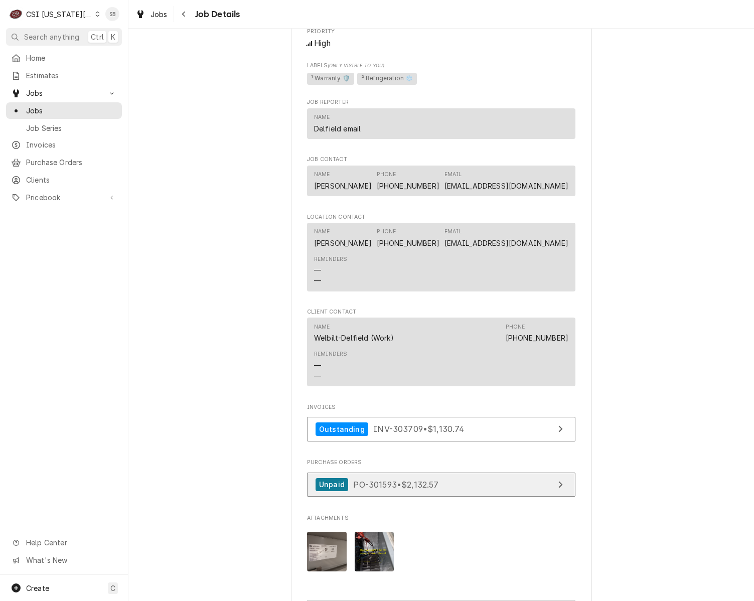
click at [393, 497] on link "Unpaid PO-301593 • $2,132.57" at bounding box center [441, 485] width 269 height 25
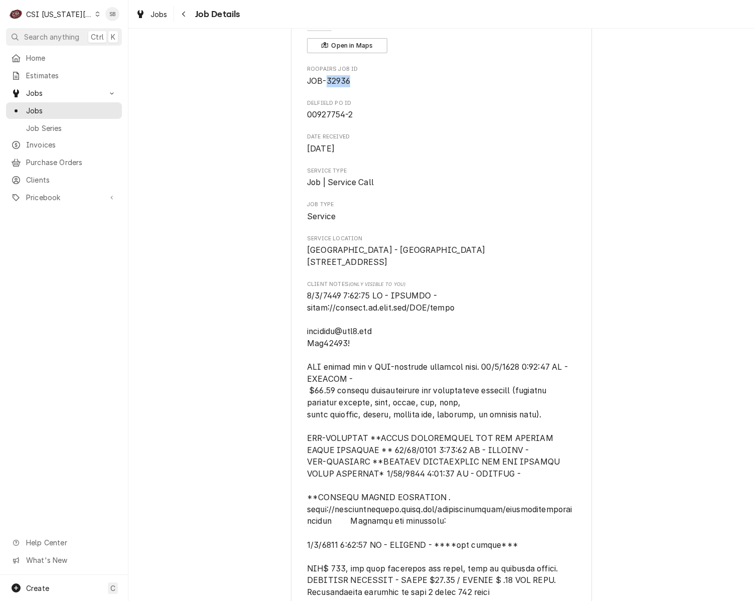
scroll to position [0, 0]
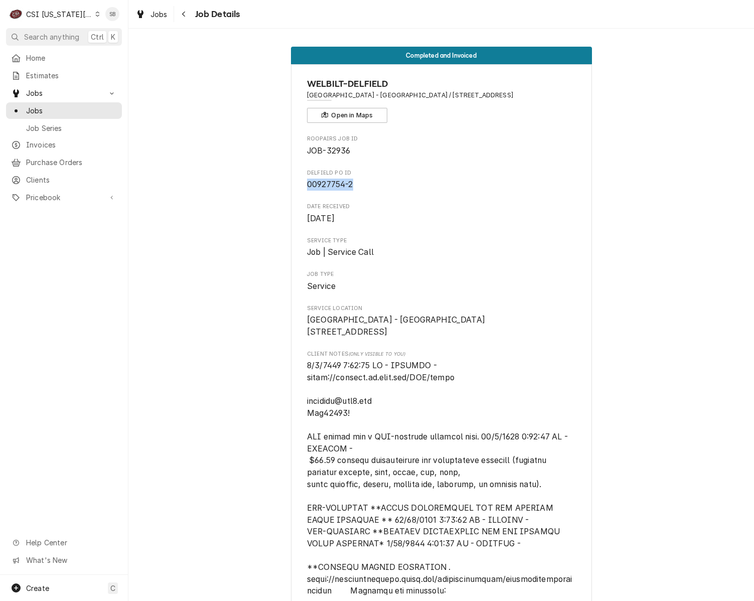
drag, startPoint x: 350, startPoint y: 184, endPoint x: 262, endPoint y: 196, distance: 88.7
copy span "00927754-2"
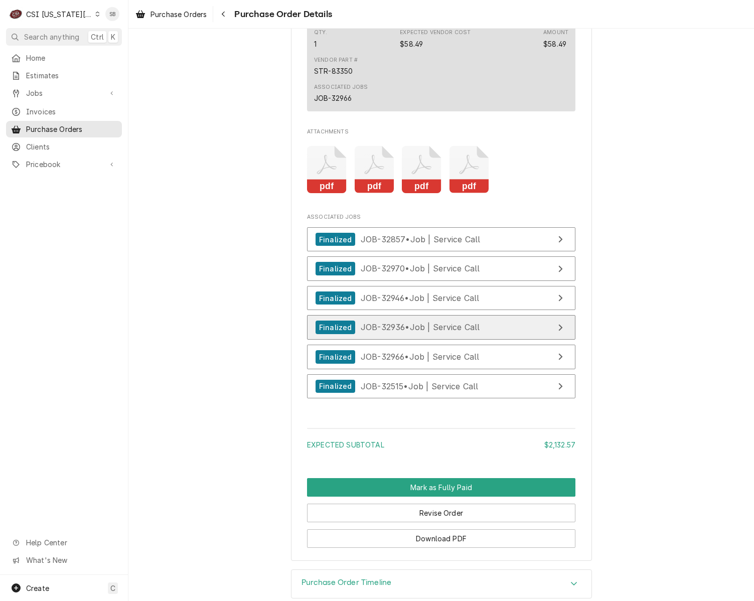
scroll to position [3066, 0]
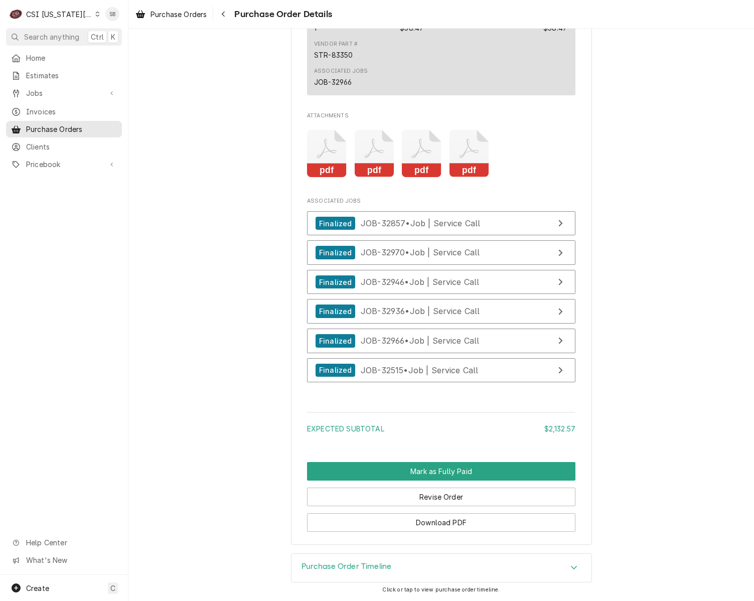
click at [318, 131] on icon "Attachments" at bounding box center [327, 154] width 40 height 48
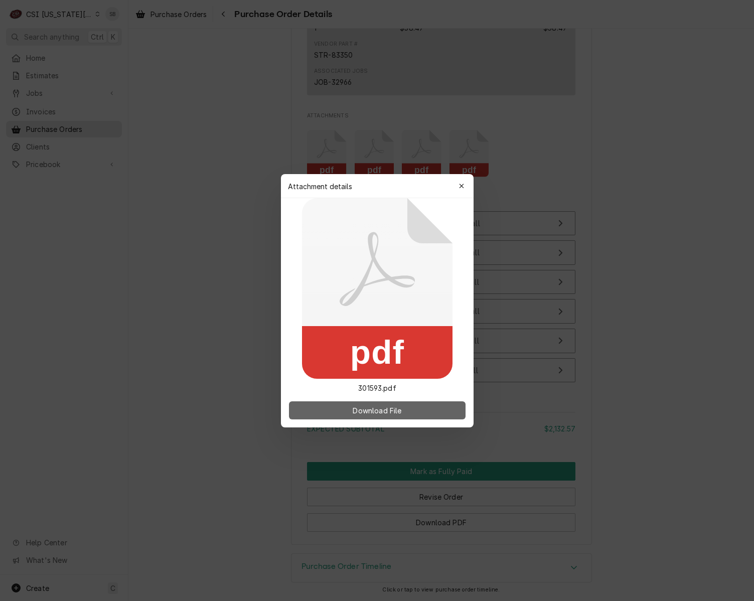
click at [381, 407] on span "Download File" at bounding box center [377, 410] width 53 height 11
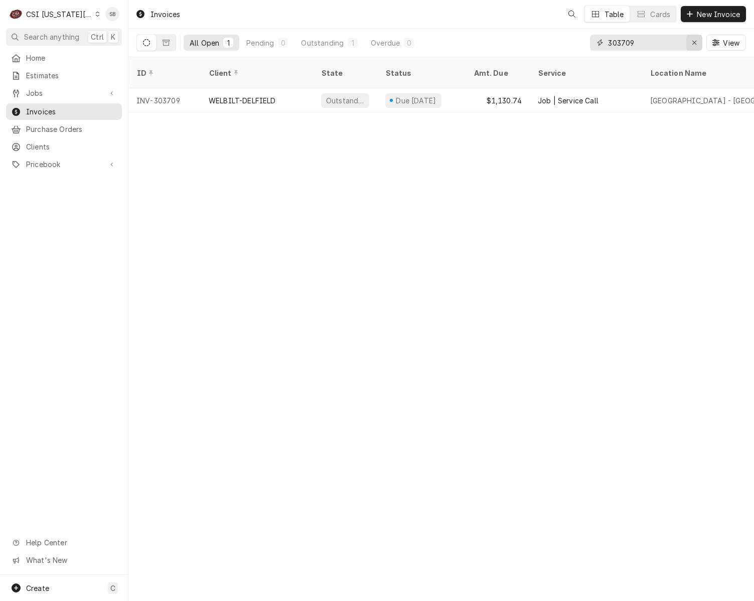
click at [687, 41] on button "Erase input" at bounding box center [695, 43] width 16 height 16
paste input "303688"
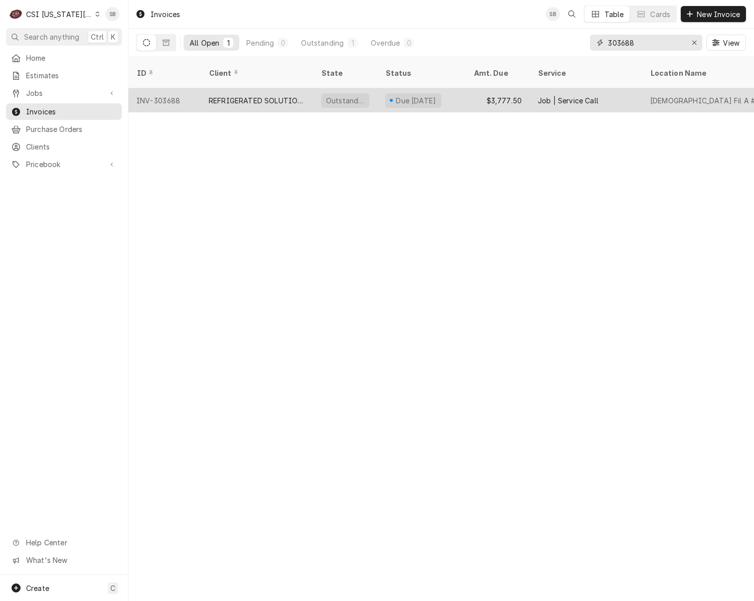
type input "303688"
click at [271, 95] on div "REFRIGERATED SOLUTIONS GROUP (2)" at bounding box center [257, 100] width 96 height 11
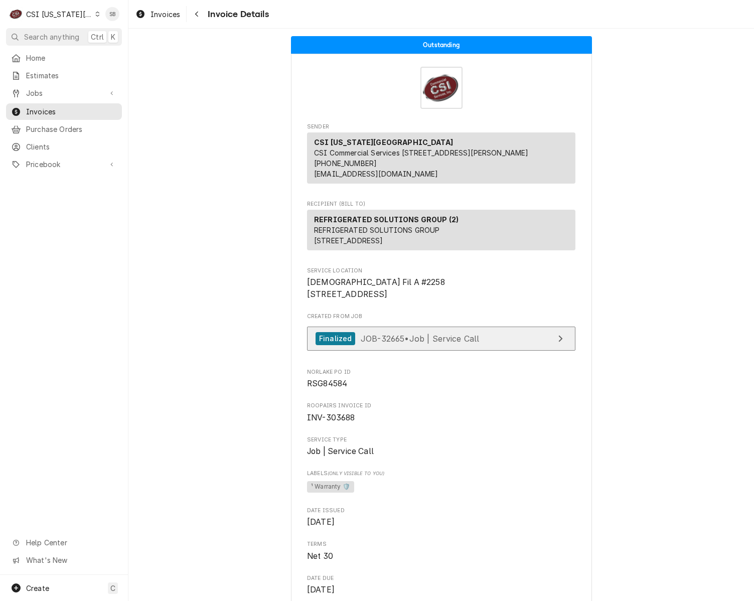
click at [373, 343] on span "JOB-32665 • Job | Service Call" at bounding box center [420, 338] width 119 height 10
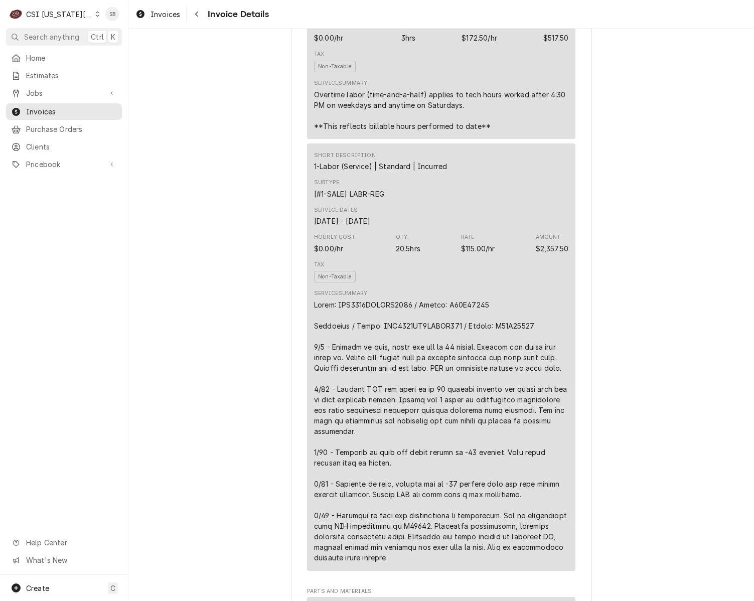
scroll to position [301, 0]
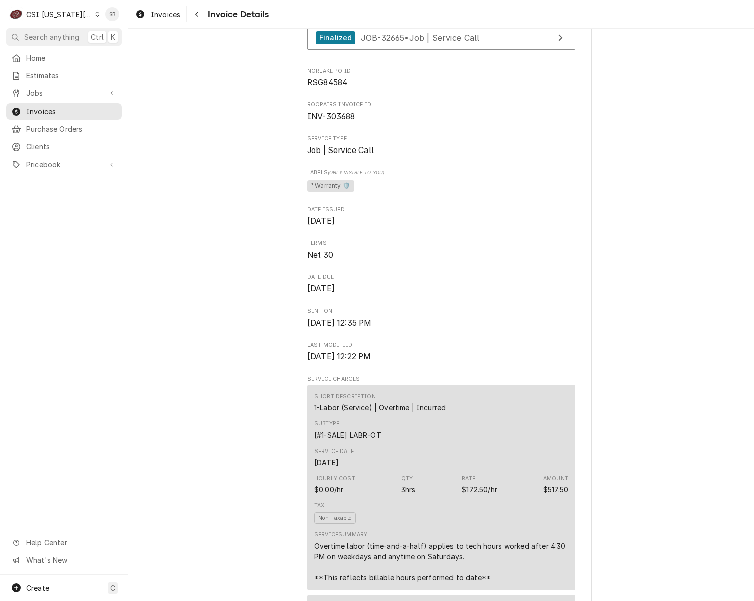
drag, startPoint x: 627, startPoint y: 561, endPoint x: 640, endPoint y: 452, distance: 109.7
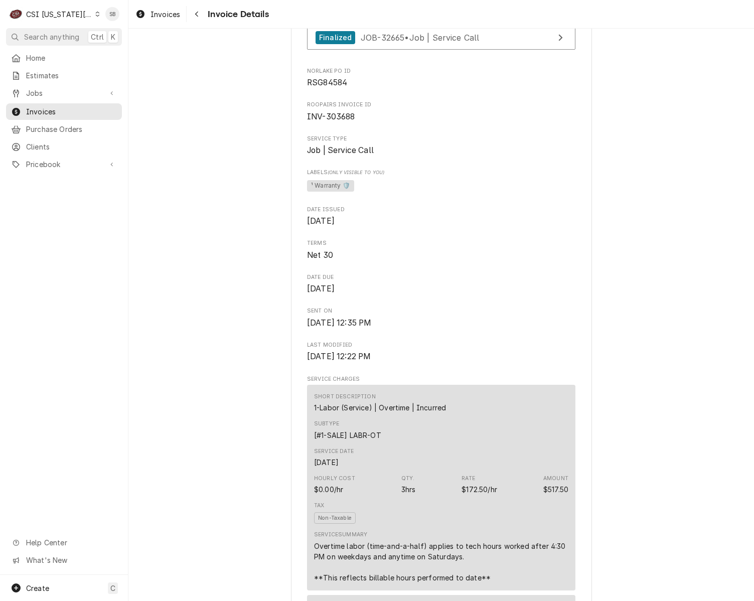
click at [551, 483] on div "Amount" at bounding box center [556, 479] width 25 height 8
click at [551, 495] on div "$517.50" at bounding box center [556, 489] width 25 height 11
click at [549, 495] on div "$517.50" at bounding box center [556, 489] width 25 height 11
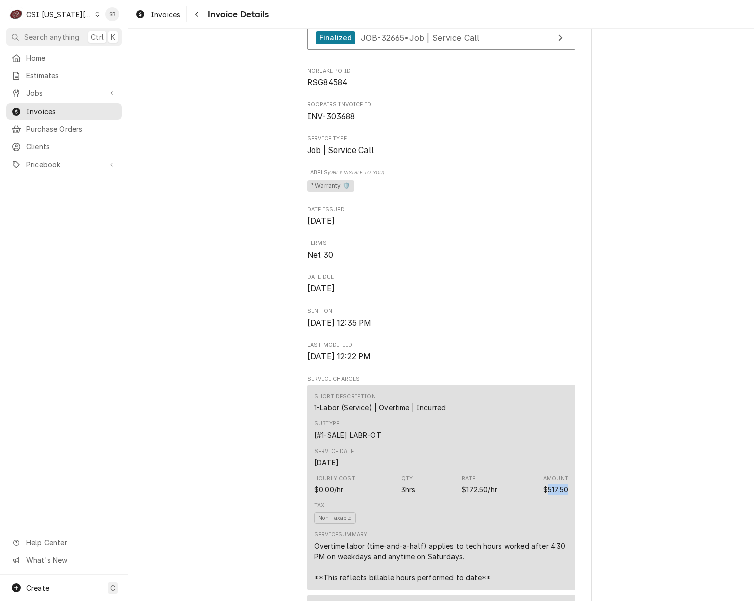
click at [549, 495] on div "$517.50" at bounding box center [556, 489] width 25 height 11
click at [402, 483] on div "Qty." at bounding box center [409, 479] width 14 height 8
drag, startPoint x: 165, startPoint y: 10, endPoint x: 175, endPoint y: 13, distance: 11.0
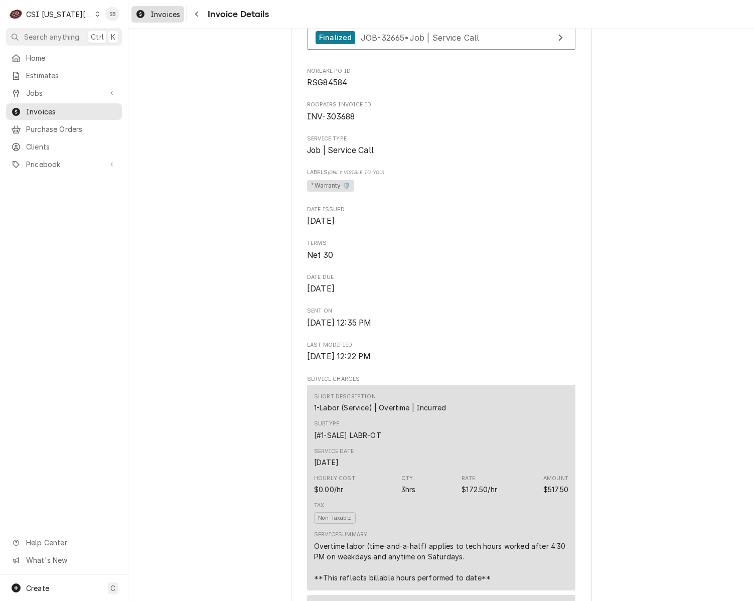
click at [165, 10] on span "Invoices" at bounding box center [166, 14] width 30 height 11
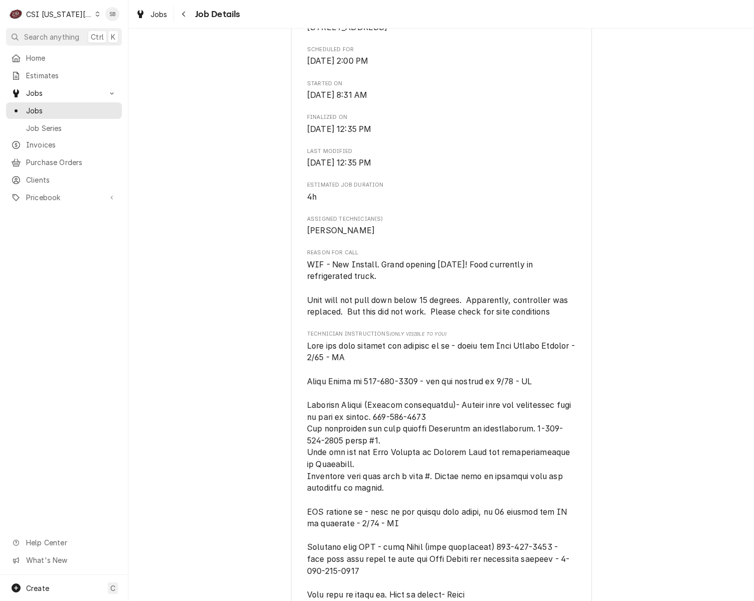
scroll to position [602, 0]
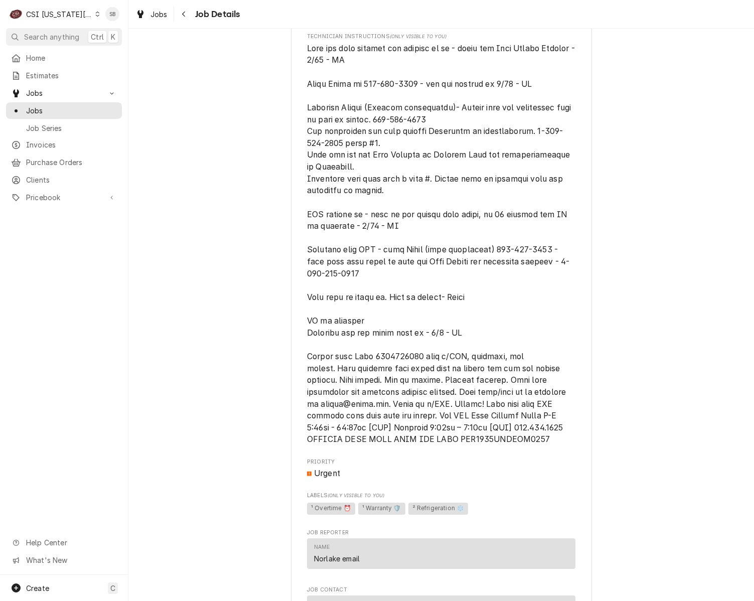
click at [473, 399] on span "[object Object]" at bounding box center [441, 244] width 269 height 403
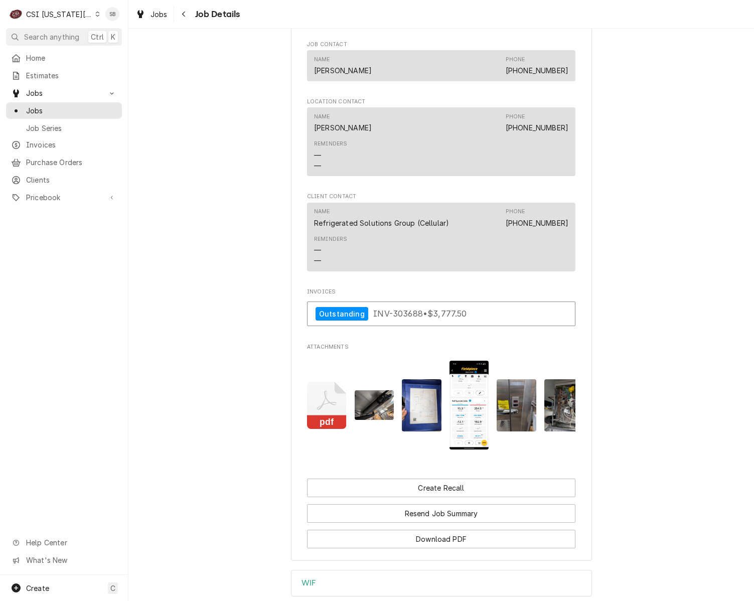
scroll to position [0, 0]
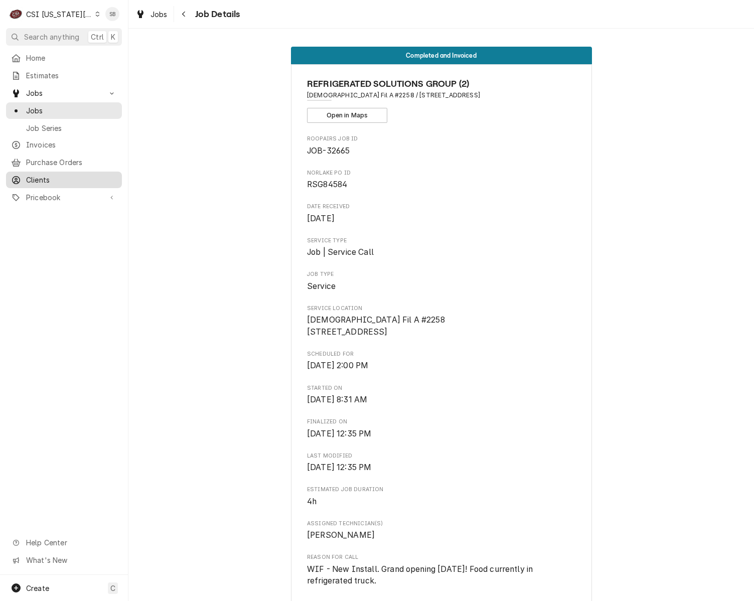
drag, startPoint x: 77, startPoint y: 175, endPoint x: 90, endPoint y: 168, distance: 15.3
click at [77, 175] on span "Clients" at bounding box center [71, 180] width 91 height 11
drag, startPoint x: 296, startPoint y: 86, endPoint x: 503, endPoint y: 83, distance: 207.3
copy span "REFRIGERATED SOLUTIONS GROUP (2)"
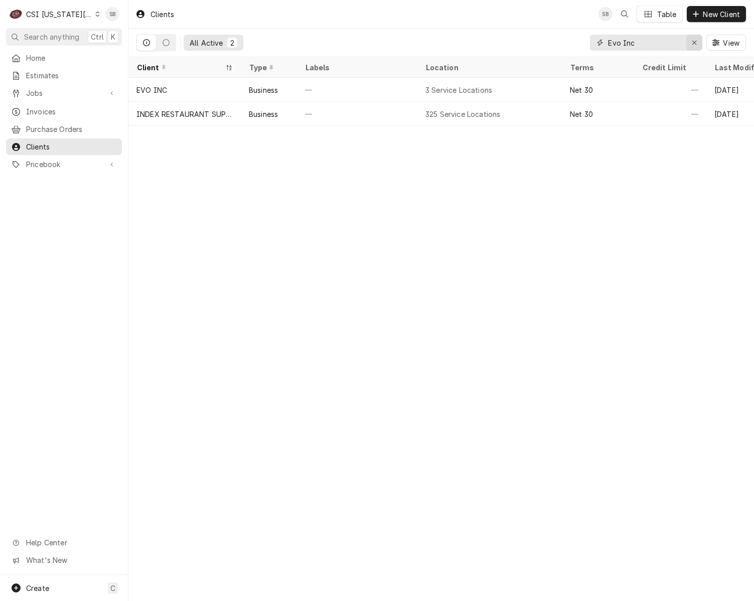
click at [502, 42] on div "Erase input" at bounding box center [695, 43] width 10 height 10
paste input "REFRIGERATED SOLUTIONS GROUP (2)"
type input "REFRIGERATED SOLUTIONS GROUP (2)"
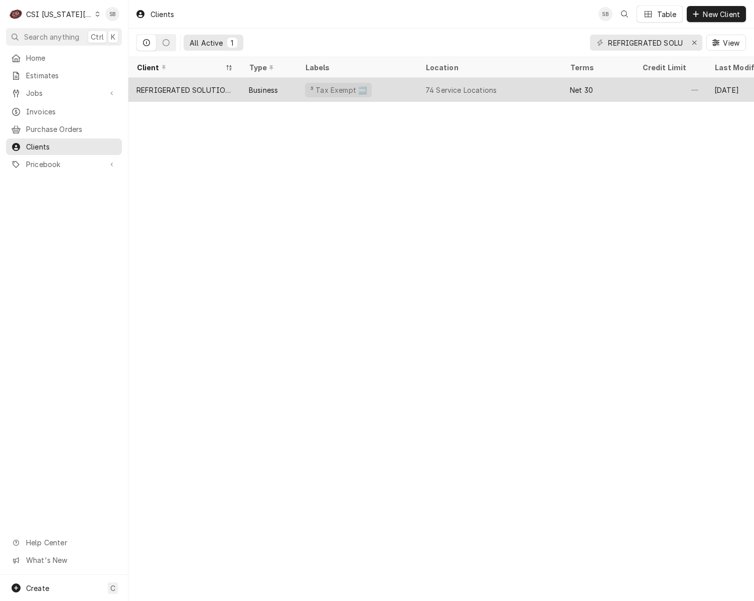
click at [337, 92] on div "³ Tax Exempt 🆓" at bounding box center [338, 90] width 59 height 11
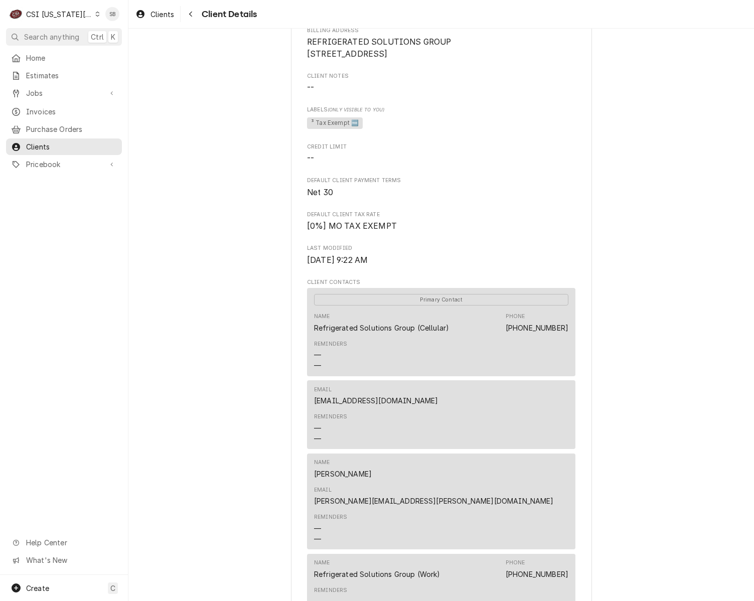
scroll to position [376, 0]
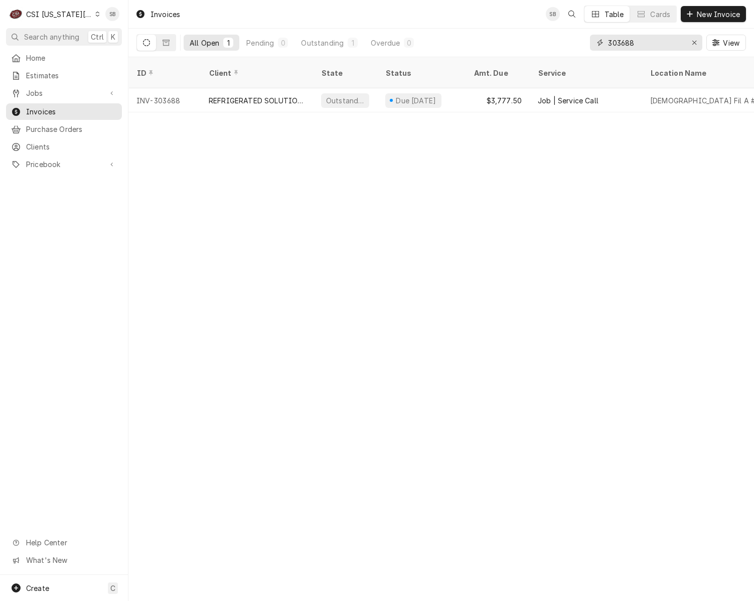
click at [622, 41] on input "303688" at bounding box center [645, 43] width 75 height 16
paste input "92"
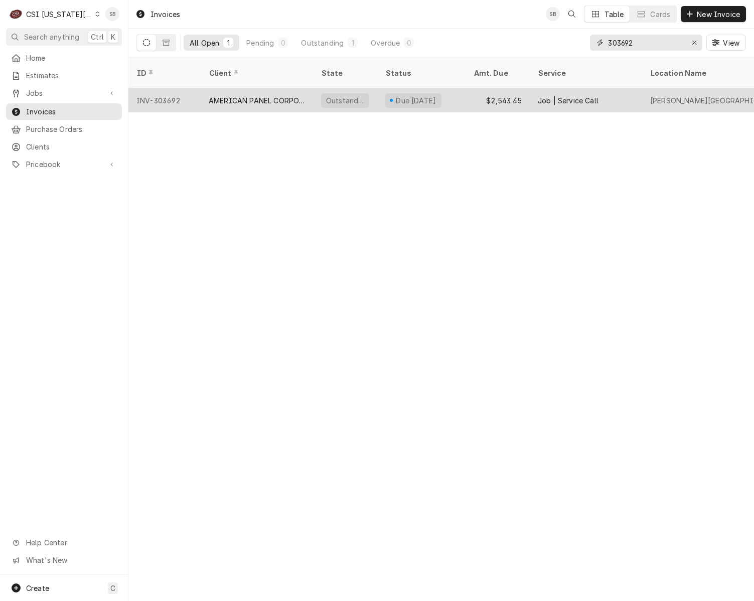
type input "303692"
click at [247, 95] on div "AMERICAN PANEL CORPORATION" at bounding box center [257, 100] width 96 height 11
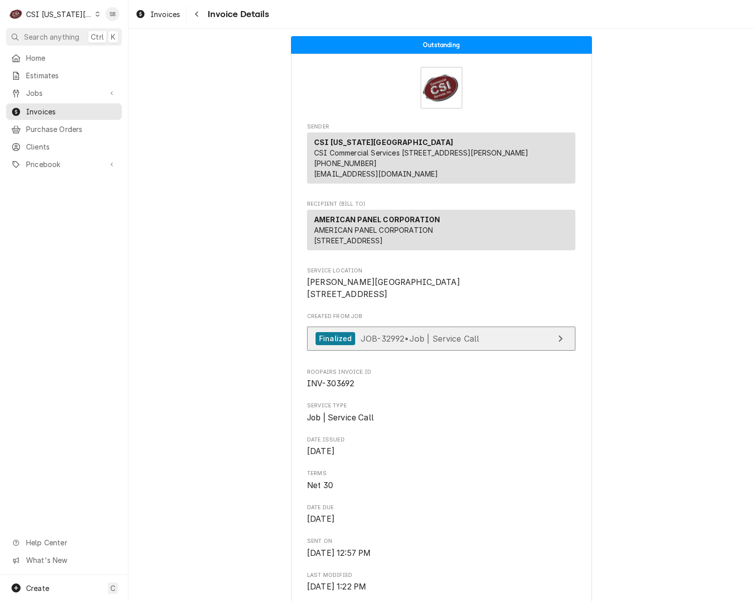
click at [524, 351] on link "Finalized JOB-32992 • Job | Service Call" at bounding box center [441, 339] width 269 height 25
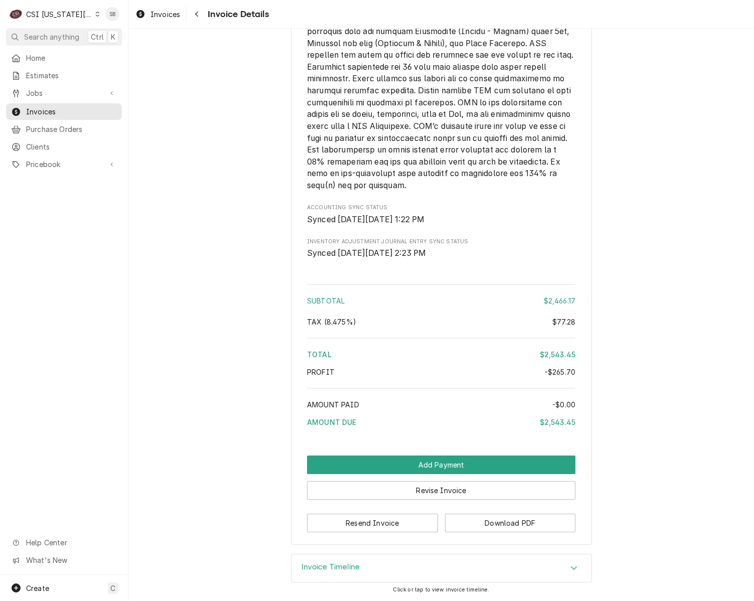
scroll to position [2291, 0]
click at [509, 521] on button "Download PDF" at bounding box center [510, 523] width 131 height 19
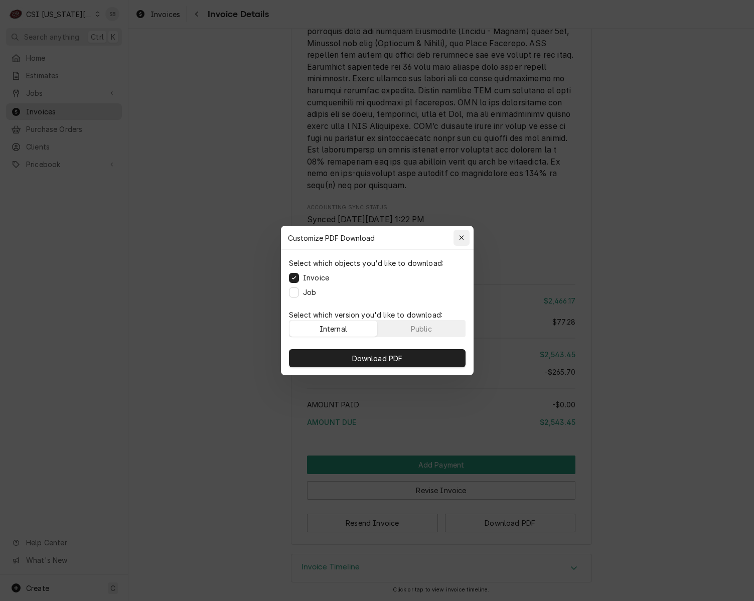
click at [464, 236] on div "button" at bounding box center [462, 238] width 10 height 10
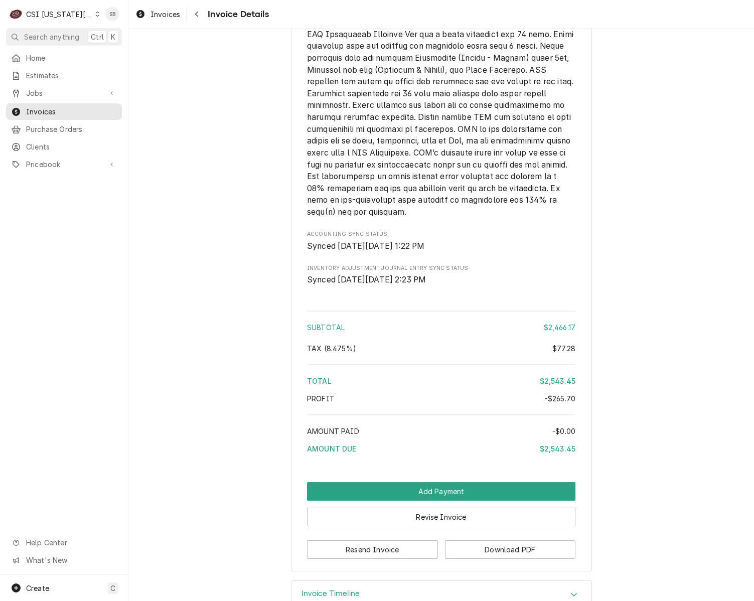
scroll to position [2065, 0]
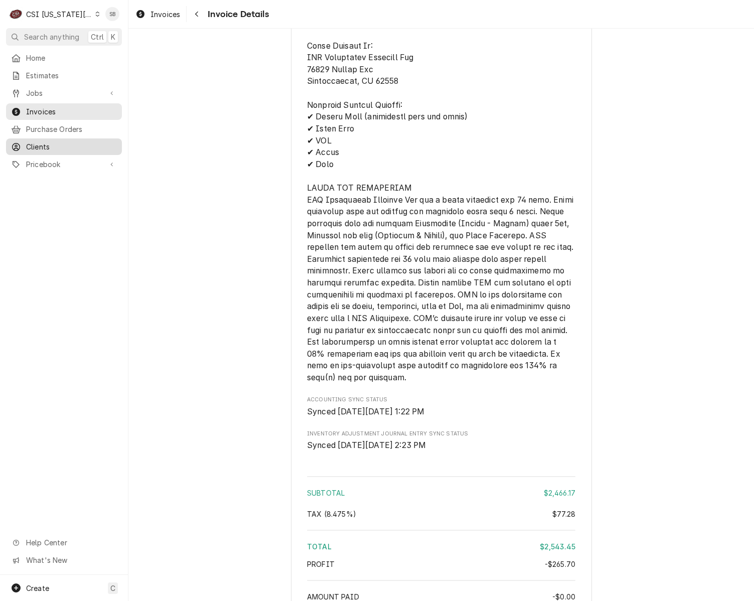
drag, startPoint x: 71, startPoint y: 139, endPoint x: 80, endPoint y: 140, distance: 9.7
click at [71, 142] on span "Clients" at bounding box center [71, 147] width 91 height 11
drag, startPoint x: 500, startPoint y: 527, endPoint x: 511, endPoint y: 113, distance: 414.2
click at [500, 498] on div "Subtotal" at bounding box center [425, 493] width 237 height 11
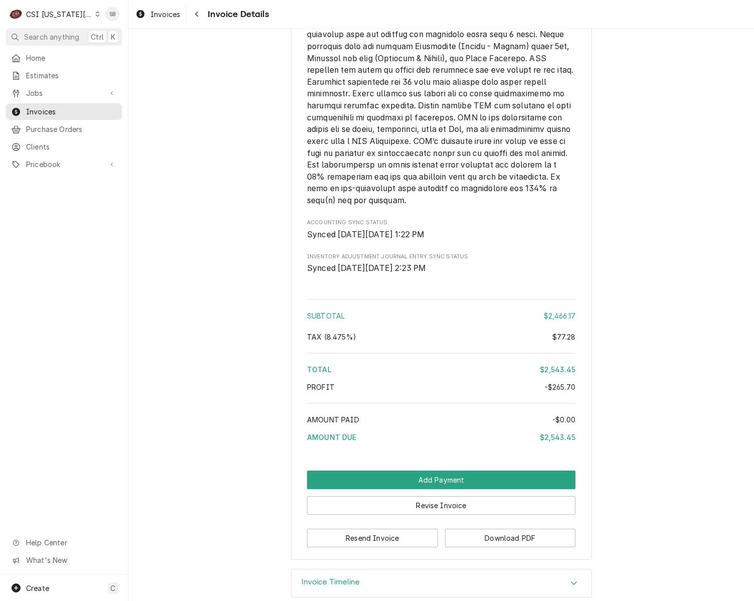
scroll to position [2291, 0]
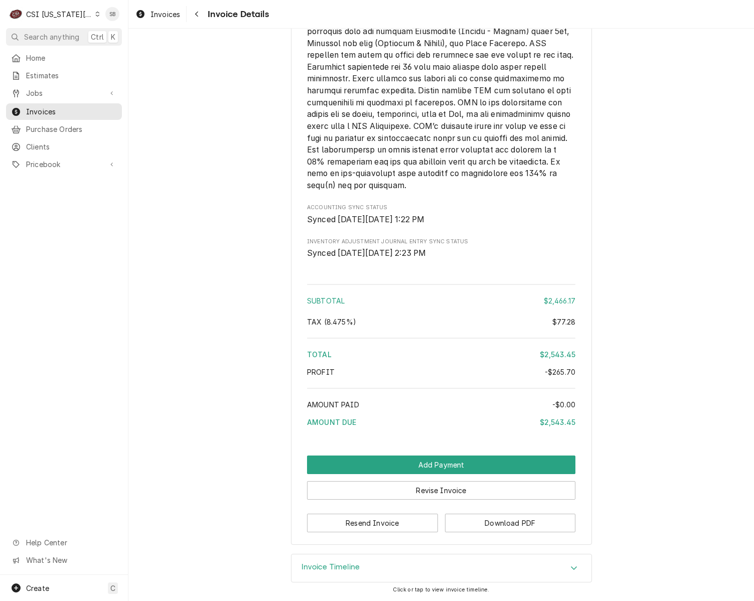
click at [504, 521] on button "Download PDF" at bounding box center [510, 523] width 131 height 19
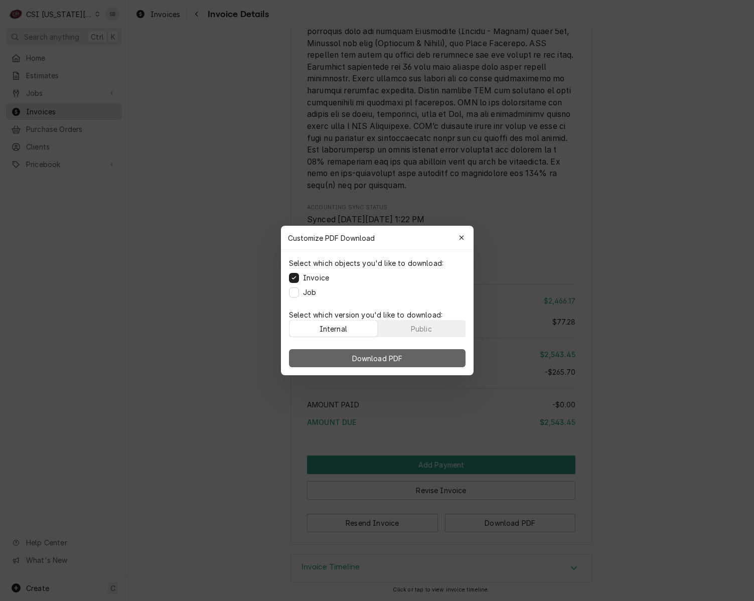
click at [419, 357] on button "Download PDF" at bounding box center [377, 358] width 177 height 18
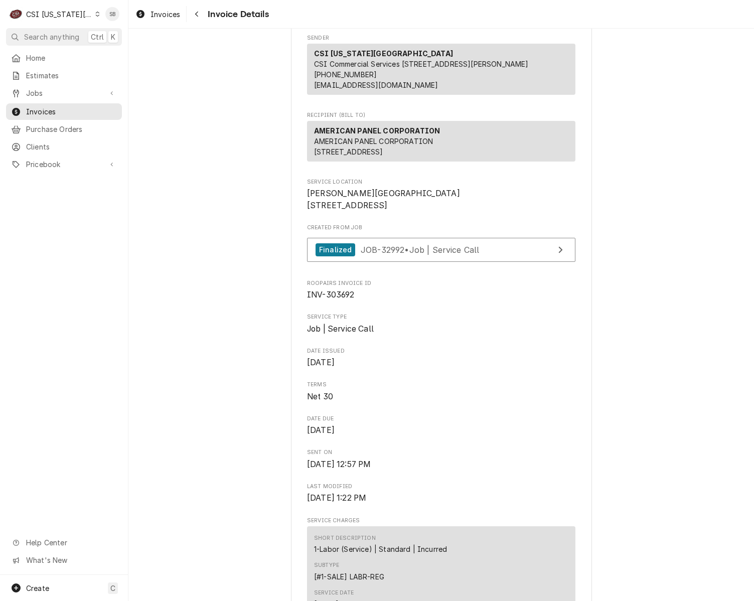
scroll to position [0, 0]
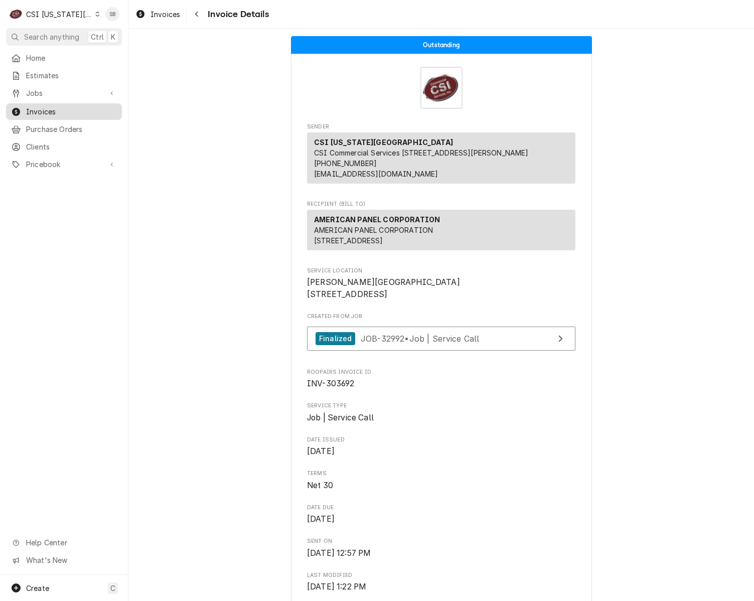
click at [29, 110] on span "Invoices" at bounding box center [71, 111] width 91 height 11
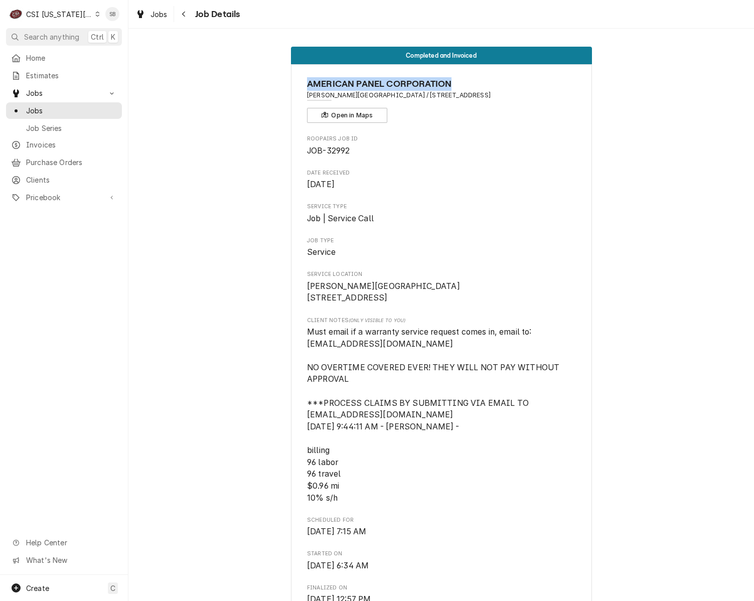
drag, startPoint x: 300, startPoint y: 82, endPoint x: 511, endPoint y: 83, distance: 211.3
copy span "AMERICAN PANEL CORPORATION"
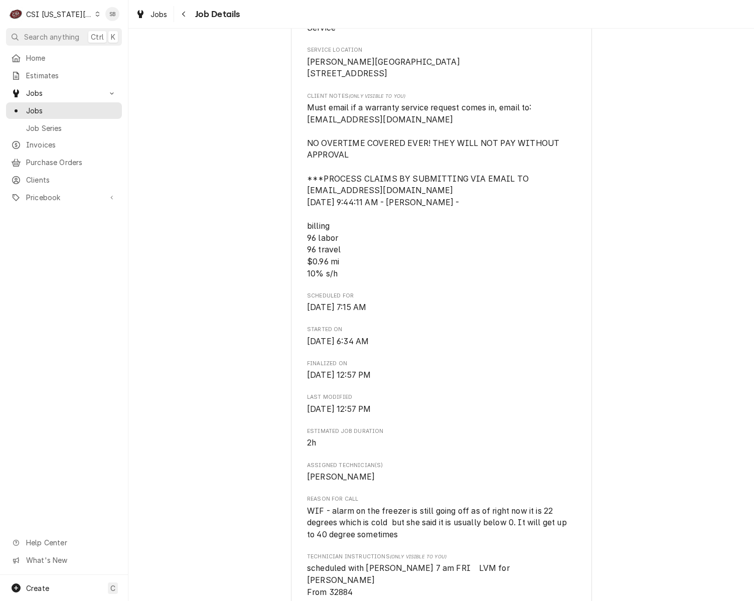
scroll to position [226, 0]
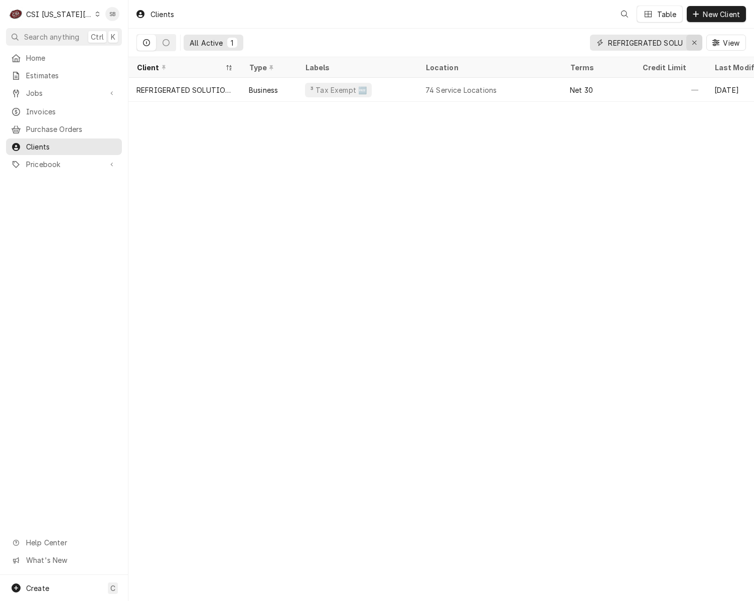
click at [502, 42] on icon "Erase input" at bounding box center [695, 42] width 6 height 7
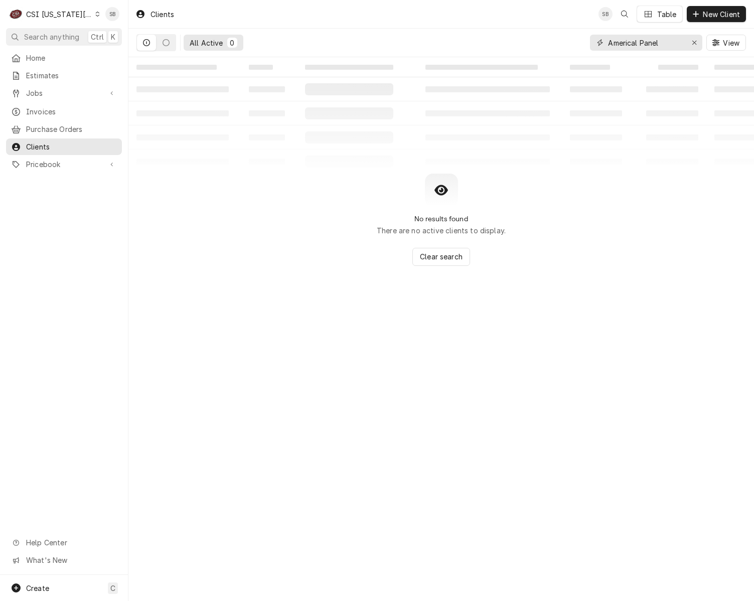
type input "Americal Panel"
click at [502, 42] on button "Erase input" at bounding box center [695, 43] width 16 height 16
paste input "AMERICAN PANEL CORPORATION"
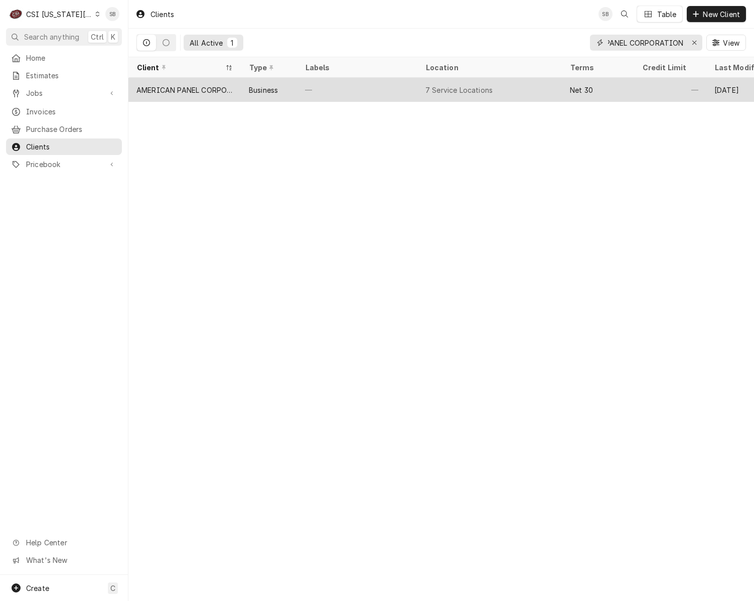
type input "AMERICAN PANEL CORPORATION"
click at [190, 92] on div "AMERICAN PANEL CORPORATION" at bounding box center [185, 90] width 96 height 11
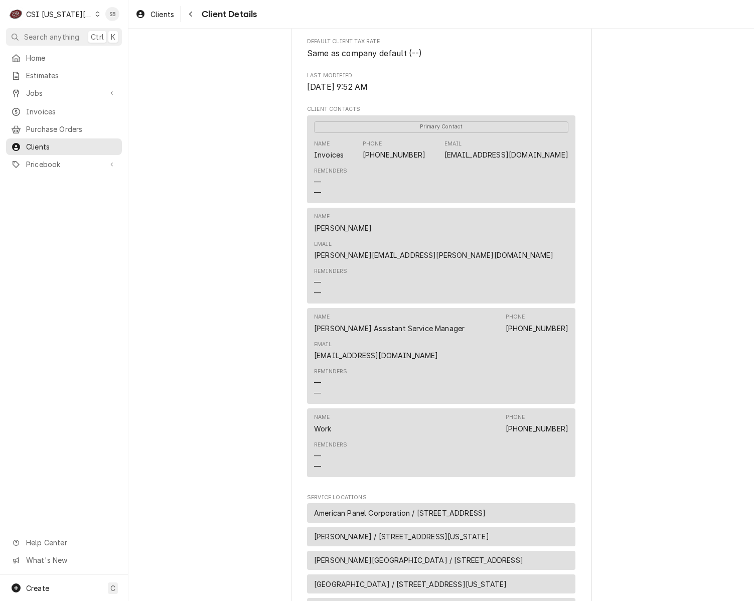
scroll to position [452, 0]
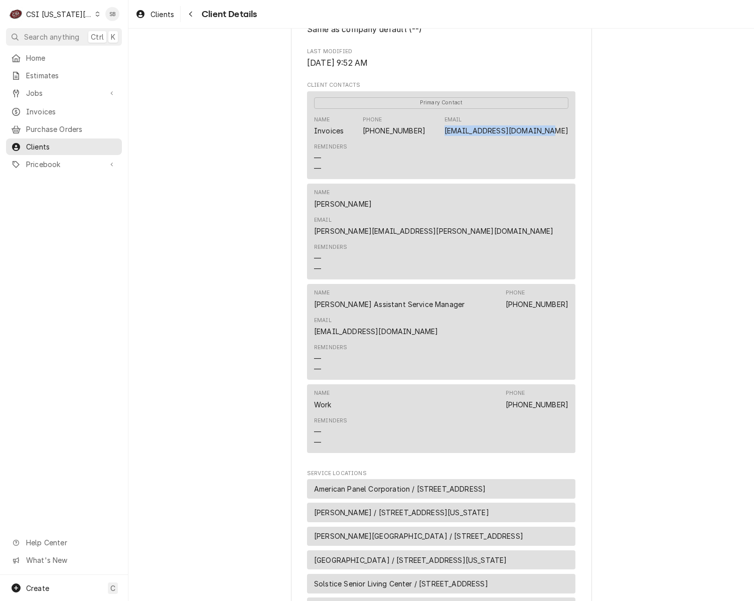
drag, startPoint x: 567, startPoint y: 145, endPoint x: 446, endPoint y: 148, distance: 121.0
click at [446, 148] on div "Primary Contact Name Invoices Phone (800) 327-3015 Email SERVICE@AMERICANPANEL.…" at bounding box center [441, 135] width 269 height 88
copy link "SERVICE@AMERICANPANEL.COM"
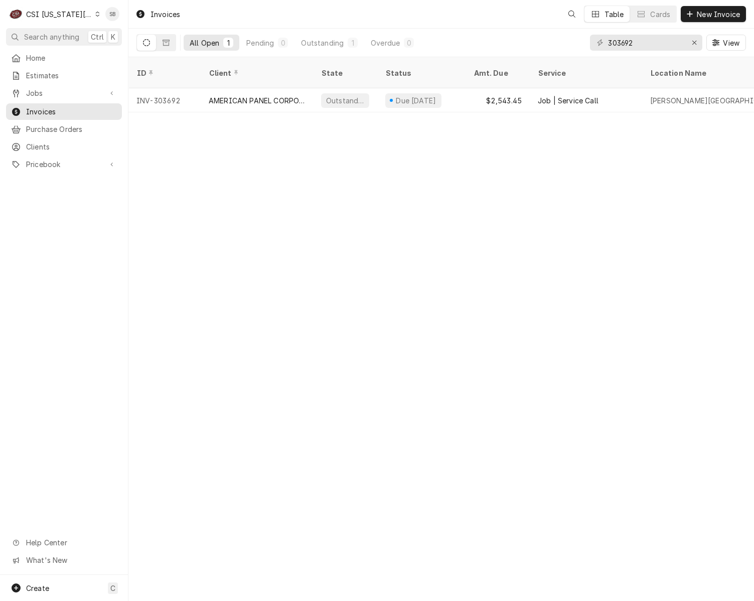
click at [681, 45] on div "303692" at bounding box center [646, 43] width 112 height 16
click at [692, 45] on icon "Erase input" at bounding box center [695, 42] width 6 height 7
paste input "303678"
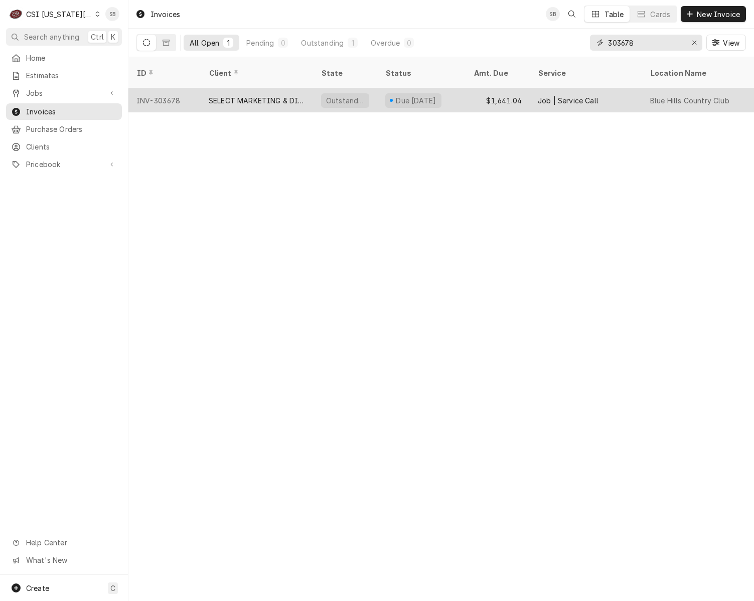
type input "303678"
click at [215, 95] on div "SELECT MARKETING & DISTRIBUTING" at bounding box center [257, 100] width 96 height 11
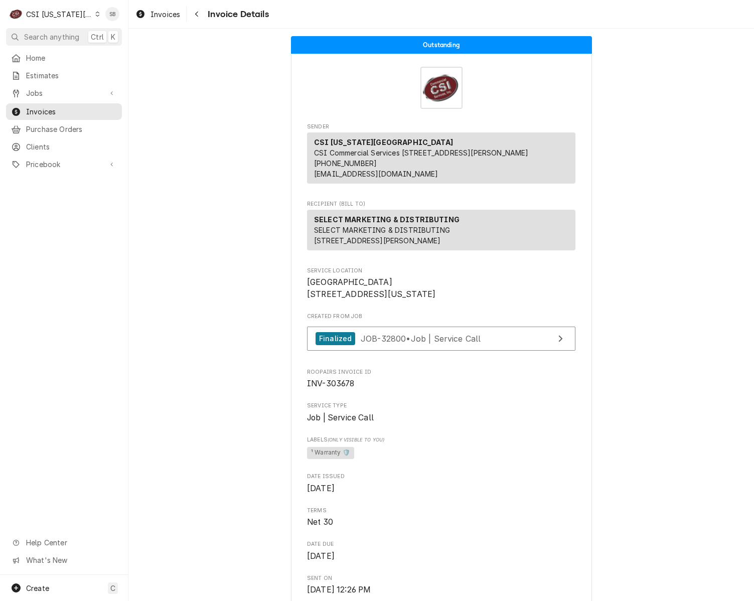
scroll to position [226, 0]
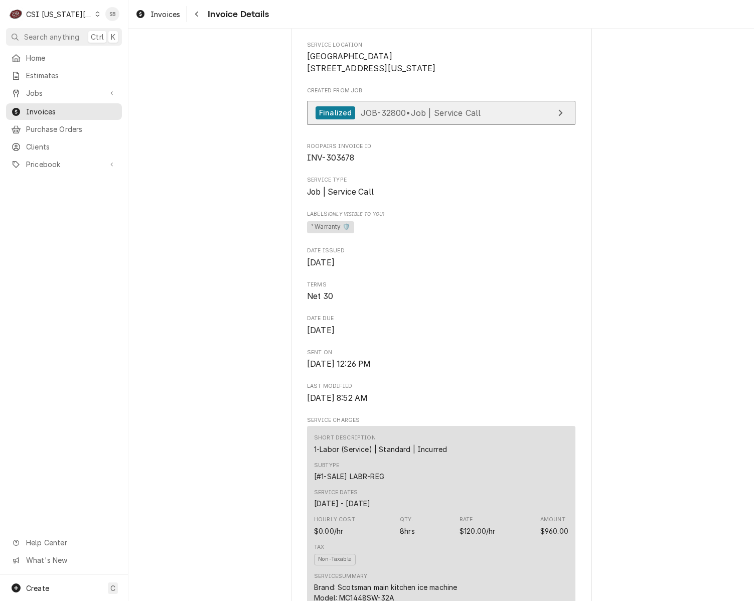
click at [410, 117] on span "JOB-32800 • Job | Service Call" at bounding box center [421, 112] width 120 height 10
click at [66, 16] on div "CSI [US_STATE][GEOGRAPHIC_DATA]" at bounding box center [59, 14] width 66 height 11
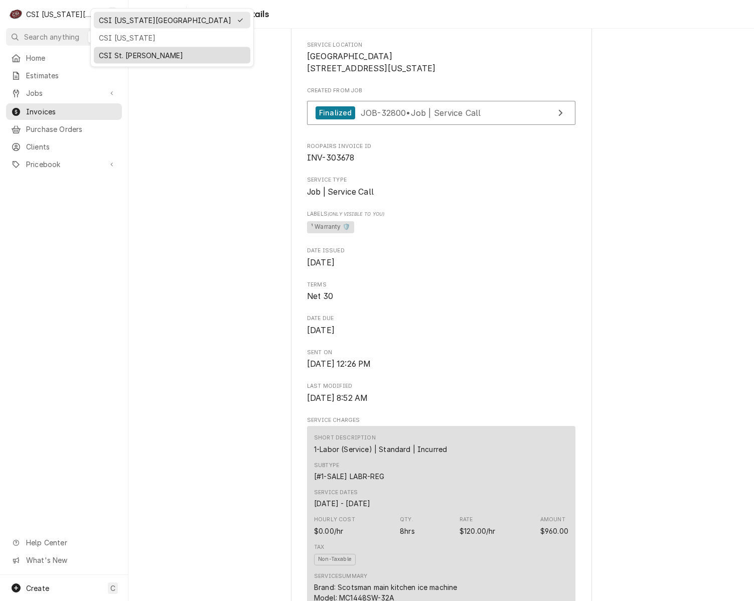
click at [131, 57] on div "CSI St. Louis" at bounding box center [172, 55] width 147 height 11
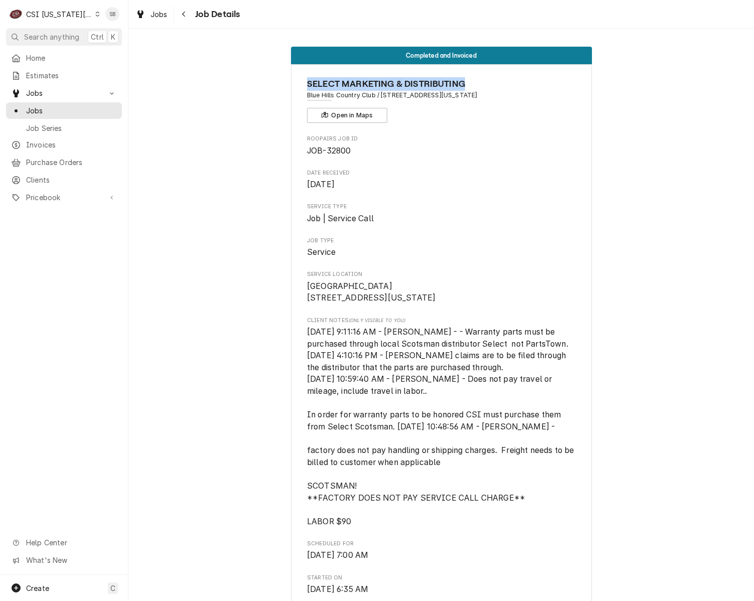
drag, startPoint x: 499, startPoint y: 86, endPoint x: 294, endPoint y: 73, distance: 205.7
copy span "SELECT MARKETING & DISTRIBUTING"
drag, startPoint x: 40, startPoint y: 173, endPoint x: 261, endPoint y: 57, distance: 249.9
click at [42, 175] on span "Clients" at bounding box center [71, 180] width 91 height 11
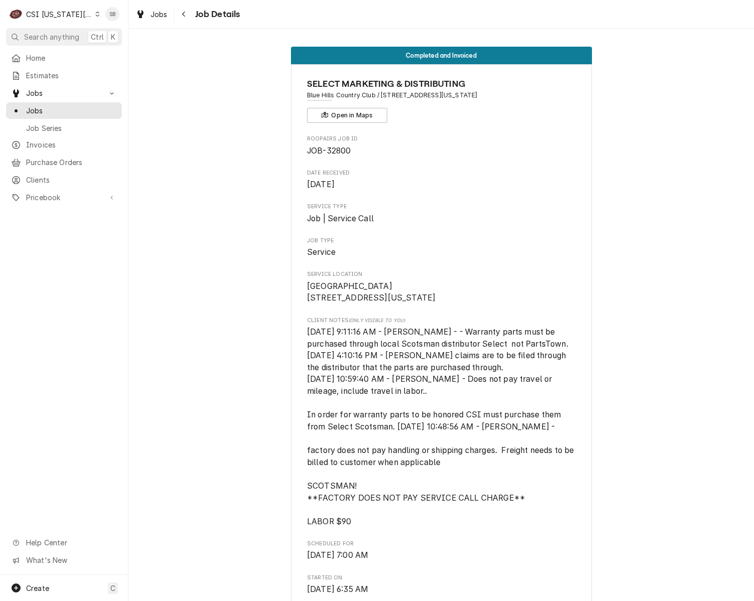
drag, startPoint x: 438, startPoint y: 540, endPoint x: 381, endPoint y: 348, distance: 199.6
click at [438, 528] on span "12/13/2024 9:11:16 AM - JESSICA - - Warranty parts must be purchased through lo…" at bounding box center [441, 427] width 269 height 202
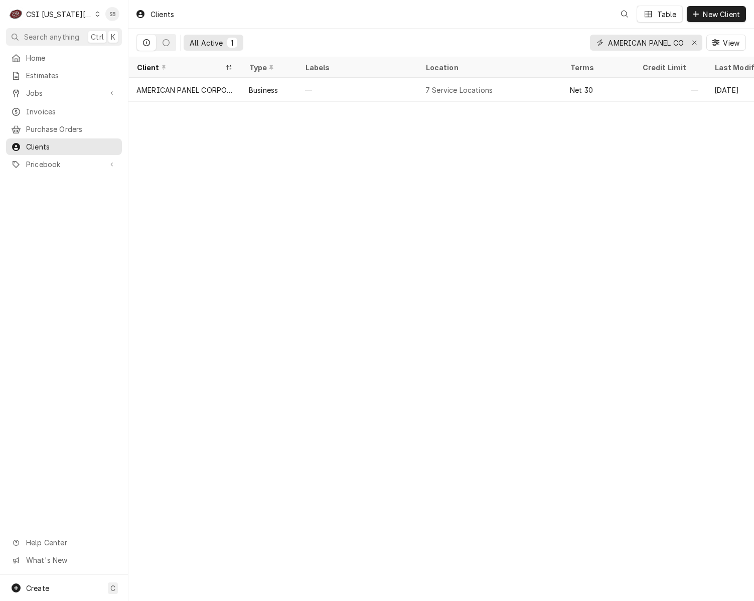
click at [696, 44] on div "Erase input" at bounding box center [695, 43] width 10 height 10
paste input "SELECT MARKETING & DISTRIBUTING"
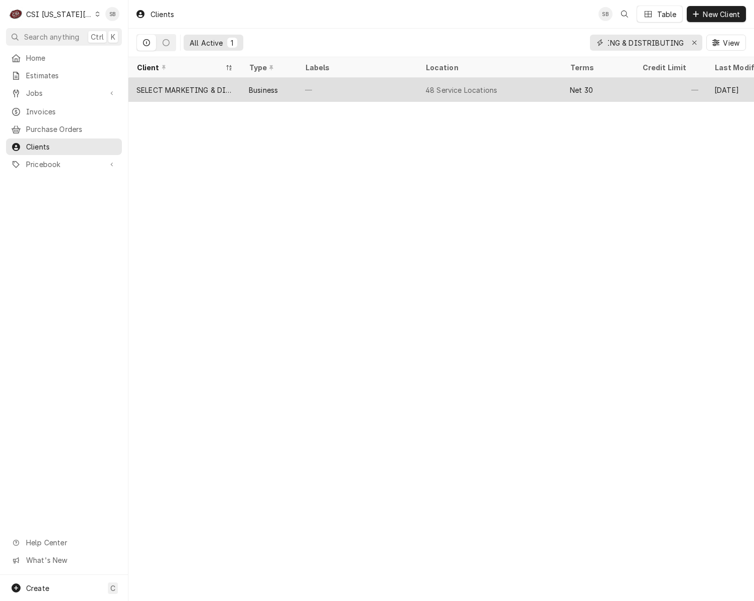
type input "SELECT MARKETING & DISTRIBUTING"
click at [241, 95] on div "Business" at bounding box center [269, 90] width 56 height 24
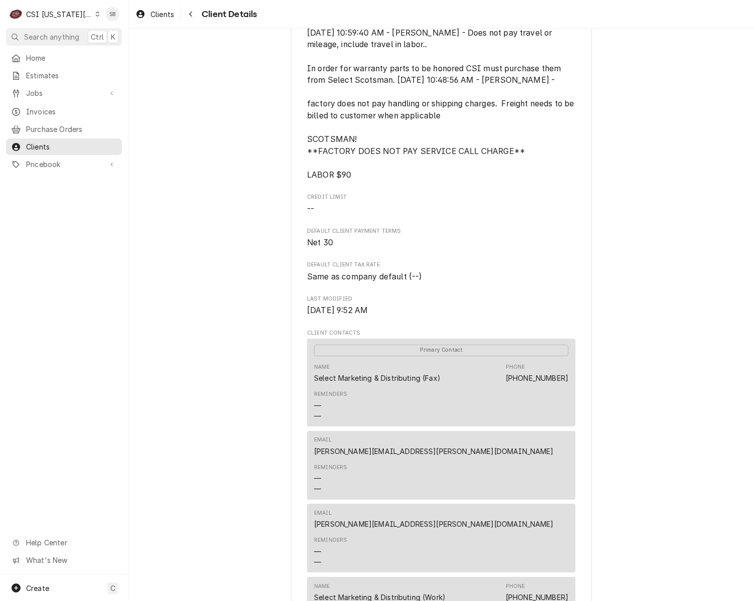
scroll to position [376, 0]
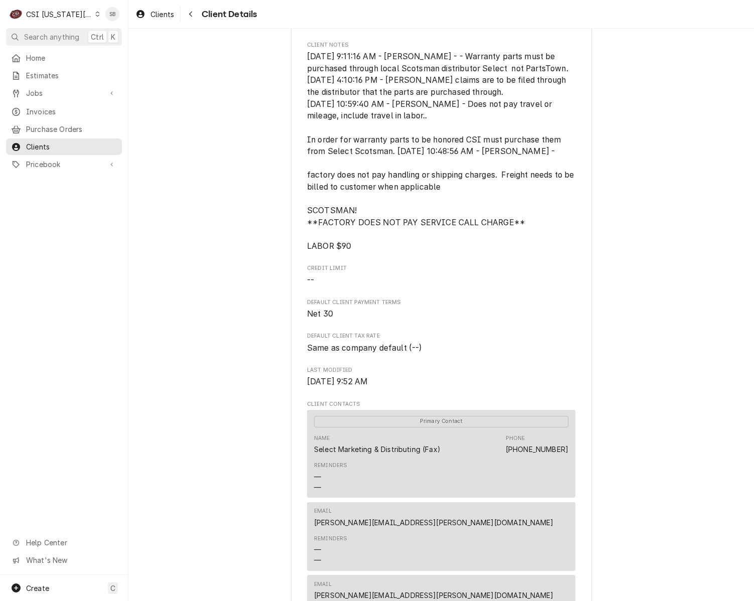
scroll to position [0, 0]
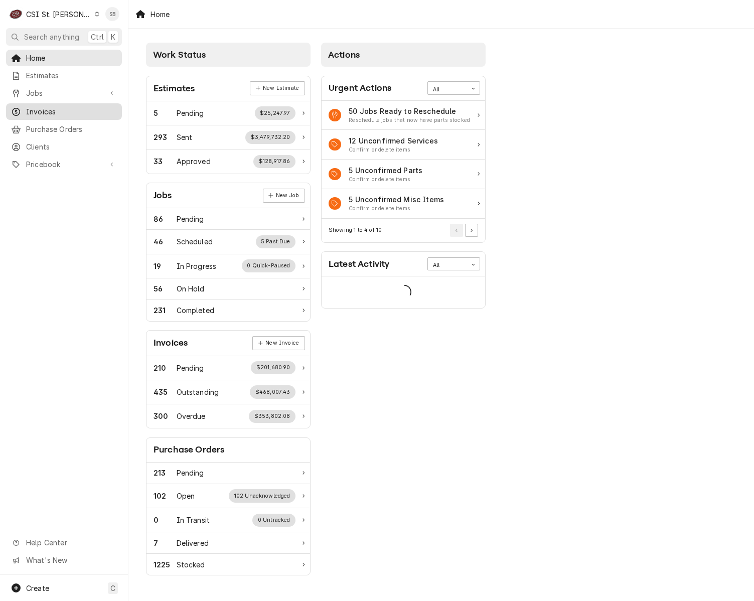
click at [47, 110] on span "Invoices" at bounding box center [71, 111] width 91 height 11
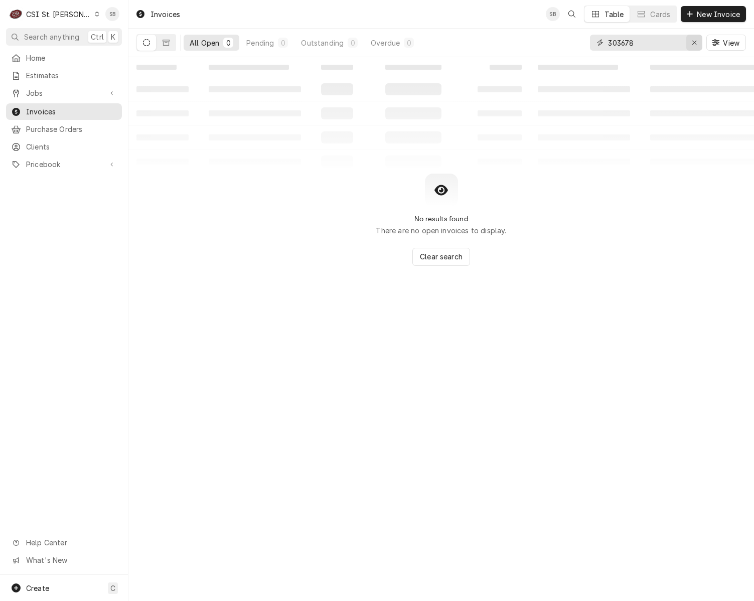
click at [696, 45] on icon "Erase input" at bounding box center [695, 42] width 6 height 7
paste input "404370"
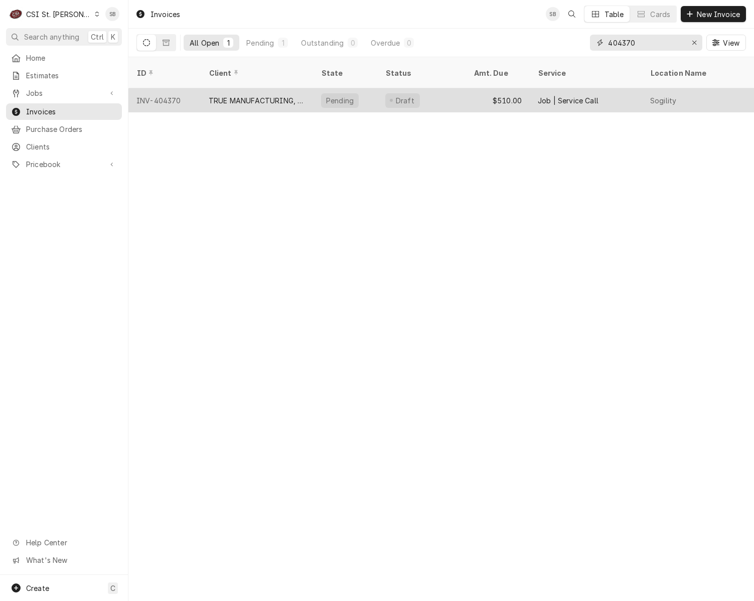
type input "404370"
click at [292, 95] on div "TRUE MANUFACTURING, INC." at bounding box center [257, 100] width 96 height 11
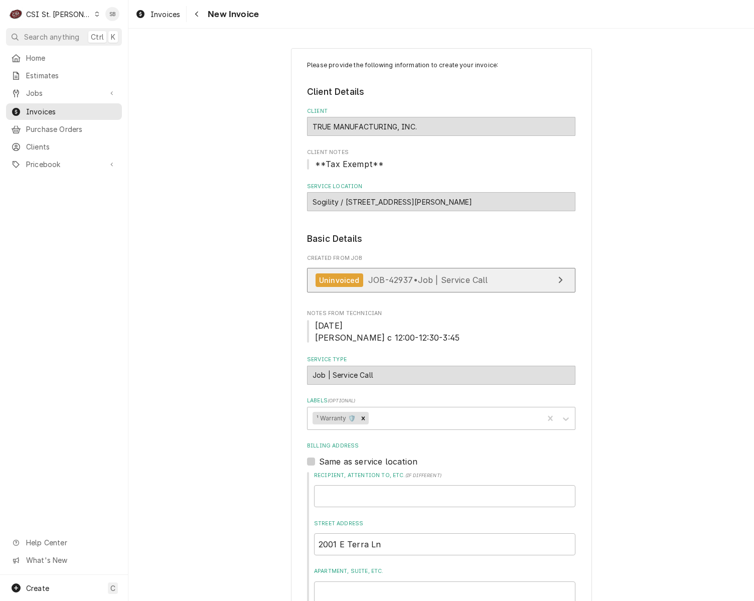
click at [384, 274] on link "Uninvoiced JOB-42937 • Job | Service Call" at bounding box center [441, 280] width 269 height 25
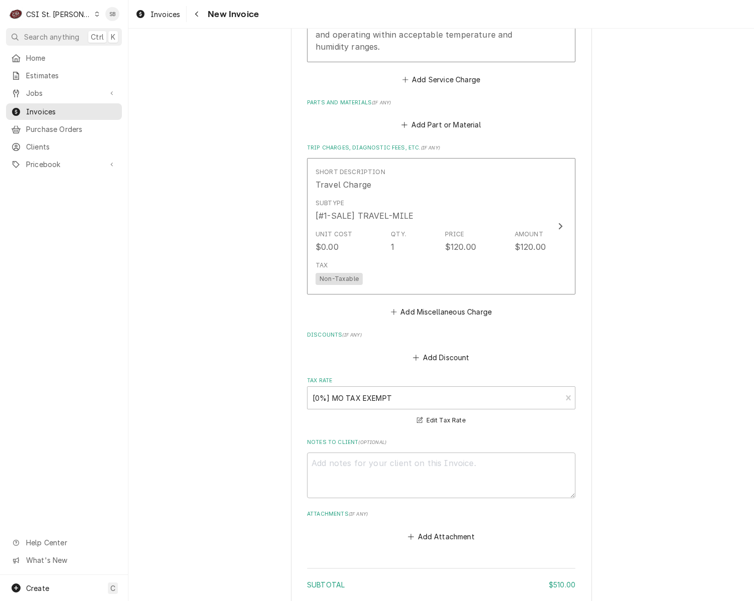
scroll to position [1423, 0]
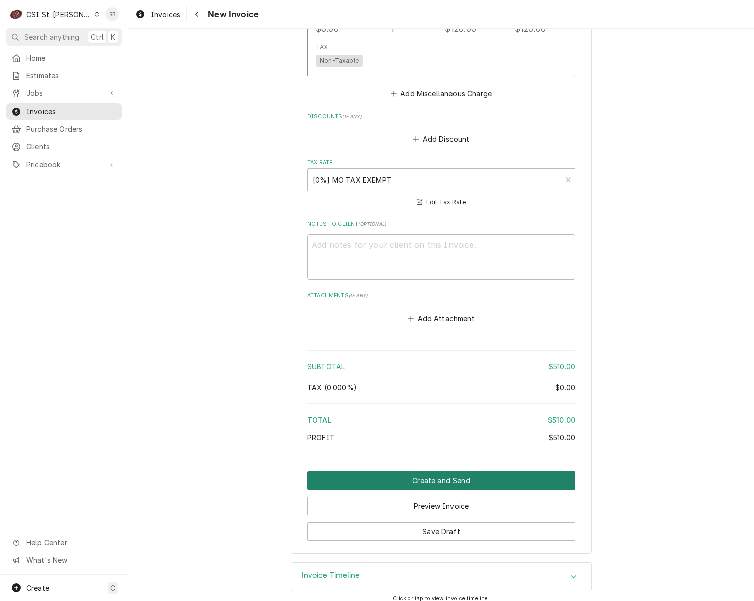
click at [510, 471] on button "Create and Send" at bounding box center [441, 480] width 269 height 19
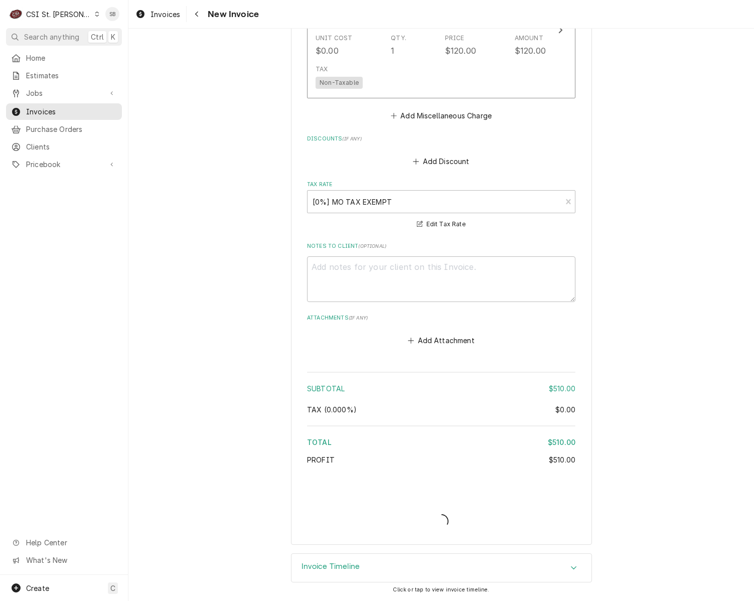
scroll to position [1390, 0]
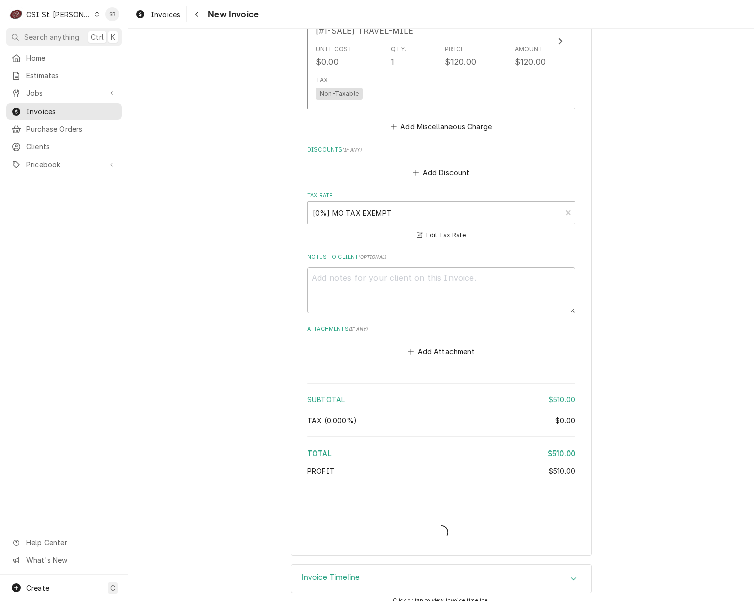
type textarea "x"
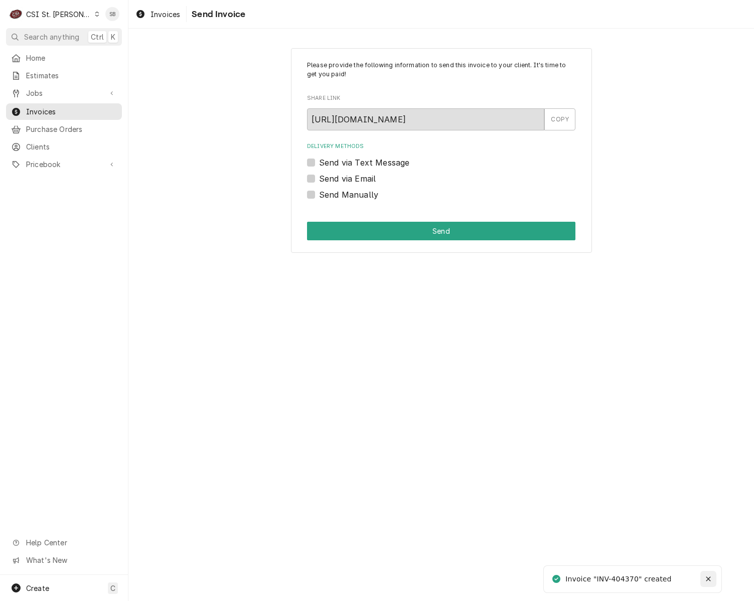
click at [709, 583] on div "Notifications alt+T" at bounding box center [709, 579] width 10 height 10
click at [166, 14] on span "Invoices" at bounding box center [166, 14] width 30 height 11
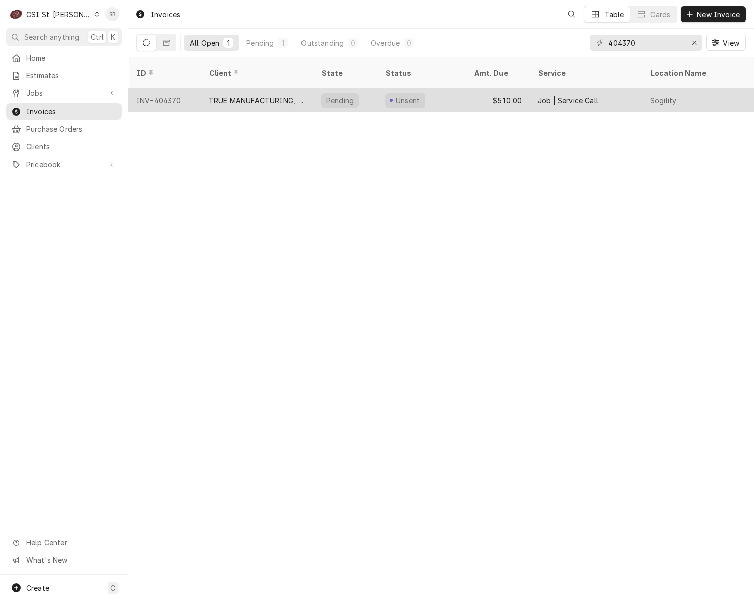
click at [226, 95] on div "TRUE MANUFACTURING, INC." at bounding box center [257, 100] width 96 height 11
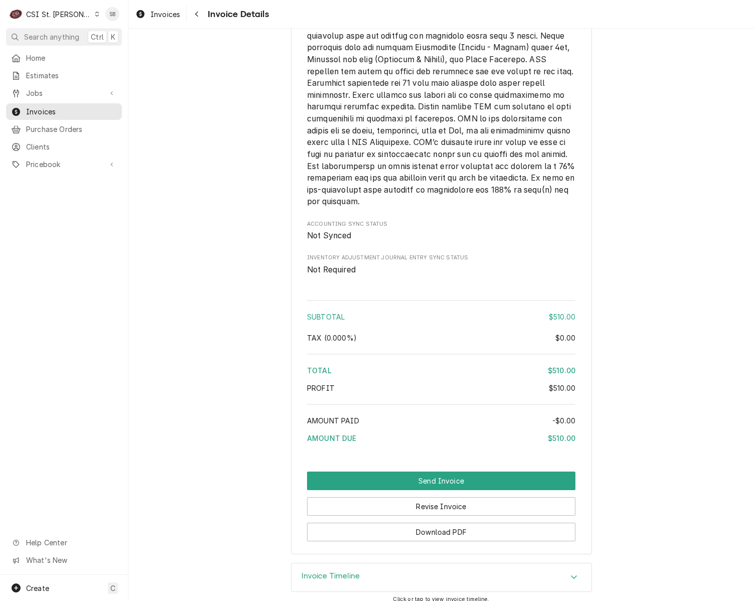
scroll to position [1454, 0]
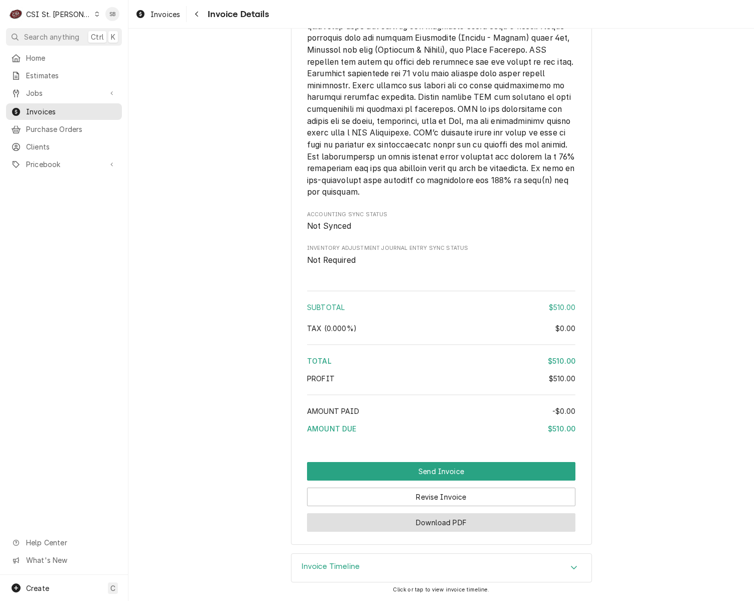
click at [530, 529] on button "Download PDF" at bounding box center [441, 522] width 269 height 19
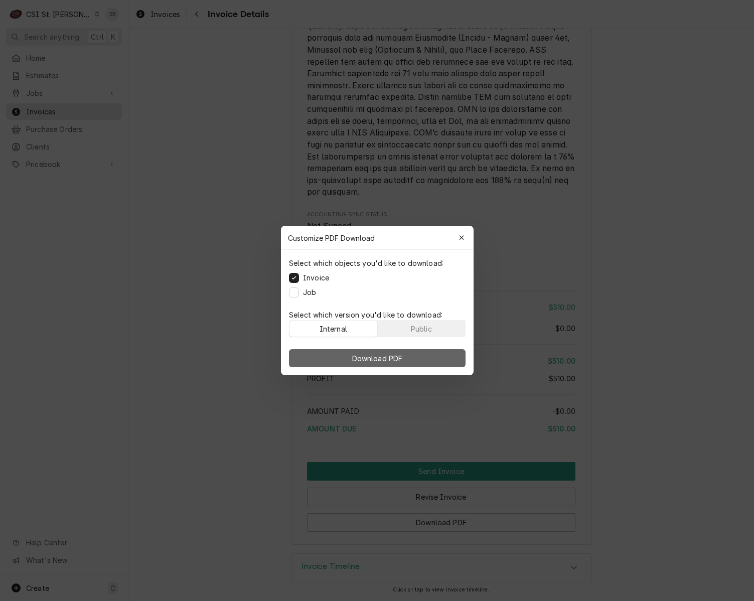
click at [432, 366] on button "Download PDF" at bounding box center [377, 358] width 177 height 18
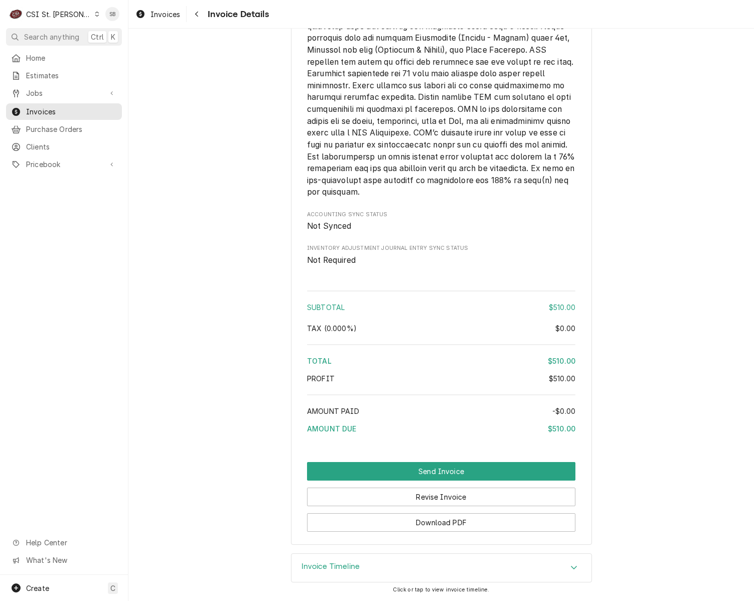
click at [61, 14] on div "CSI St. Louis" at bounding box center [58, 14] width 65 height 11
click at [109, 25] on div "CSI Kansas City" at bounding box center [154, 20] width 132 height 11
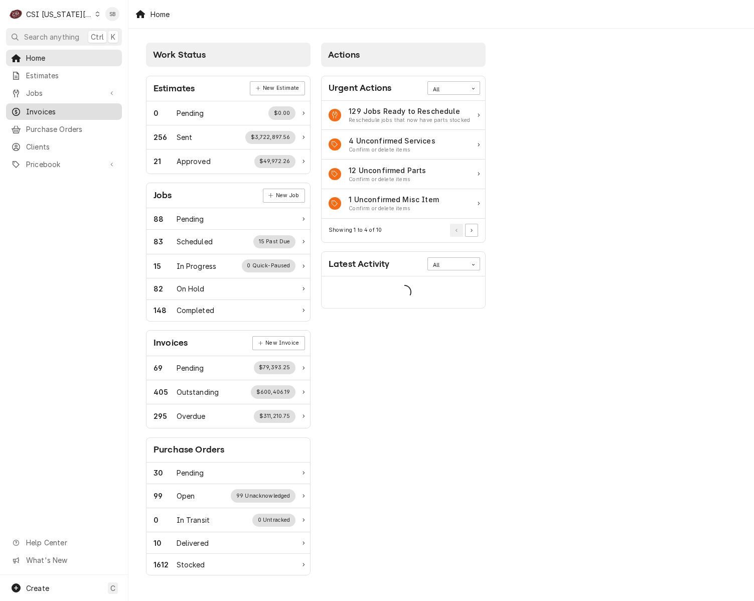
drag, startPoint x: 43, startPoint y: 108, endPoint x: 64, endPoint y: 109, distance: 21.1
click at [44, 107] on span "Invoices" at bounding box center [71, 111] width 91 height 11
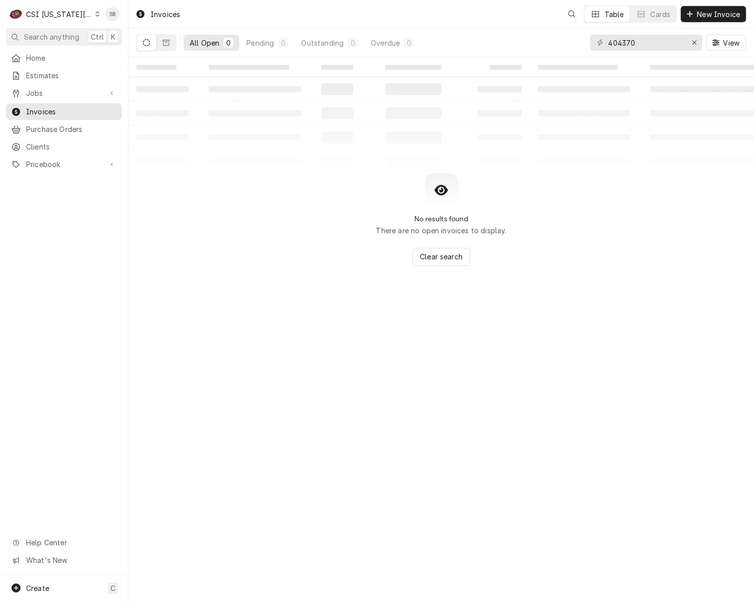
click at [602, 46] on icon "Dynamic Content Wrapper" at bounding box center [600, 42] width 6 height 7
click at [626, 46] on input "404370" at bounding box center [645, 43] width 75 height 16
paste input "303608"
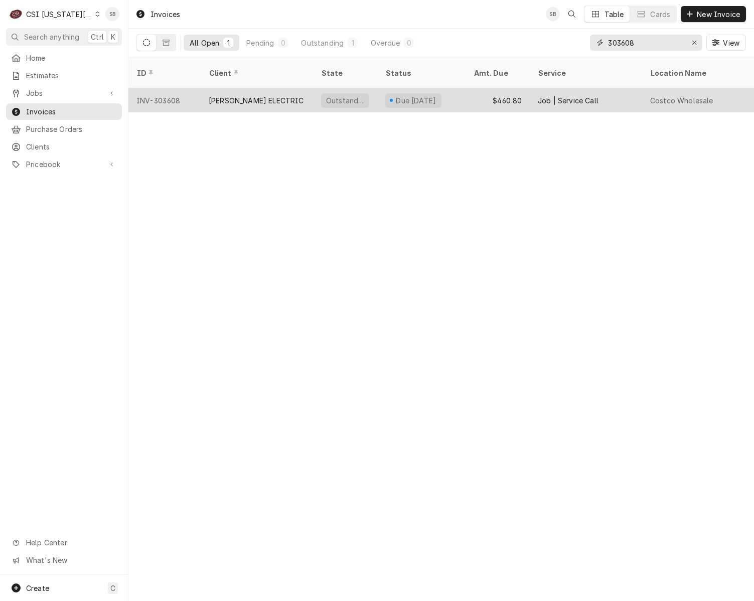
type input "303608"
click at [214, 95] on div "[PERSON_NAME] ELECTRIC" at bounding box center [256, 100] width 95 height 11
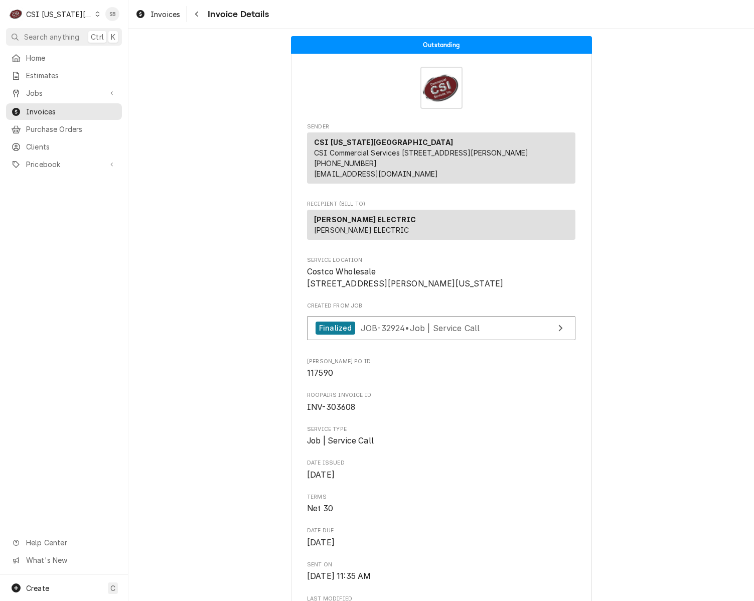
click at [342, 310] on span "Created From Job" at bounding box center [441, 306] width 269 height 8
drag, startPoint x: 342, startPoint y: 327, endPoint x: 343, endPoint y: 344, distance: 16.6
click at [343, 335] on div "Finalized" at bounding box center [336, 329] width 40 height 14
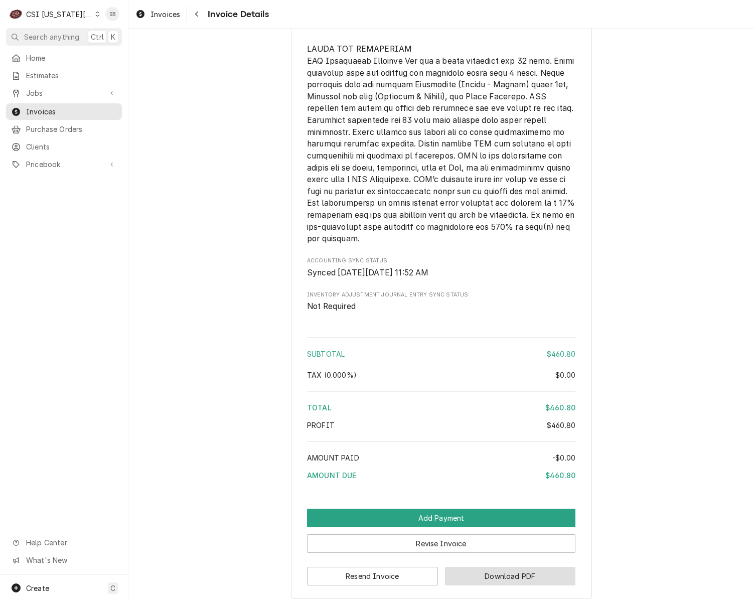
scroll to position [1584, 0]
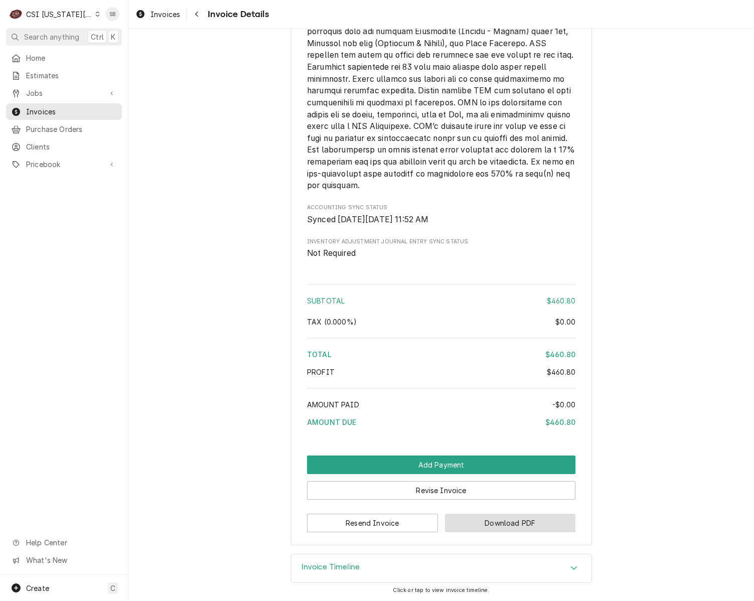
click at [515, 525] on button "Download PDF" at bounding box center [510, 523] width 131 height 19
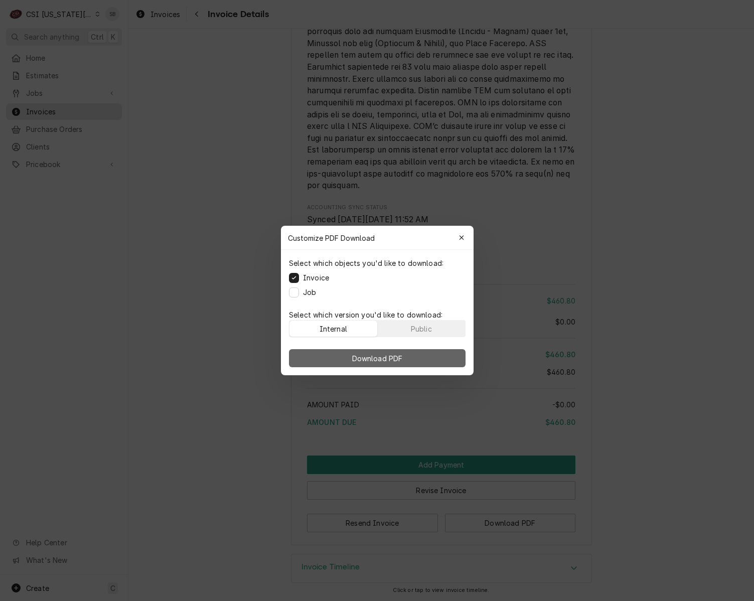
click at [422, 360] on button "Download PDF" at bounding box center [377, 358] width 177 height 18
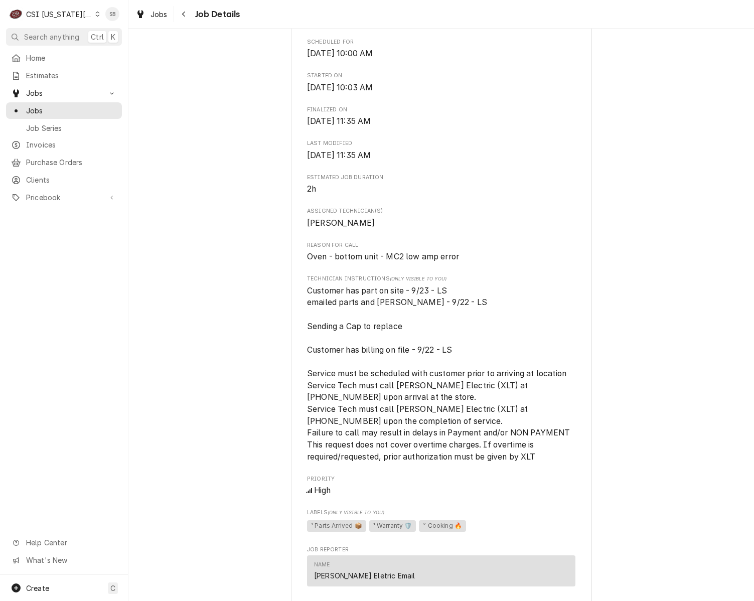
scroll to position [376, 0]
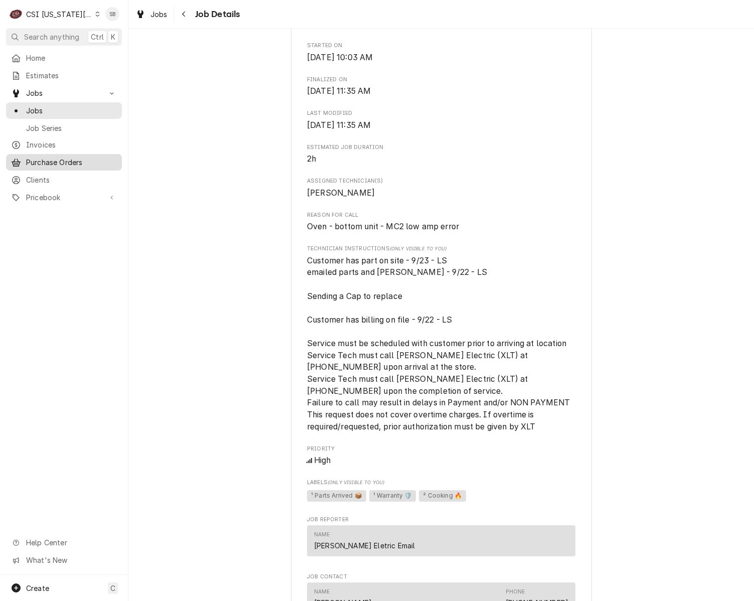
drag, startPoint x: 53, startPoint y: 172, endPoint x: 95, endPoint y: 157, distance: 45.4
click at [53, 175] on span "Clients" at bounding box center [71, 180] width 91 height 11
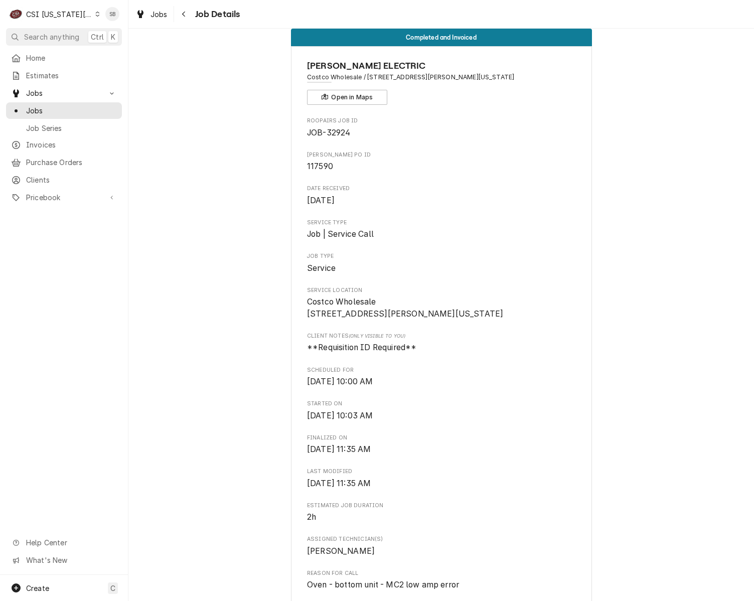
scroll to position [0, 0]
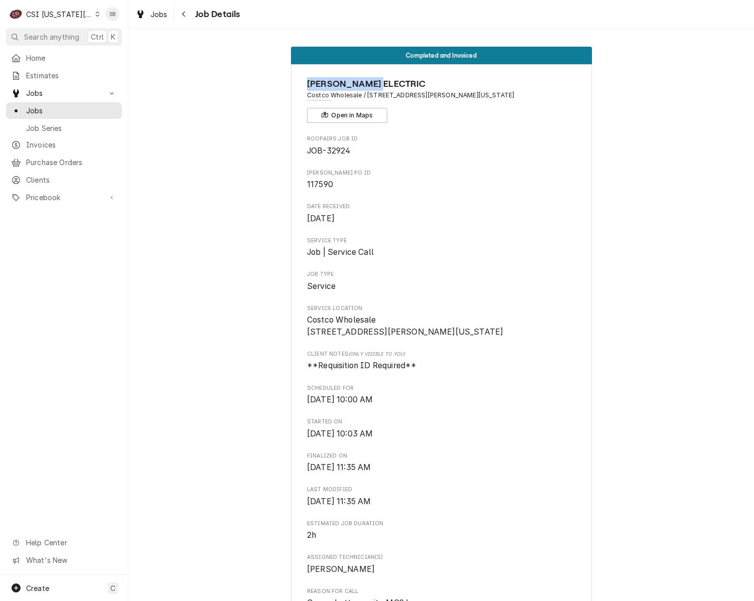
drag, startPoint x: 387, startPoint y: 86, endPoint x: 428, endPoint y: 2, distance: 94.3
copy span "[PERSON_NAME] ELECTRIC"
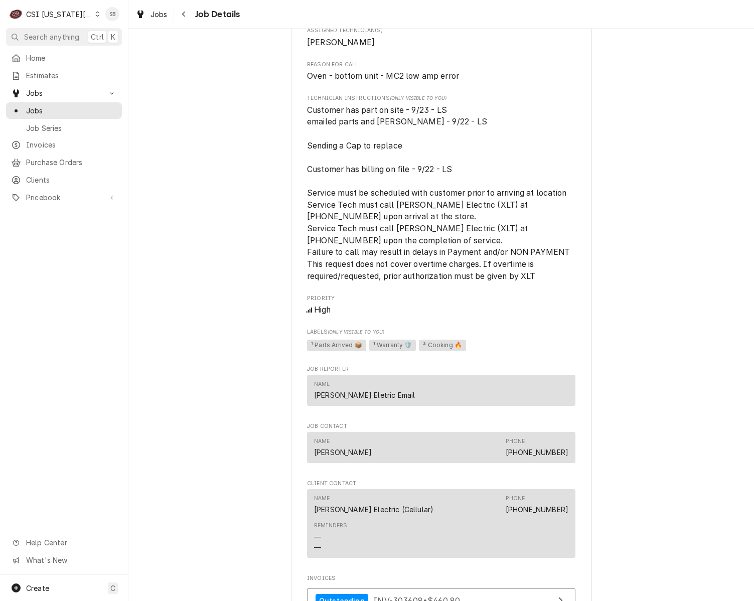
scroll to position [964, 0]
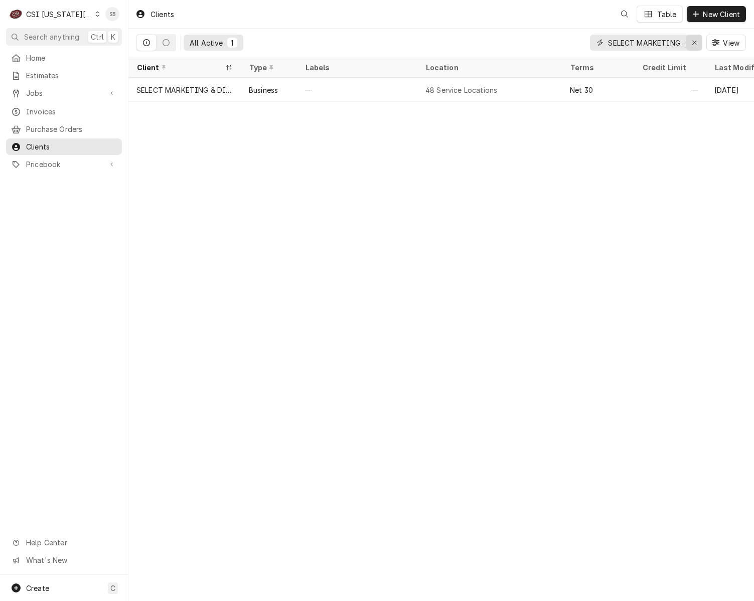
click at [698, 41] on div "Erase input" at bounding box center [695, 43] width 10 height 10
paste input "[PERSON_NAME] ELECTRIC"
type input "[PERSON_NAME] ELECTRIC"
click at [469, 565] on div "Clients SB Table New Client All Active 1 WOLFE ELECTRIC View Client Type Labels…" at bounding box center [441, 300] width 626 height 601
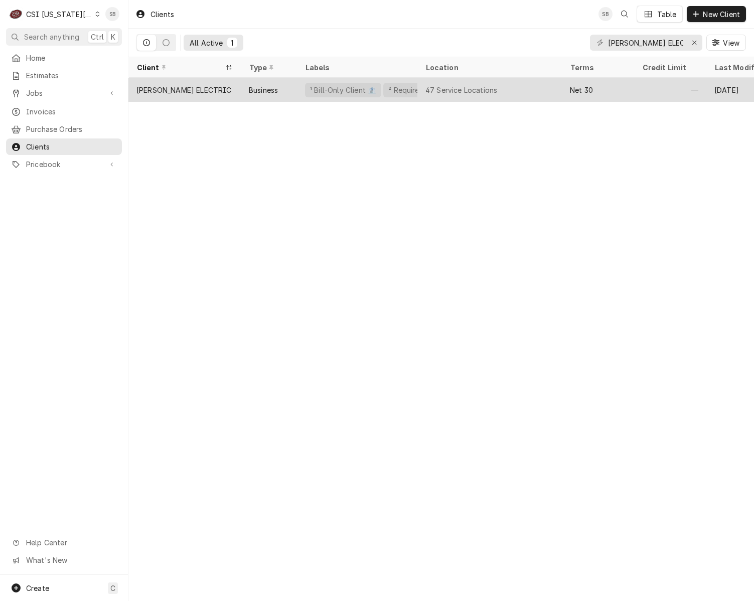
click at [196, 92] on div "[PERSON_NAME] ELECTRIC" at bounding box center [184, 90] width 95 height 11
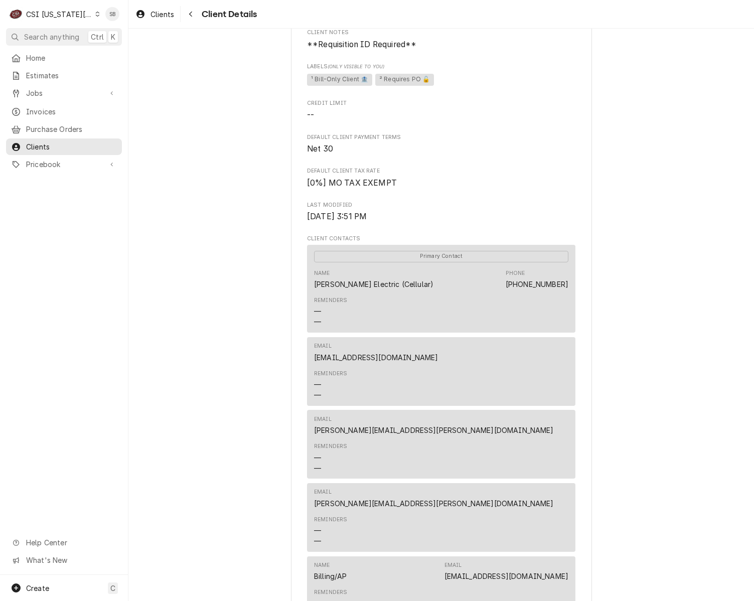
scroll to position [602, 0]
